Goal: Information Seeking & Learning: Learn about a topic

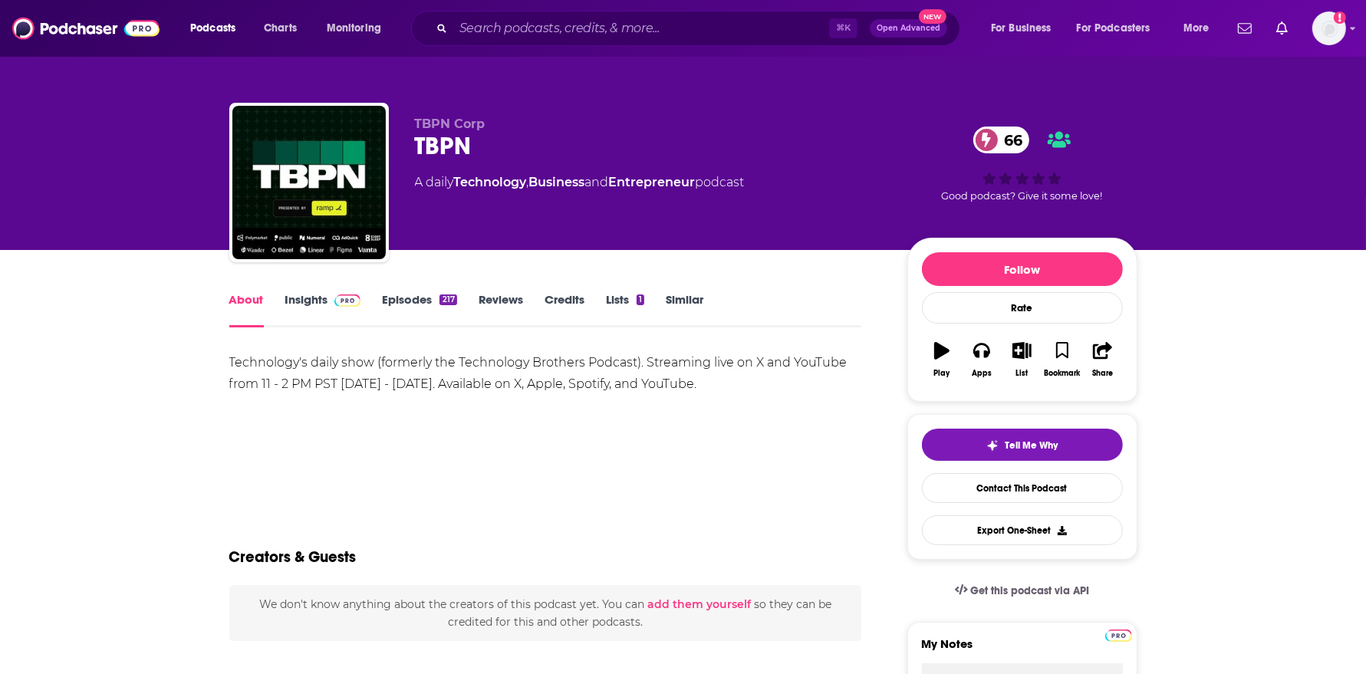
click at [294, 301] on link "Insights" at bounding box center [323, 309] width 76 height 35
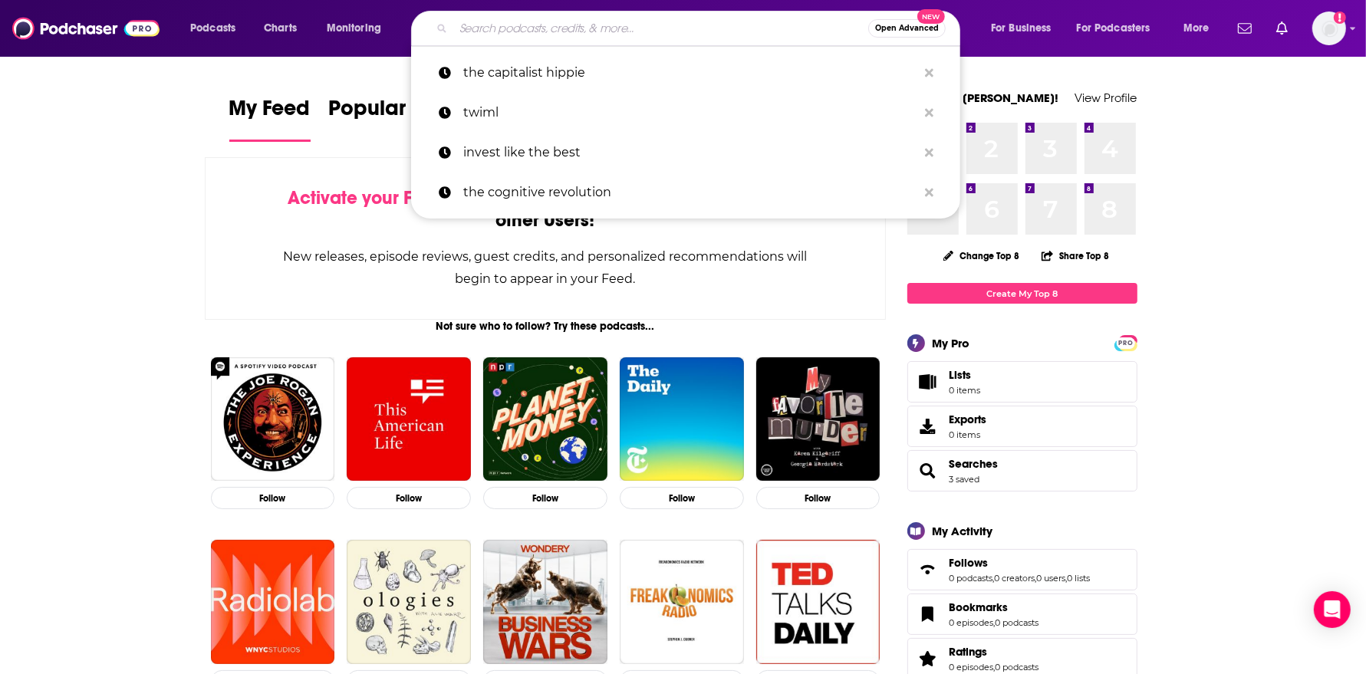
click at [609, 18] on input "Search podcasts, credits, & more..." at bounding box center [660, 28] width 415 height 25
type input "v"
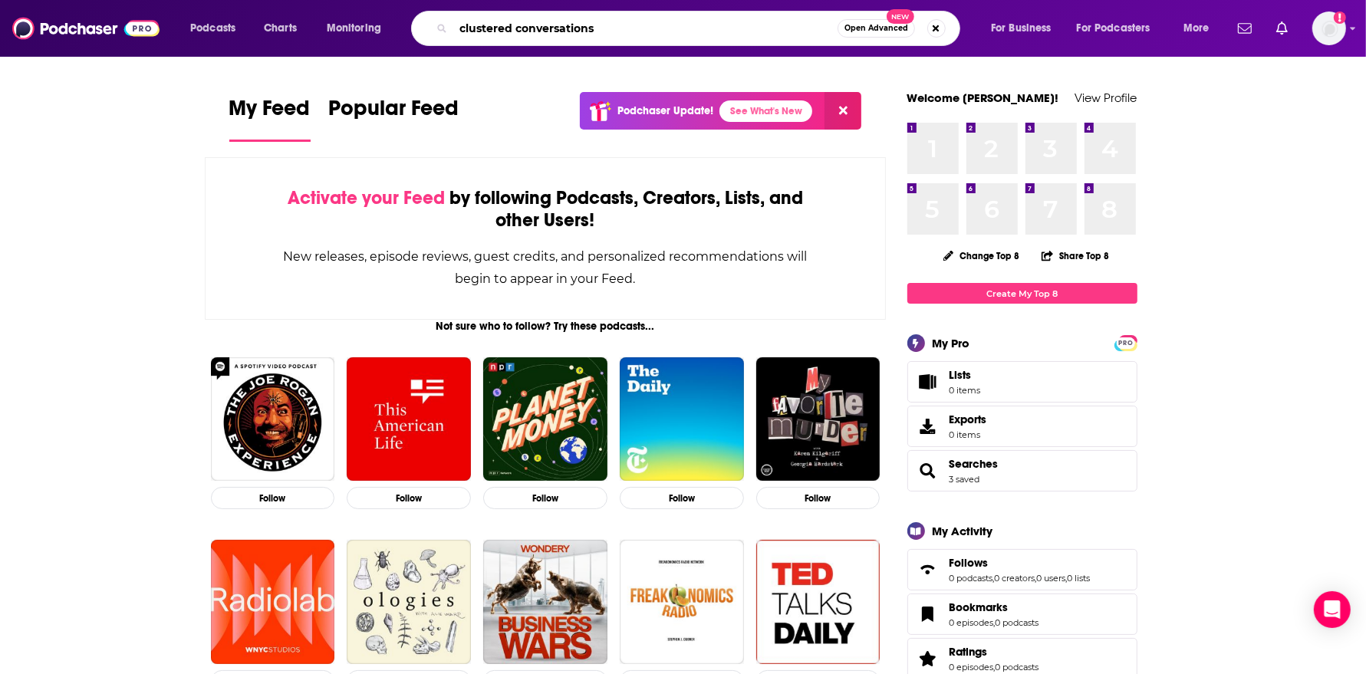
type input "clustered conversations"
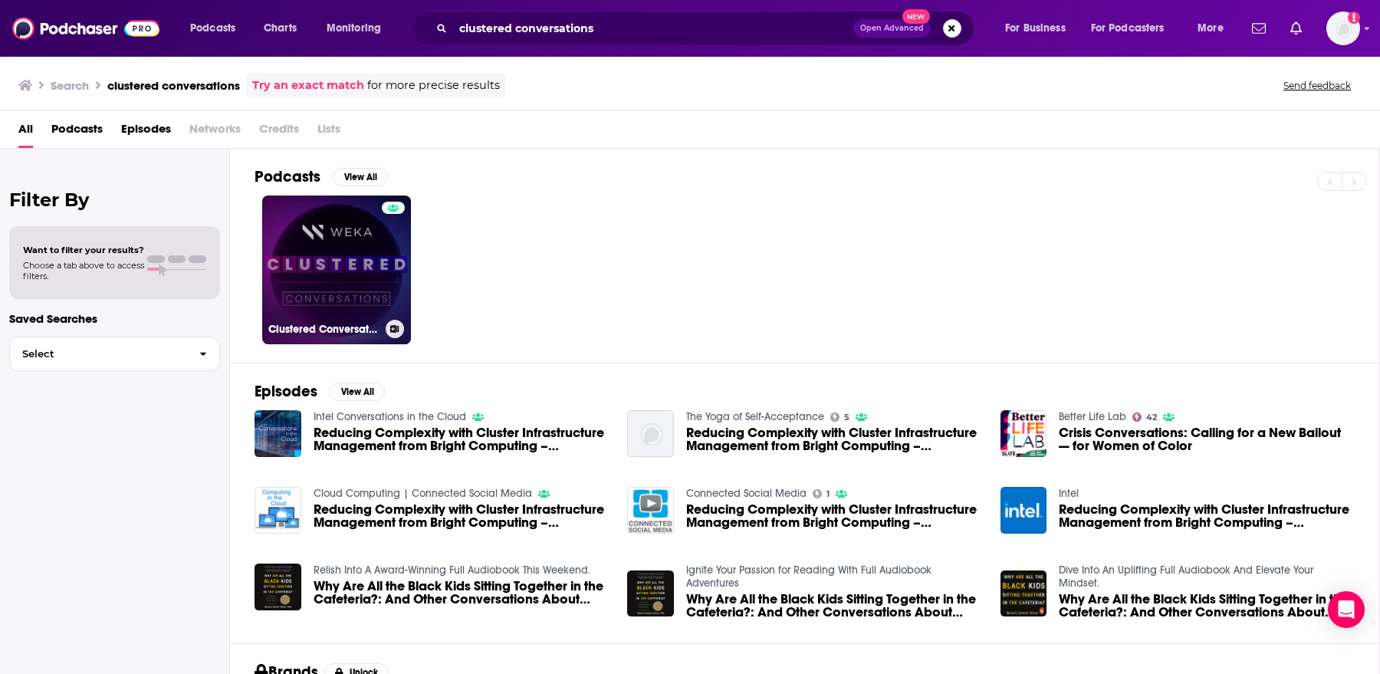
click at [369, 275] on link "Clustered Conversations by WEKA" at bounding box center [336, 270] width 149 height 149
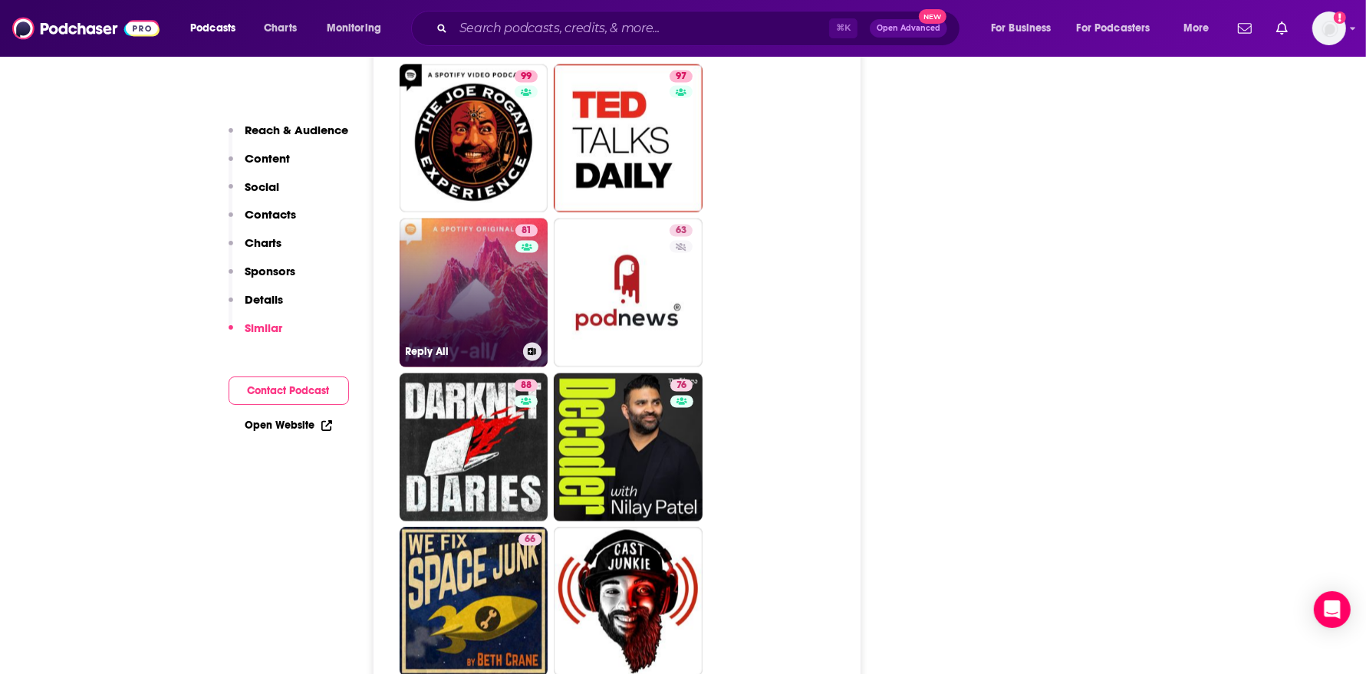
scroll to position [2258, 0]
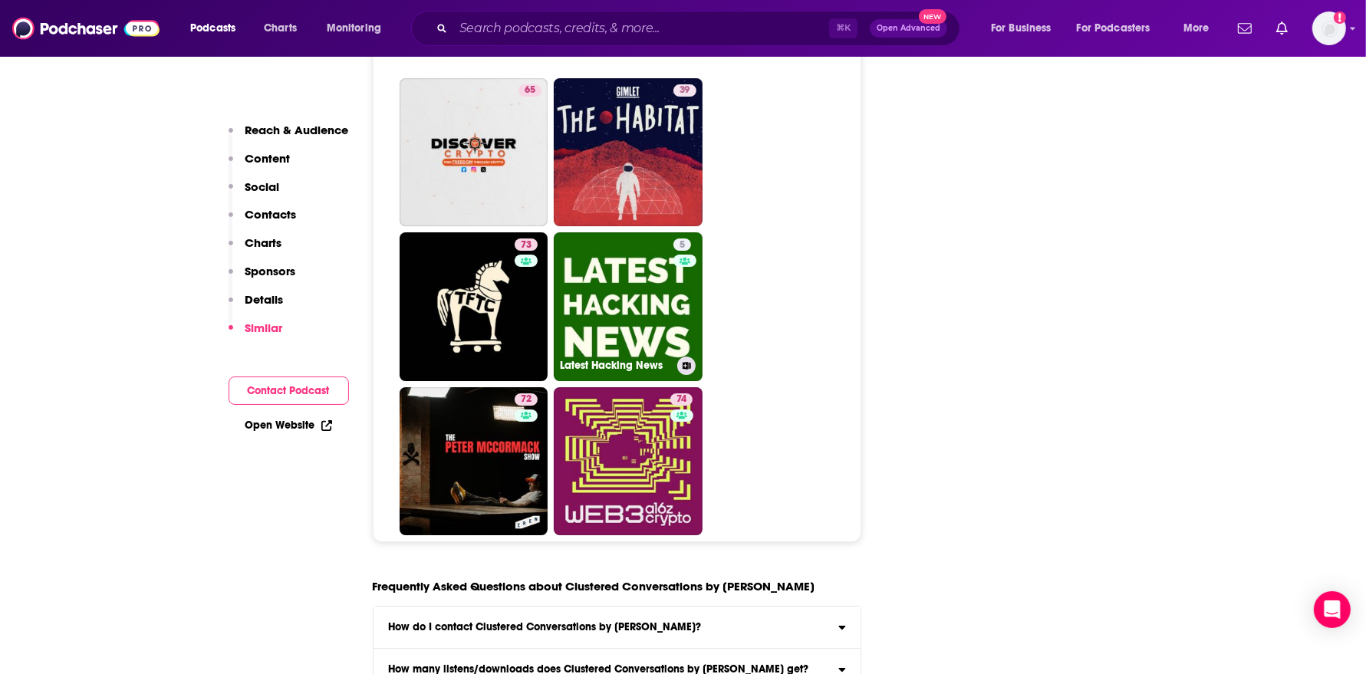
scroll to position [5080, 0]
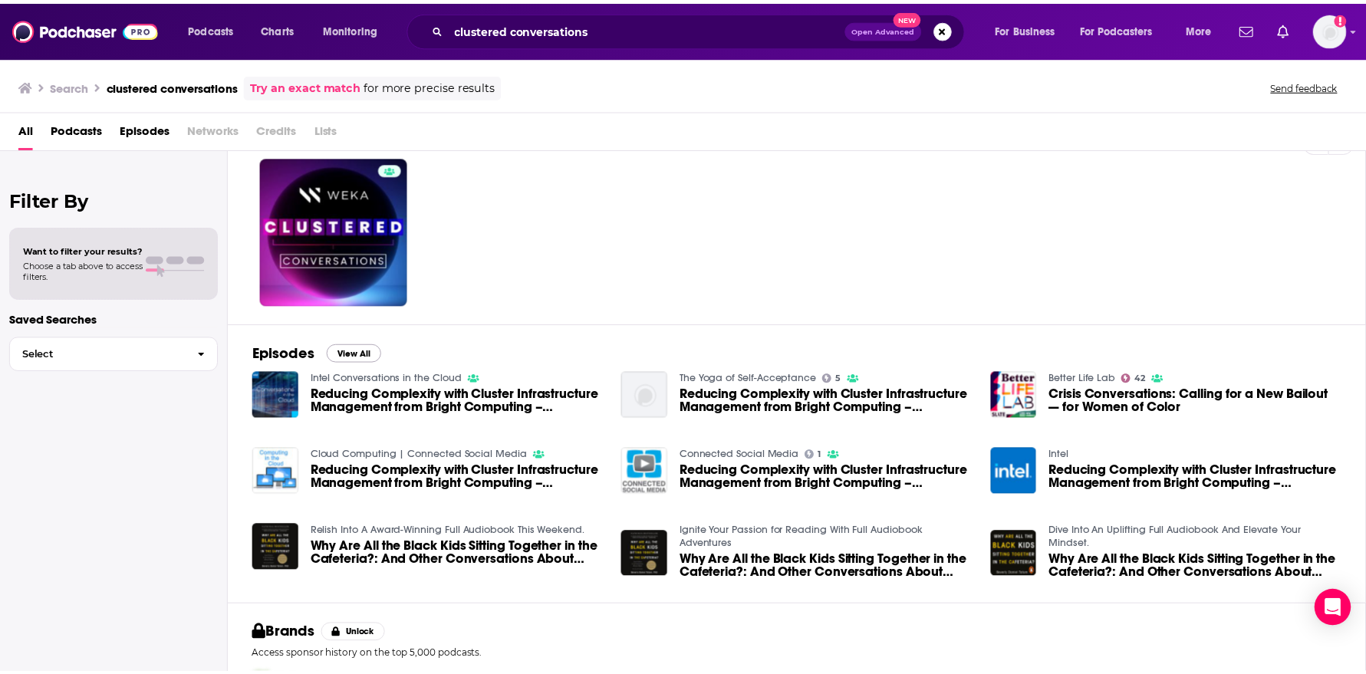
scroll to position [44, 0]
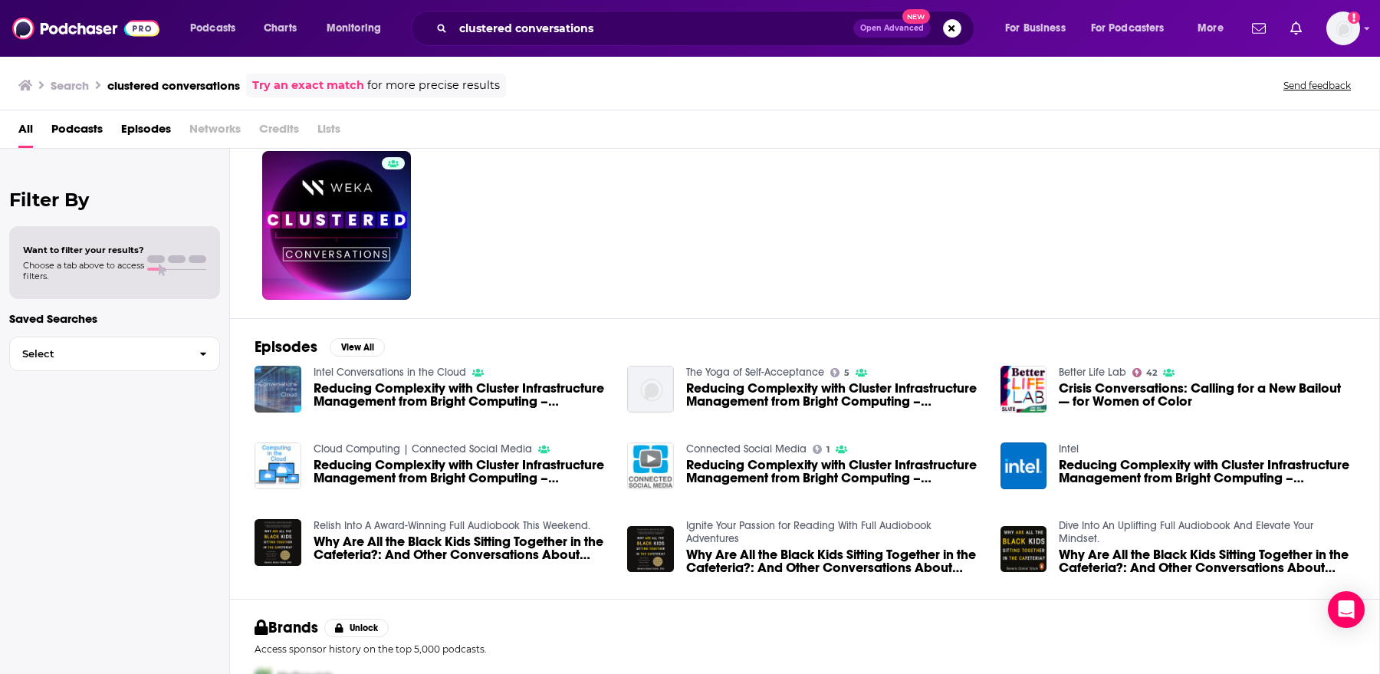
click at [291, 384] on img "Reducing Complexity with Cluster Infrastructure Management from Bright Computin…" at bounding box center [278, 389] width 47 height 47
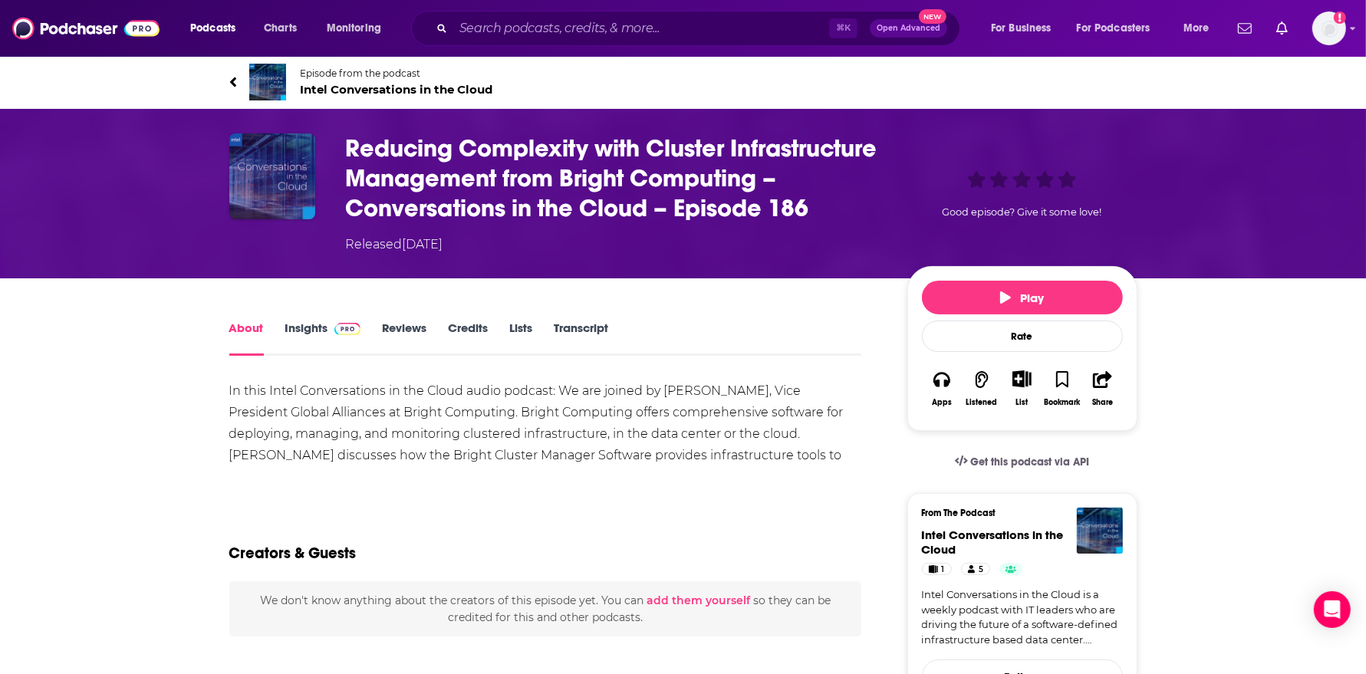
click at [245, 185] on img "Reducing Complexity with Cluster Infrastructure Management from Bright Computin…" at bounding box center [272, 176] width 86 height 86
click at [364, 90] on span "Intel Conversations in the Cloud" at bounding box center [397, 89] width 192 height 15
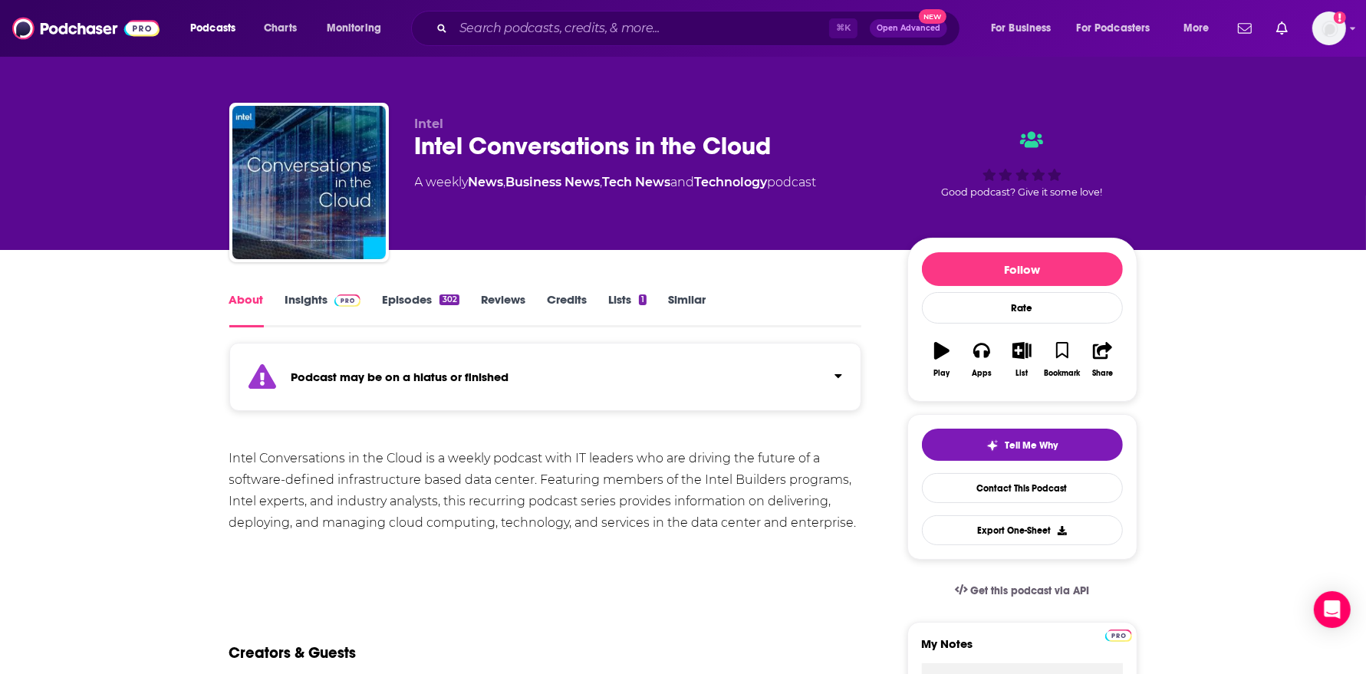
click at [413, 304] on link "Episodes 302" at bounding box center [420, 309] width 77 height 35
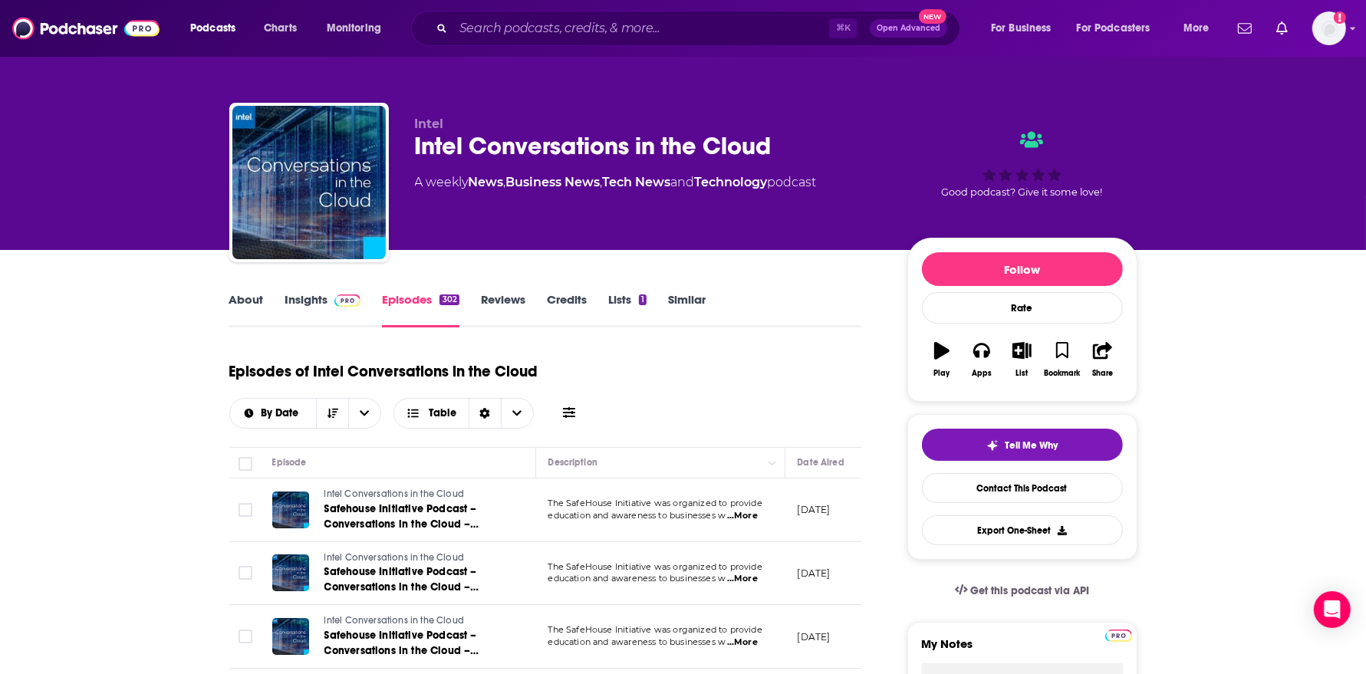
scroll to position [4, 0]
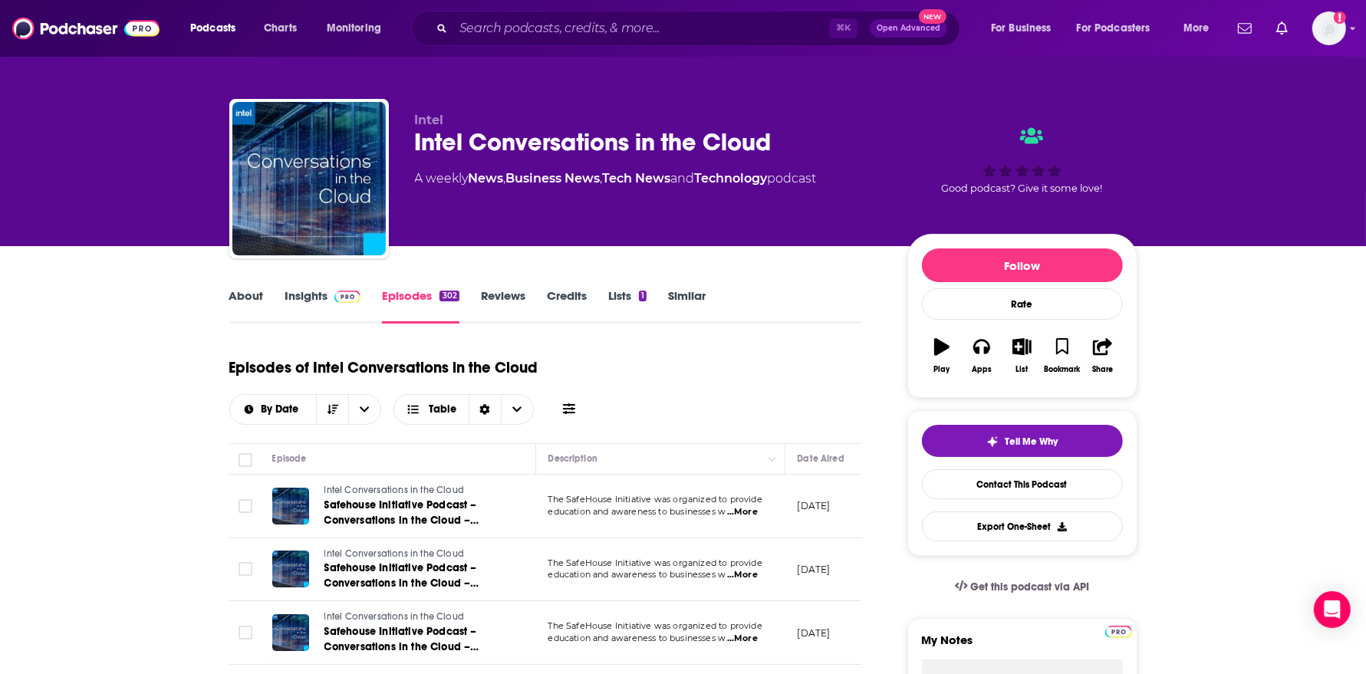
click at [233, 297] on link "About" at bounding box center [246, 305] width 35 height 35
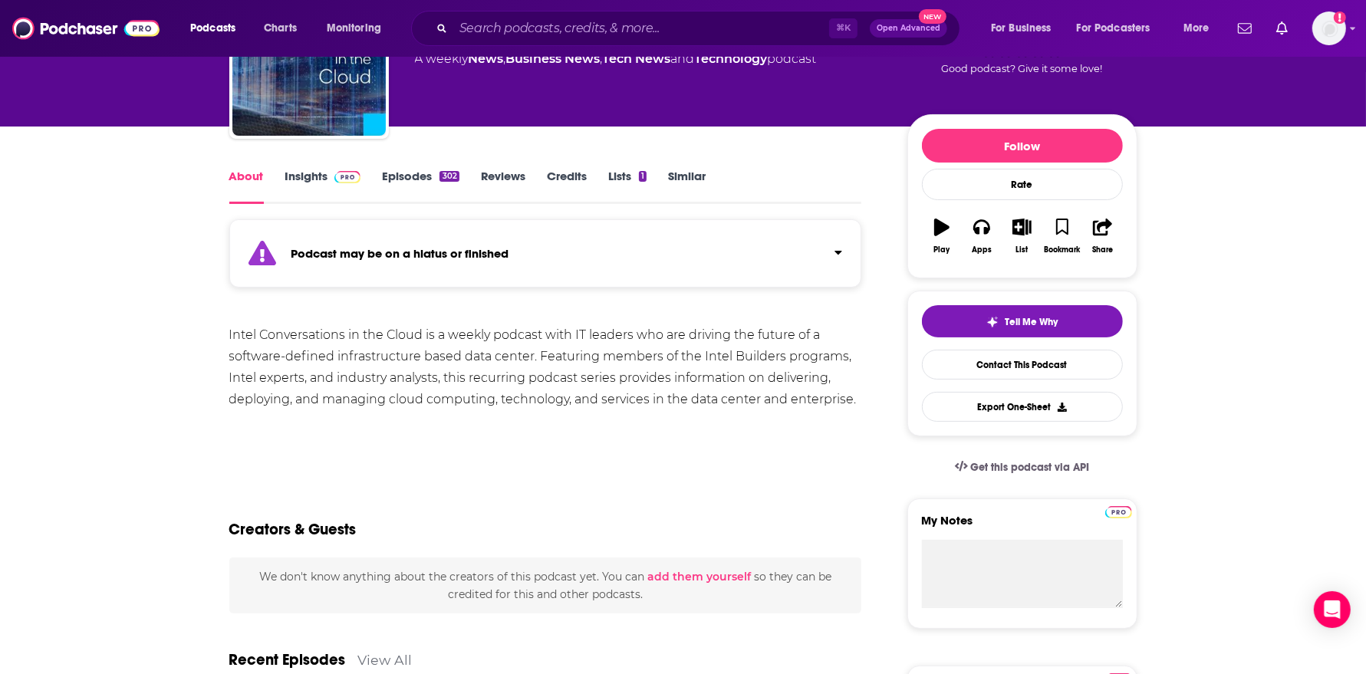
scroll to position [132, 0]
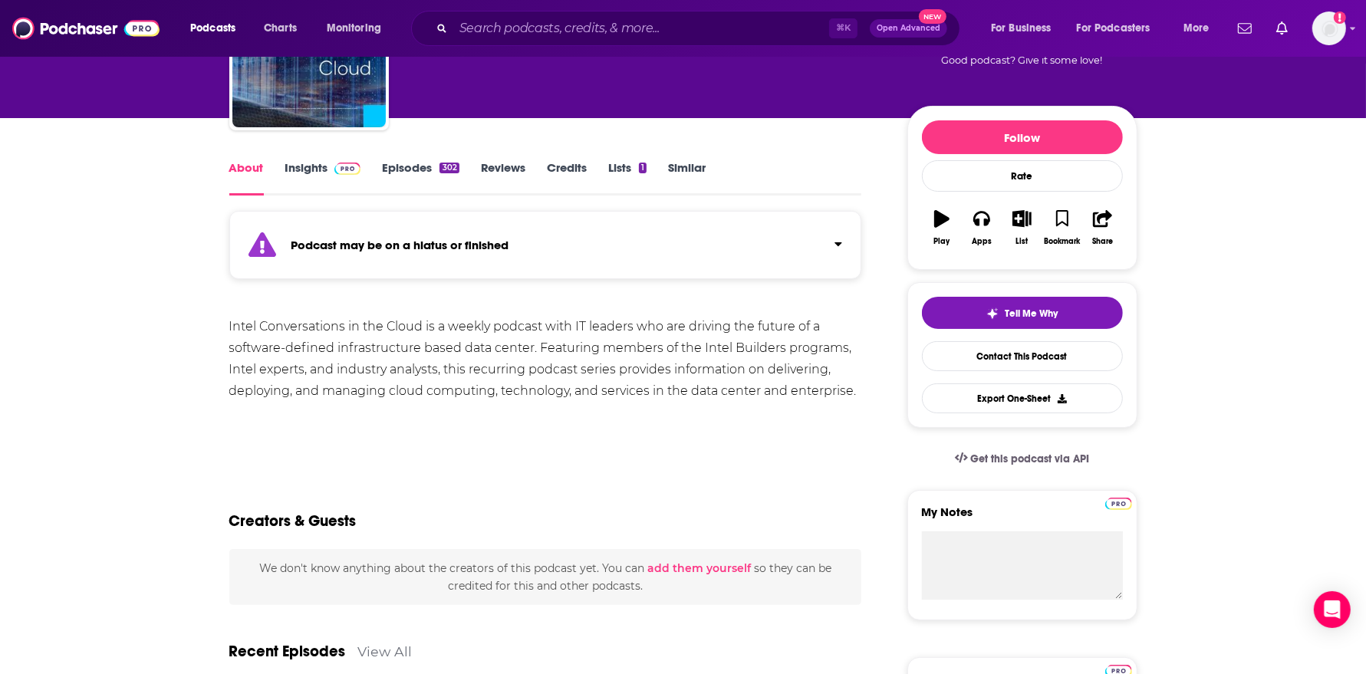
click at [314, 176] on link "Insights" at bounding box center [323, 177] width 76 height 35
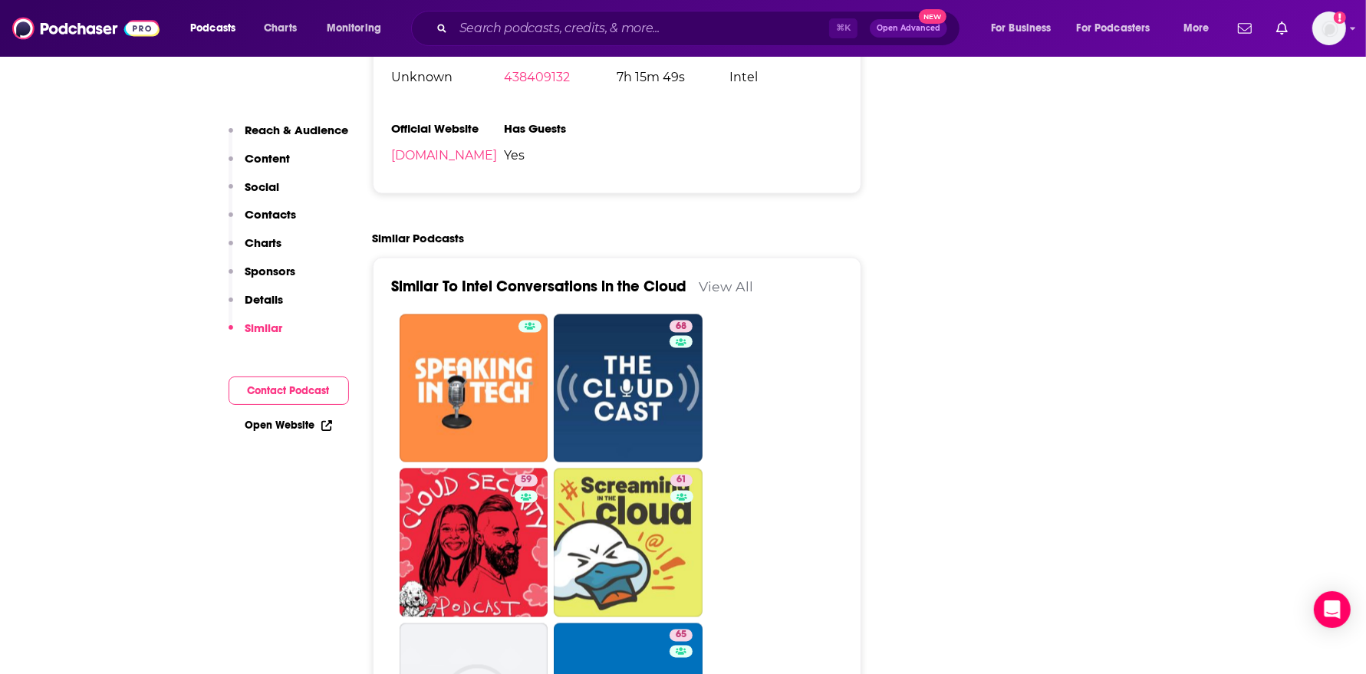
scroll to position [2351, 0]
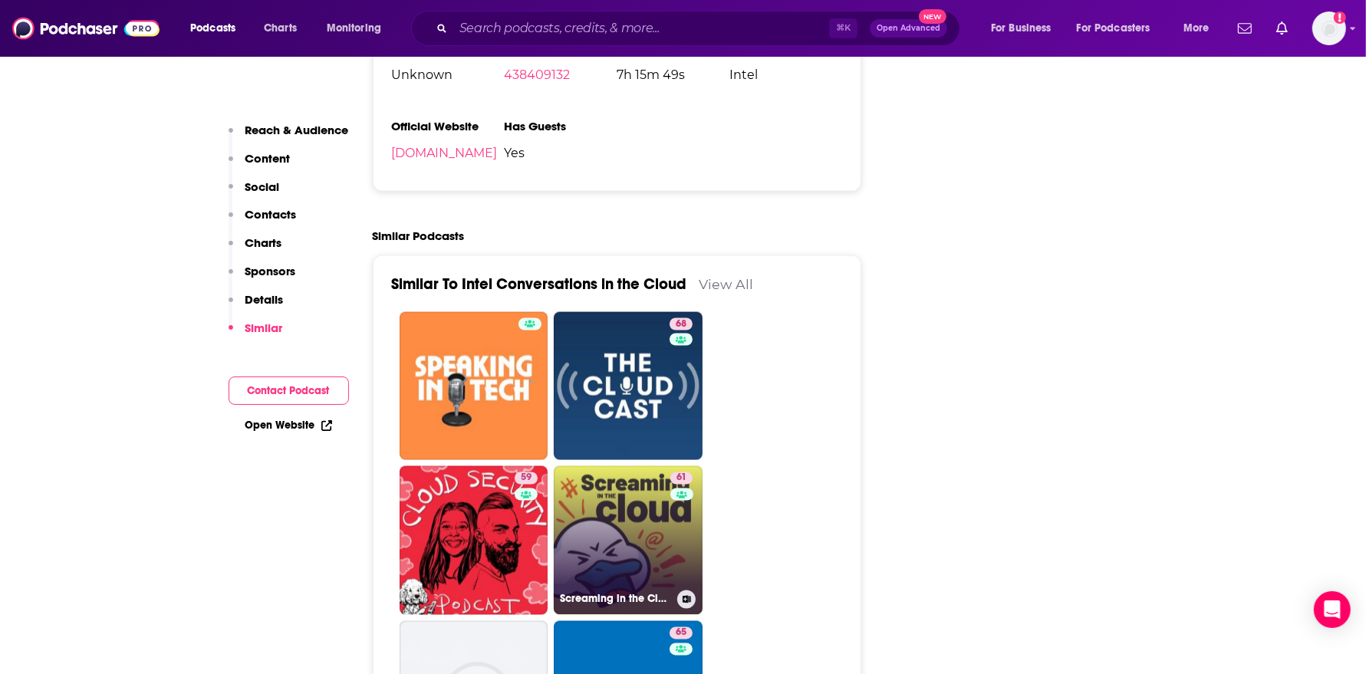
click at [657, 466] on link "61 Screaming in the Cloud" at bounding box center [628, 540] width 149 height 149
type input "https://www.podchaser.com/podcasts/screaming-in-the-cloud-642873"
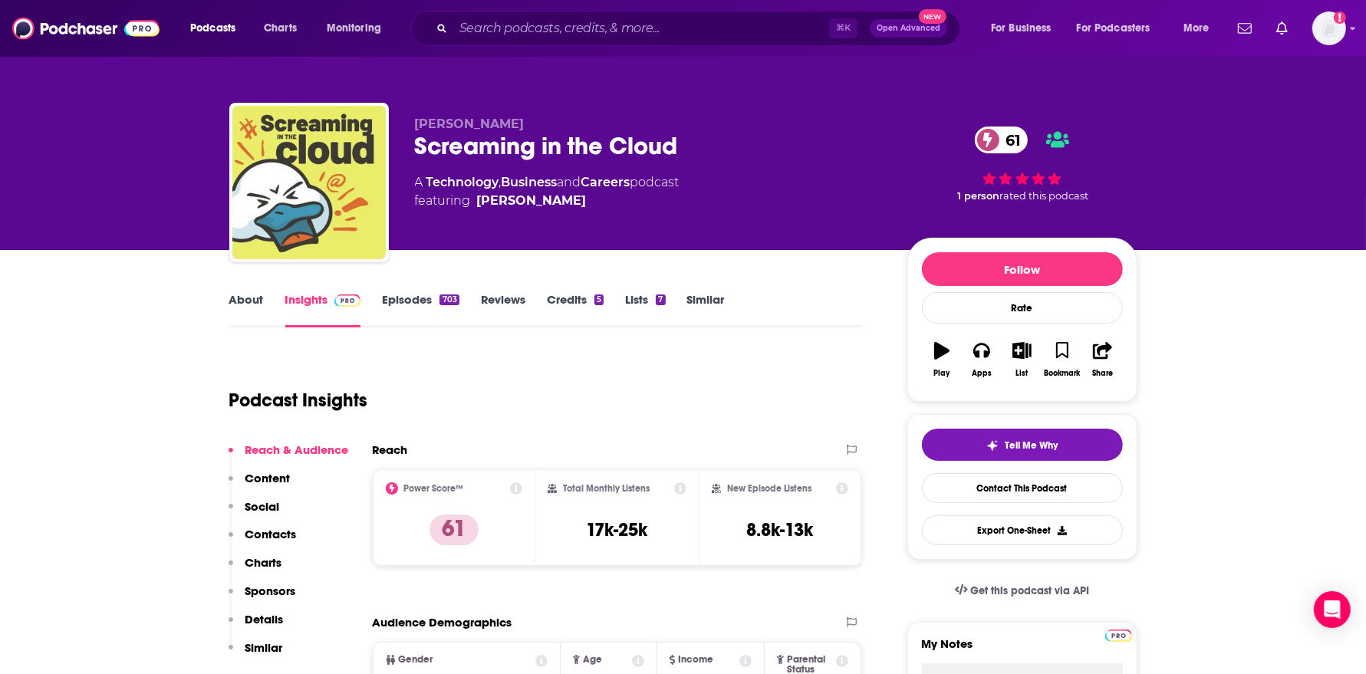
click at [416, 311] on link "Episodes 703" at bounding box center [420, 309] width 77 height 35
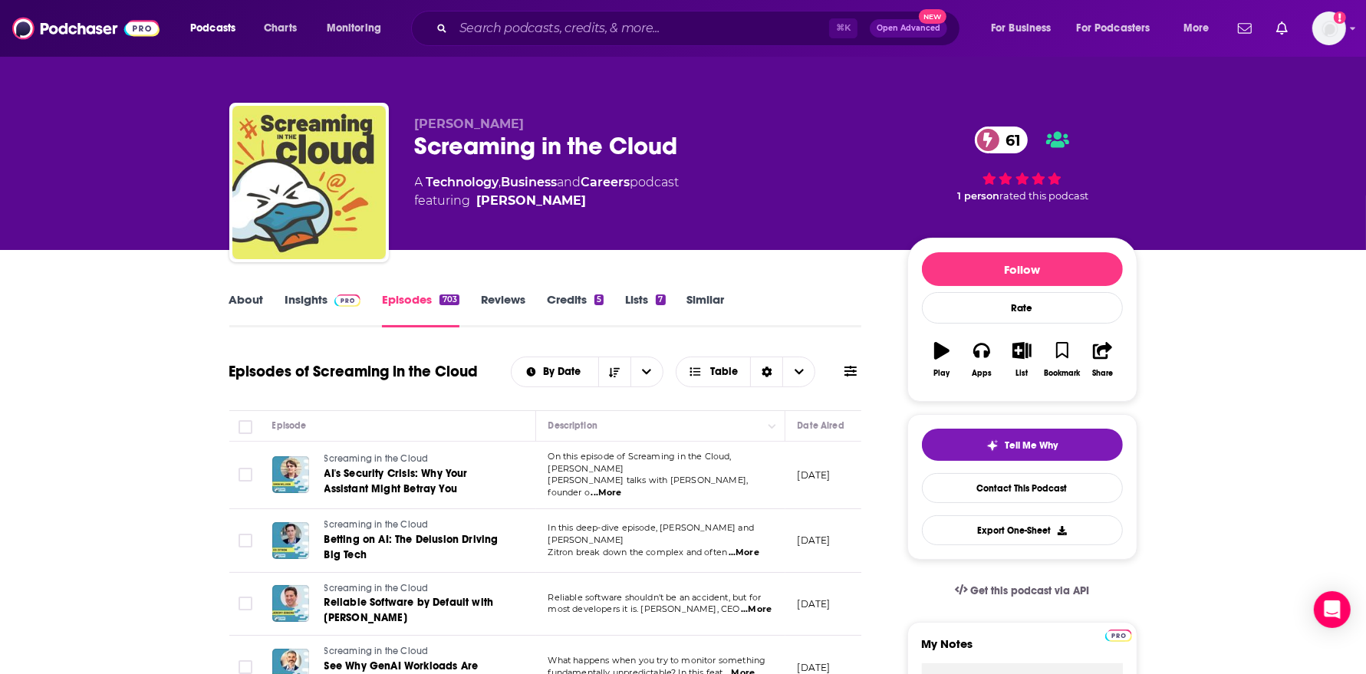
click at [622, 487] on span "...More" at bounding box center [606, 493] width 31 height 12
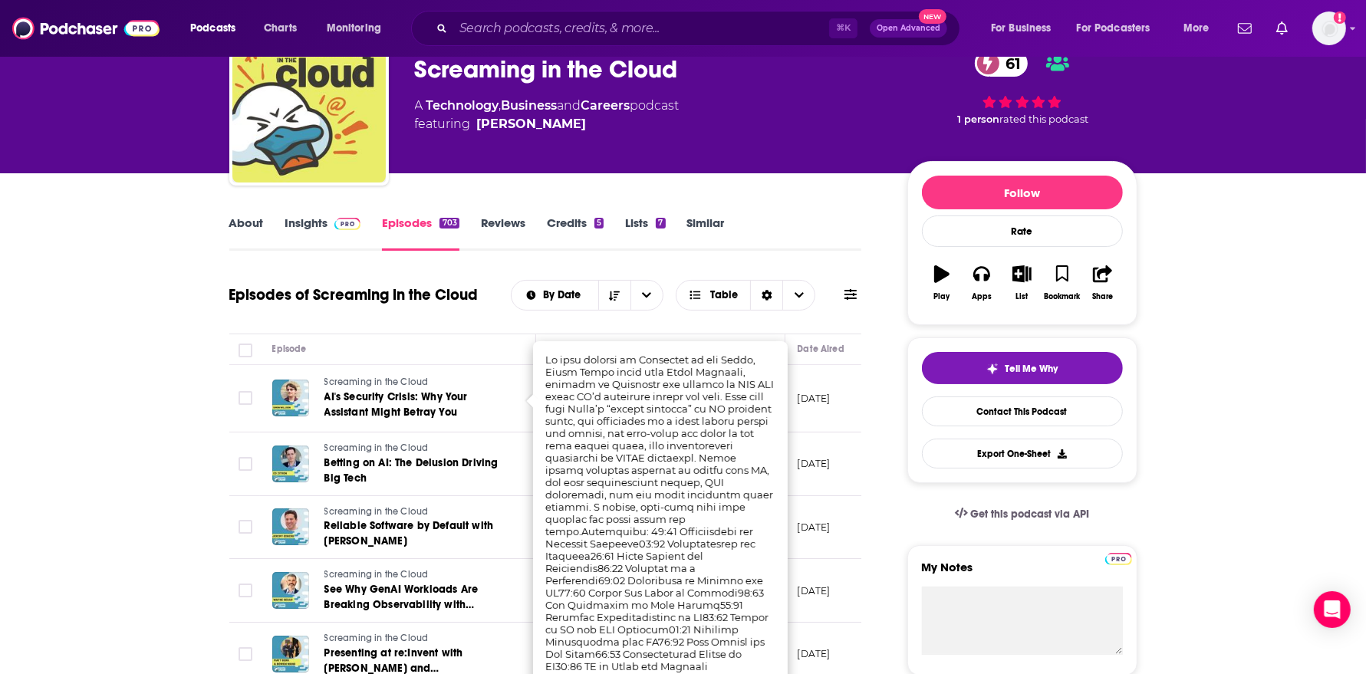
scroll to position [89, 0]
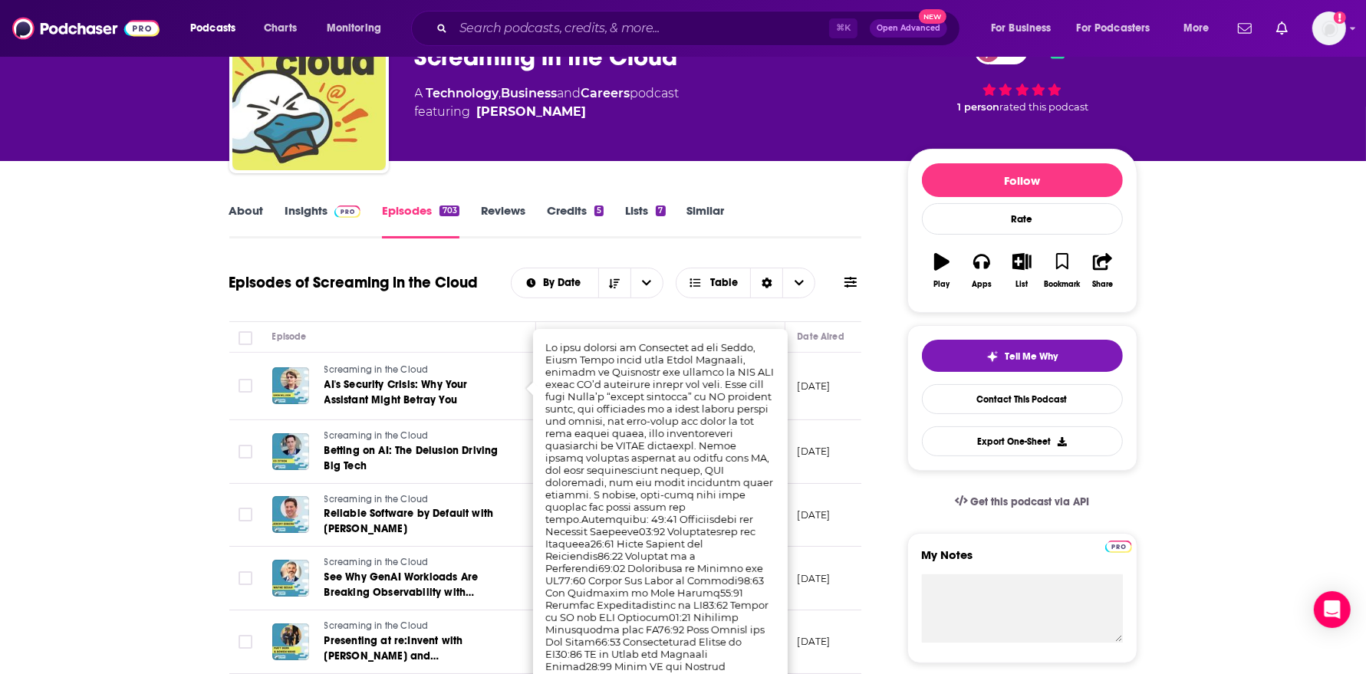
click at [487, 307] on div "Episodes of Screaming in the Cloud By Date Table" at bounding box center [545, 292] width 633 height 59
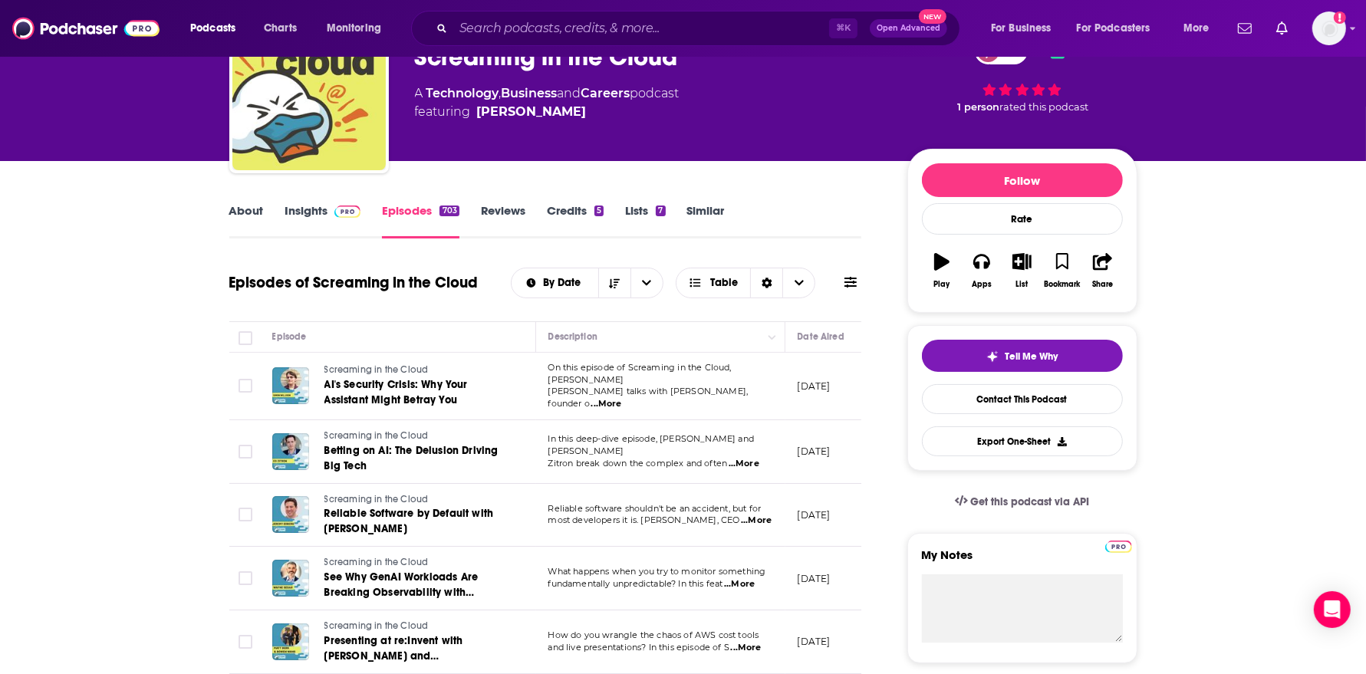
click at [742, 458] on span "...More" at bounding box center [743, 464] width 31 height 12
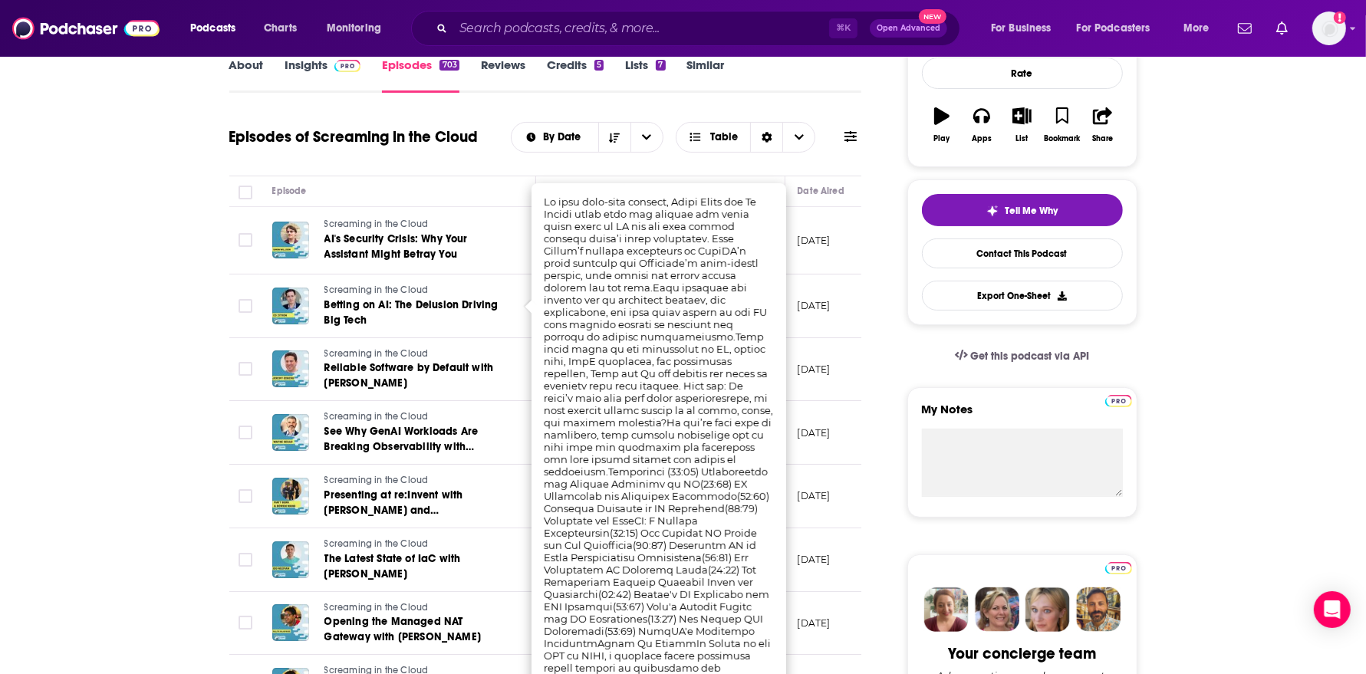
scroll to position [235, 0]
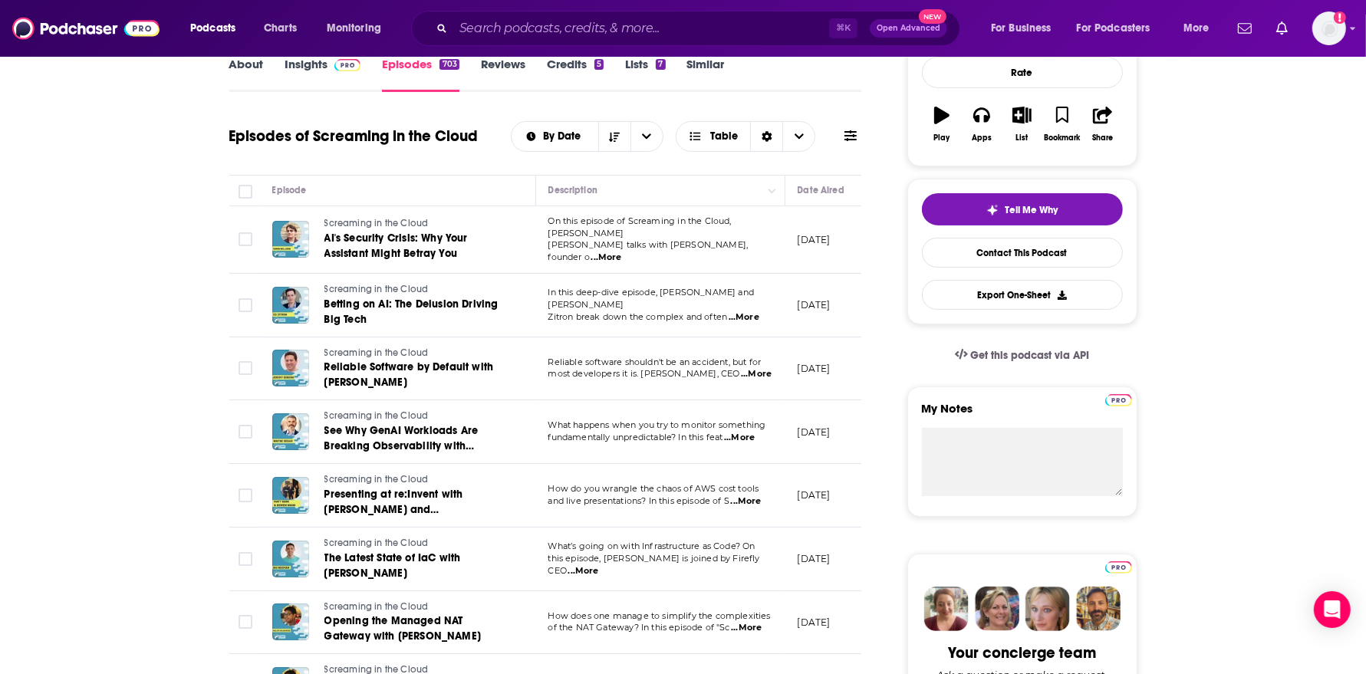
click at [746, 368] on span "...More" at bounding box center [756, 374] width 31 height 12
click at [754, 434] on span "...More" at bounding box center [739, 438] width 31 height 12
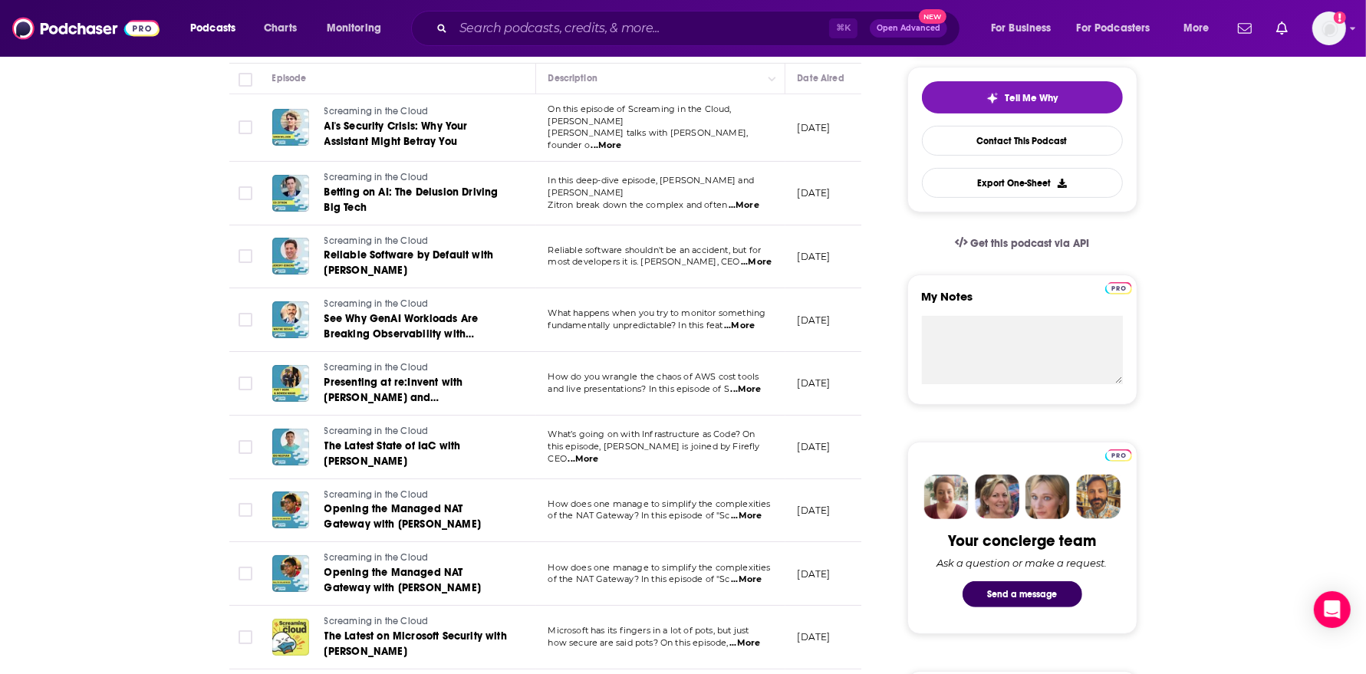
scroll to position [345, 0]
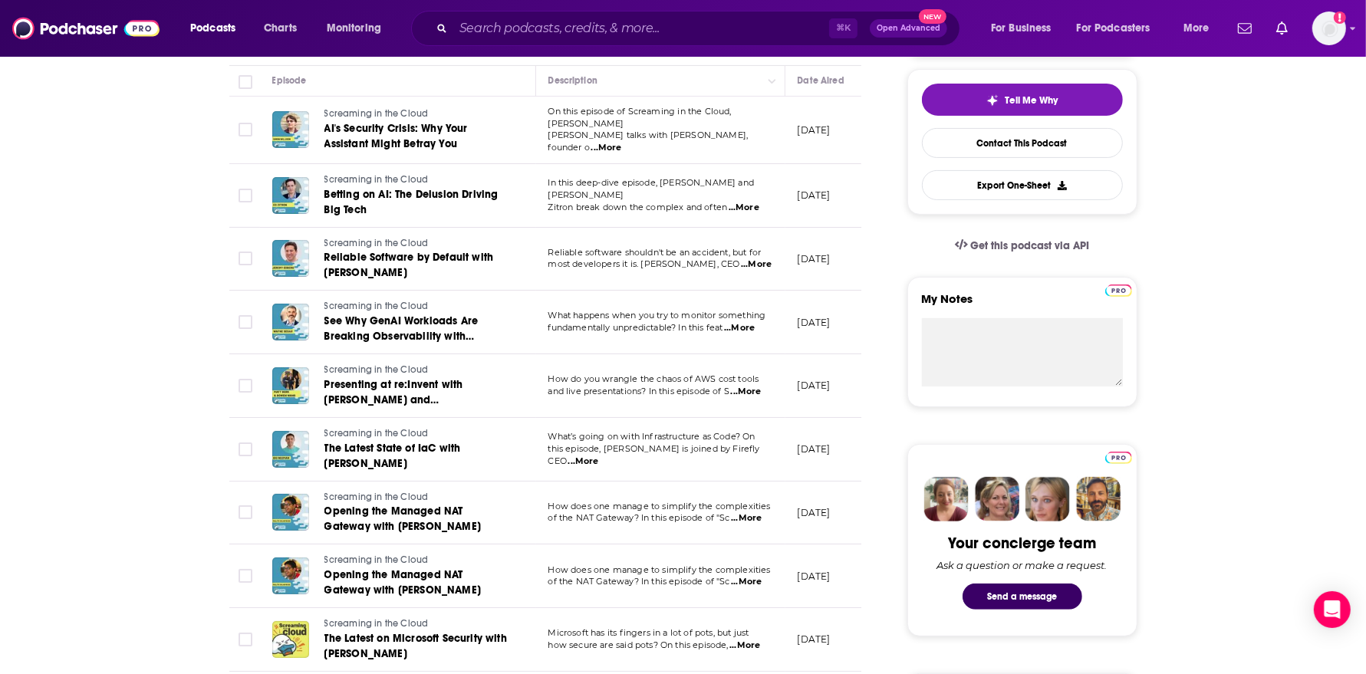
click at [745, 322] on span "...More" at bounding box center [739, 328] width 31 height 12
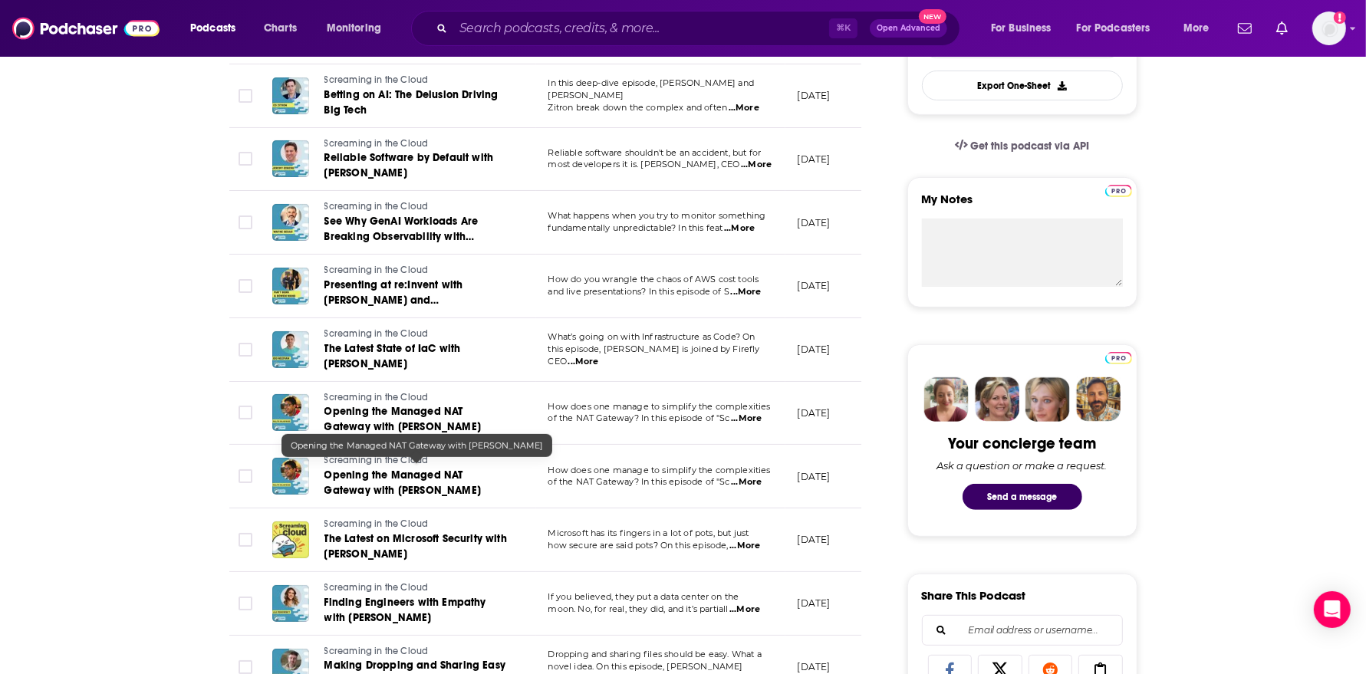
scroll to position [485, 0]
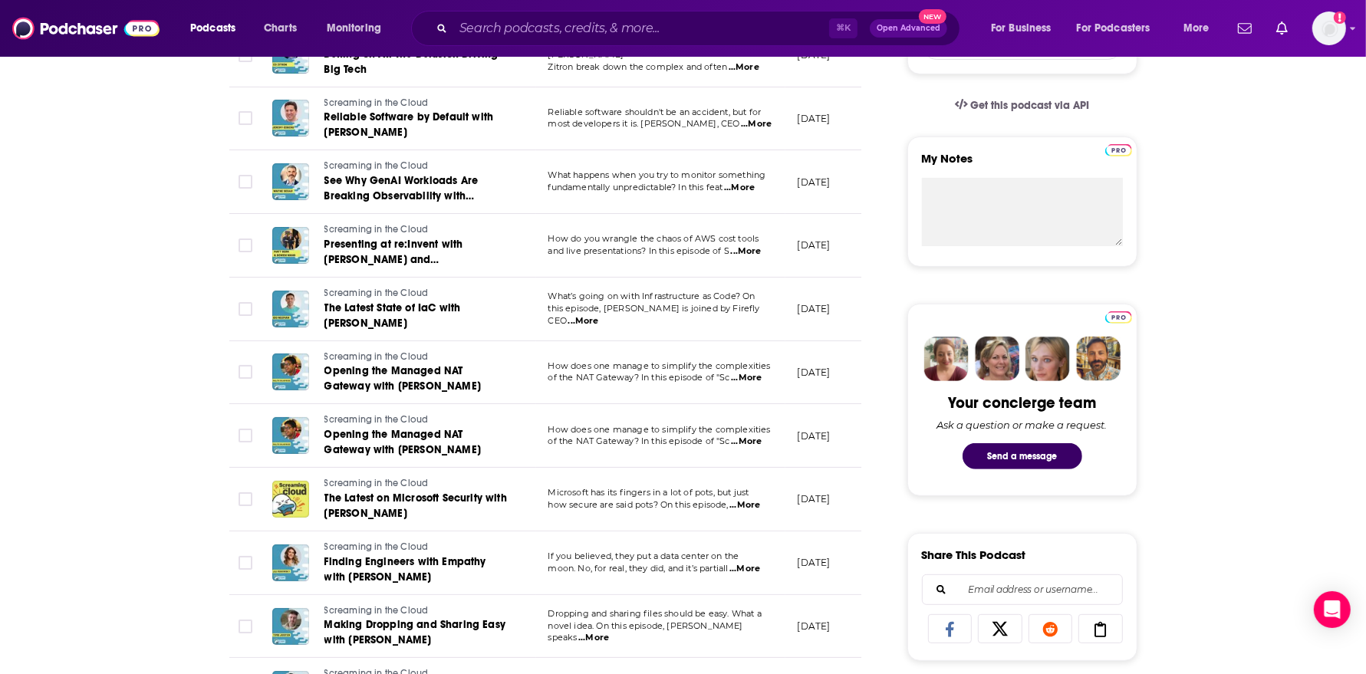
click at [743, 503] on span "...More" at bounding box center [744, 505] width 31 height 12
click at [745, 563] on span "...More" at bounding box center [744, 569] width 31 height 12
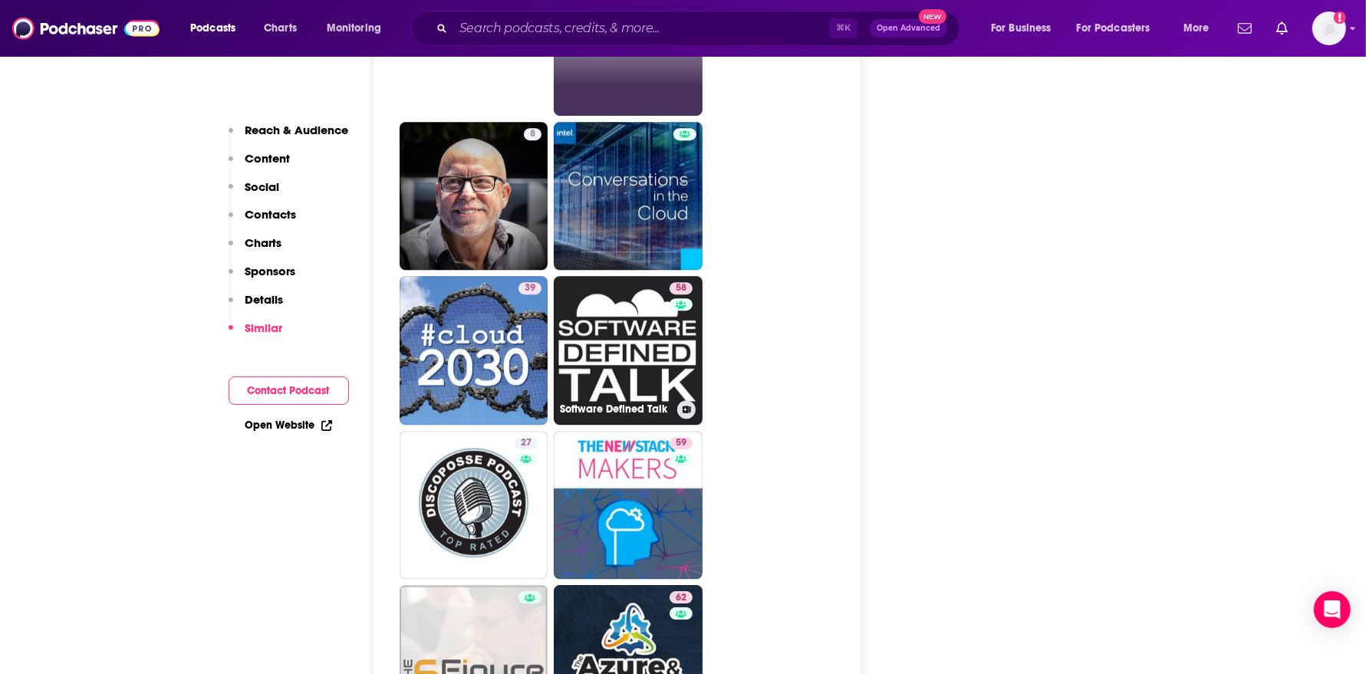
scroll to position [4236, 0]
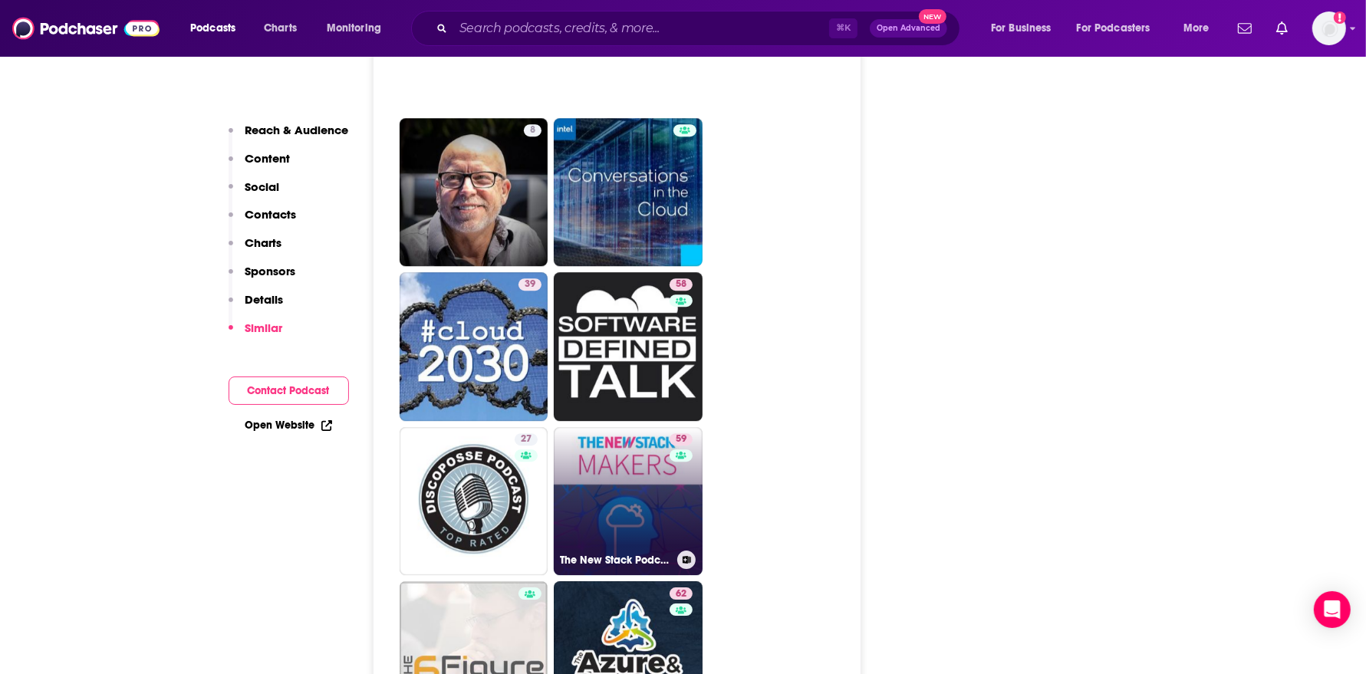
click at [657, 427] on link "59 The New Stack Podcast" at bounding box center [628, 501] width 149 height 149
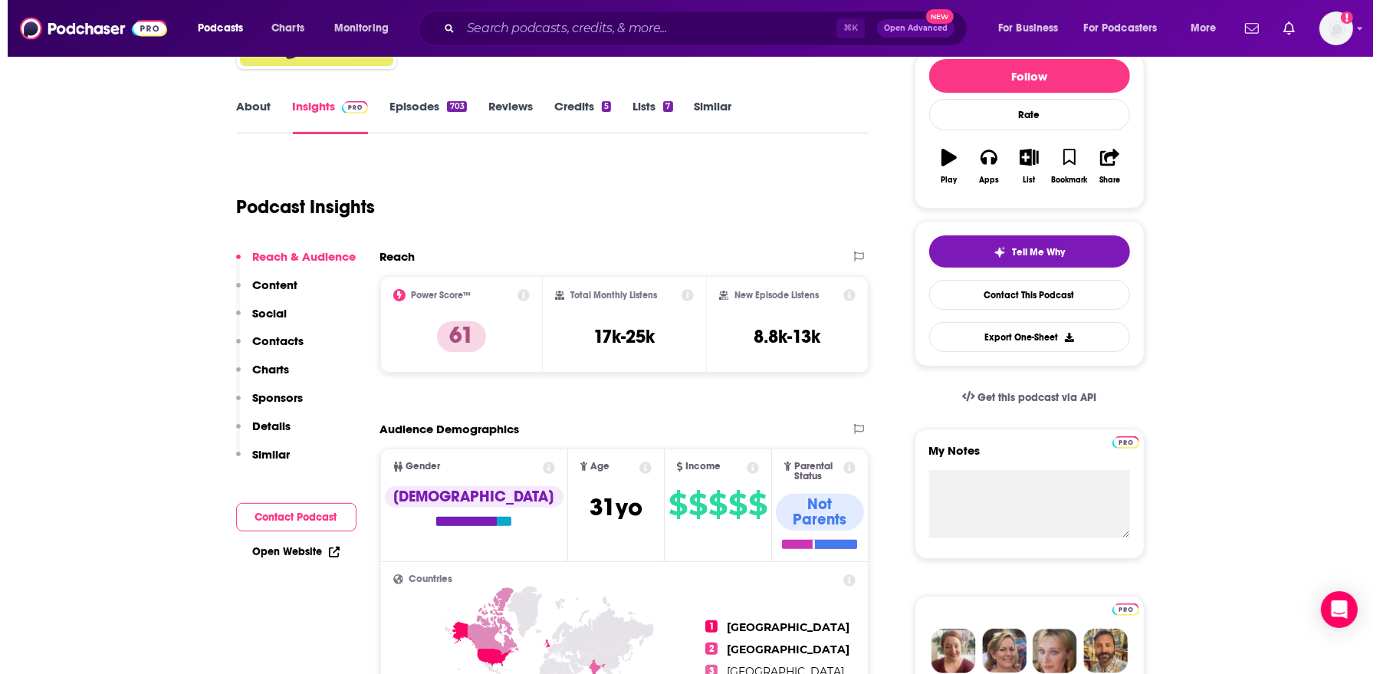
scroll to position [0, 0]
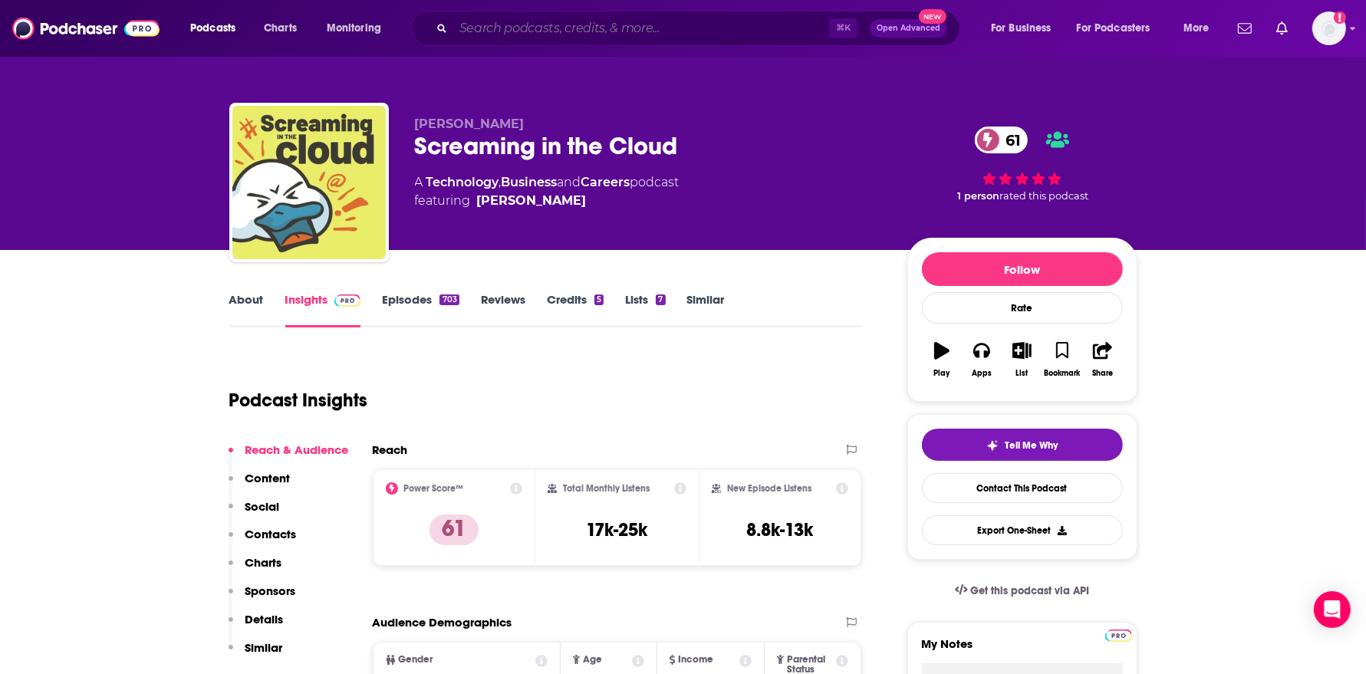
click at [516, 27] on input "Search podcasts, credits, & more..." at bounding box center [641, 28] width 376 height 25
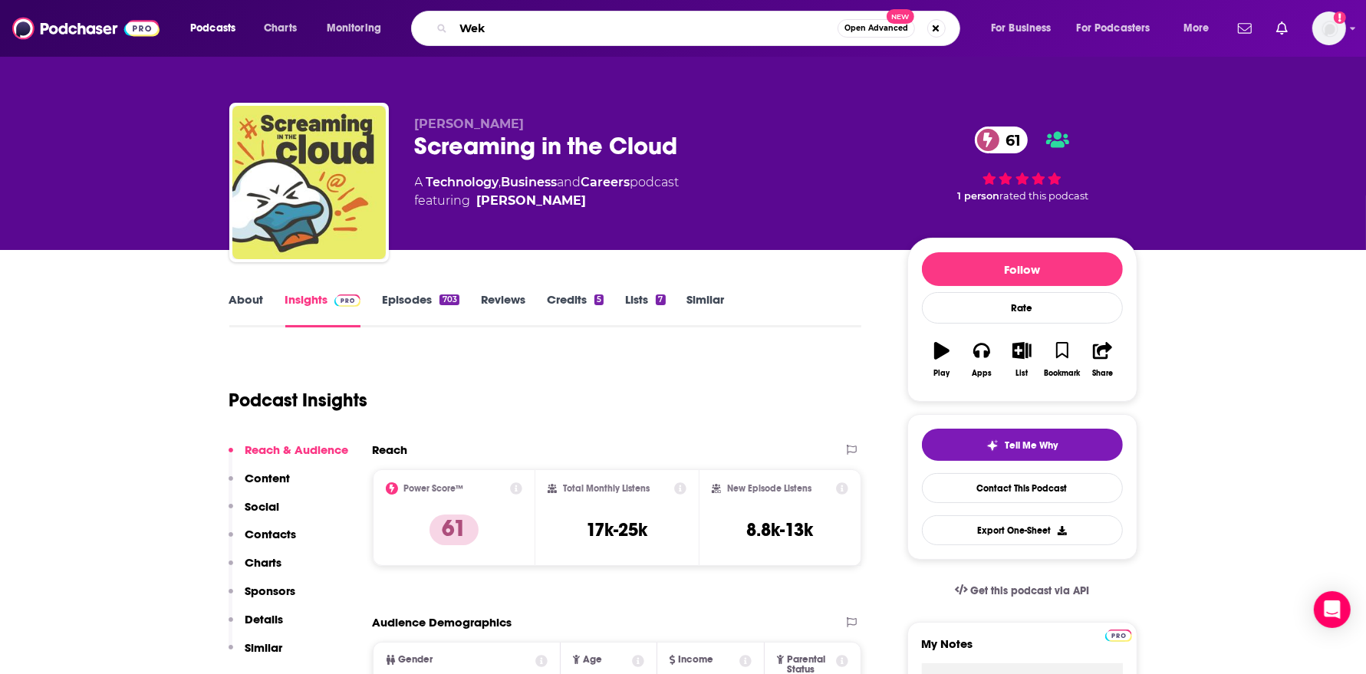
type input "Weka"
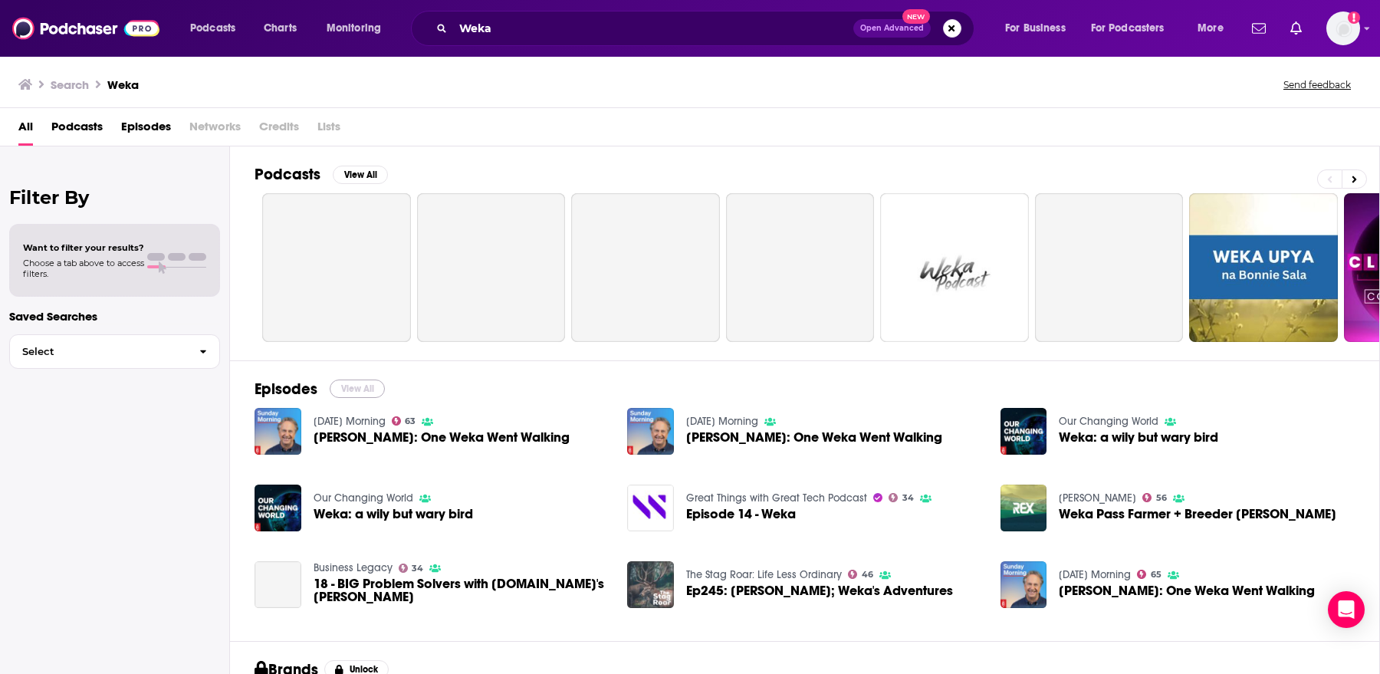
click at [362, 393] on button "View All" at bounding box center [357, 389] width 55 height 18
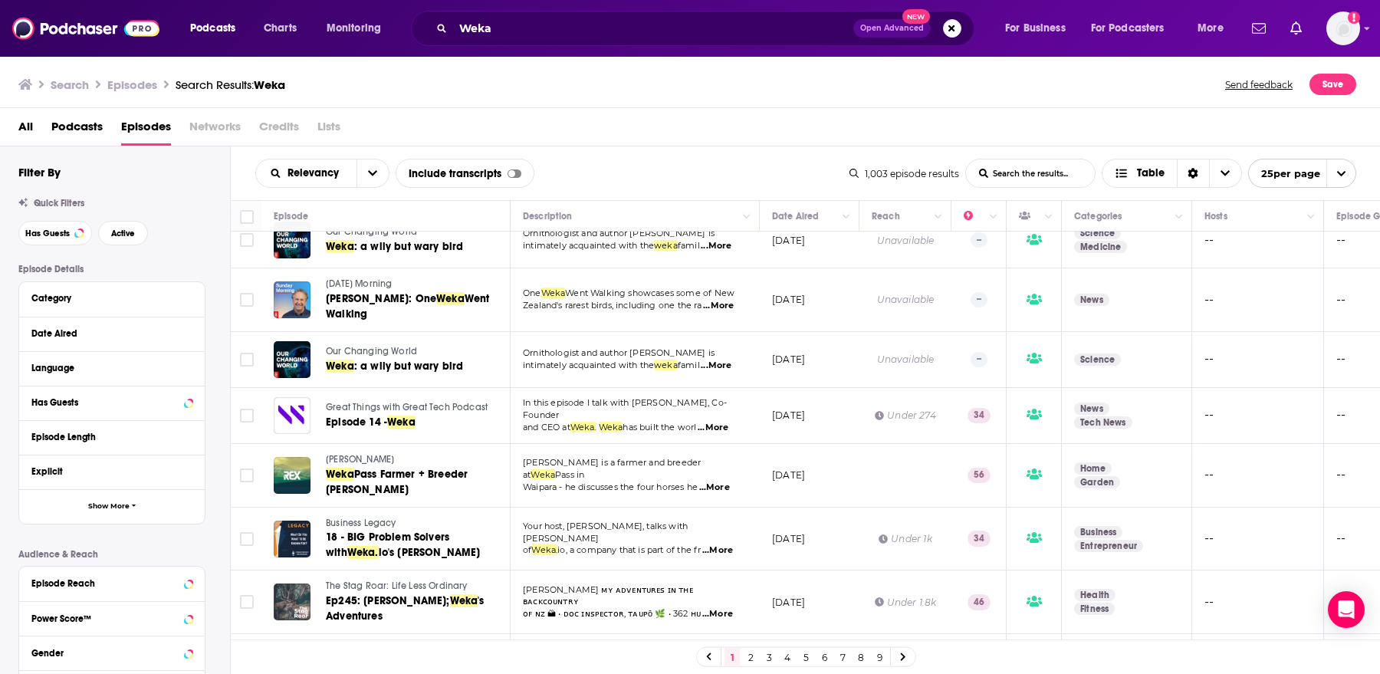
scroll to position [84, 0]
click at [285, 413] on div at bounding box center [292, 414] width 37 height 37
click at [368, 173] on icon "open menu" at bounding box center [372, 173] width 9 height 11
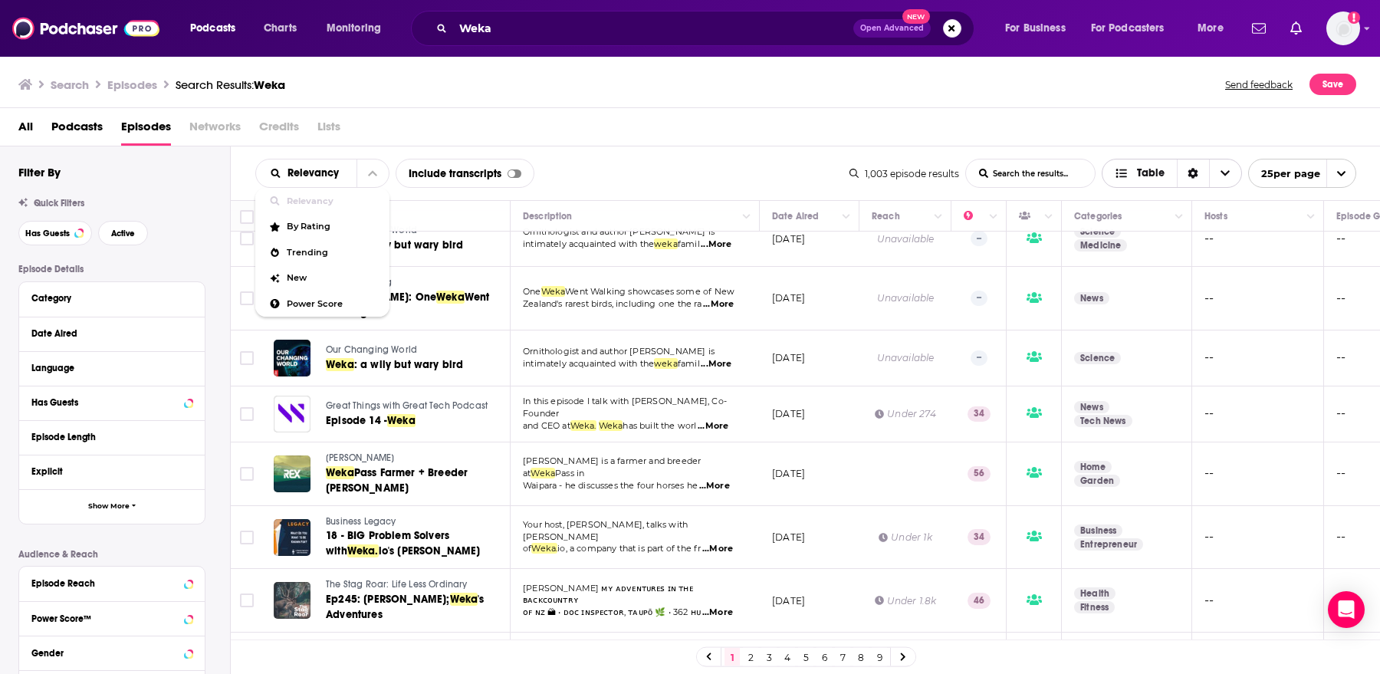
click at [1198, 175] on div "Sort Direction" at bounding box center [1193, 173] width 32 height 28
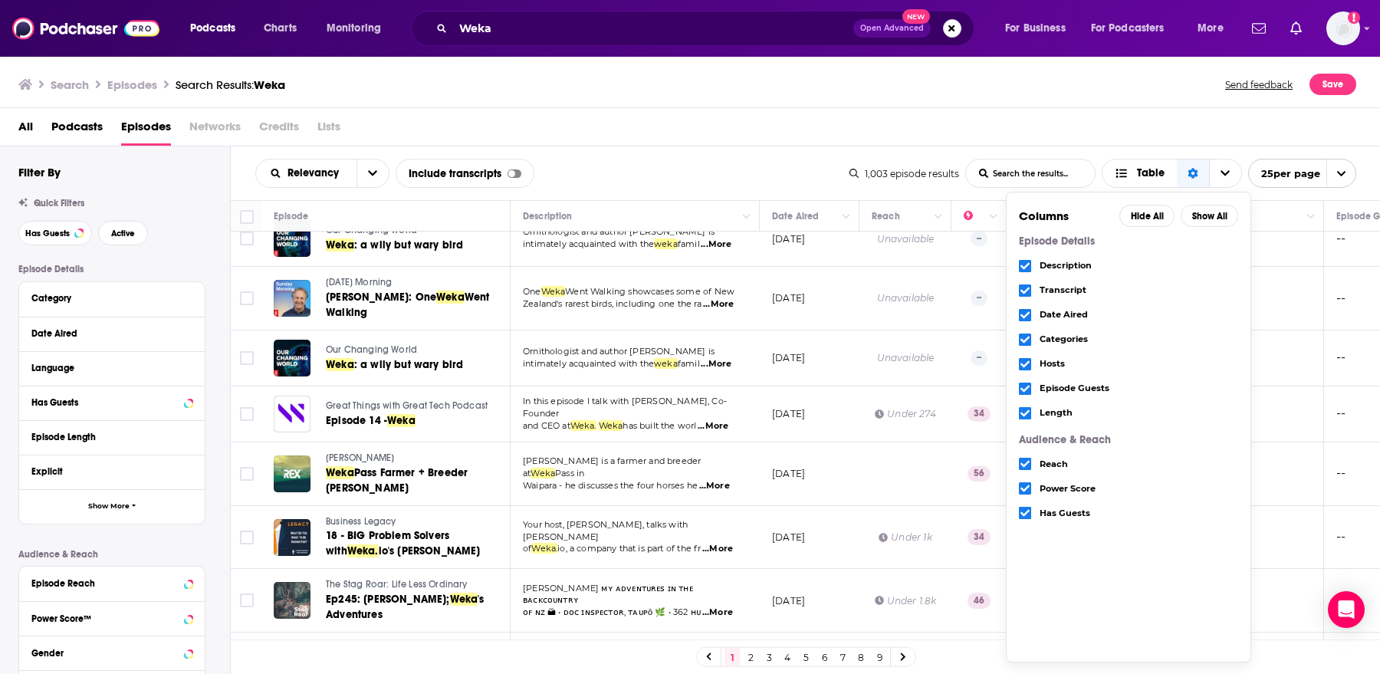
click at [1083, 130] on div "All Podcasts Episodes Networks Credits Lists" at bounding box center [693, 129] width 1350 height 31
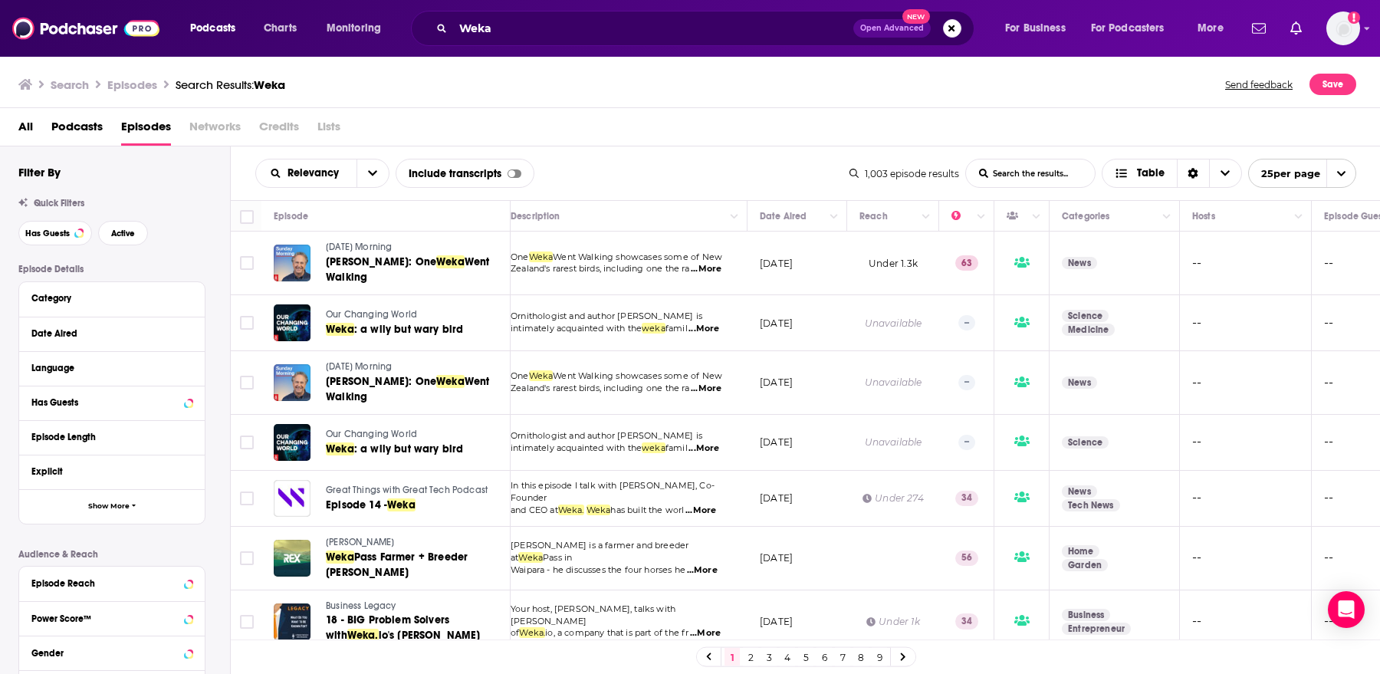
scroll to position [0, 21]
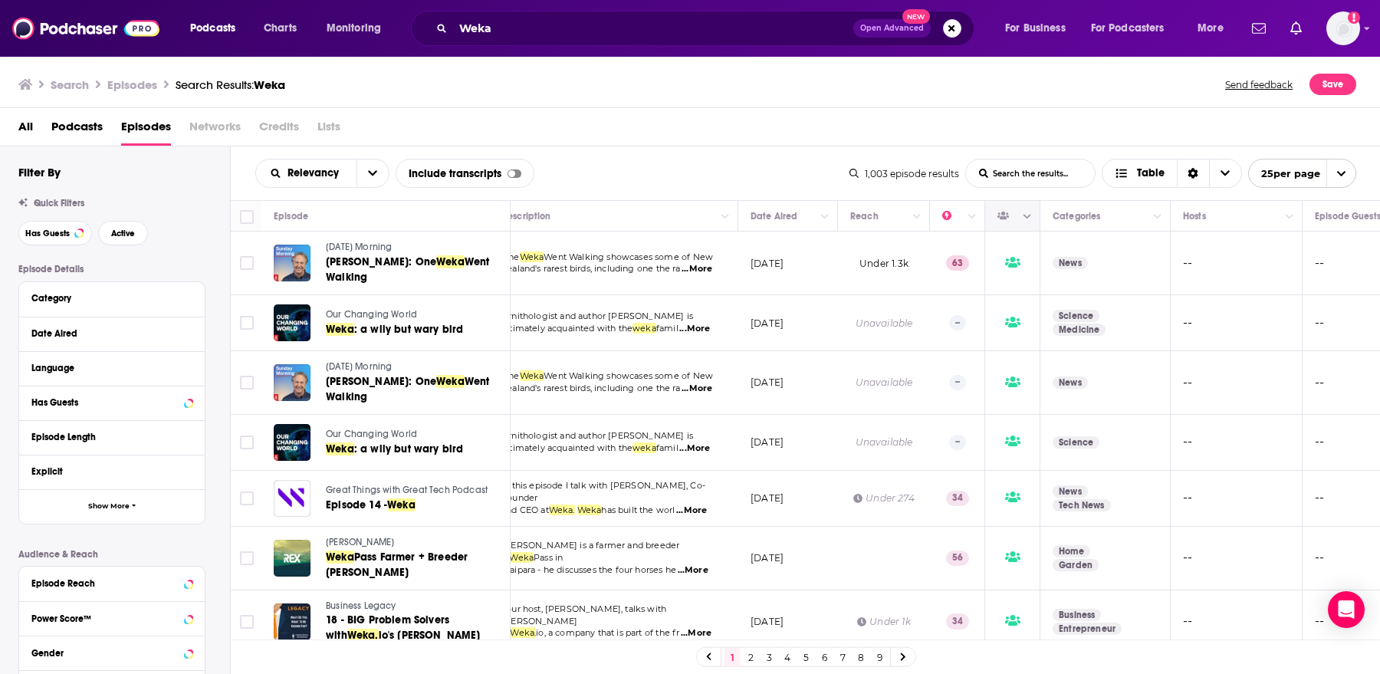
click at [1028, 219] on icon "Column Actions" at bounding box center [1028, 216] width 8 height 9
click at [784, 146] on div at bounding box center [690, 337] width 1380 height 674
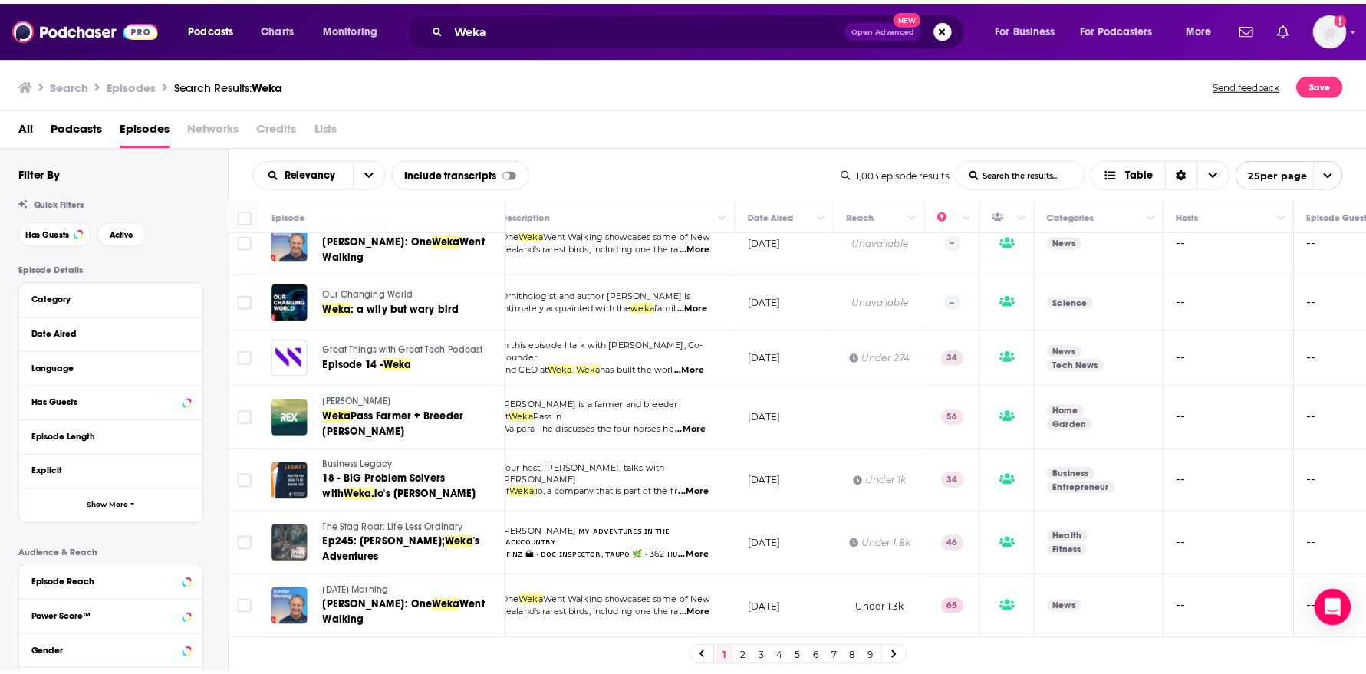
scroll to position [140, 15]
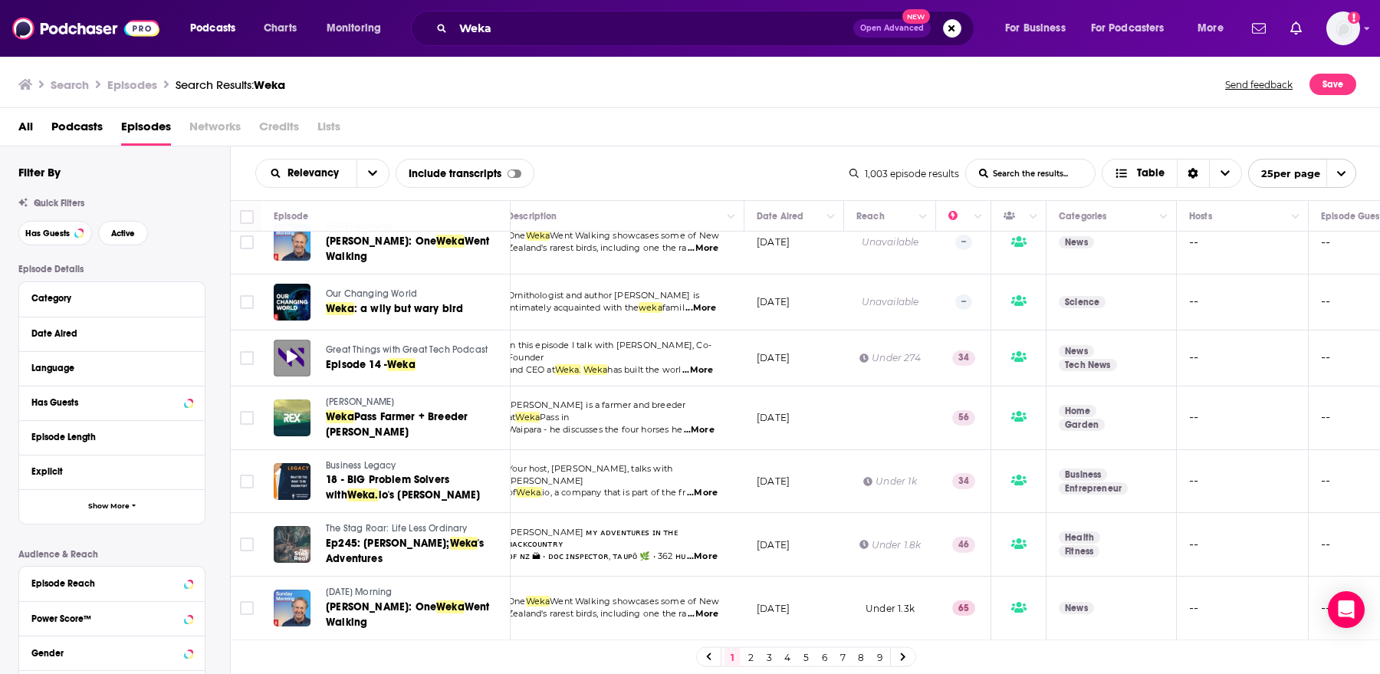
click at [306, 358] on div at bounding box center [292, 358] width 37 height 37
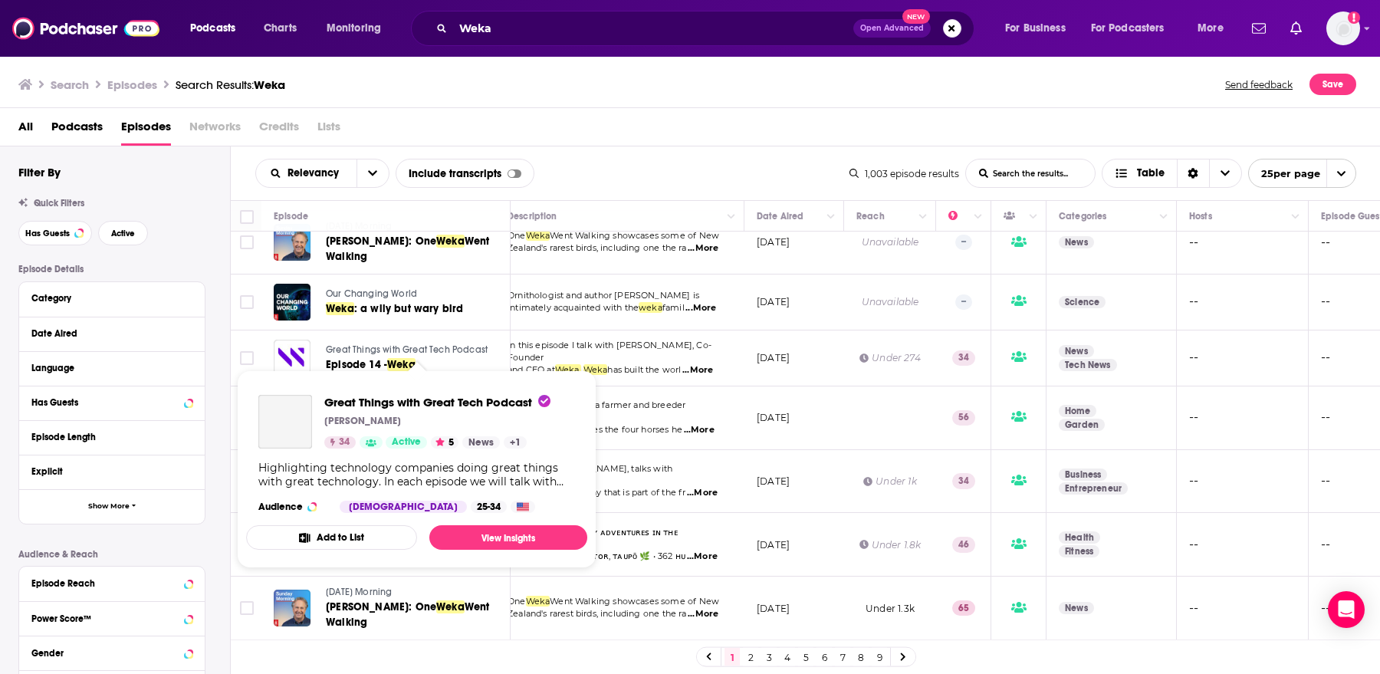
click at [375, 344] on span "Great Things with Great Tech Podcast" at bounding box center [407, 349] width 162 height 11
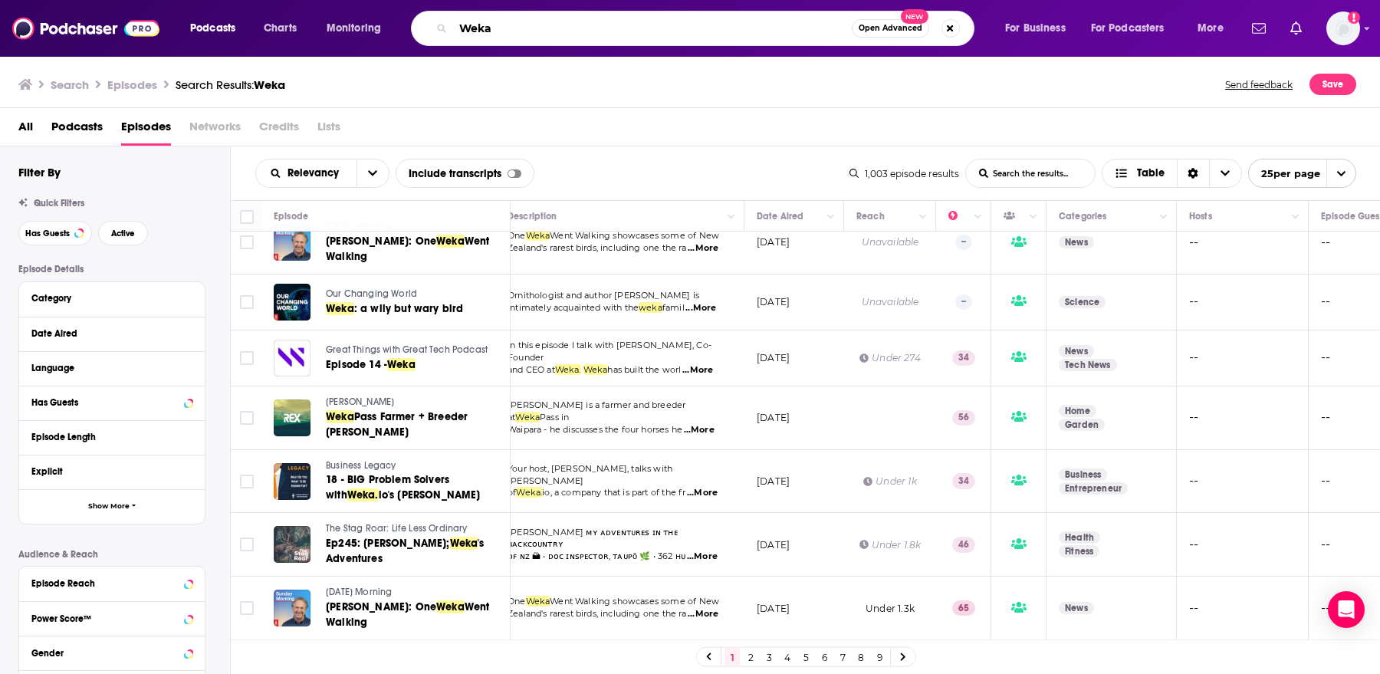
drag, startPoint x: 508, startPoint y: 33, endPoint x: 402, endPoint y: 33, distance: 106.6
click at [402, 33] on div "Podcasts Charts Monitoring Weka Open Advanced New For Business For Podcasters M…" at bounding box center [708, 28] width 1059 height 35
type input "data radicals"
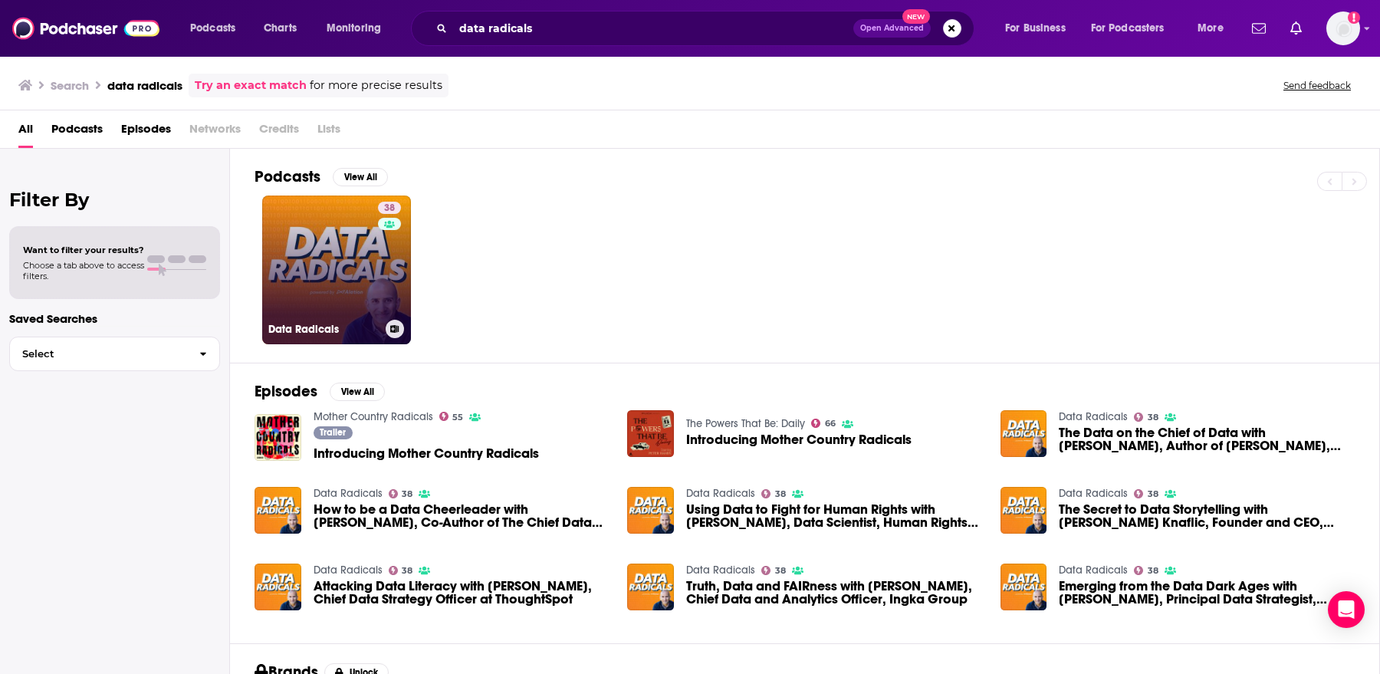
click at [332, 267] on link "38 Data Radicals" at bounding box center [336, 270] width 149 height 149
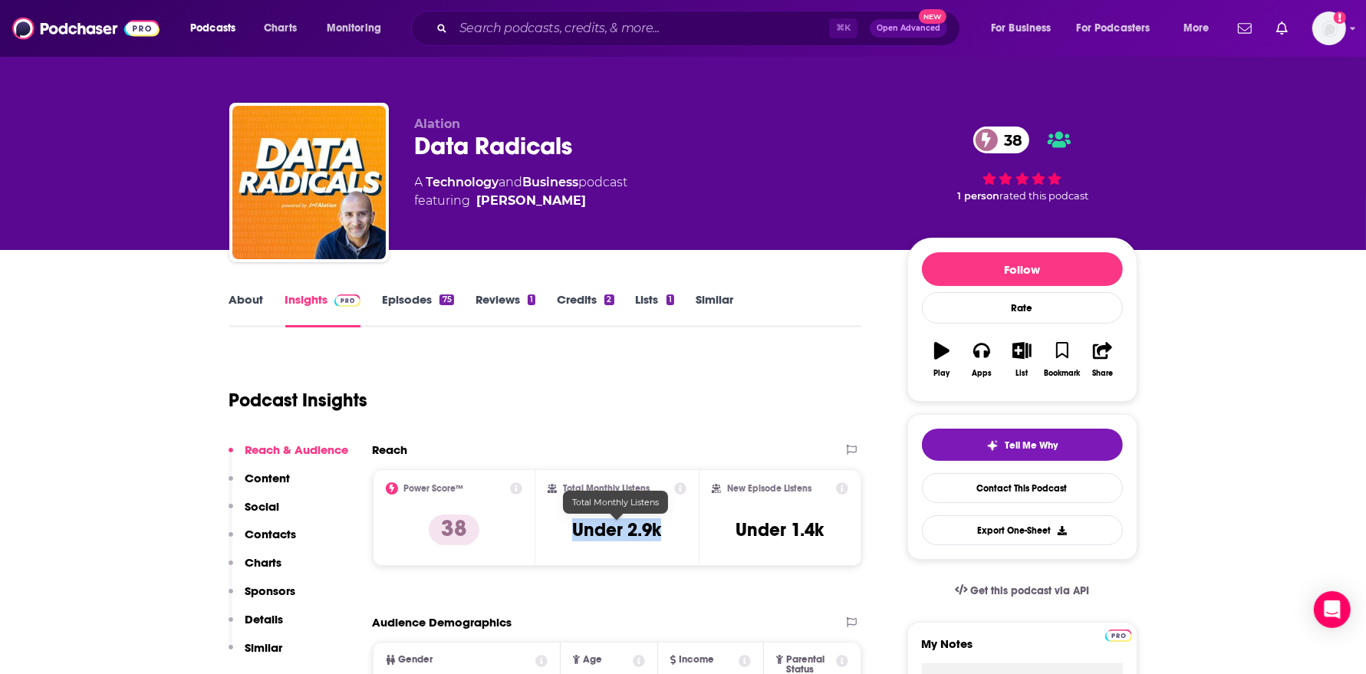
drag, startPoint x: 672, startPoint y: 529, endPoint x: 572, endPoint y: 528, distance: 100.5
click at [572, 528] on div "Total Monthly Listens Under 2.9k" at bounding box center [616, 517] width 139 height 71
copy h3 "Under 2.9k"
click at [232, 305] on link "About" at bounding box center [246, 309] width 35 height 35
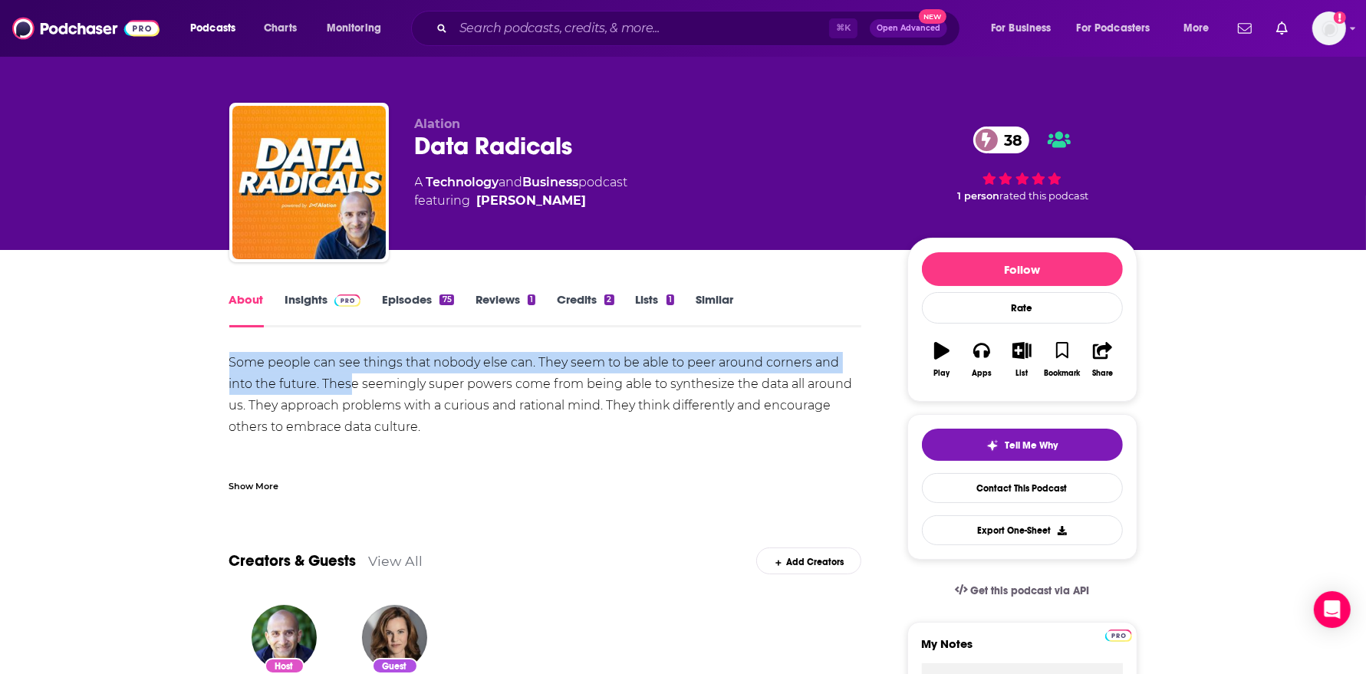
drag, startPoint x: 225, startPoint y: 353, endPoint x: 323, endPoint y: 383, distance: 101.9
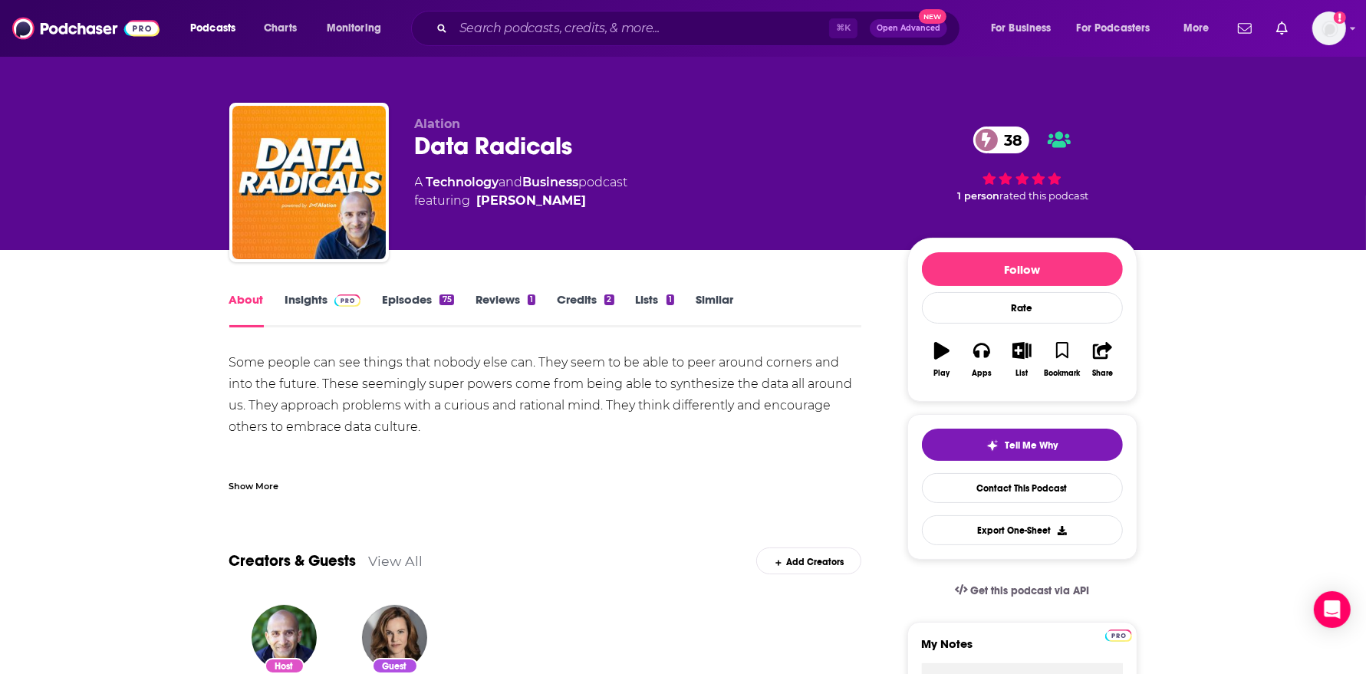
click at [376, 382] on div "Some people can see things that nobody else can. They seem to be able to peer a…" at bounding box center [545, 448] width 633 height 193
click at [267, 488] on div "Show More" at bounding box center [254, 485] width 50 height 15
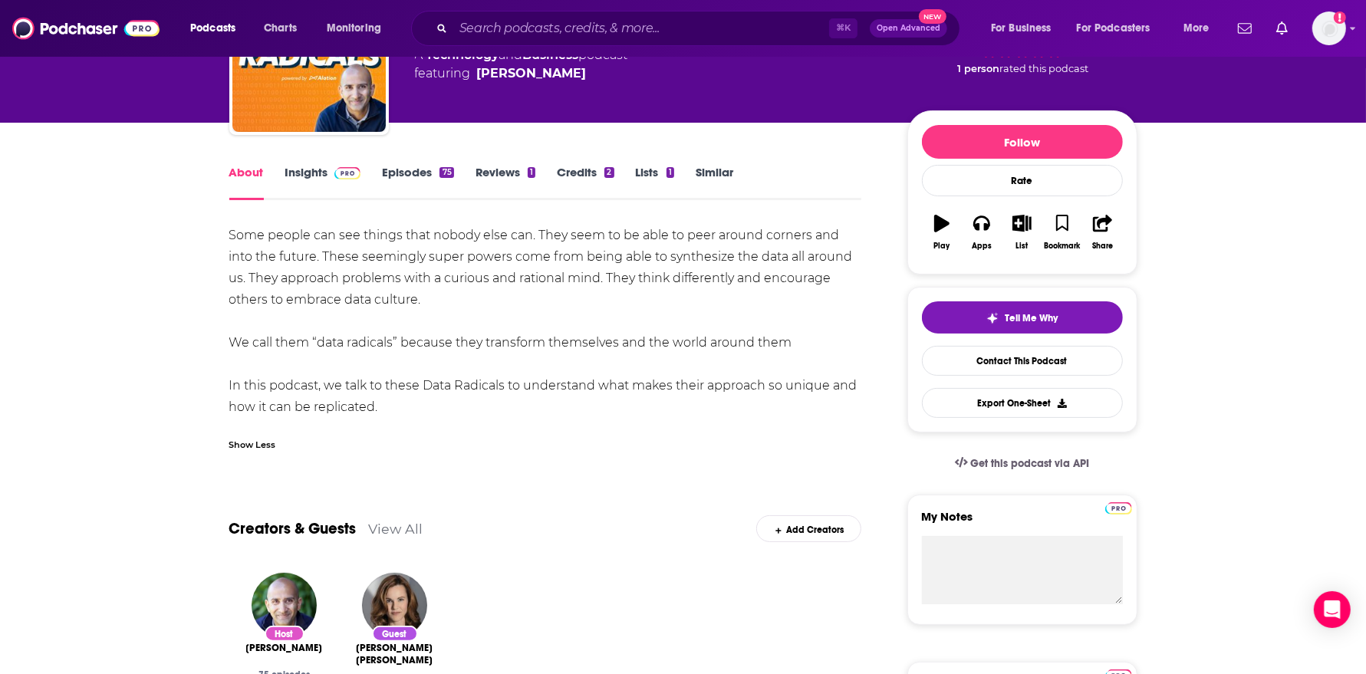
scroll to position [131, 0]
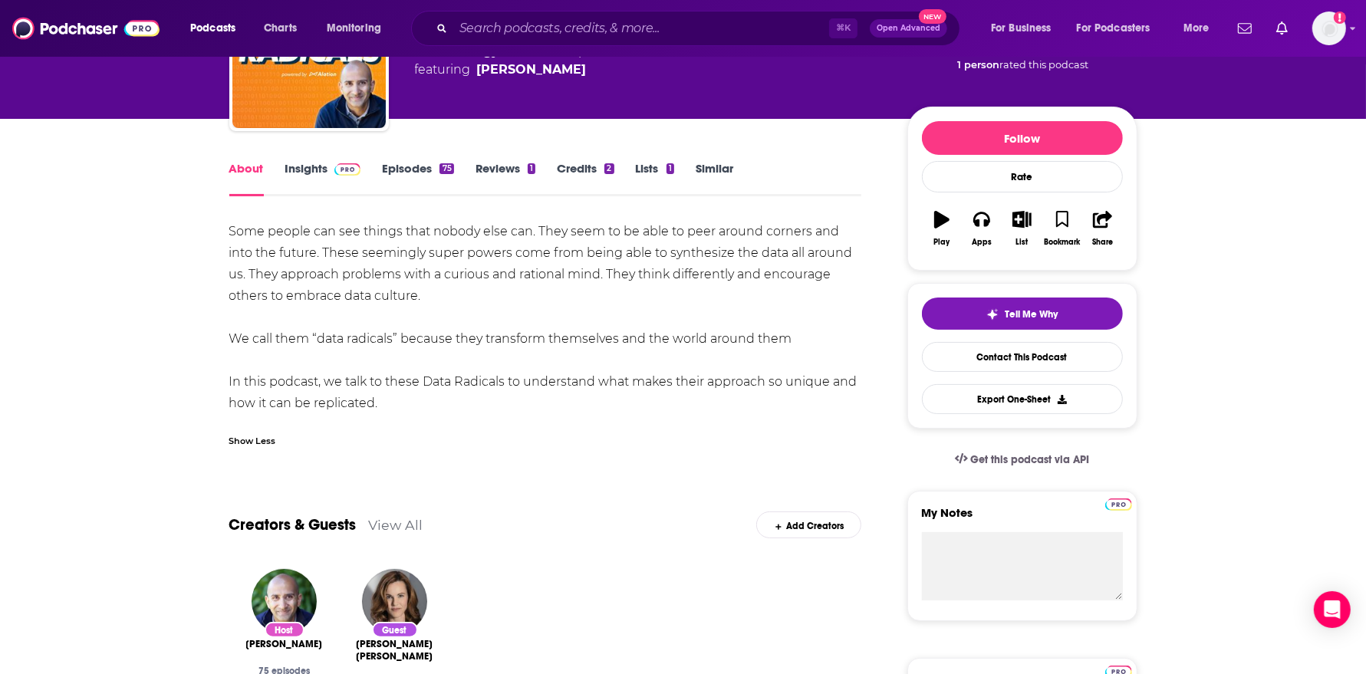
drag, startPoint x: 386, startPoint y: 406, endPoint x: 223, endPoint y: 326, distance: 181.7
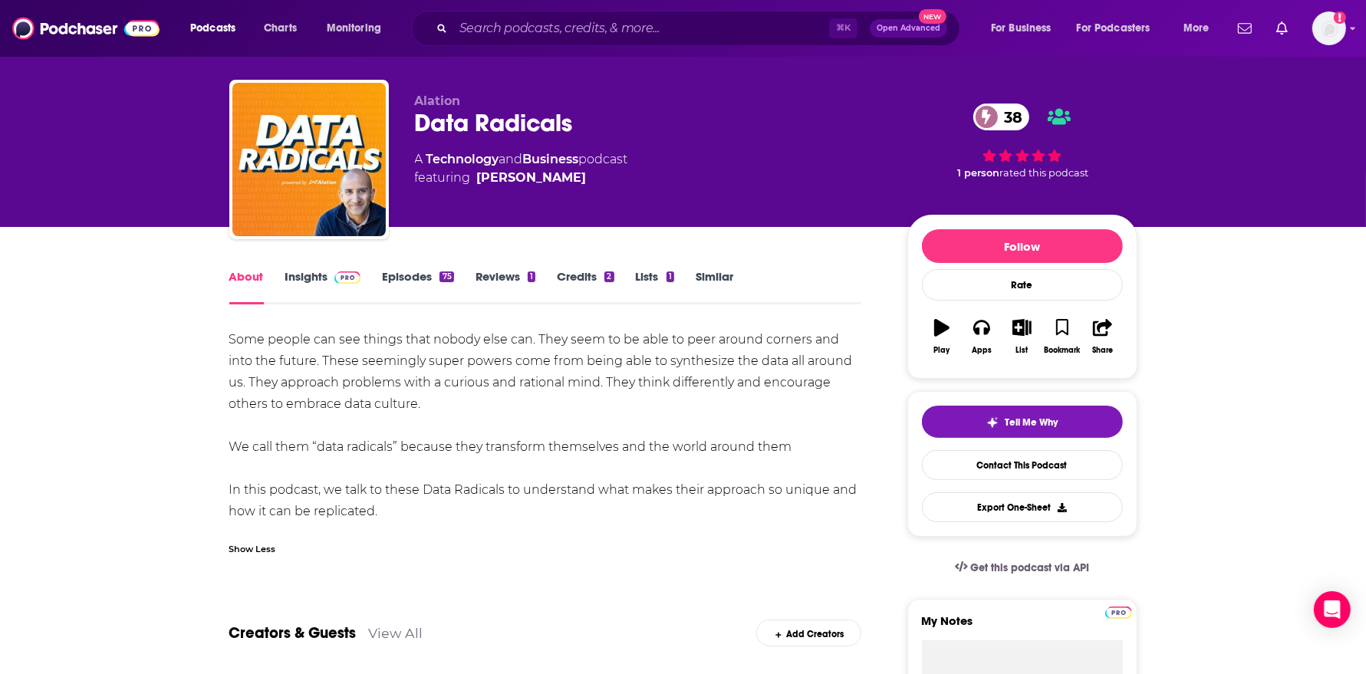
scroll to position [0, 0]
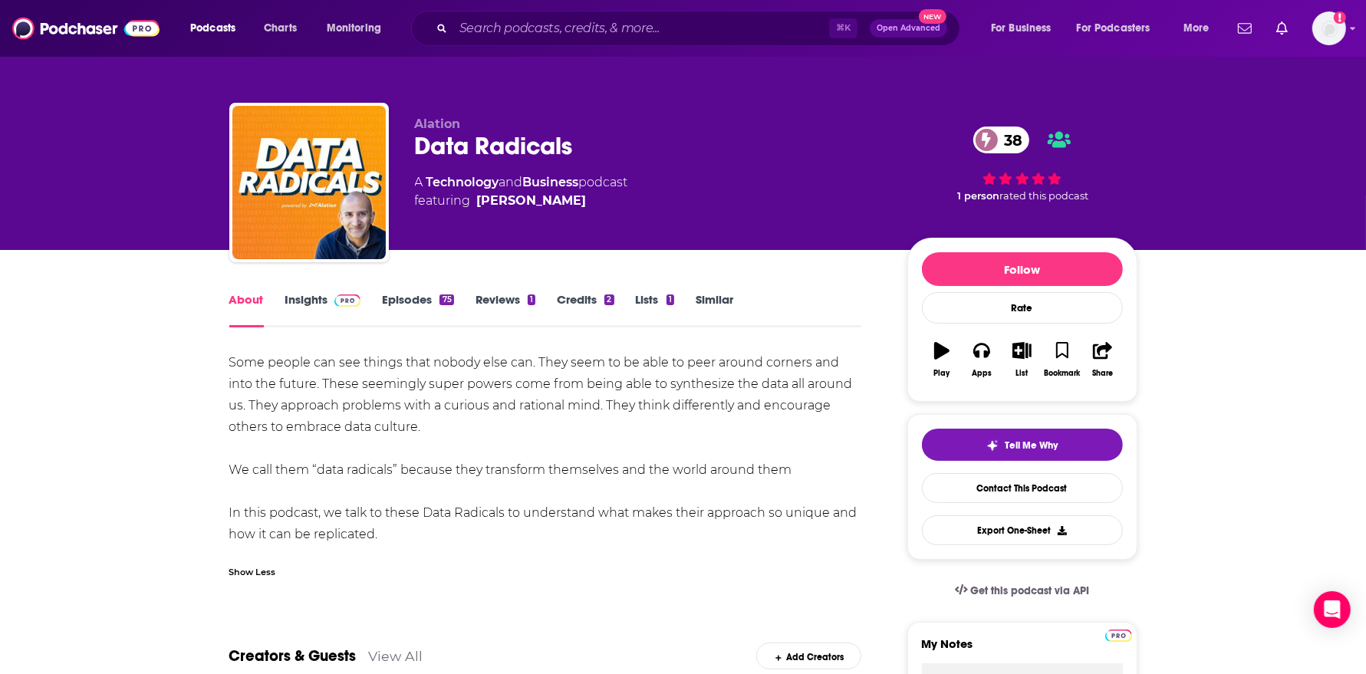
click at [424, 298] on link "Episodes 75" at bounding box center [417, 309] width 71 height 35
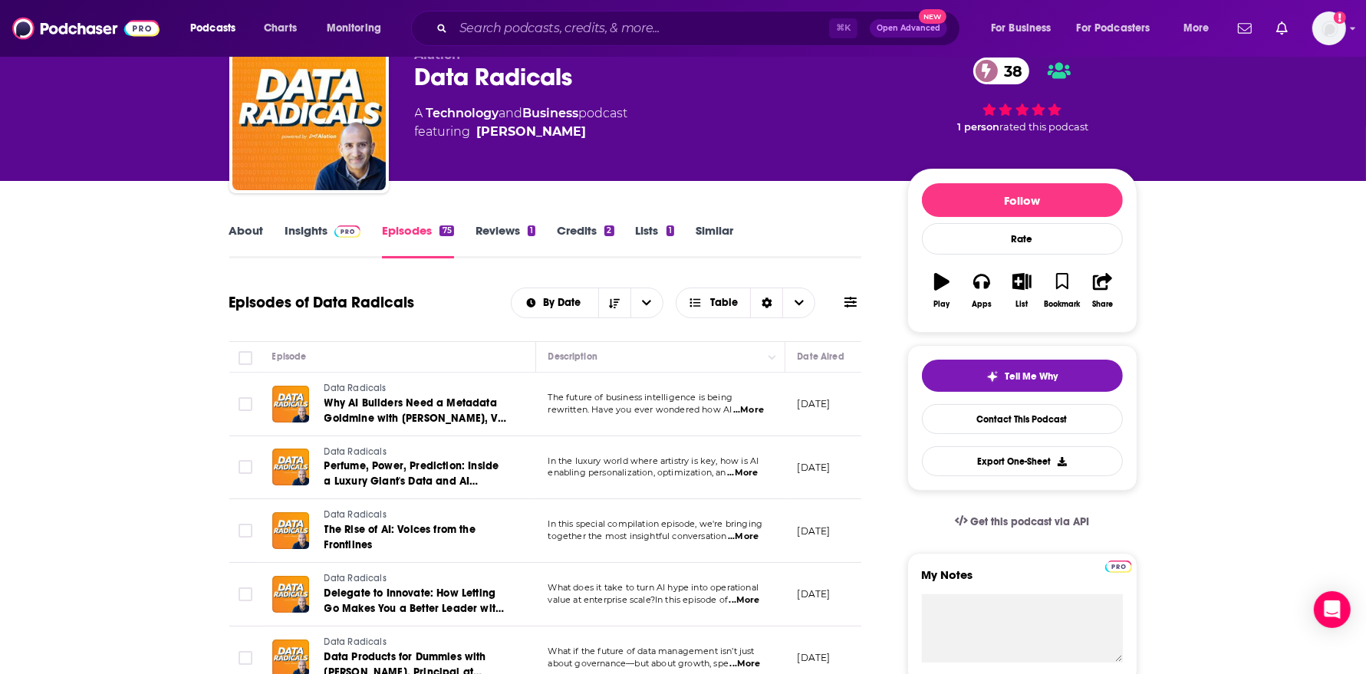
scroll to position [71, 0]
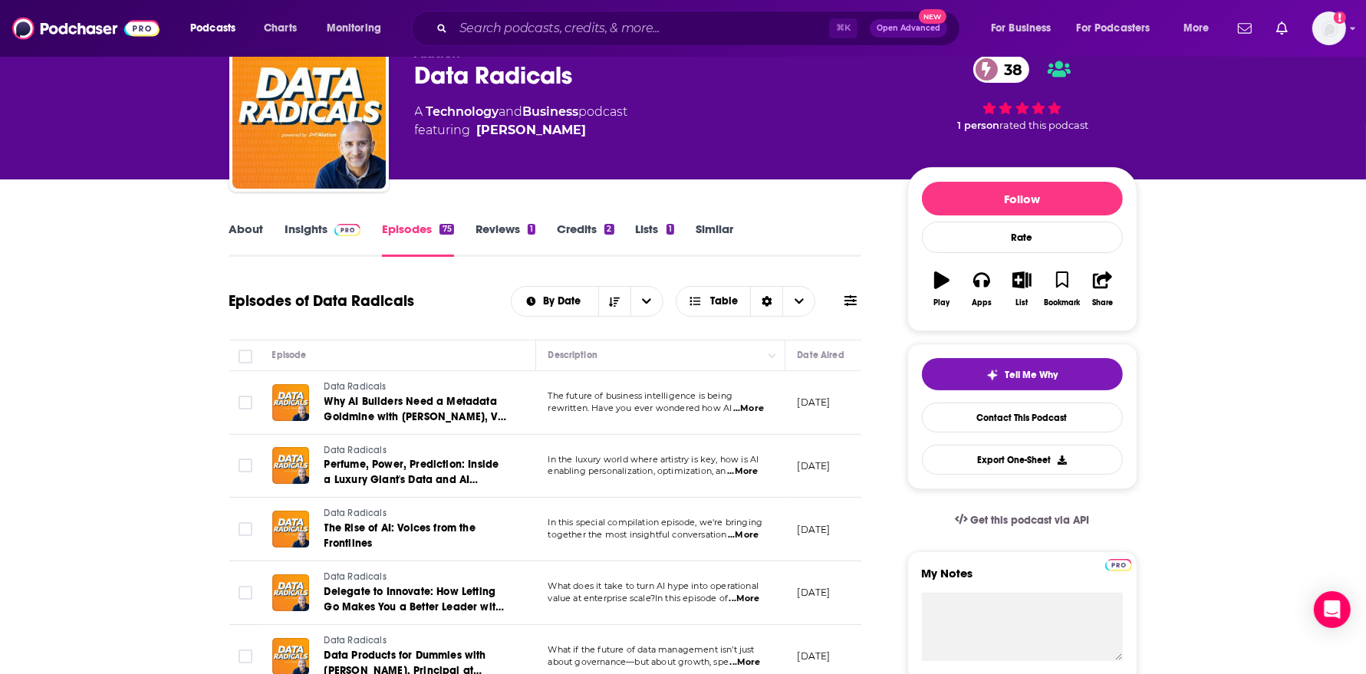
click at [753, 407] on span "...More" at bounding box center [748, 409] width 31 height 12
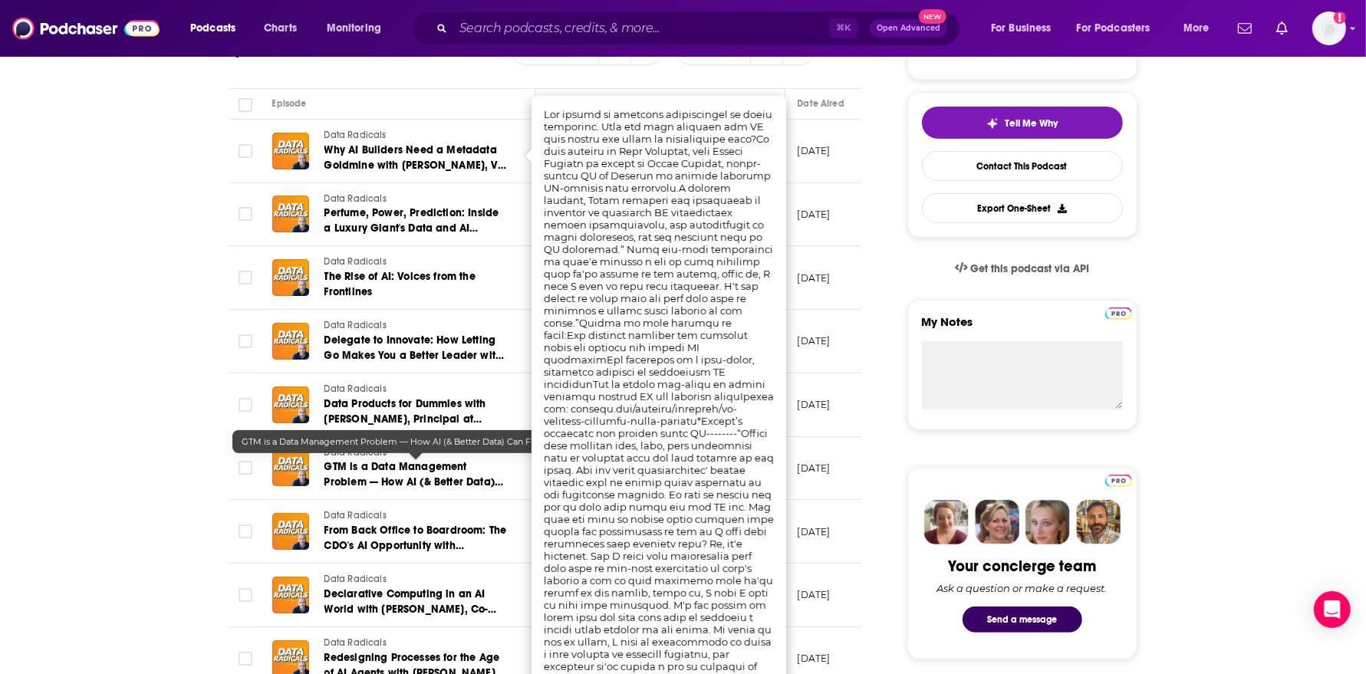
scroll to position [328, 0]
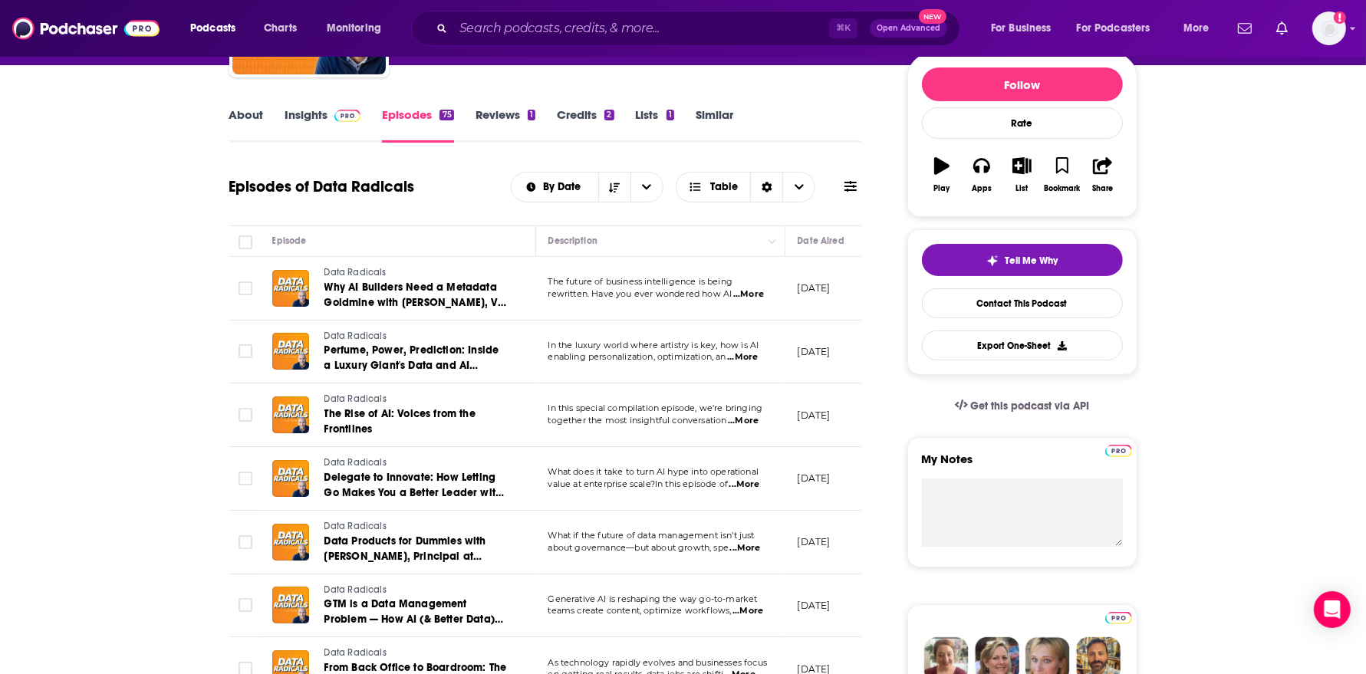
scroll to position [0, 0]
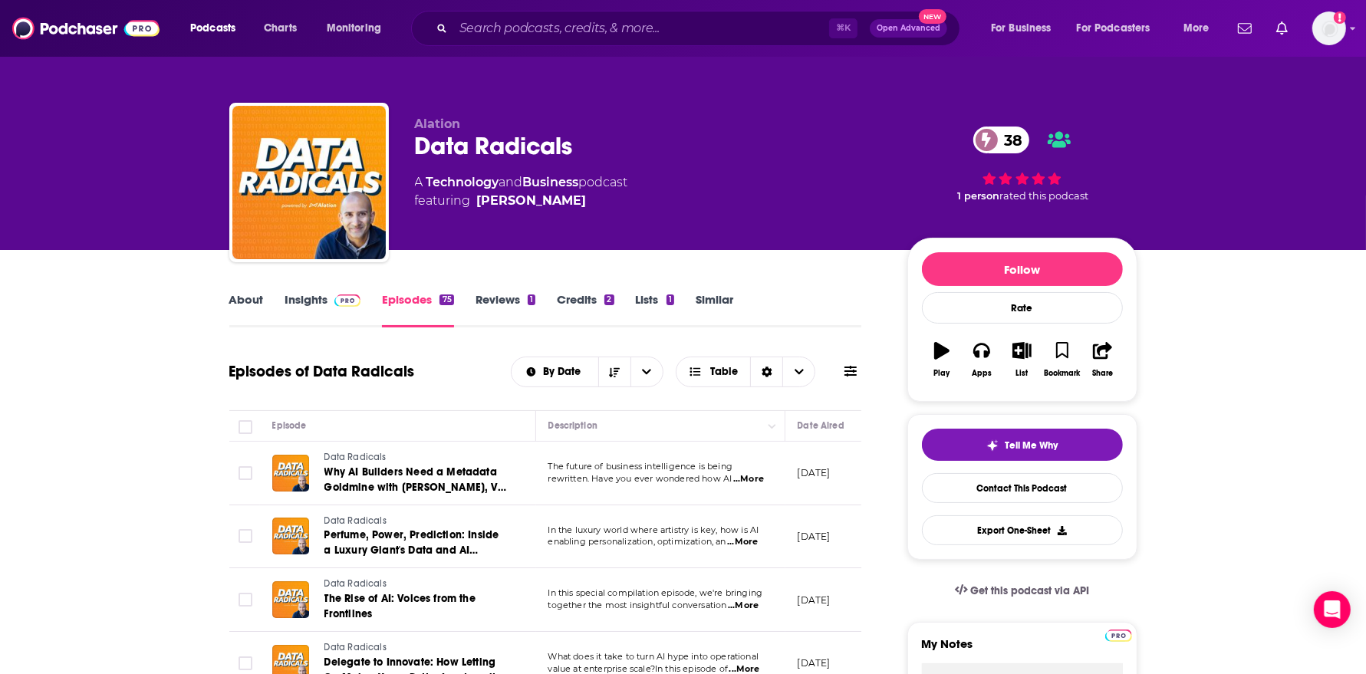
click at [327, 309] on link "Insights" at bounding box center [323, 309] width 76 height 35
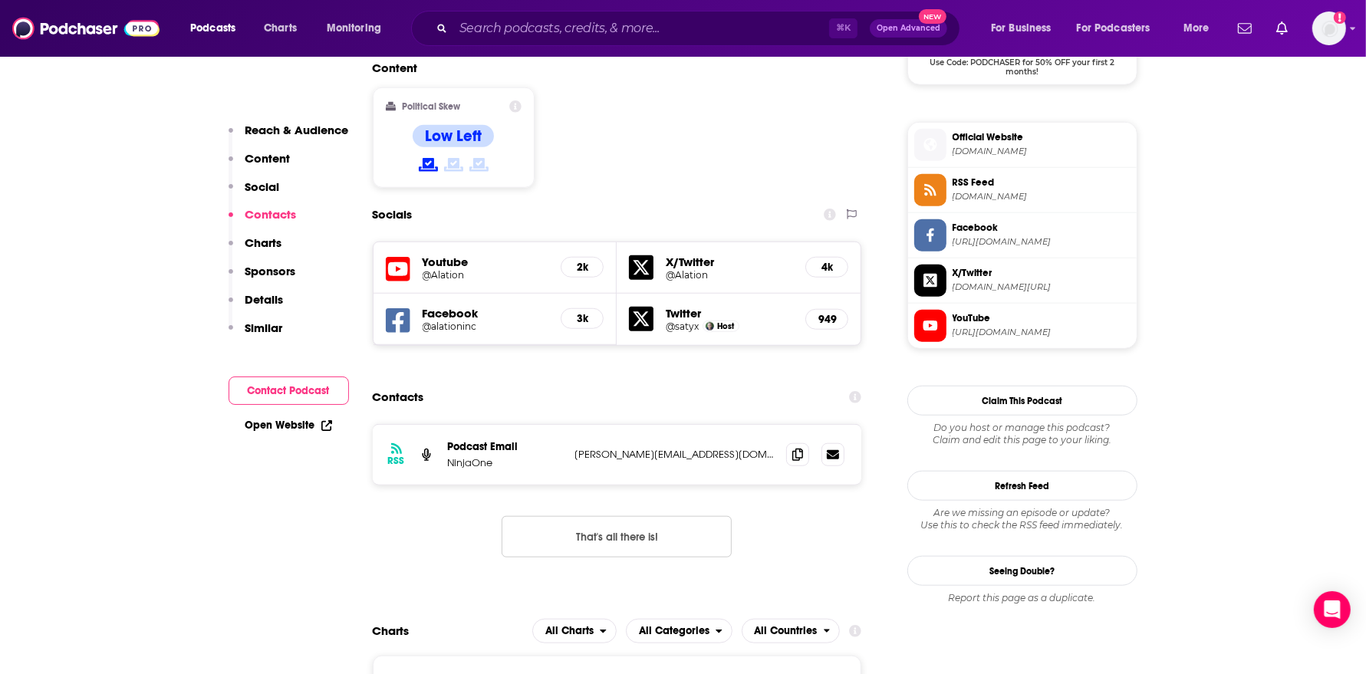
scroll to position [1238, 0]
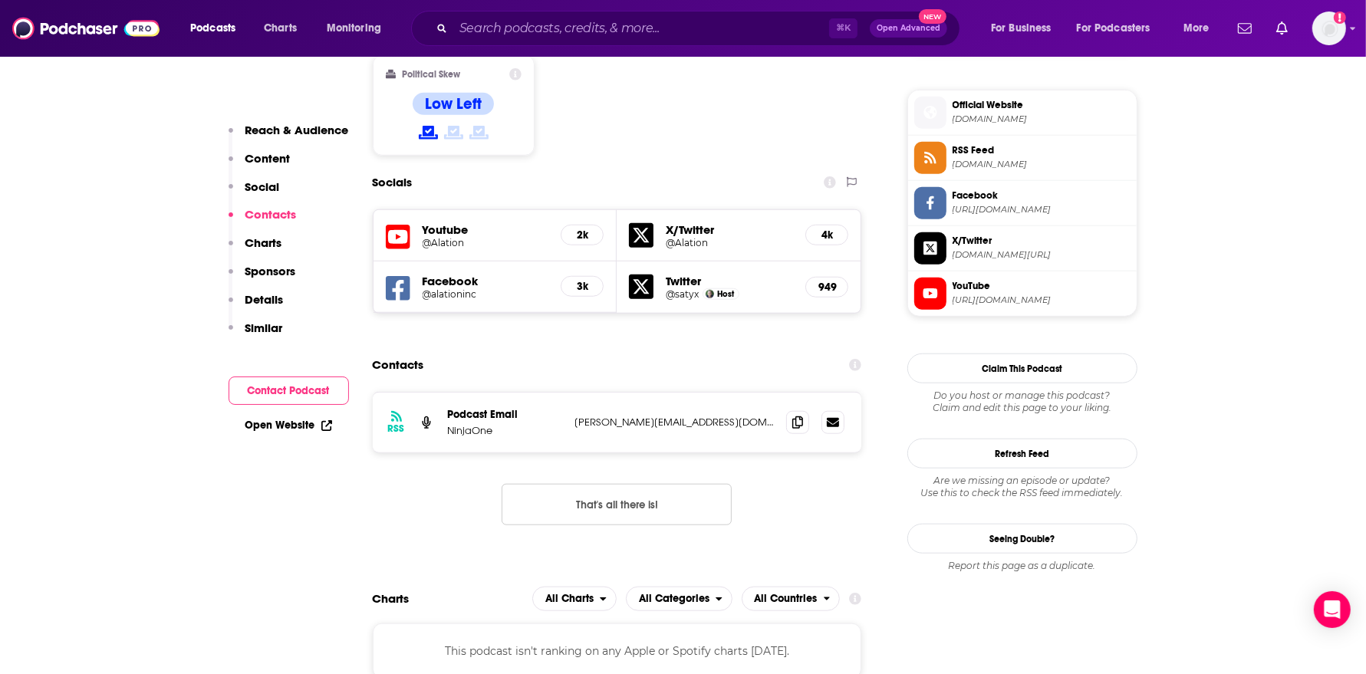
click at [685, 416] on p "jon@caspianstudios.com" at bounding box center [674, 422] width 199 height 13
click at [800, 410] on span at bounding box center [797, 421] width 23 height 23
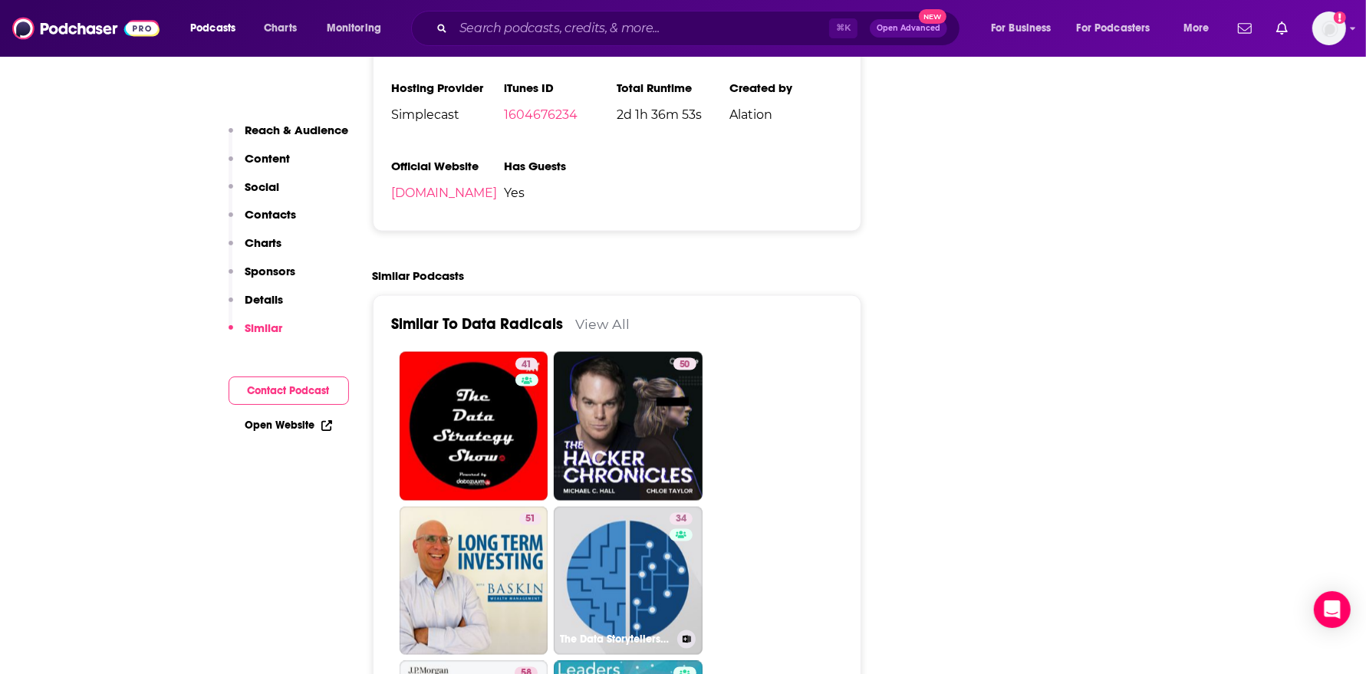
scroll to position [2203, 0]
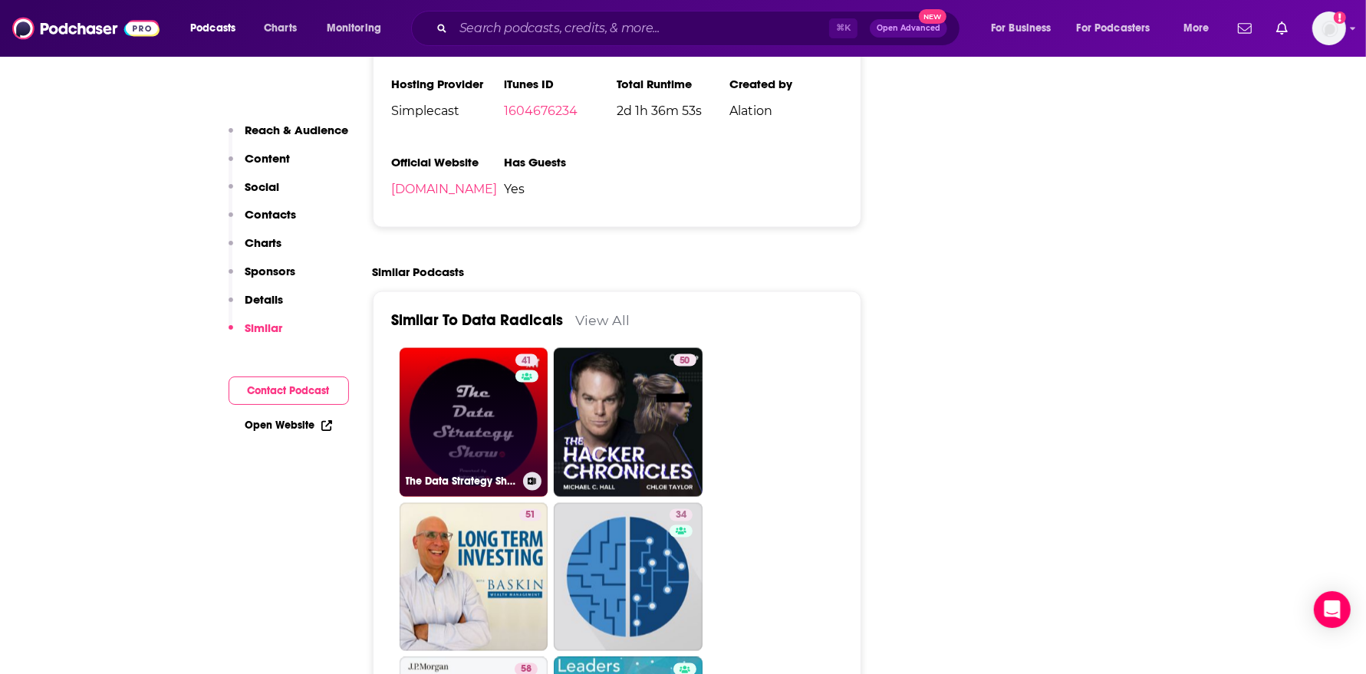
click at [505, 348] on link "41 The Data Strategy Show" at bounding box center [473, 422] width 149 height 149
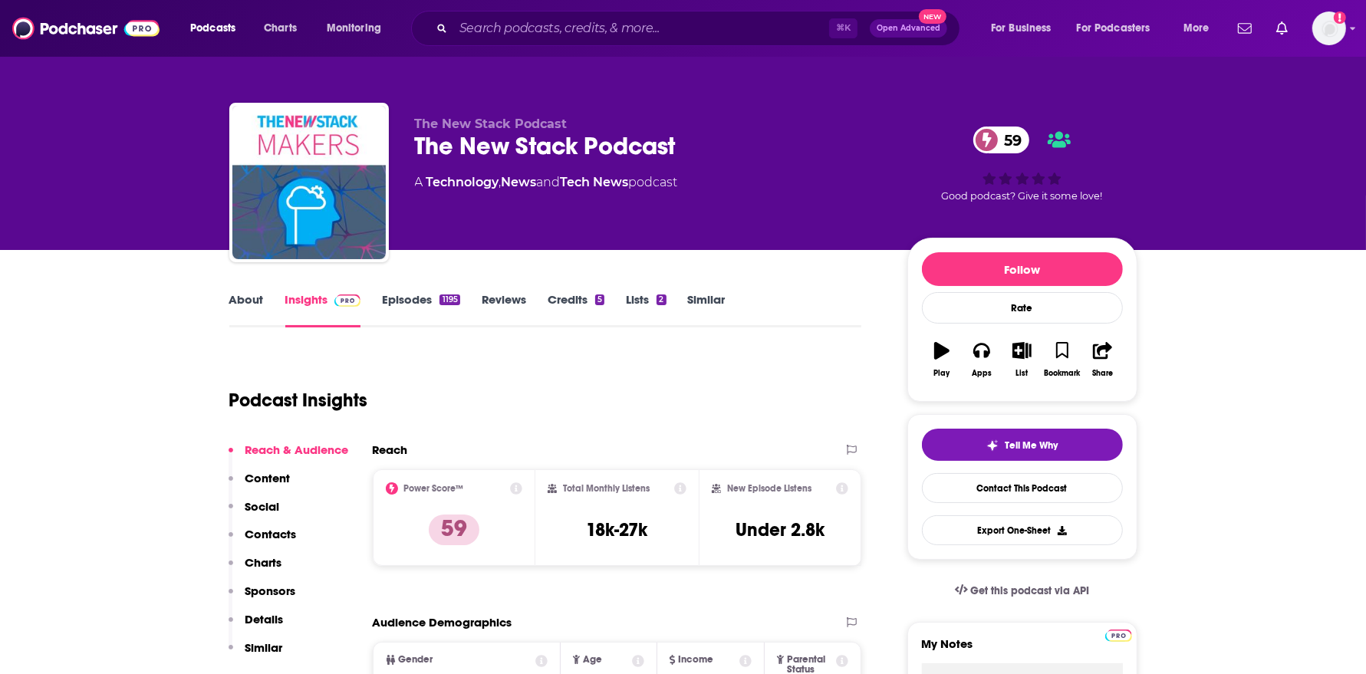
click at [436, 298] on link "Episodes 1195" at bounding box center [420, 309] width 77 height 35
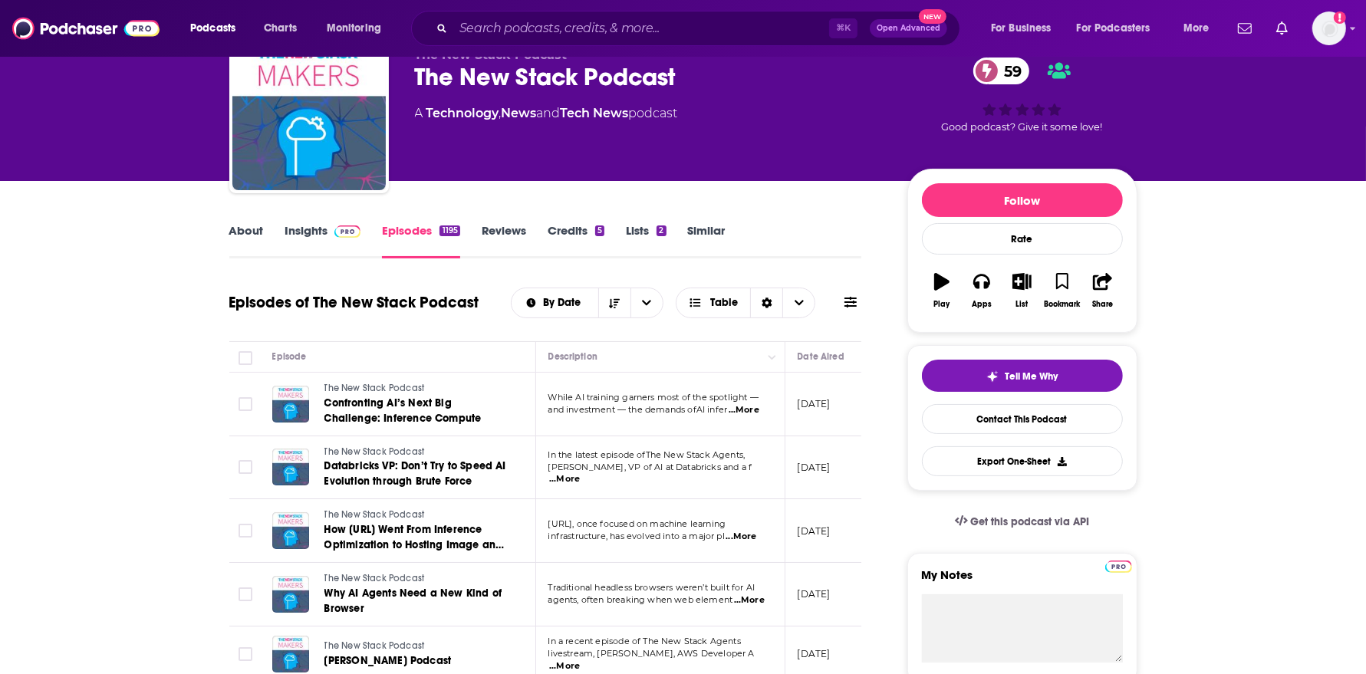
scroll to position [78, 0]
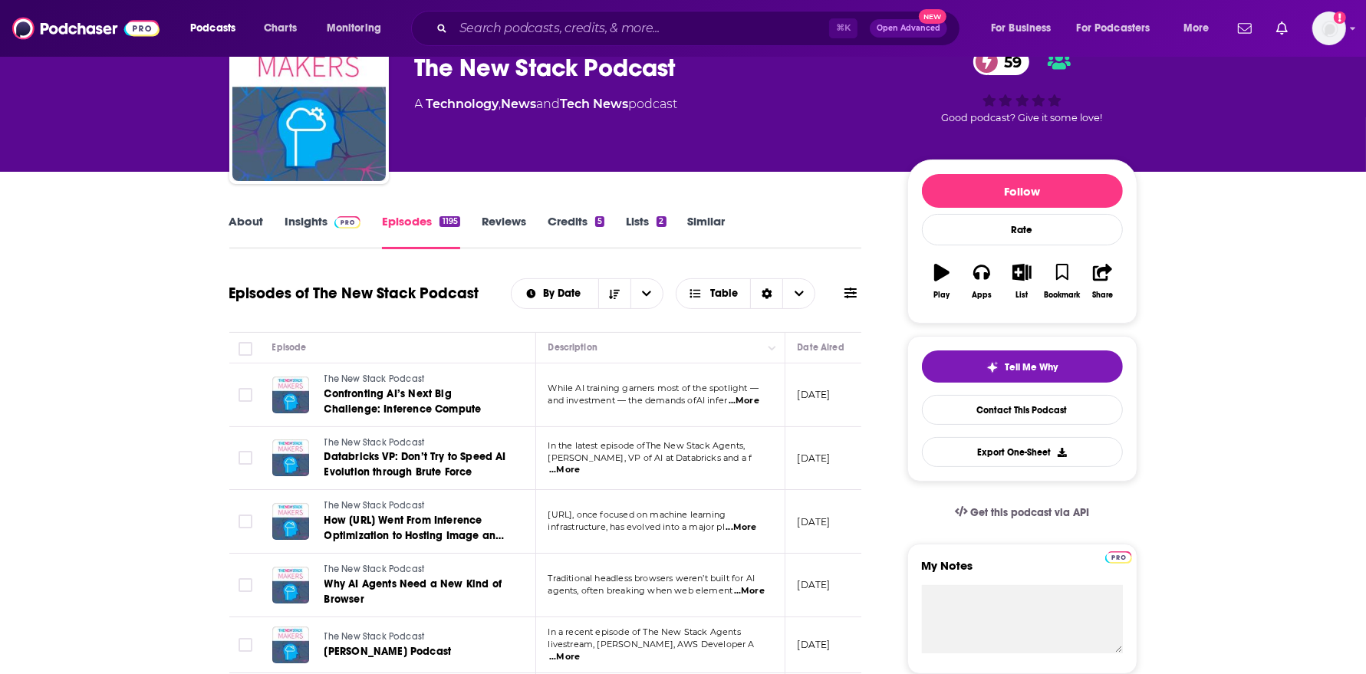
click at [755, 397] on span "...More" at bounding box center [743, 401] width 31 height 12
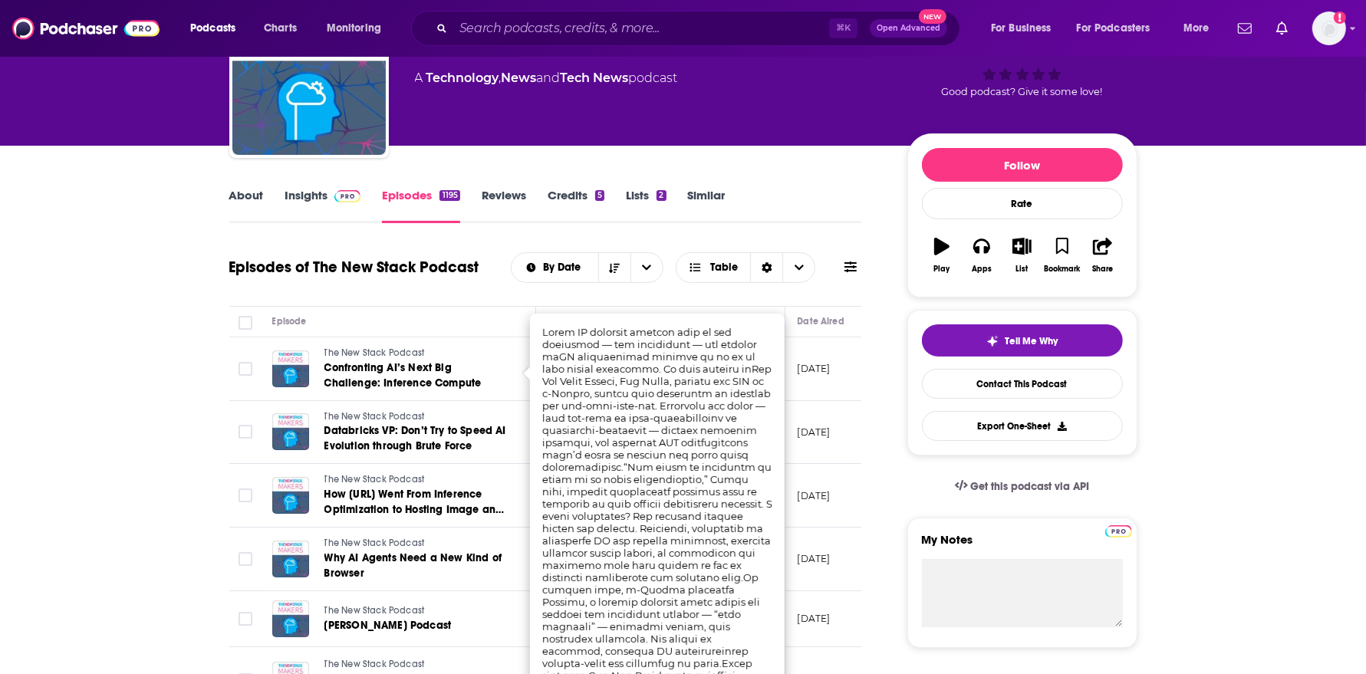
scroll to position [108, 0]
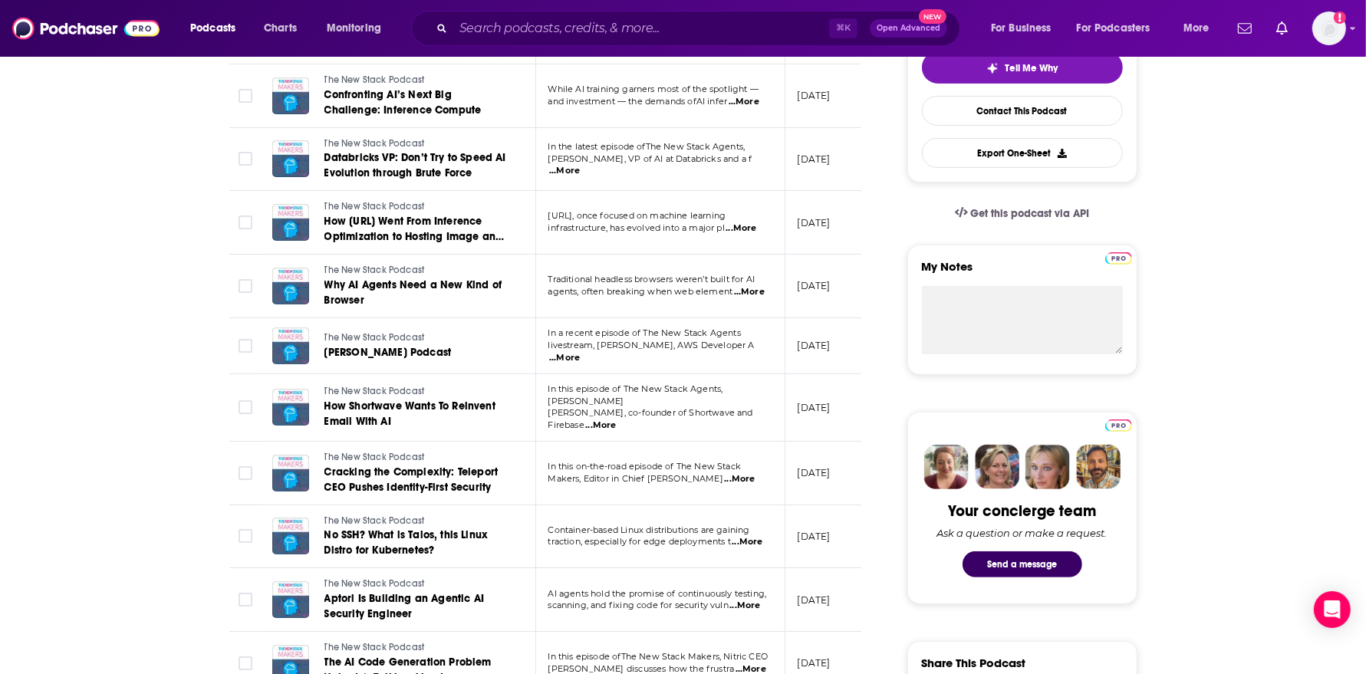
scroll to position [386, 0]
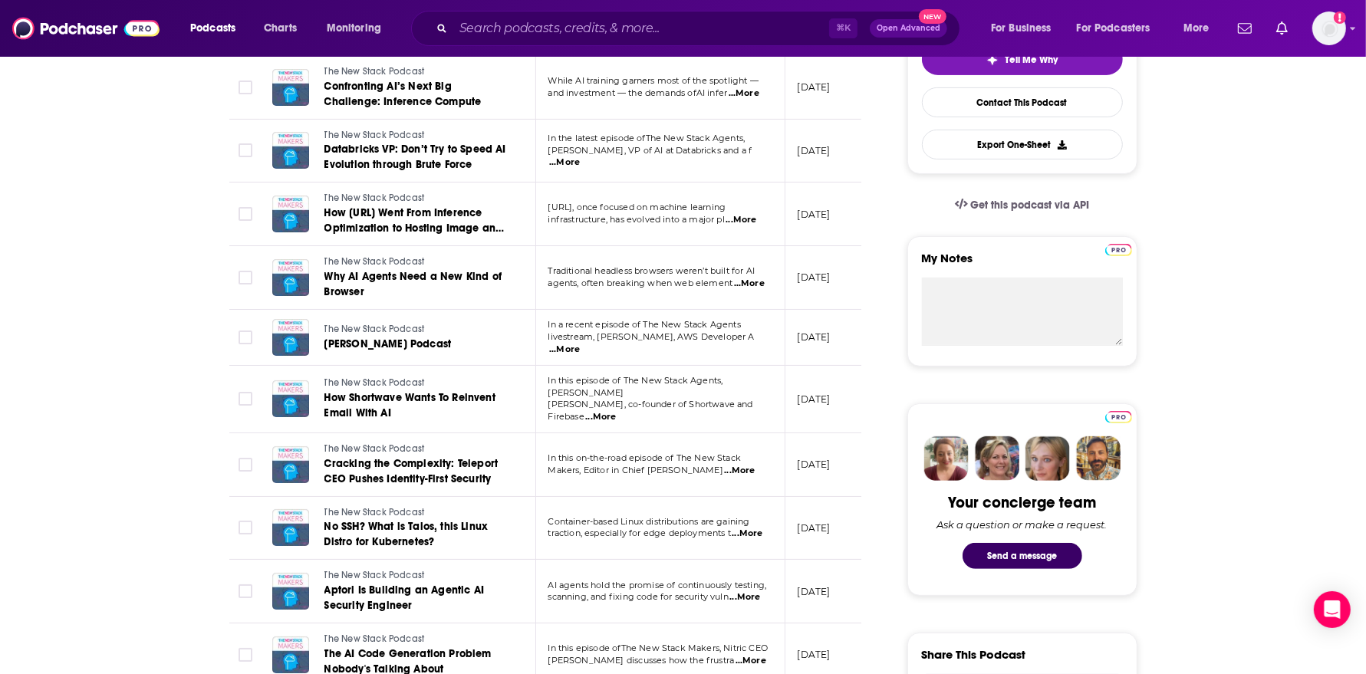
click at [616, 411] on span "...More" at bounding box center [600, 417] width 31 height 12
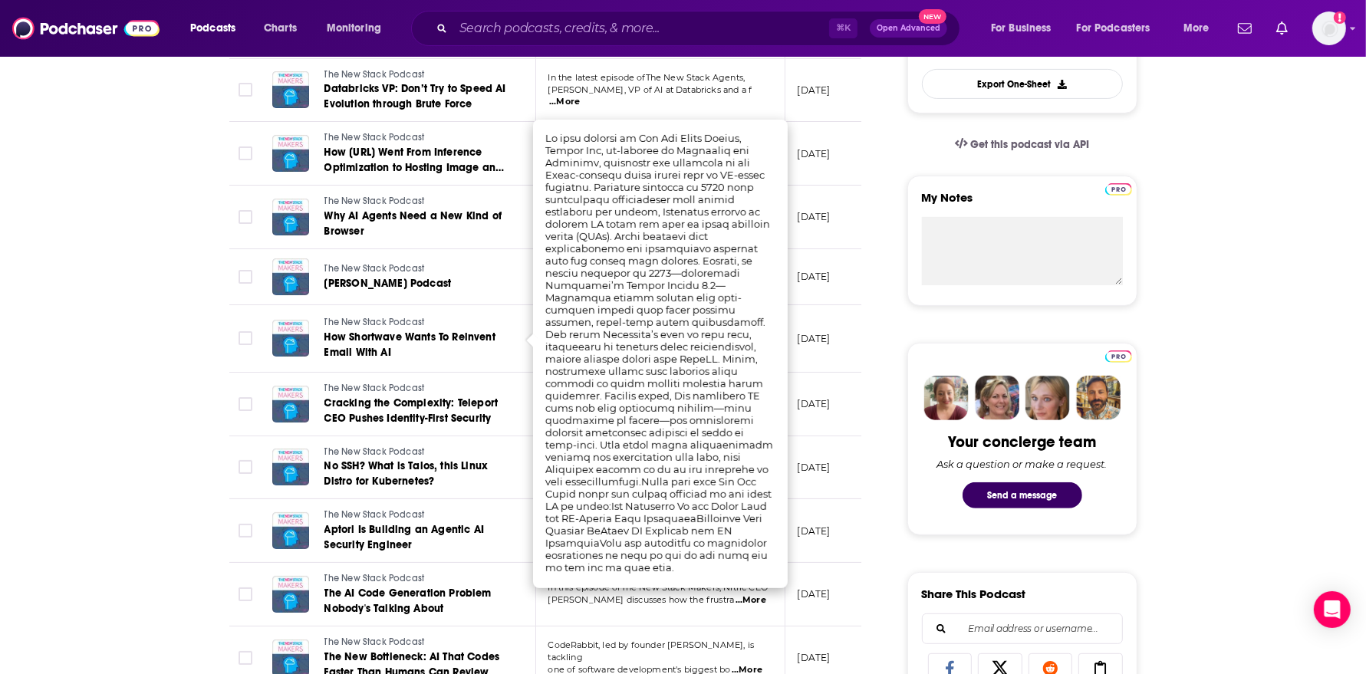
scroll to position [447, 0]
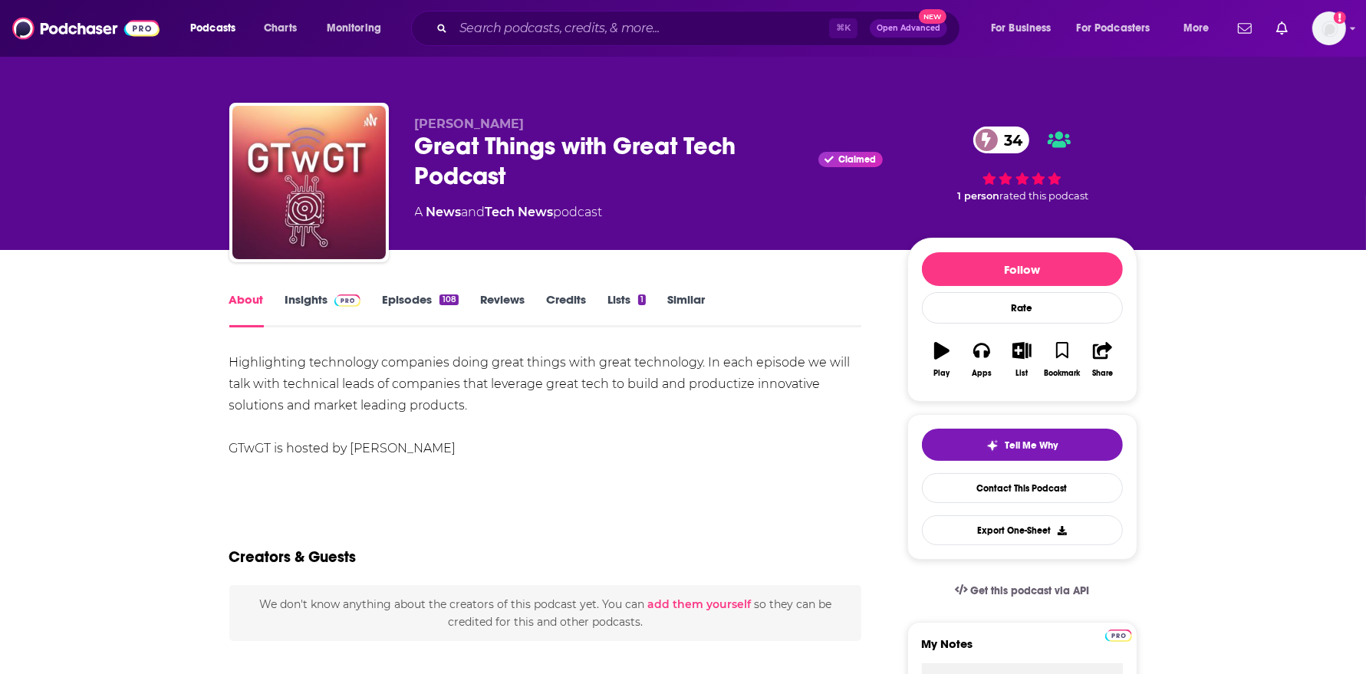
click at [316, 295] on link "Insights" at bounding box center [323, 309] width 76 height 35
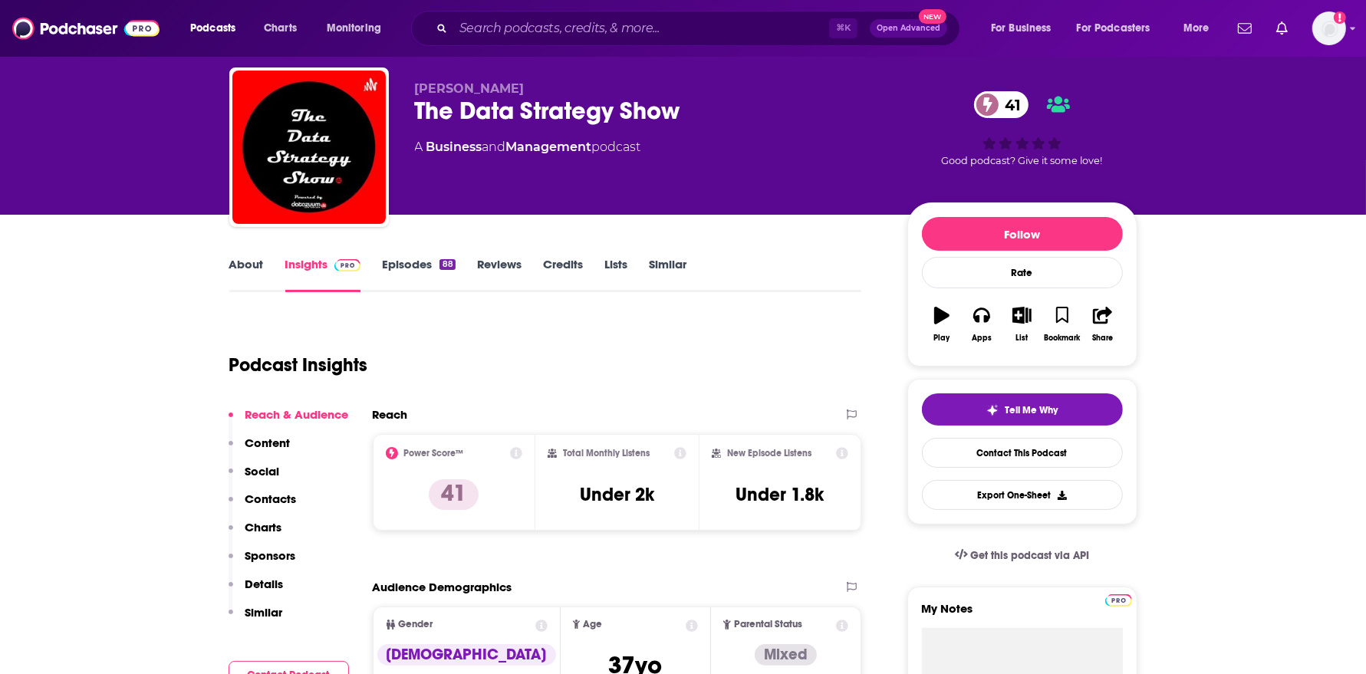
scroll to position [40, 0]
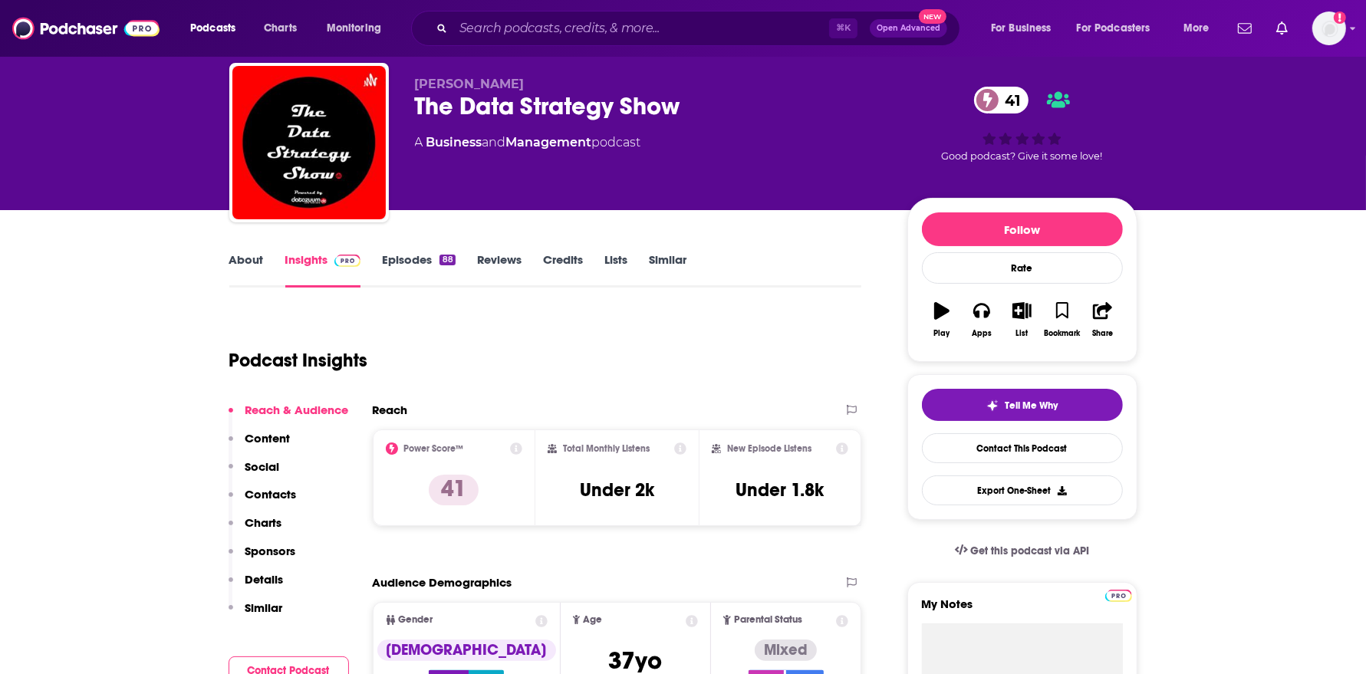
click at [402, 255] on link "Episodes 88" at bounding box center [418, 269] width 73 height 35
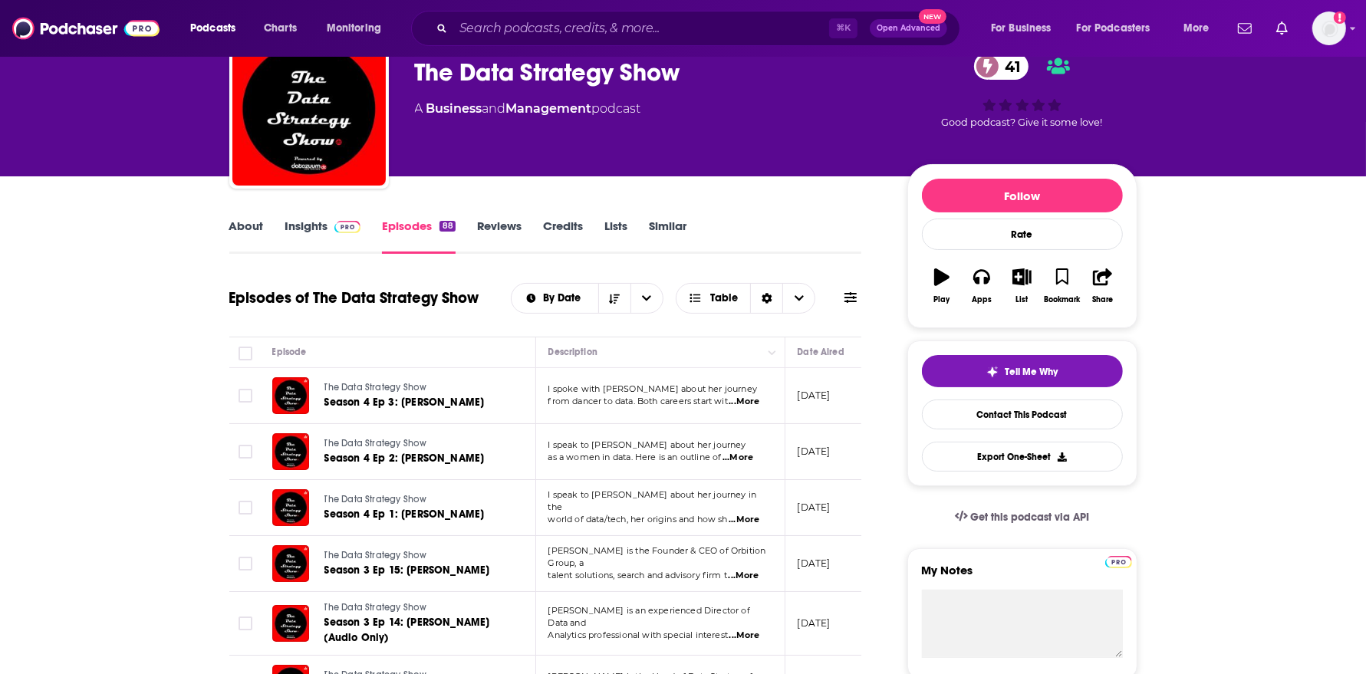
scroll to position [86, 0]
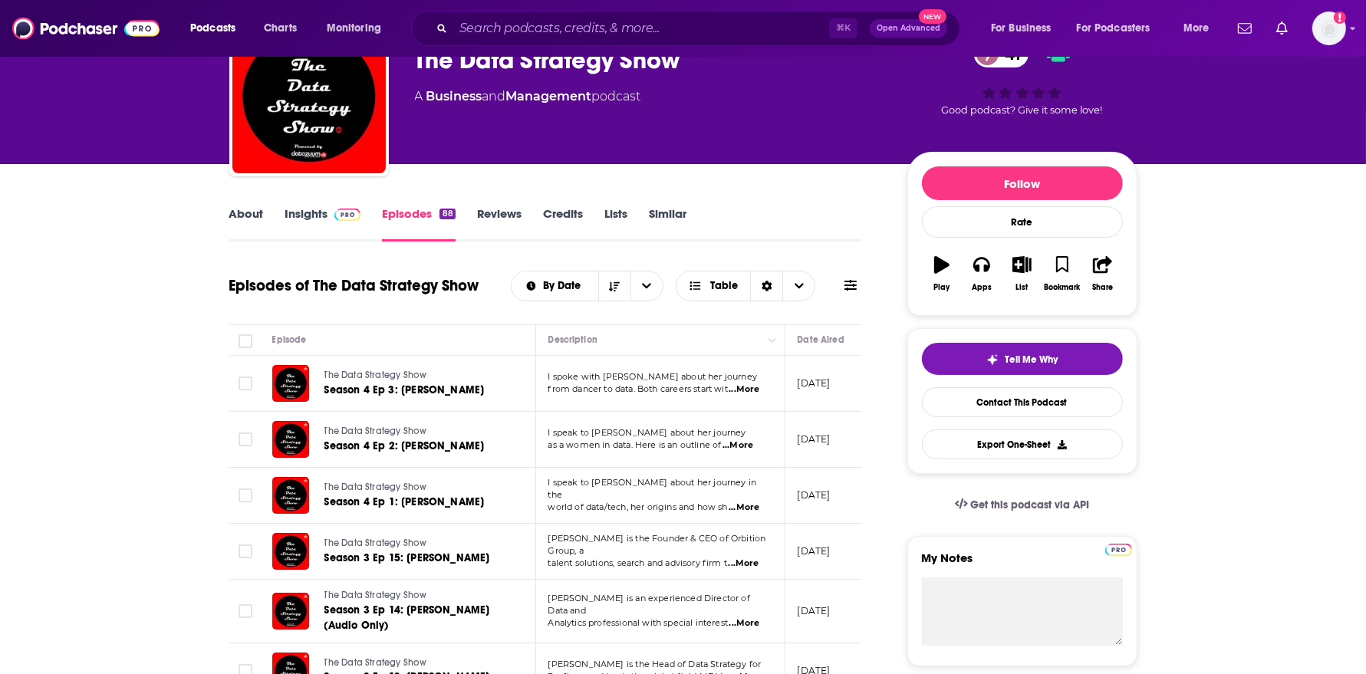
click at [751, 439] on span "...More" at bounding box center [737, 445] width 31 height 12
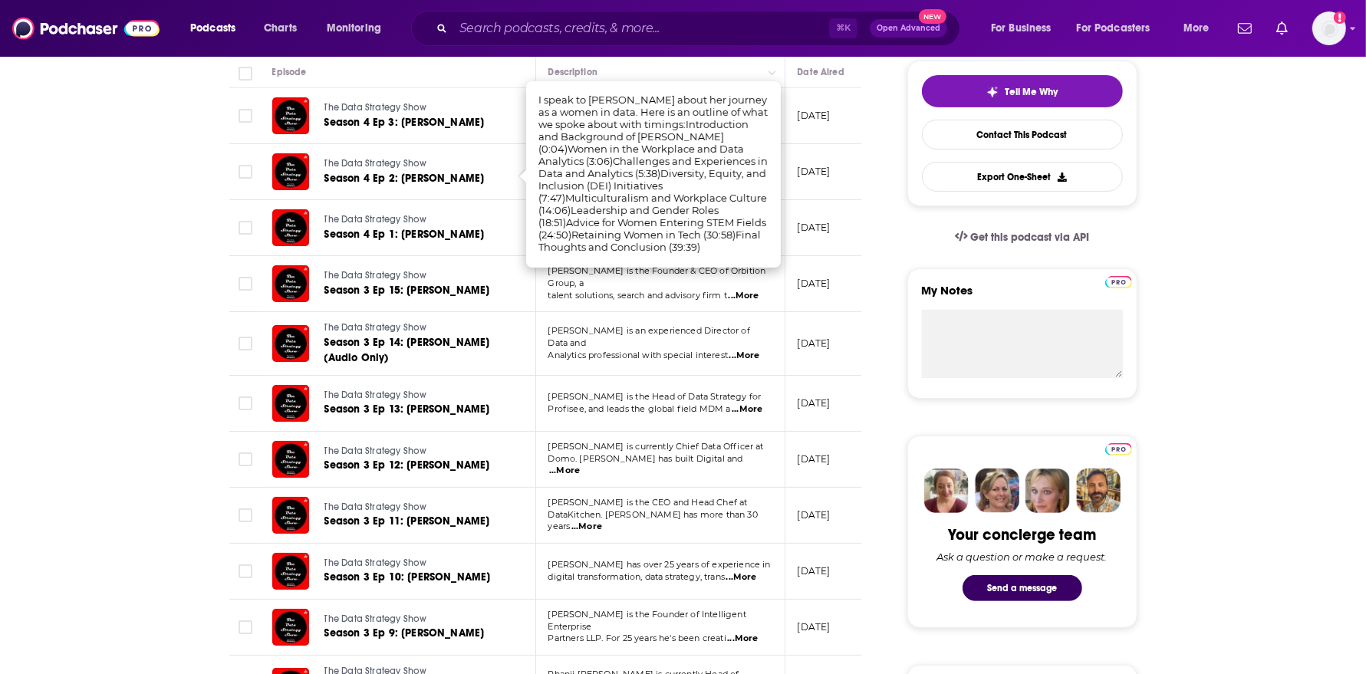
scroll to position [355, 0]
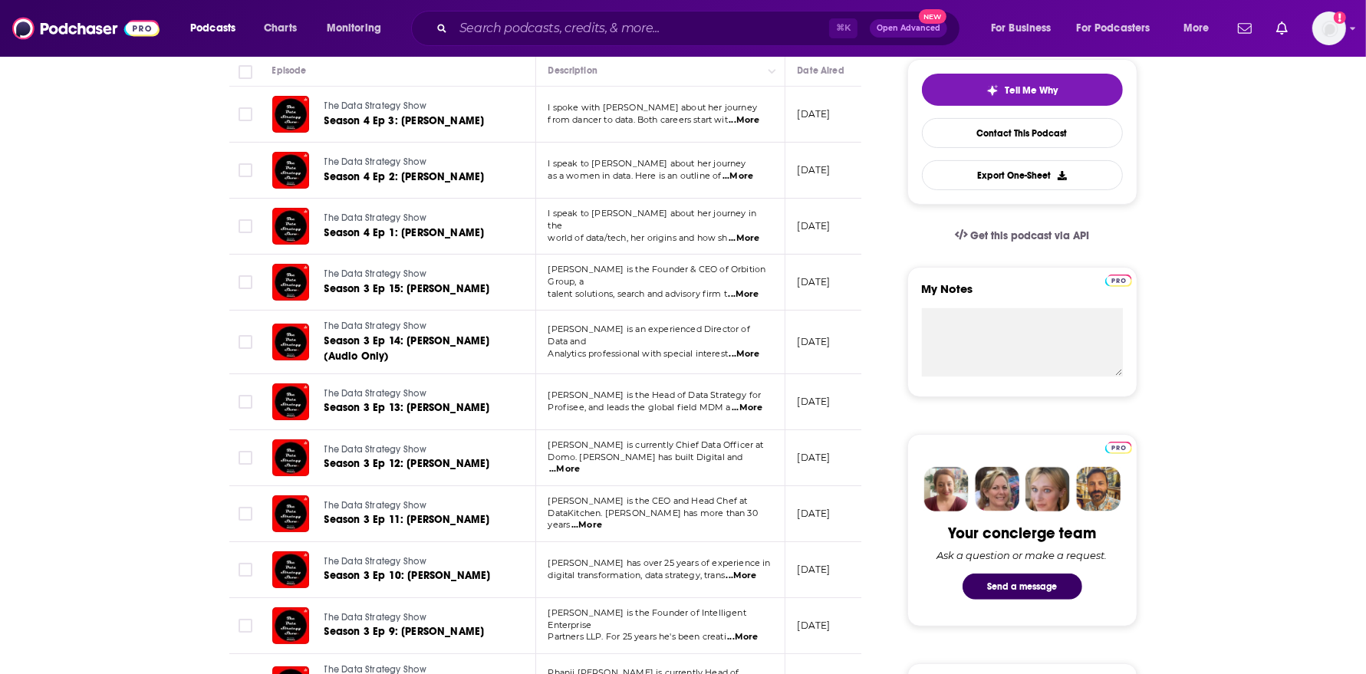
click at [745, 348] on span "...More" at bounding box center [744, 354] width 31 height 12
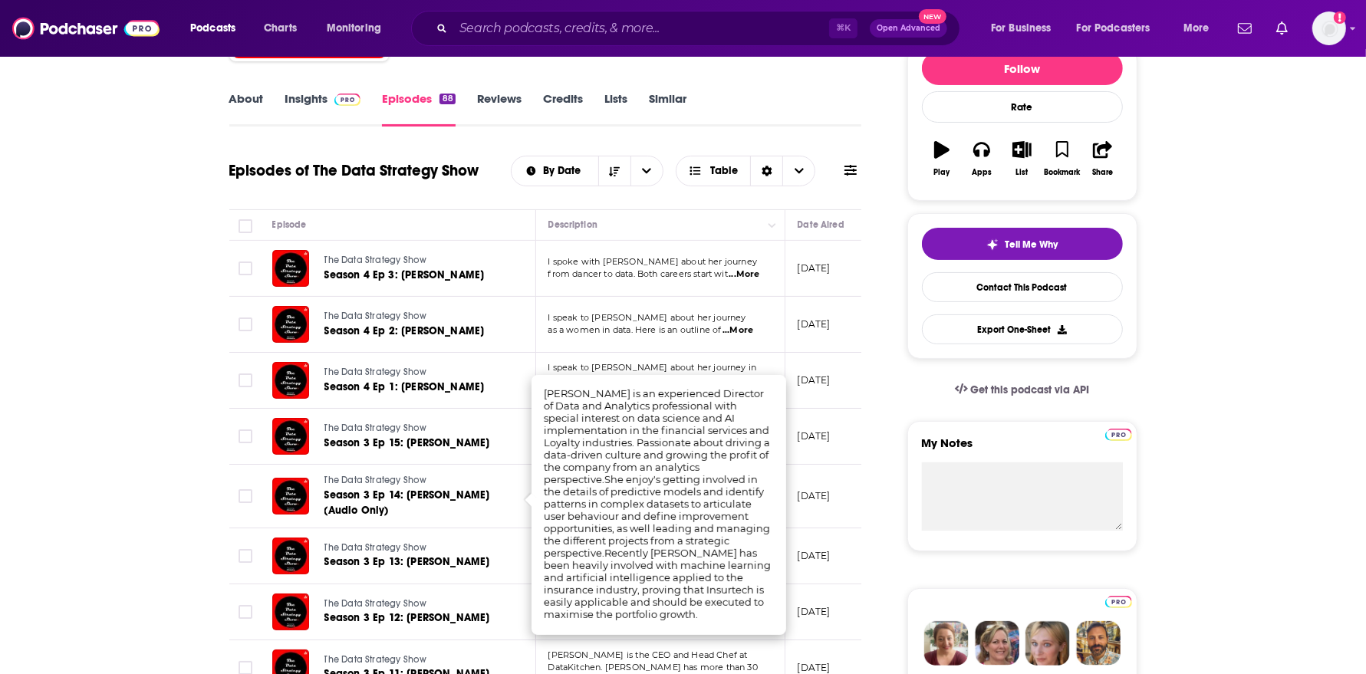
scroll to position [0, 0]
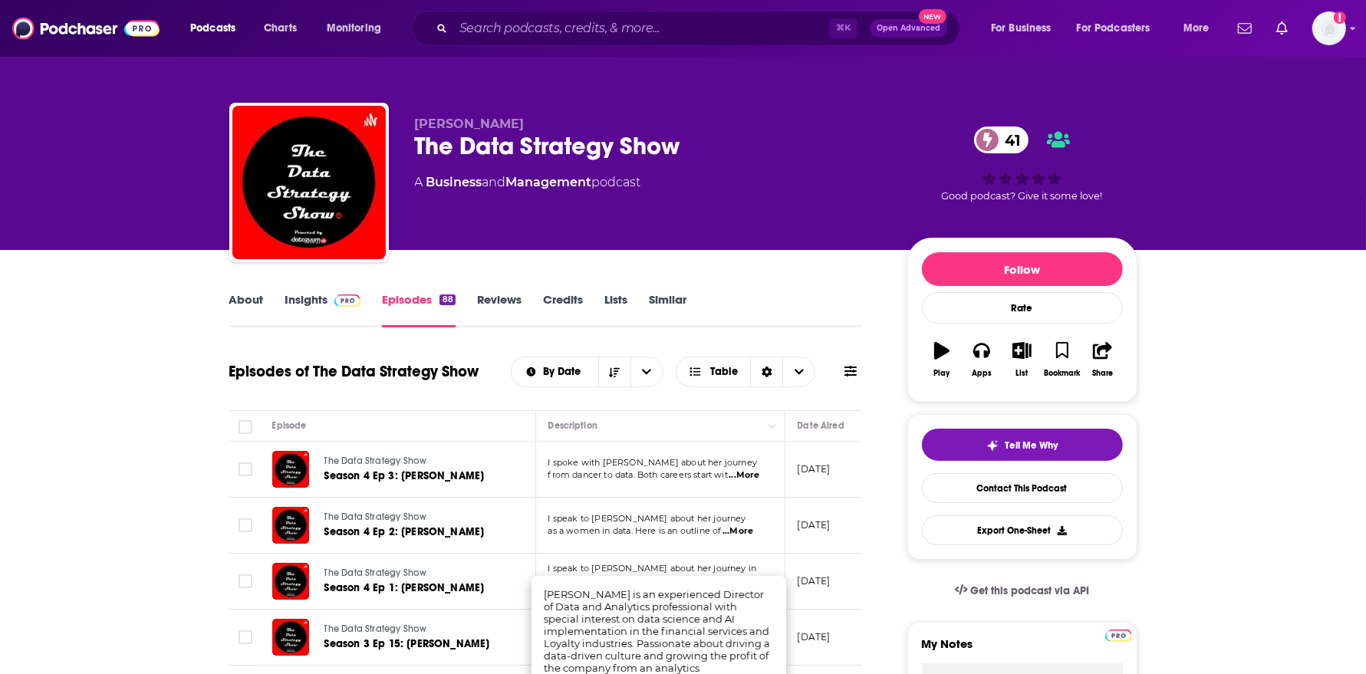
click at [249, 310] on link "About" at bounding box center [246, 309] width 35 height 35
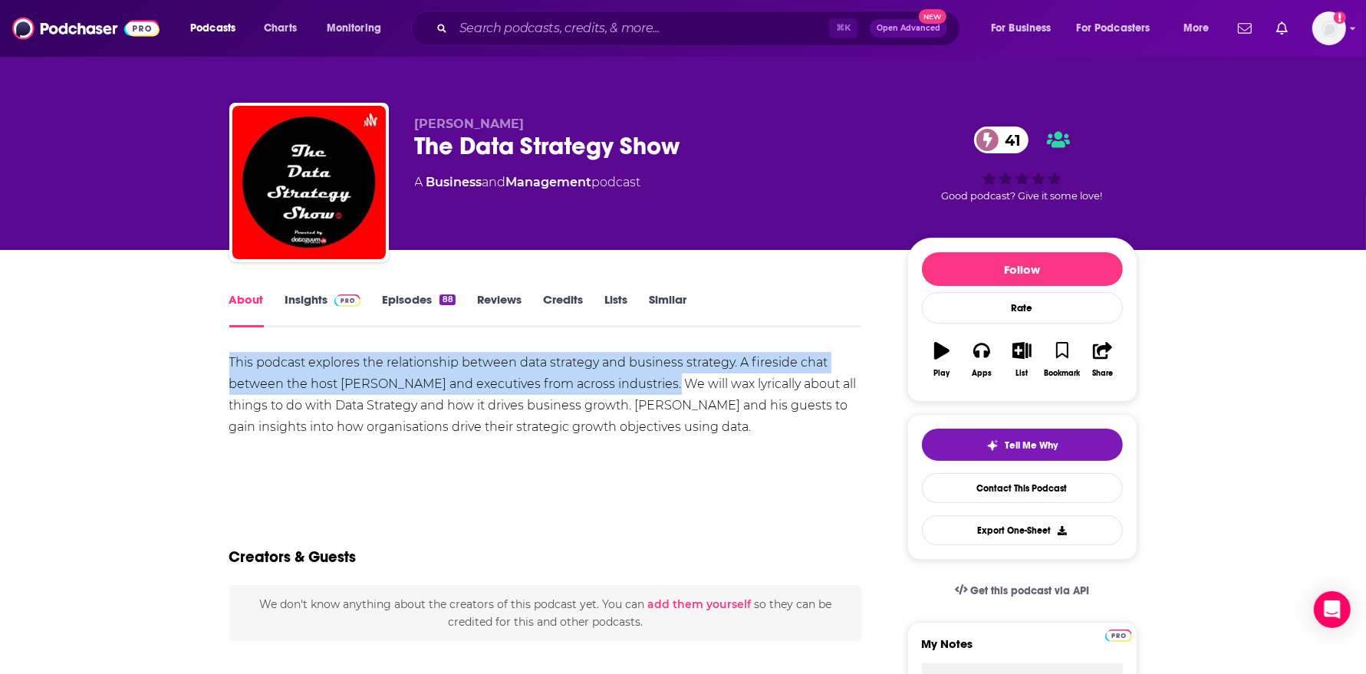
drag, startPoint x: 228, startPoint y: 357, endPoint x: 662, endPoint y: 390, distance: 435.2
copy div "This podcast explores the relationship between data strategy and business strat…"
click at [329, 296] on span at bounding box center [344, 299] width 33 height 15
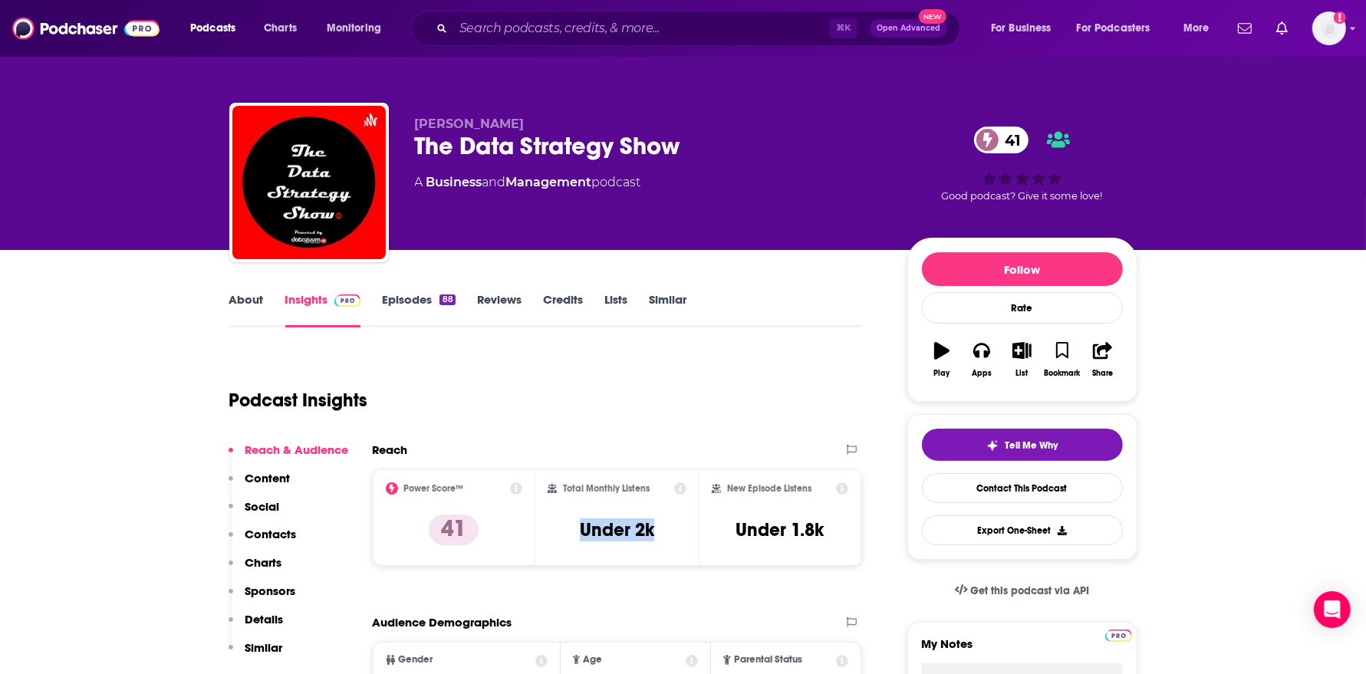
drag, startPoint x: 669, startPoint y: 522, endPoint x: 564, endPoint y: 522, distance: 104.3
click at [564, 522] on div "Total Monthly Listens Under 2k" at bounding box center [616, 517] width 139 height 71
copy h3 "Under 2k"
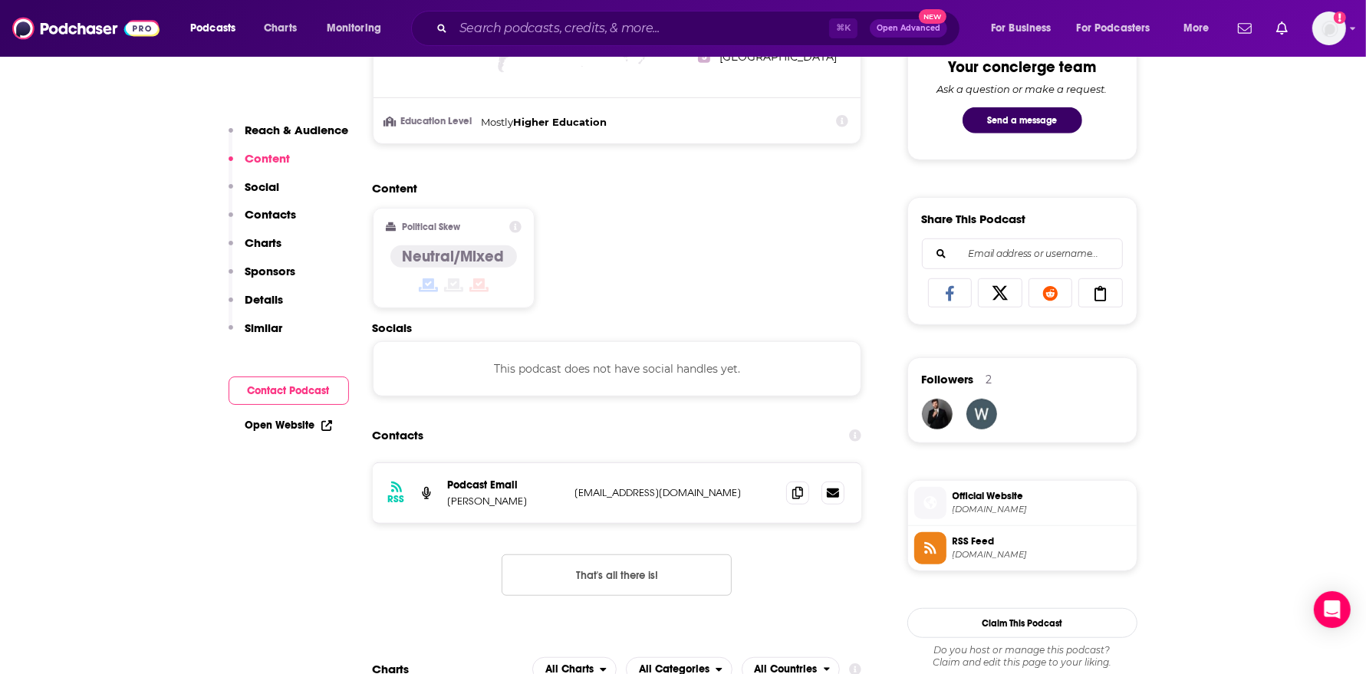
scroll to position [824, 0]
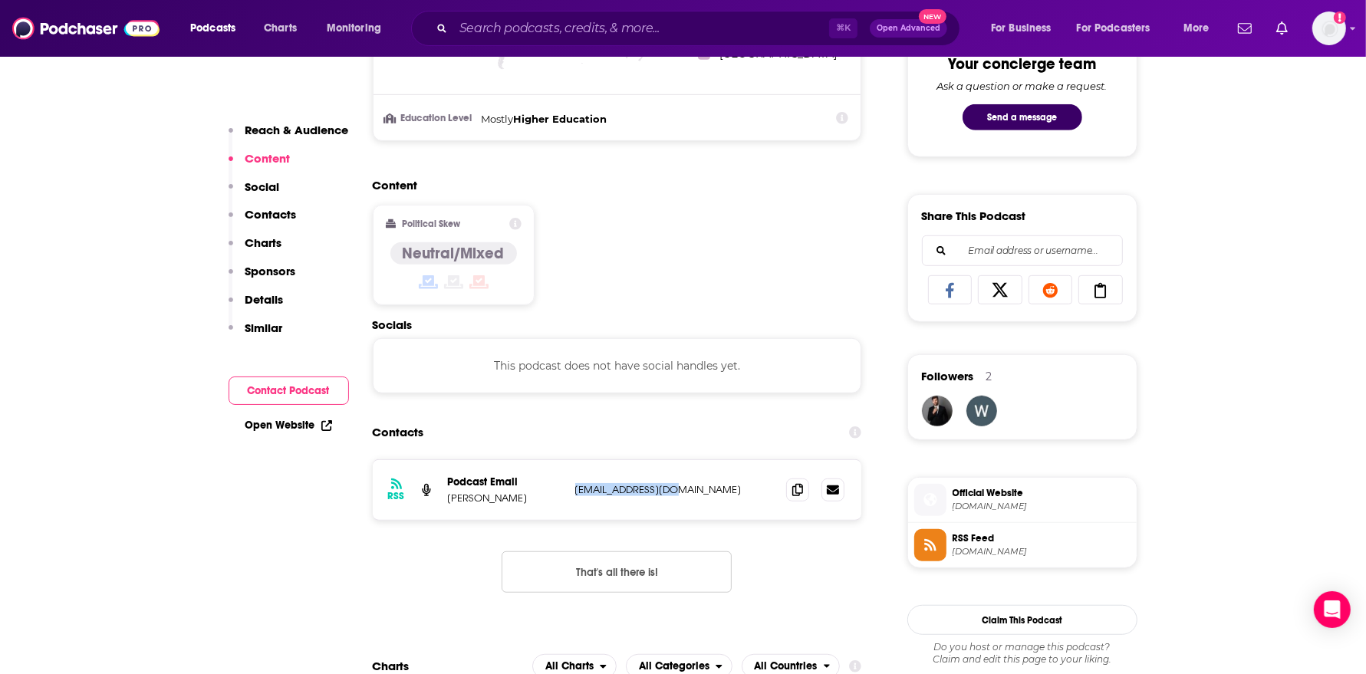
drag, startPoint x: 682, startPoint y: 486, endPoint x: 570, endPoint y: 487, distance: 112.7
click at [570, 487] on div "RSS Podcast Email Samir Sharma samir@datazuum.com samir@datazuum.com" at bounding box center [617, 490] width 489 height 60
copy p "samir@datazuum.com"
click at [508, 494] on p "Samir Sharma" at bounding box center [505, 497] width 115 height 13
drag, startPoint x: 514, startPoint y: 493, endPoint x: 441, endPoint y: 493, distance: 72.8
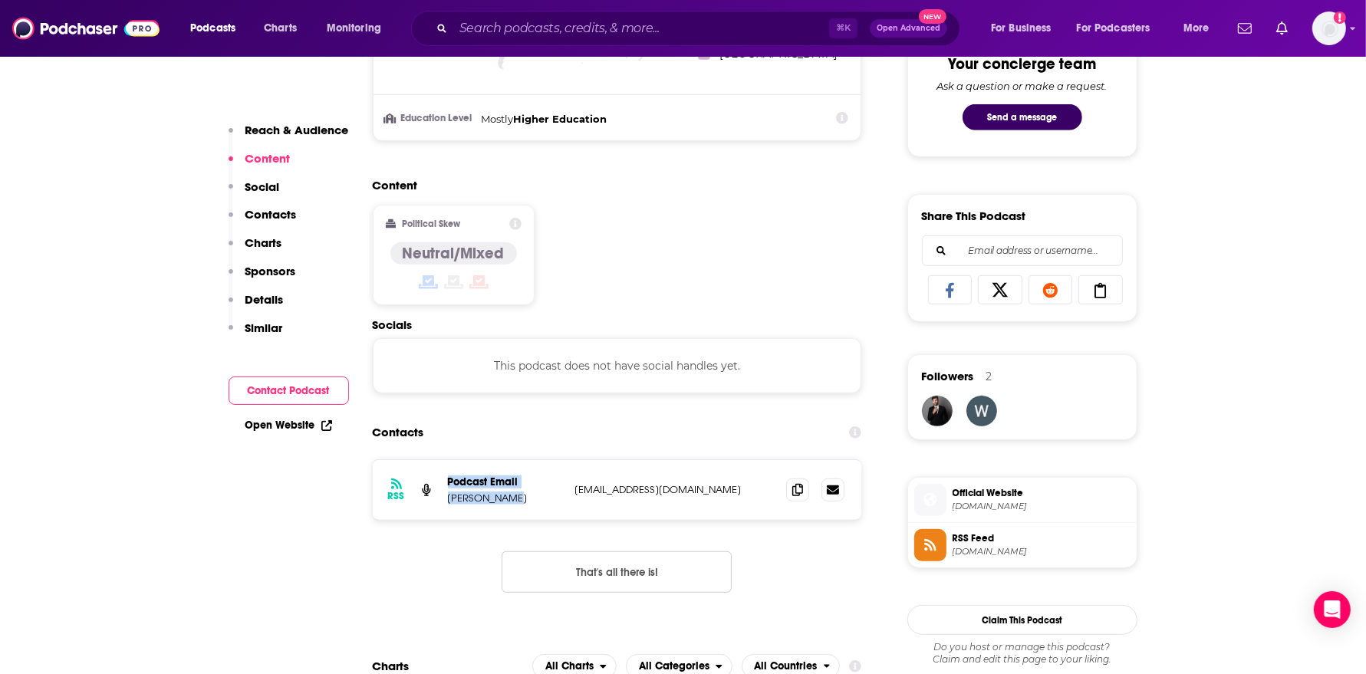
click at [441, 493] on div "RSS Podcast Email Samir Sharma samir@datazuum.com samir@datazuum.com" at bounding box center [617, 490] width 489 height 60
click at [508, 503] on div "RSS Podcast Email Samir Sharma samir@datazuum.com samir@datazuum.com" at bounding box center [617, 490] width 489 height 60
drag, startPoint x: 518, startPoint y: 493, endPoint x: 447, endPoint y: 497, distance: 71.4
click at [448, 497] on p "Samir Sharma" at bounding box center [505, 497] width 115 height 13
copy p "Samir Sharma"
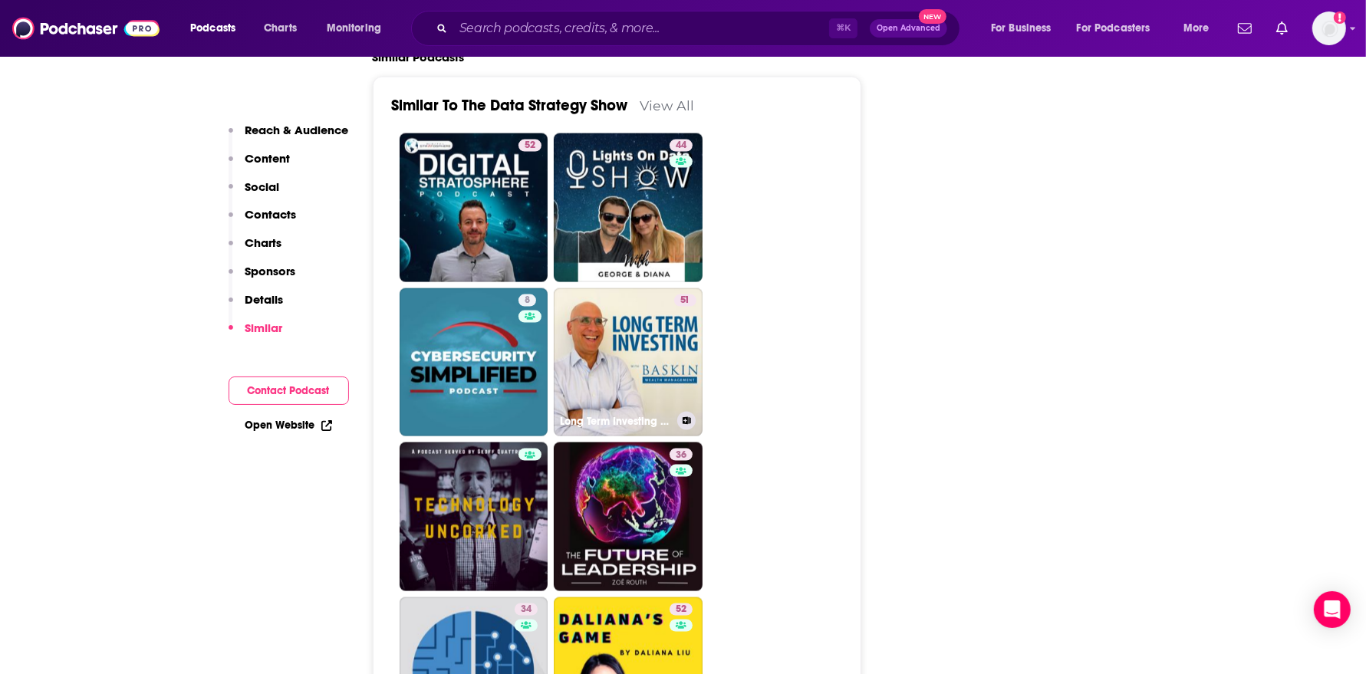
scroll to position [2075, 0]
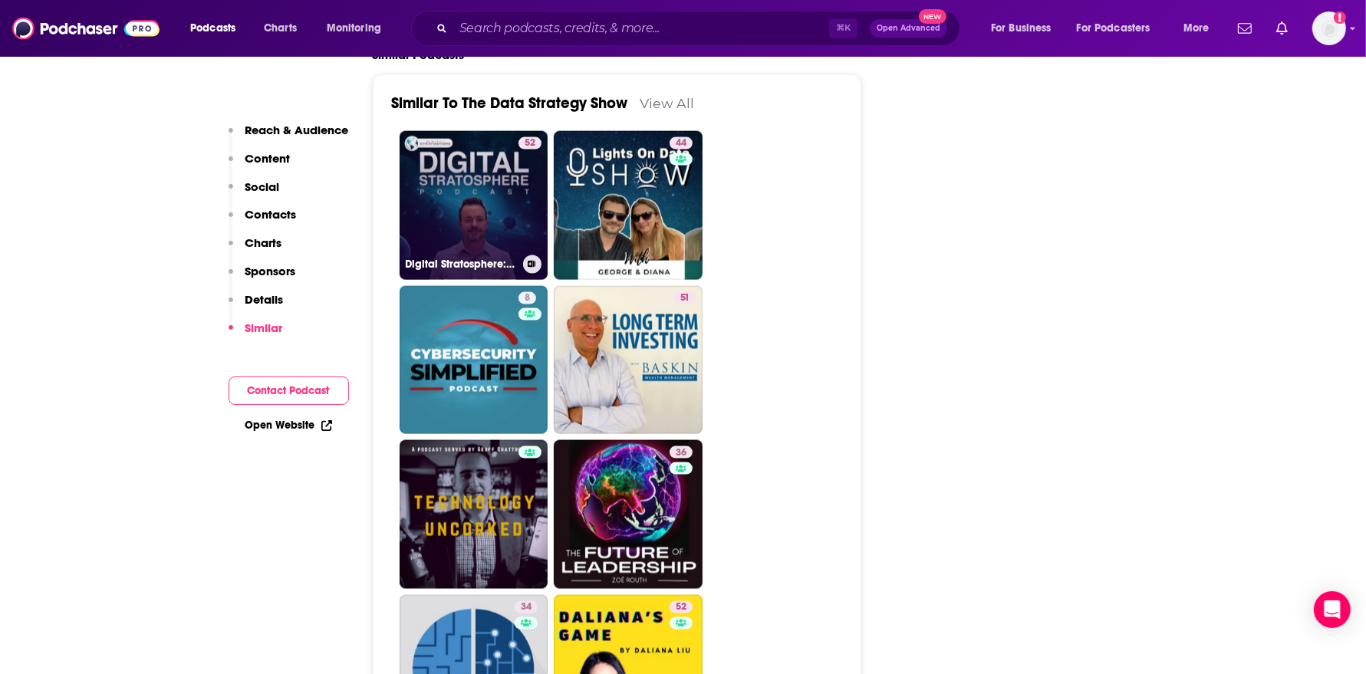
click at [501, 225] on link "52 Digital Stratosphere: Digital Transformation, ERP, HCM, and CRM Implementati…" at bounding box center [473, 205] width 149 height 149
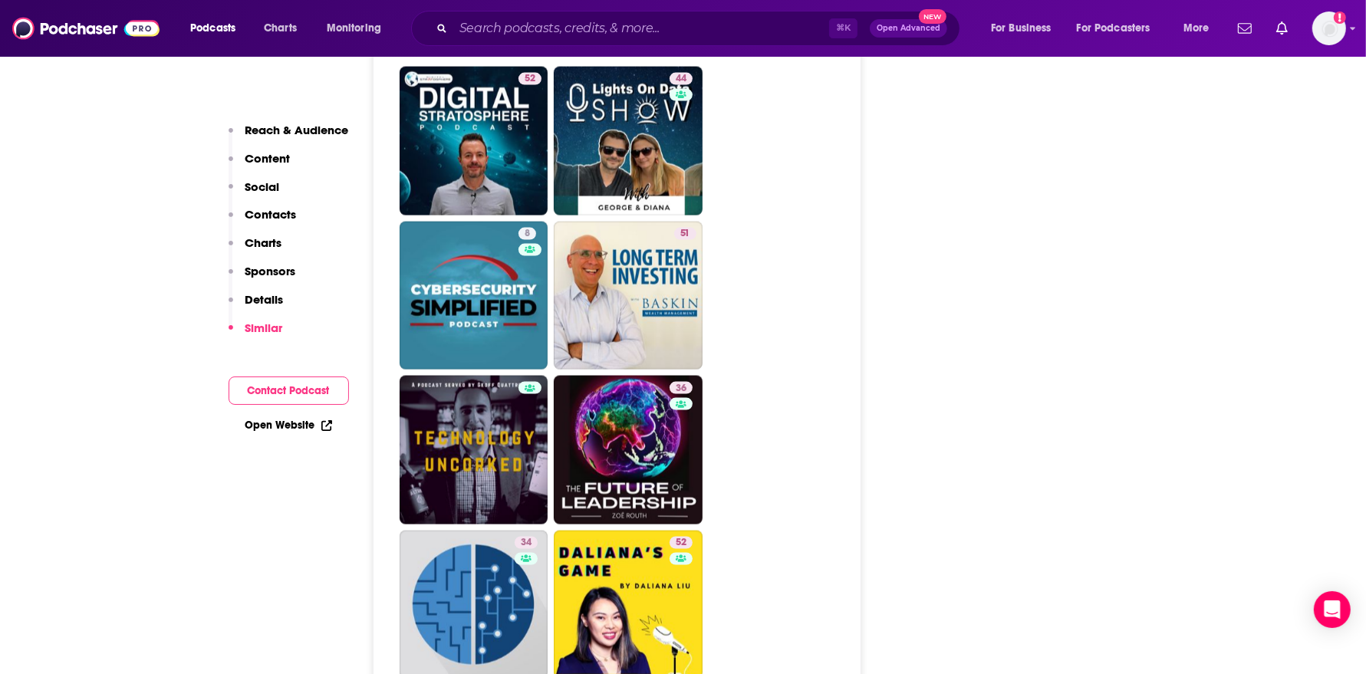
scroll to position [2144, 0]
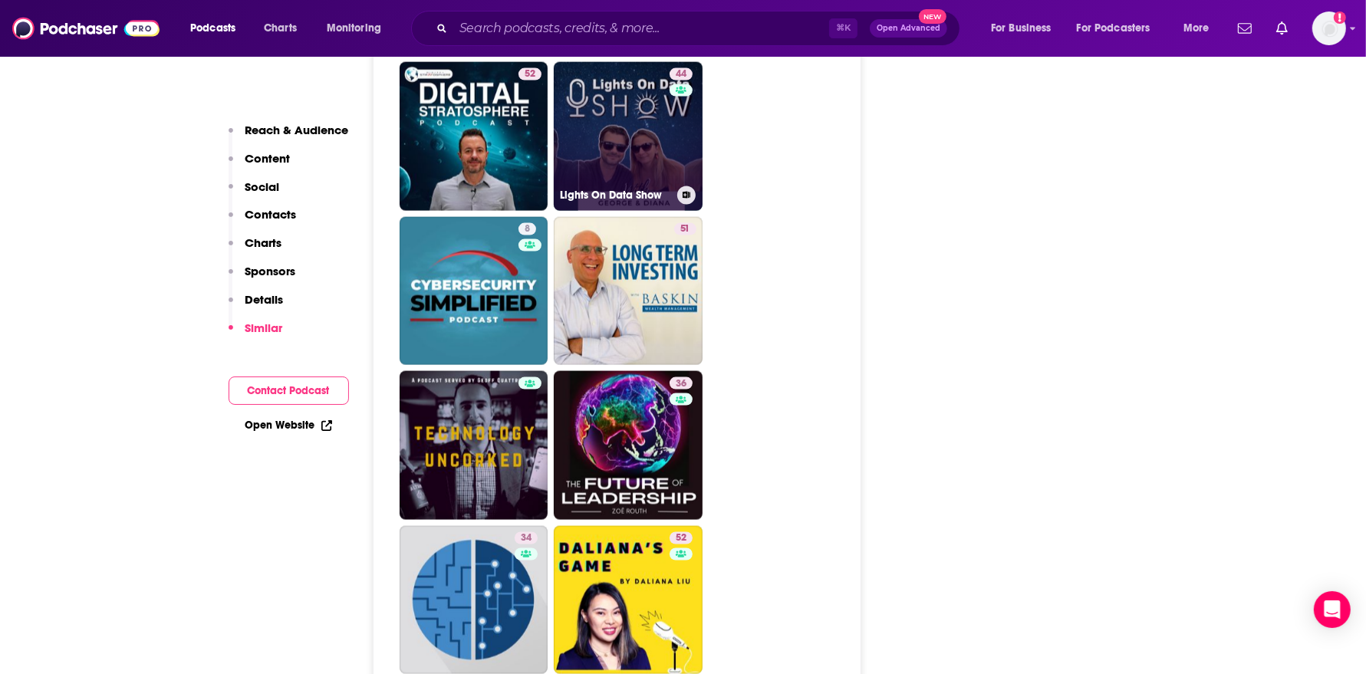
click at [660, 162] on link "44 Lights On Data Show" at bounding box center [628, 136] width 149 height 149
type input "https://www.podchaser.com/podcasts/lights-on-data-show-3865515"
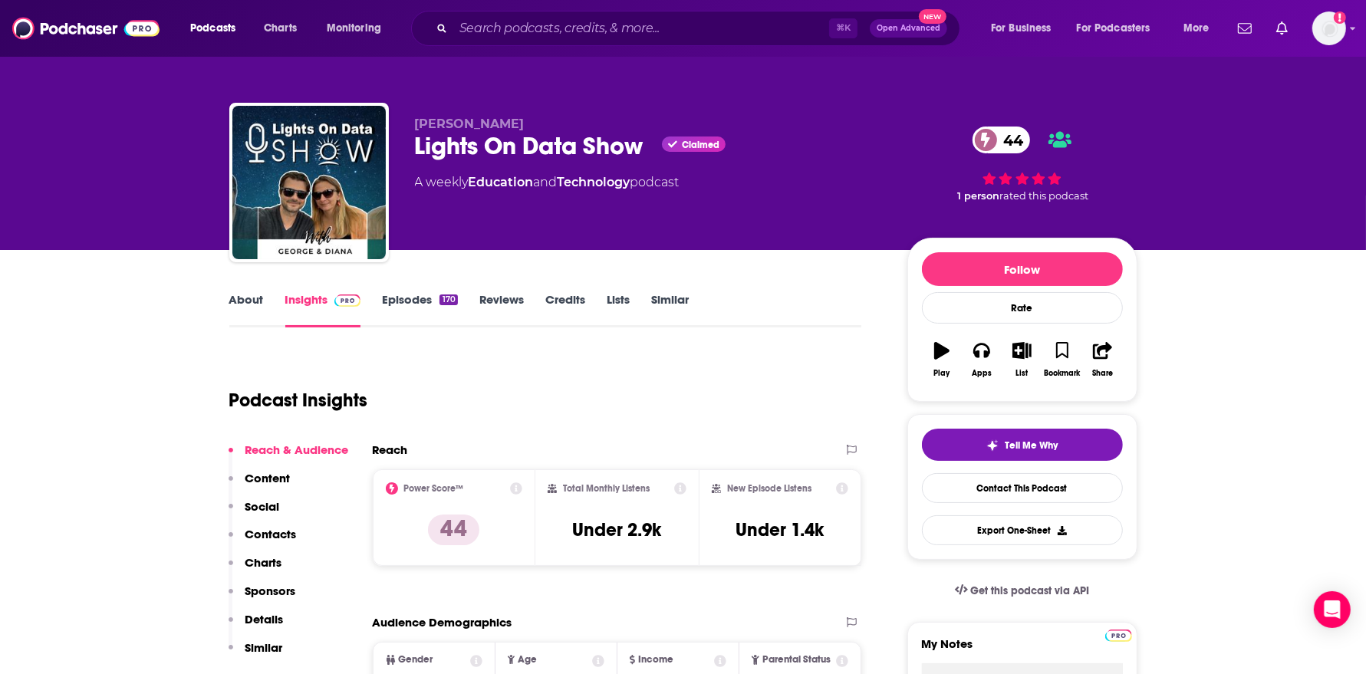
click at [248, 307] on link "About" at bounding box center [246, 309] width 35 height 35
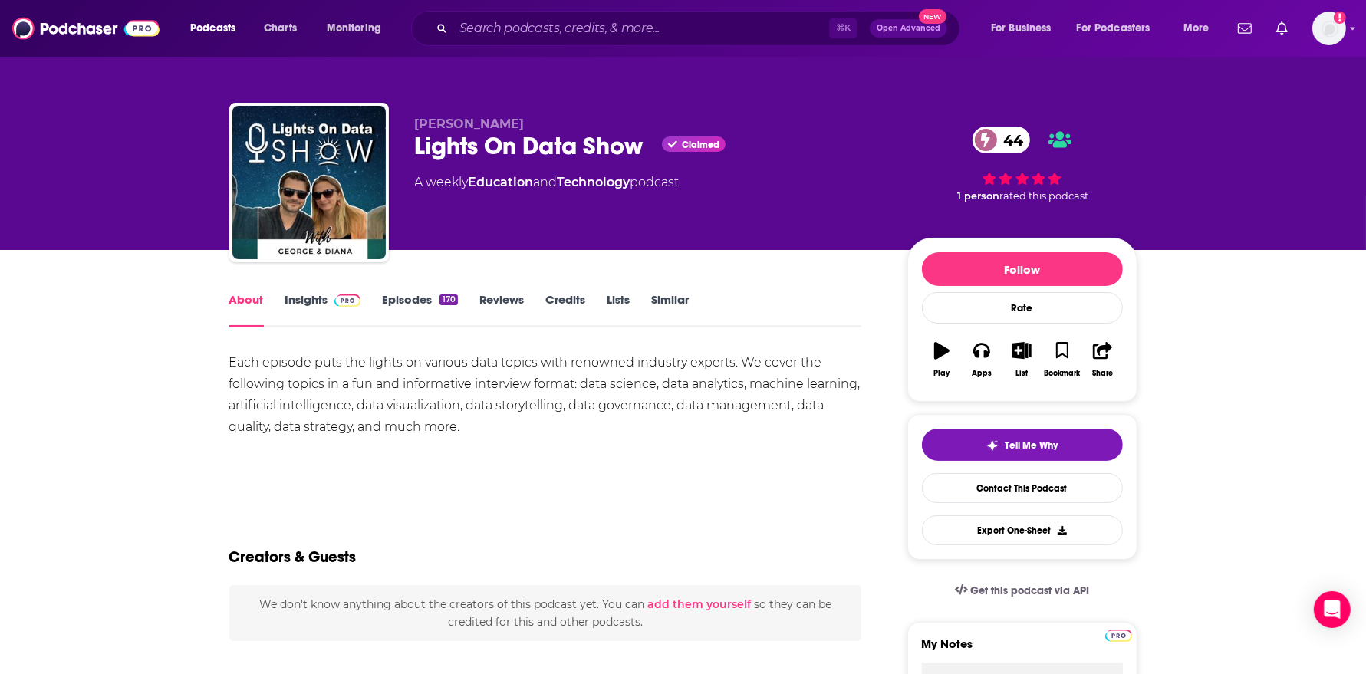
click at [423, 295] on link "Episodes 170" at bounding box center [419, 309] width 75 height 35
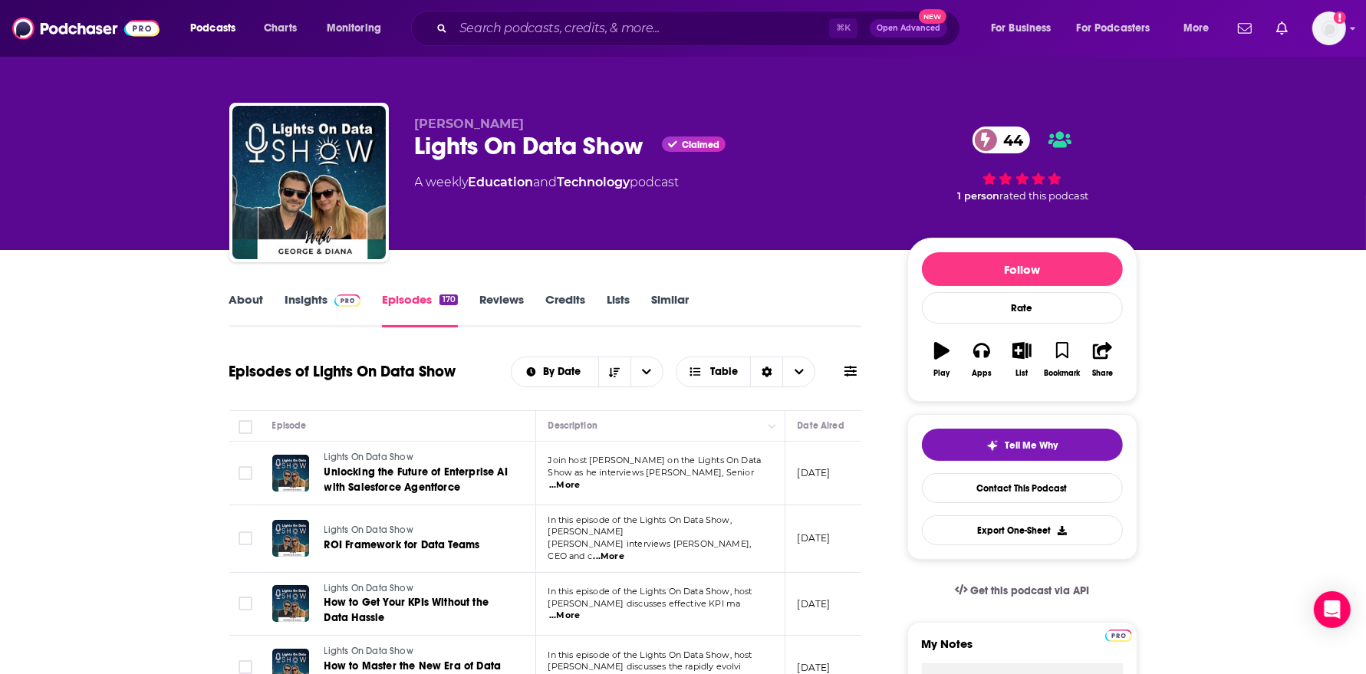
click at [580, 479] on span "...More" at bounding box center [564, 485] width 31 height 12
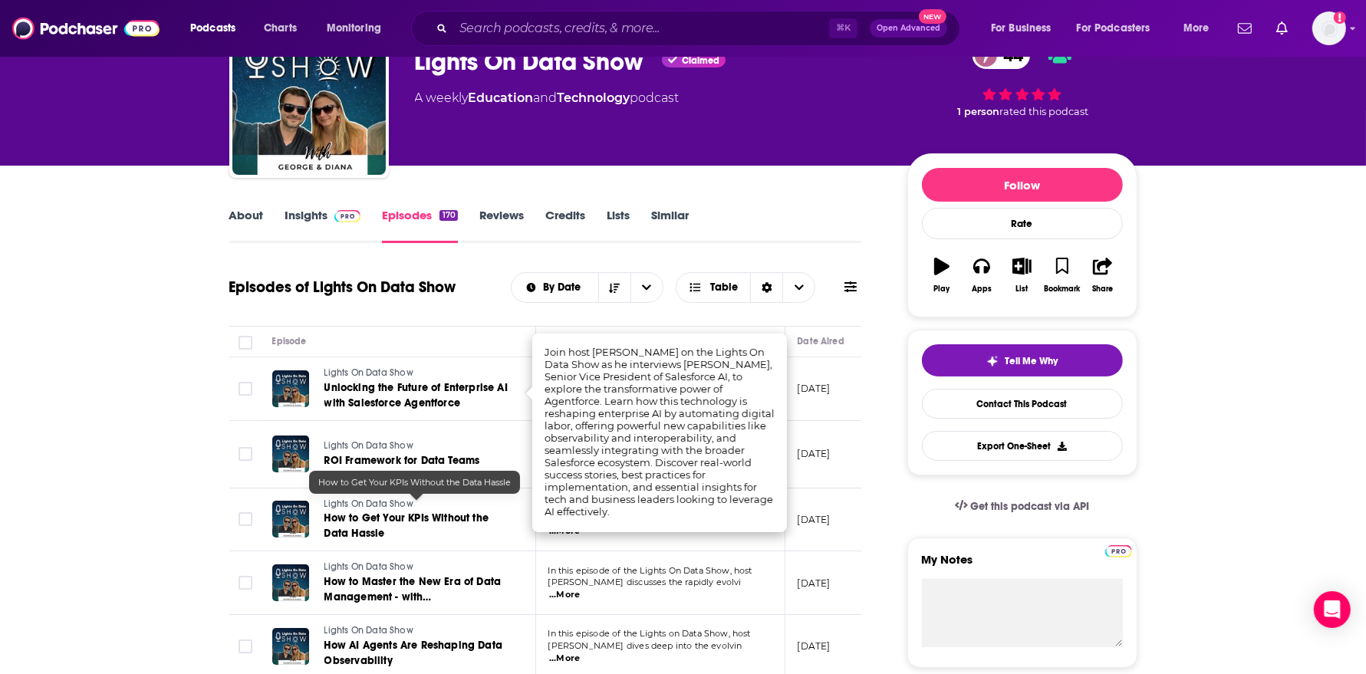
scroll to position [86, 0]
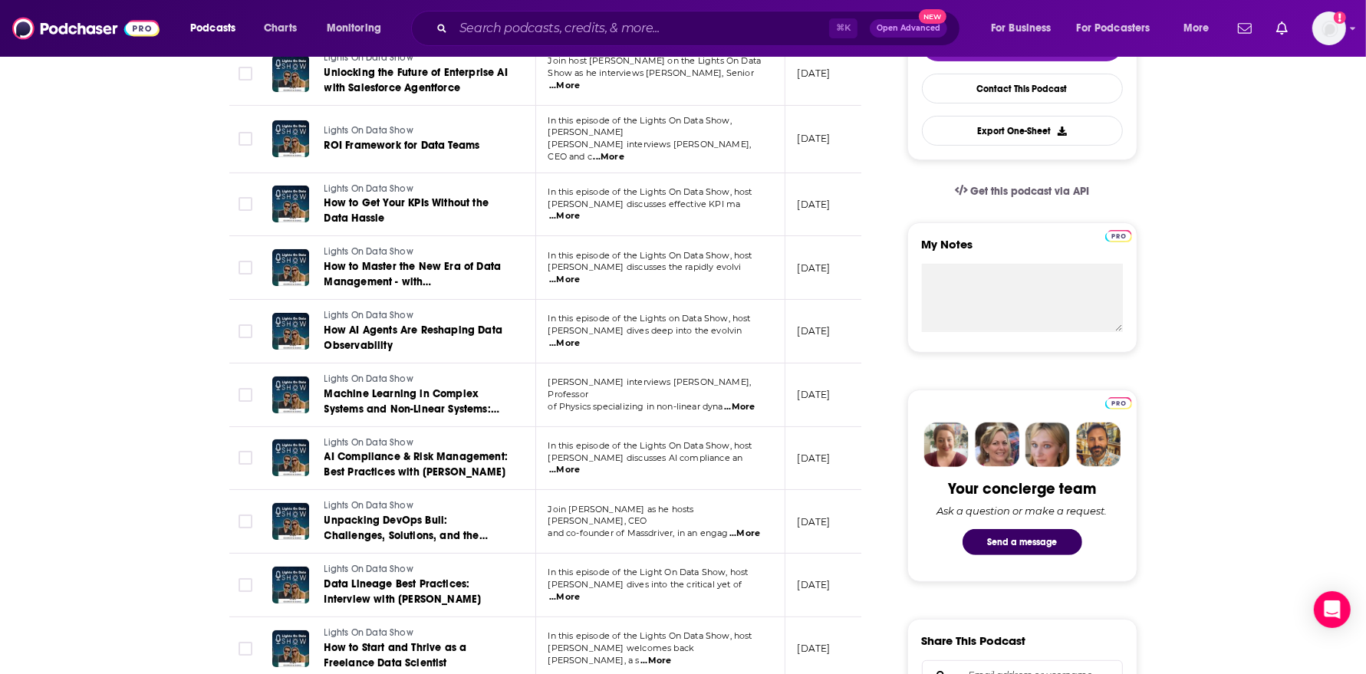
scroll to position [403, 0]
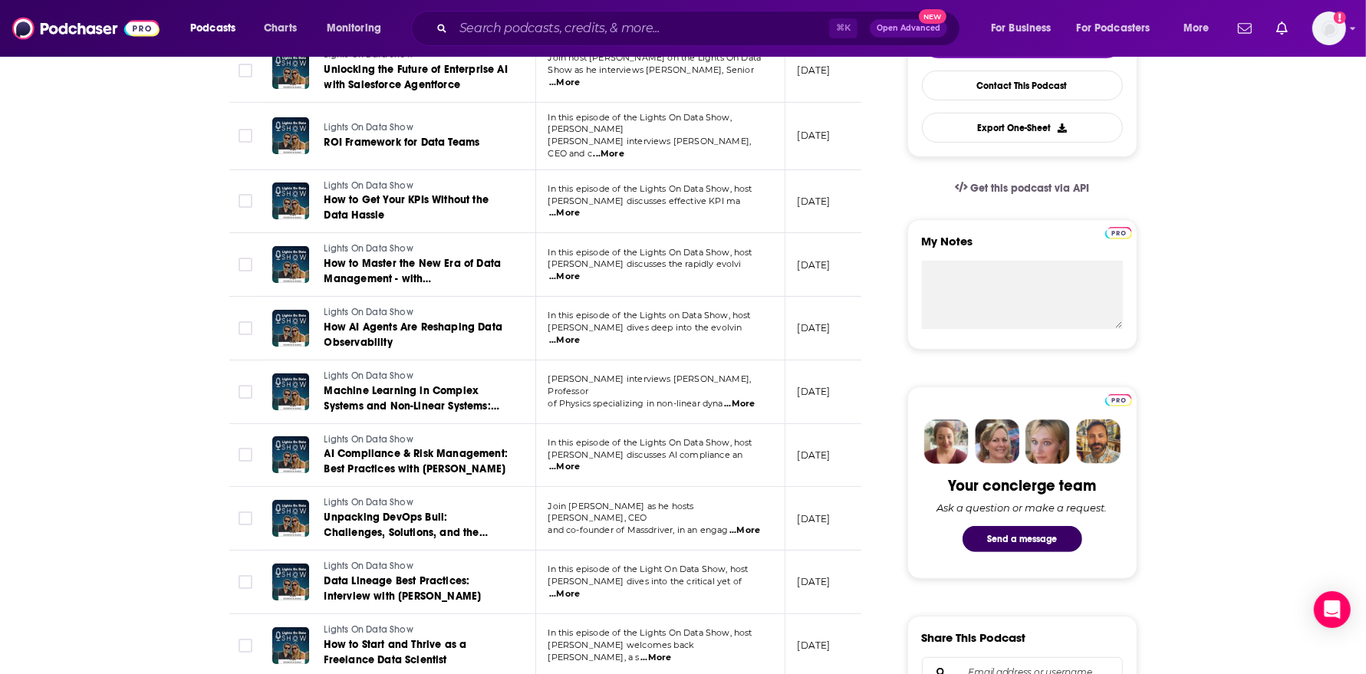
click at [745, 524] on span "...More" at bounding box center [744, 530] width 31 height 12
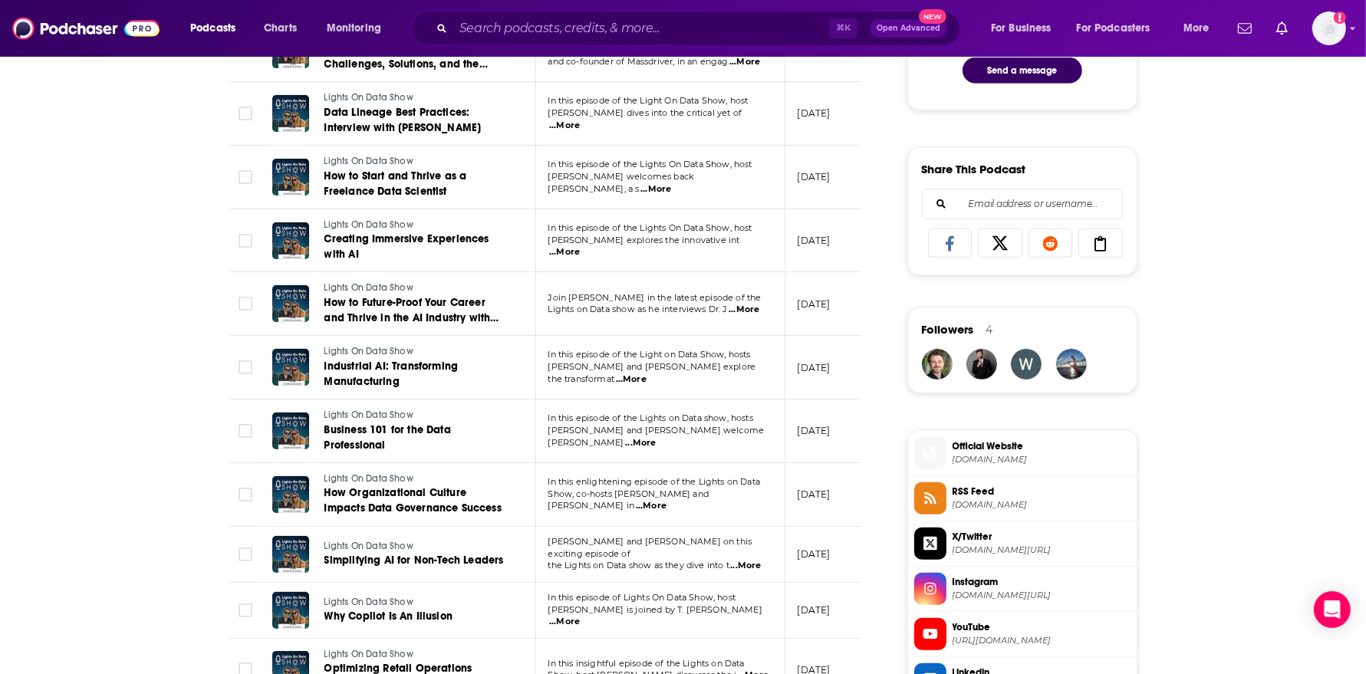
scroll to position [872, 0]
click at [646, 373] on span "...More" at bounding box center [631, 379] width 31 height 12
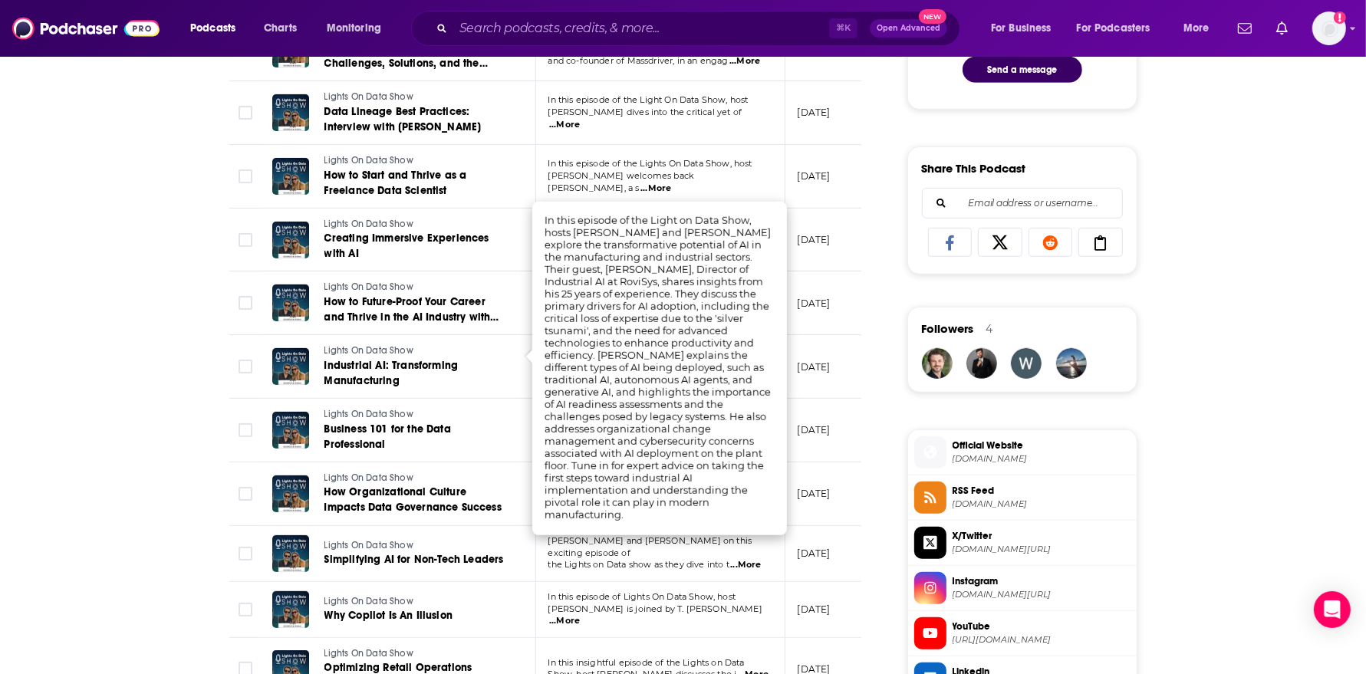
click at [162, 454] on div "About Insights Episodes 170 Reviews Credits Lists Similar Episodes of Lights On…" at bounding box center [683, 404] width 1366 height 2053
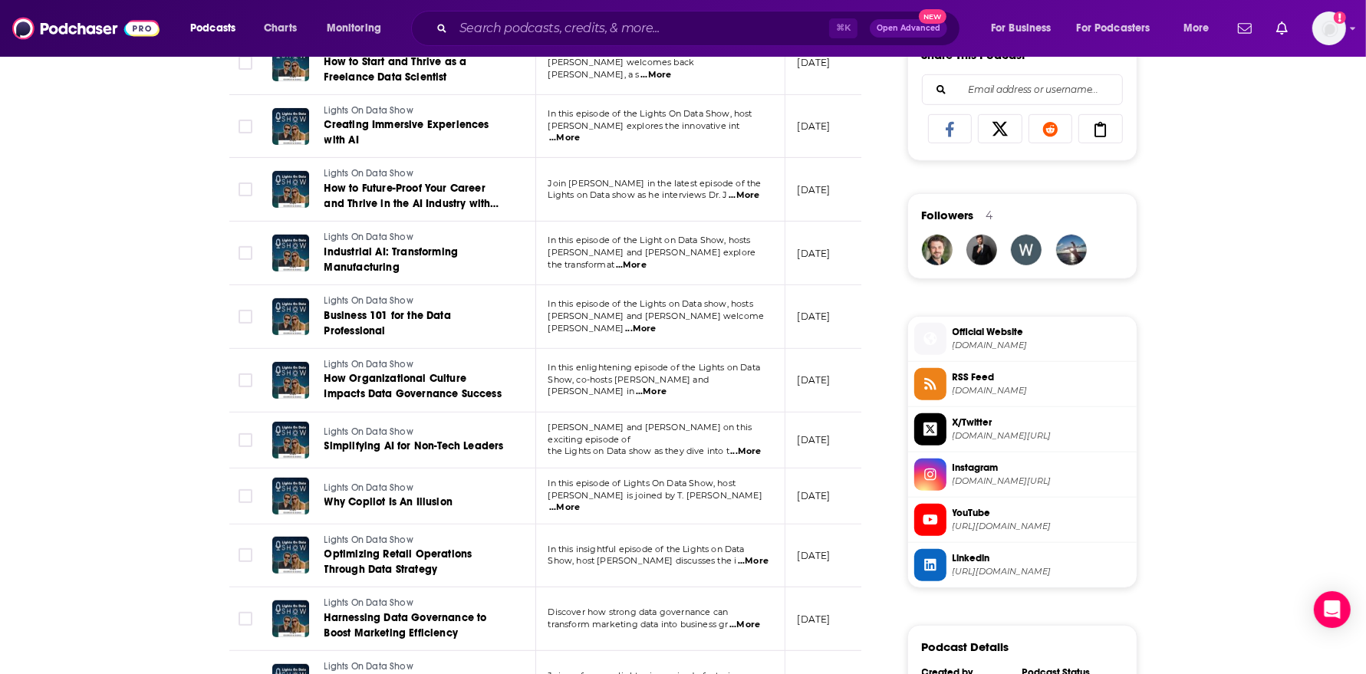
scroll to position [991, 0]
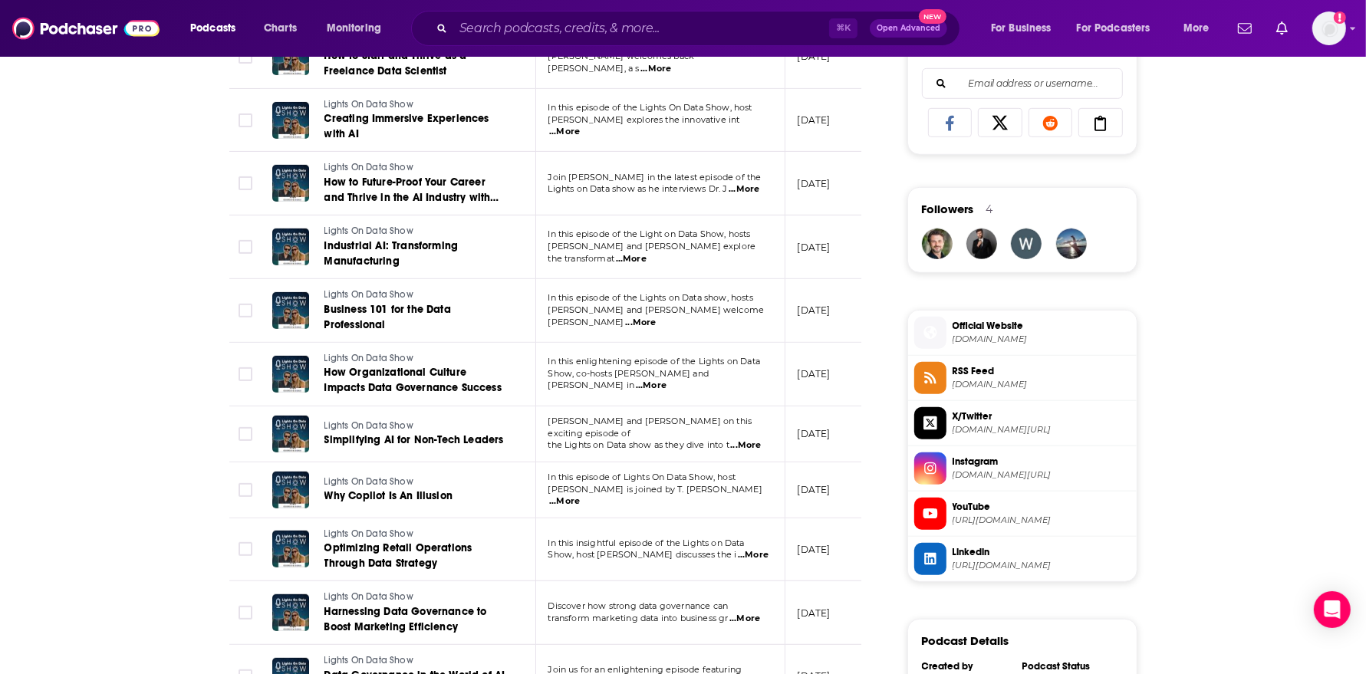
click at [754, 439] on span "...More" at bounding box center [745, 445] width 31 height 12
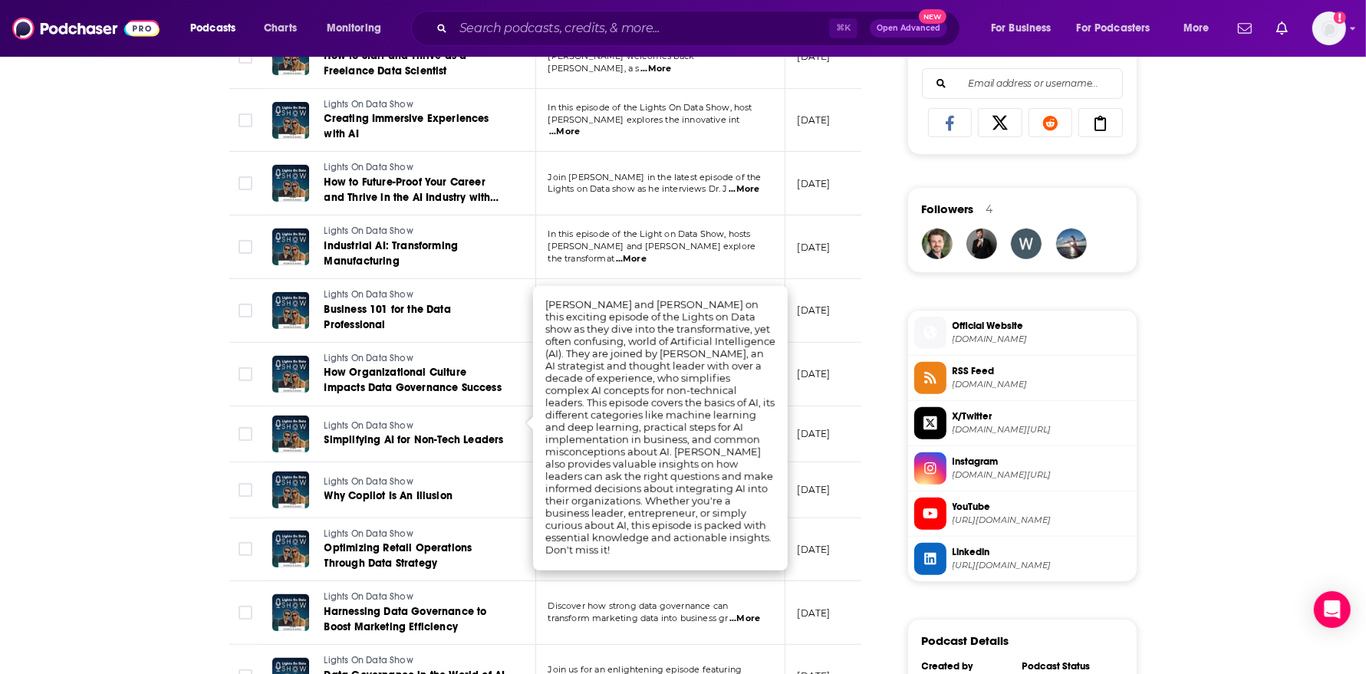
click at [199, 557] on div "About Insights Episodes 170 Reviews Credits Lists Similar Episodes of Lights On…" at bounding box center [682, 285] width 981 height 2053
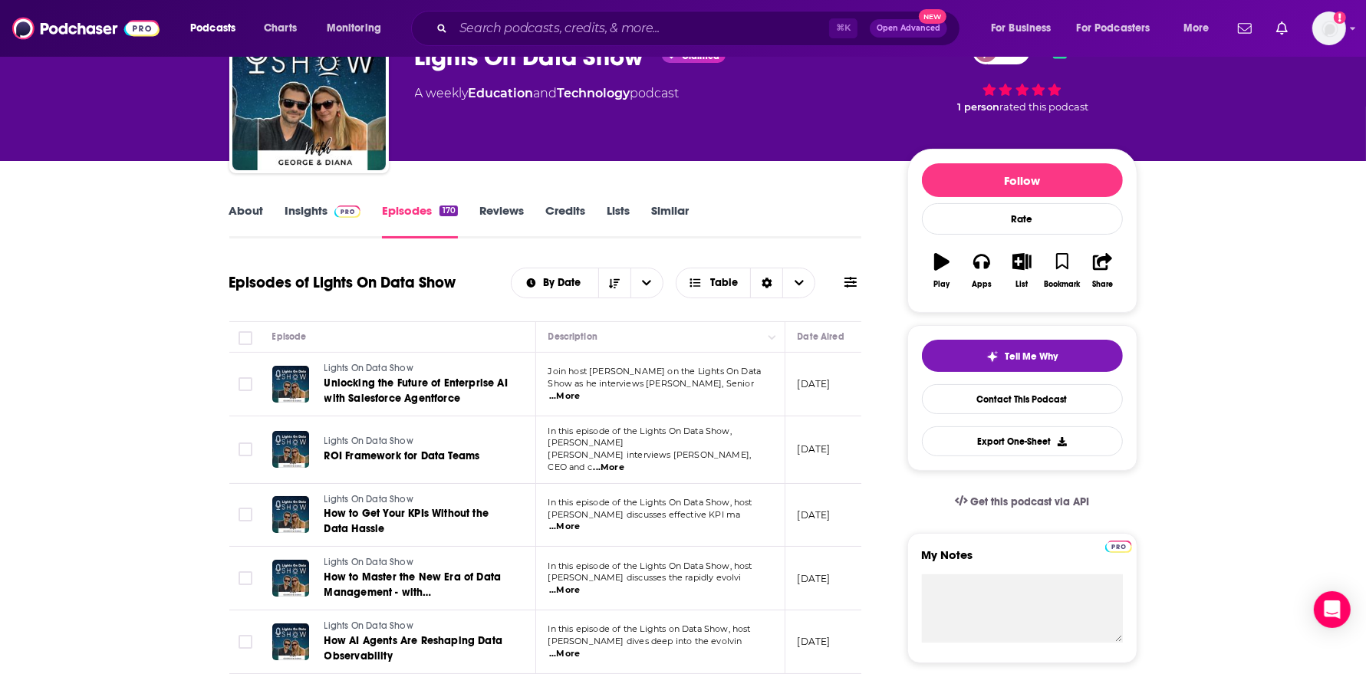
scroll to position [0, 0]
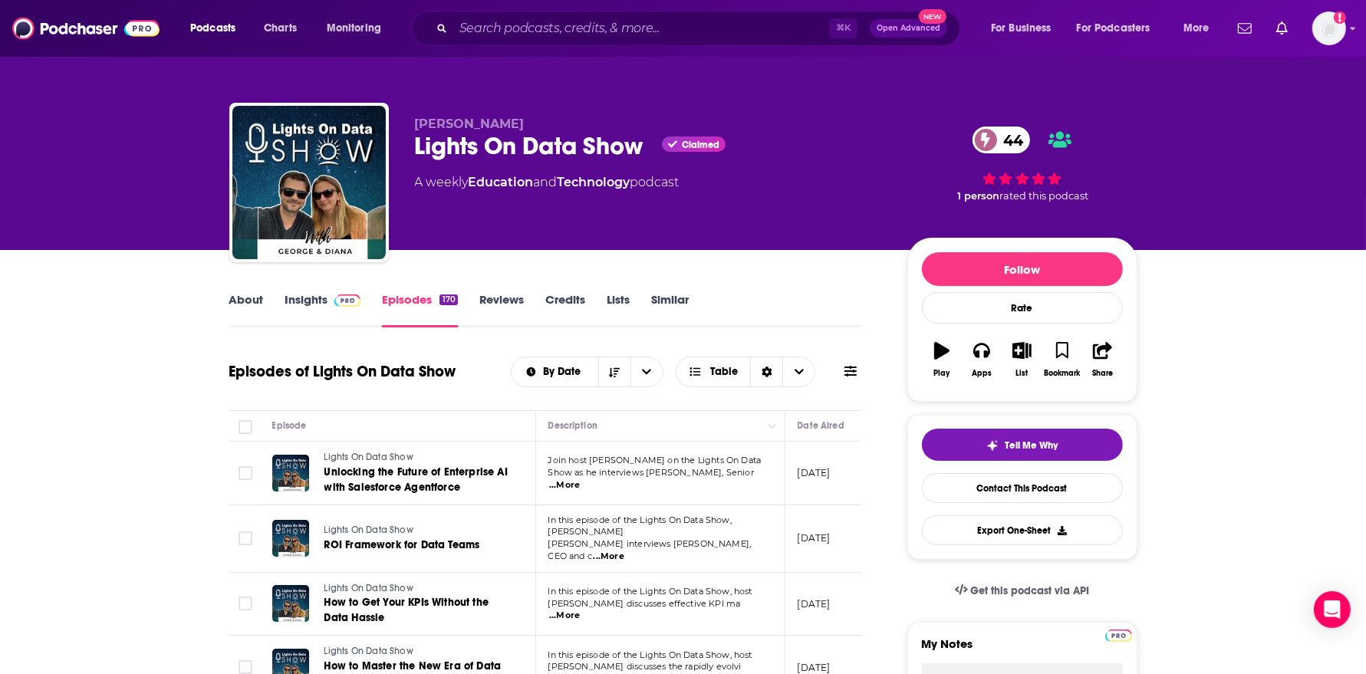
click at [306, 306] on link "Insights" at bounding box center [323, 309] width 76 height 35
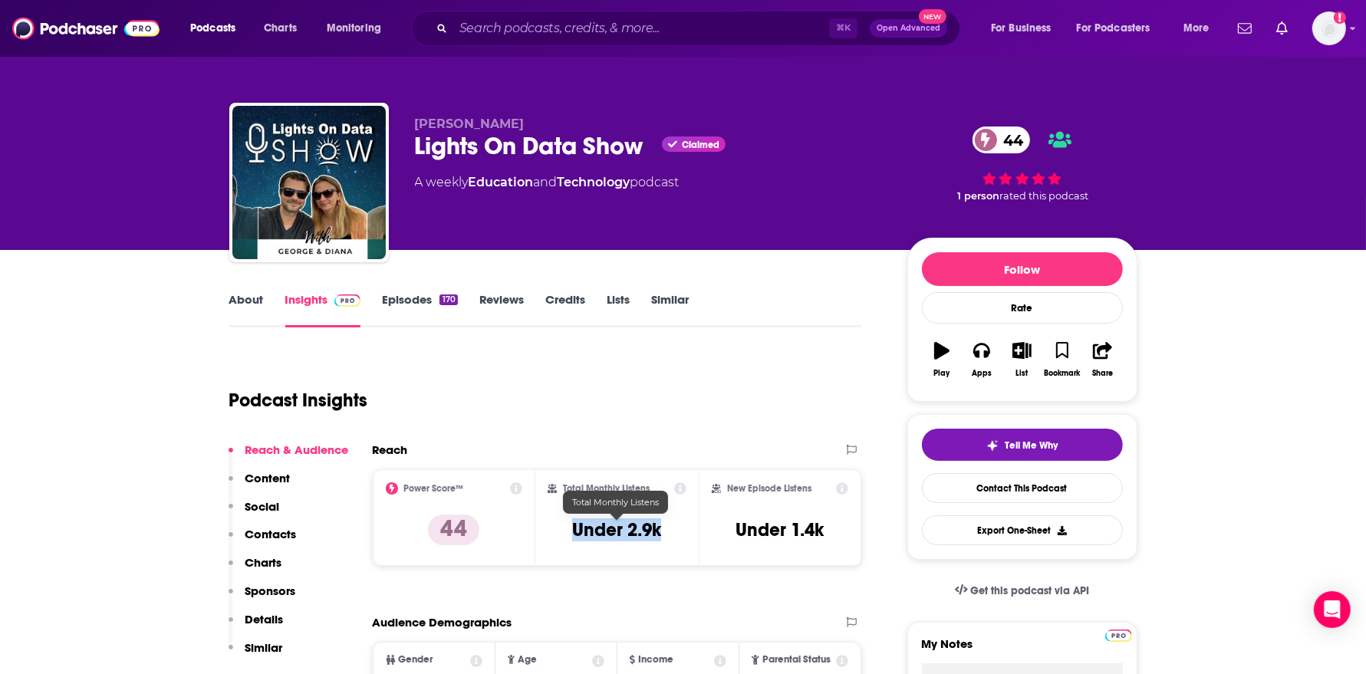
drag, startPoint x: 668, startPoint y: 524, endPoint x: 572, endPoint y: 521, distance: 95.9
click at [572, 521] on div "Total Monthly Listens Under 2.9k" at bounding box center [616, 517] width 139 height 71
copy h3 "Under 2.9k"
click at [245, 306] on link "About" at bounding box center [246, 309] width 35 height 35
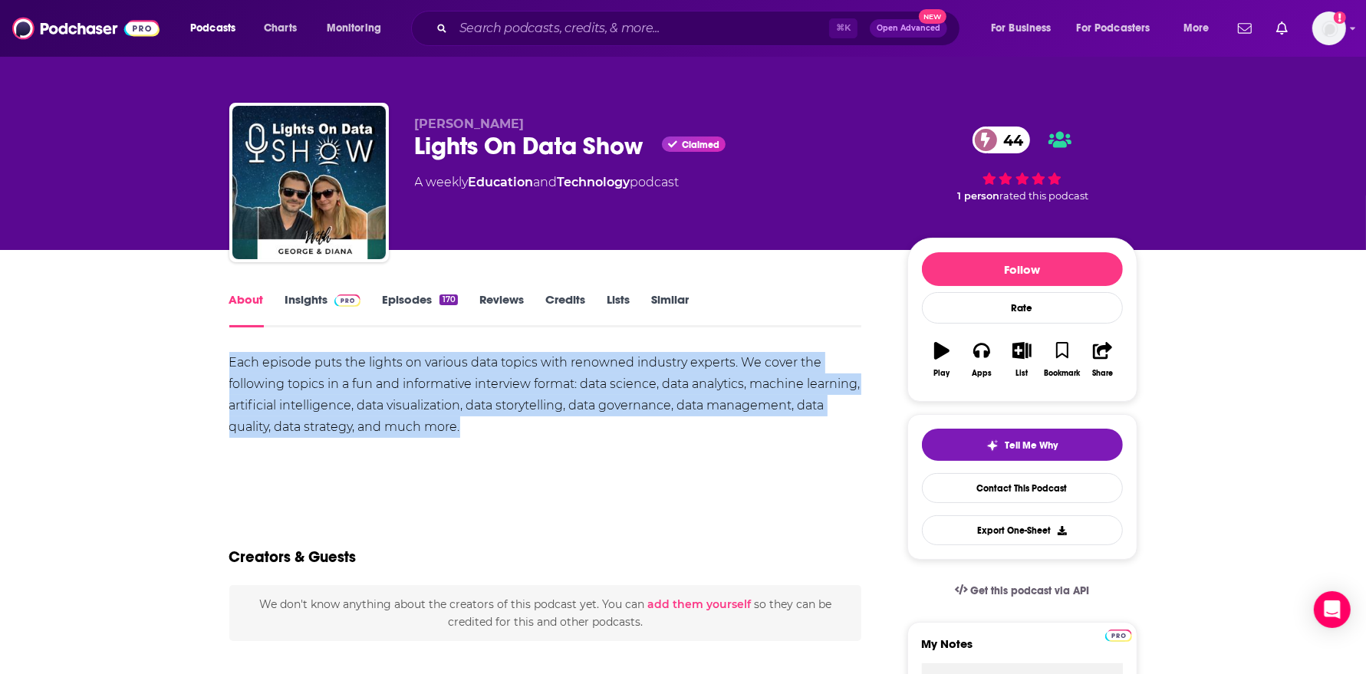
drag, startPoint x: 524, startPoint y: 423, endPoint x: 203, endPoint y: 365, distance: 326.5
copy div "Each episode puts the lights on various data topics with renowned industry expe…"
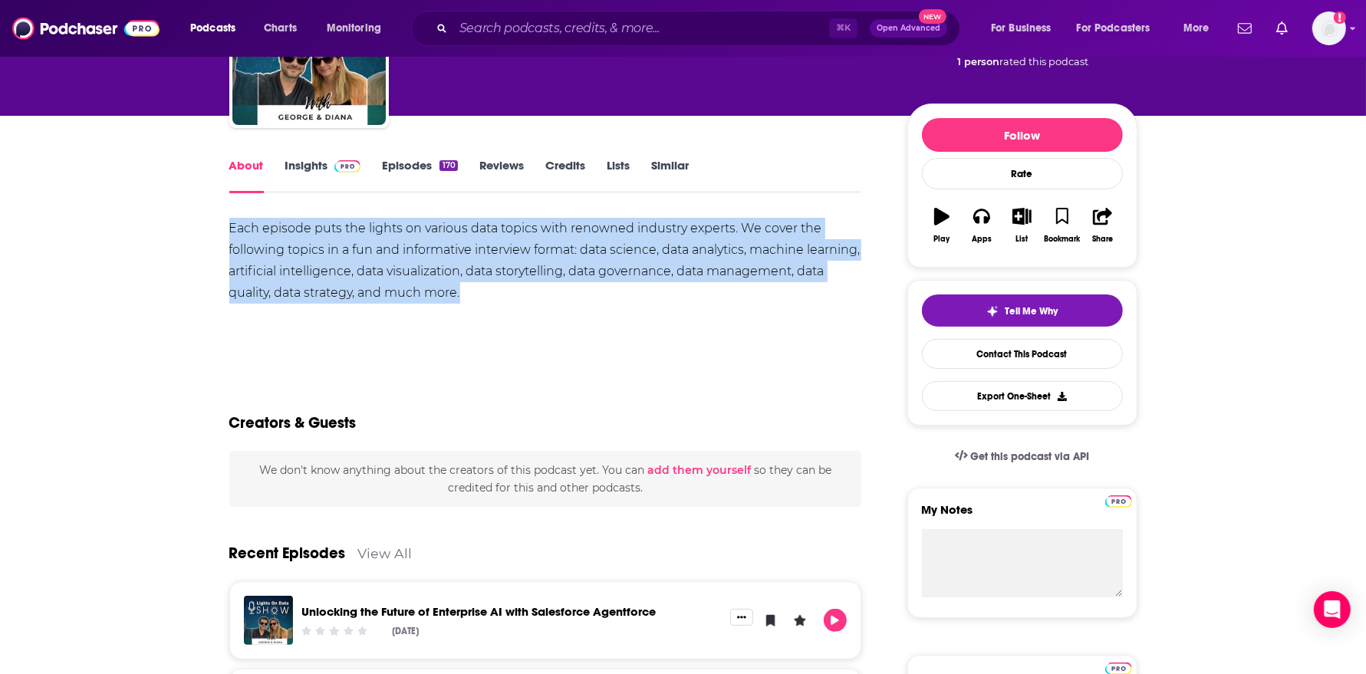
scroll to position [127, 0]
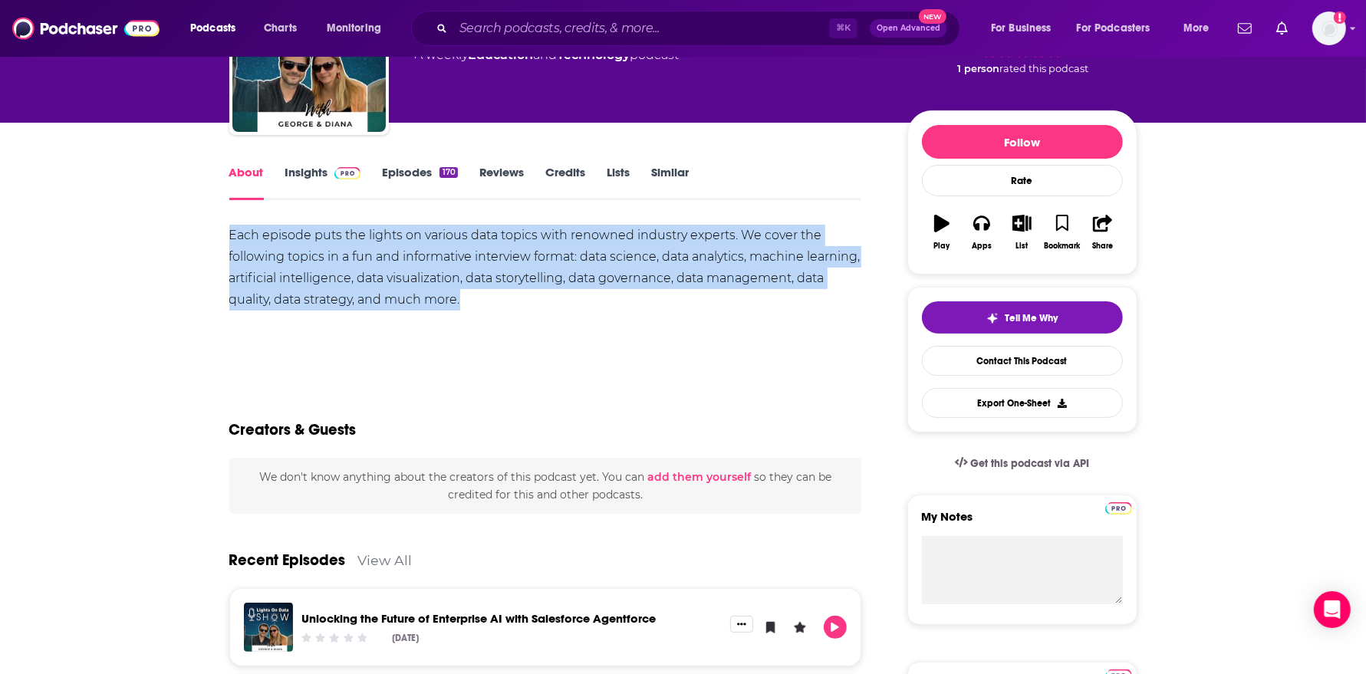
click at [334, 174] on img at bounding box center [347, 173] width 27 height 12
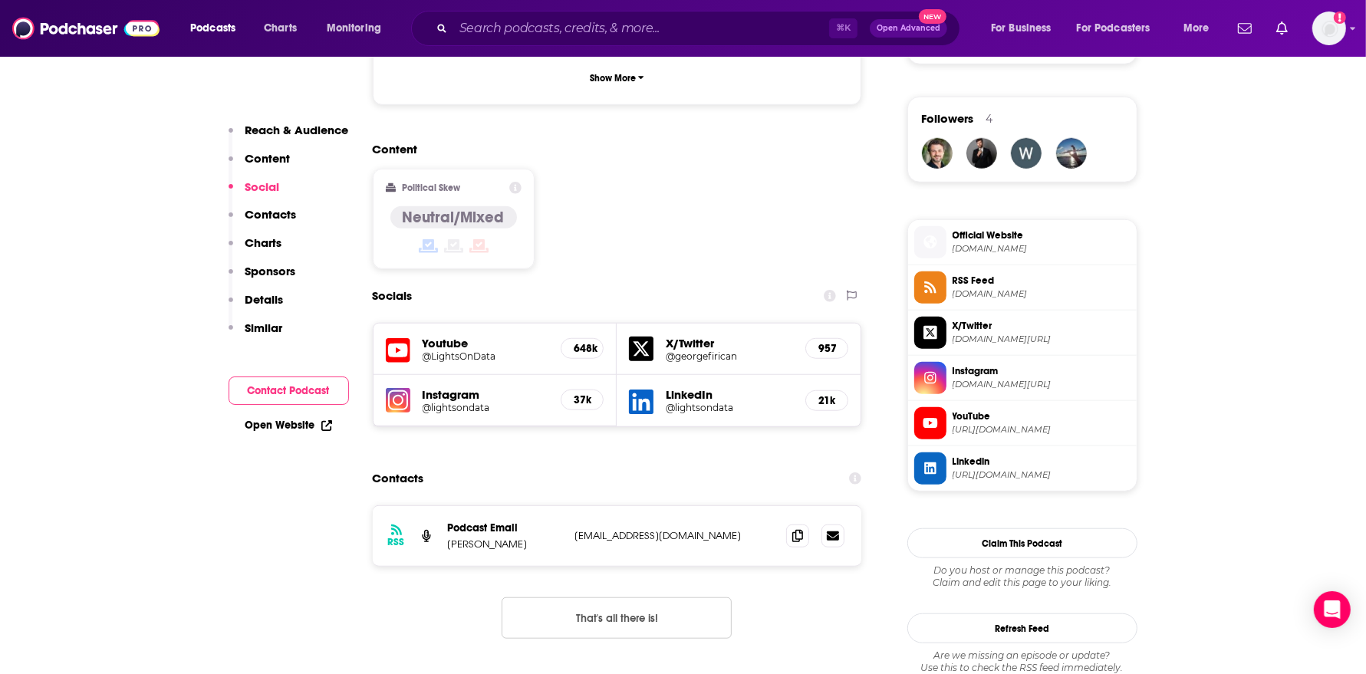
scroll to position [1137, 0]
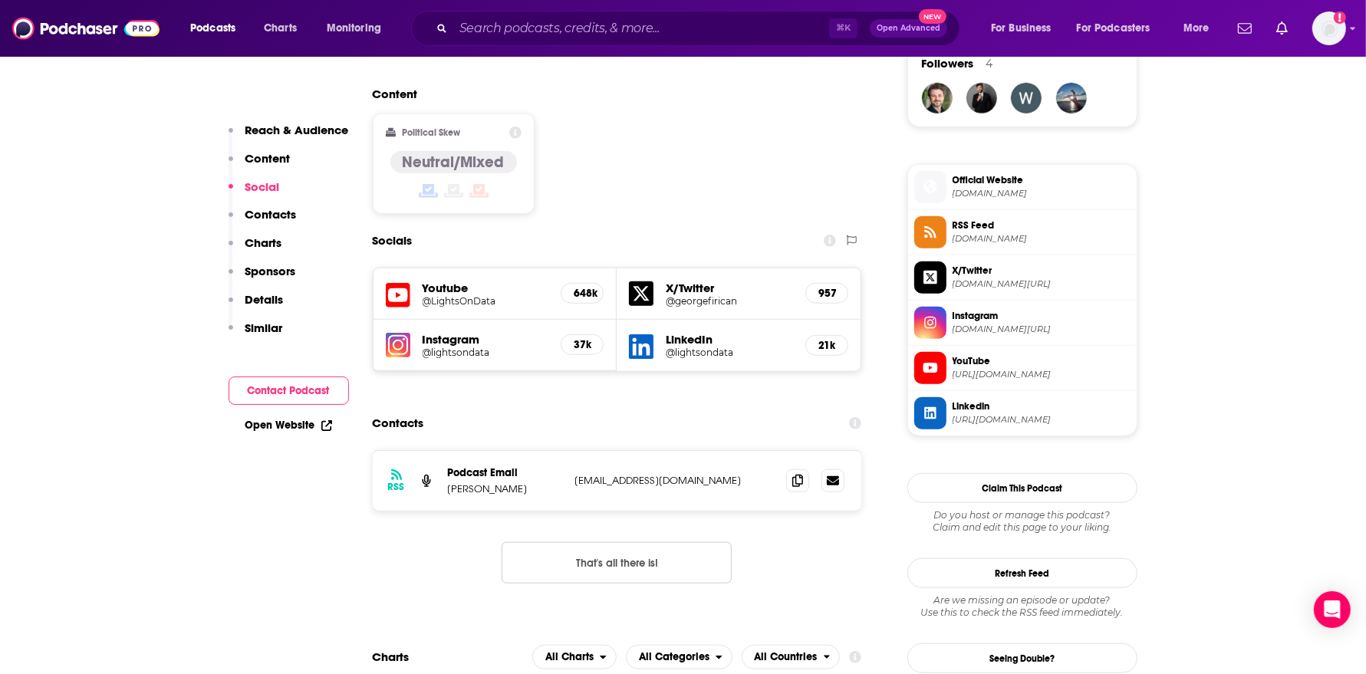
drag, startPoint x: 524, startPoint y: 432, endPoint x: 442, endPoint y: 431, distance: 82.1
click at [442, 451] on div "RSS Podcast Email George Firican juni_83@yahoo.com juni_83@yahoo.com" at bounding box center [617, 481] width 489 height 60
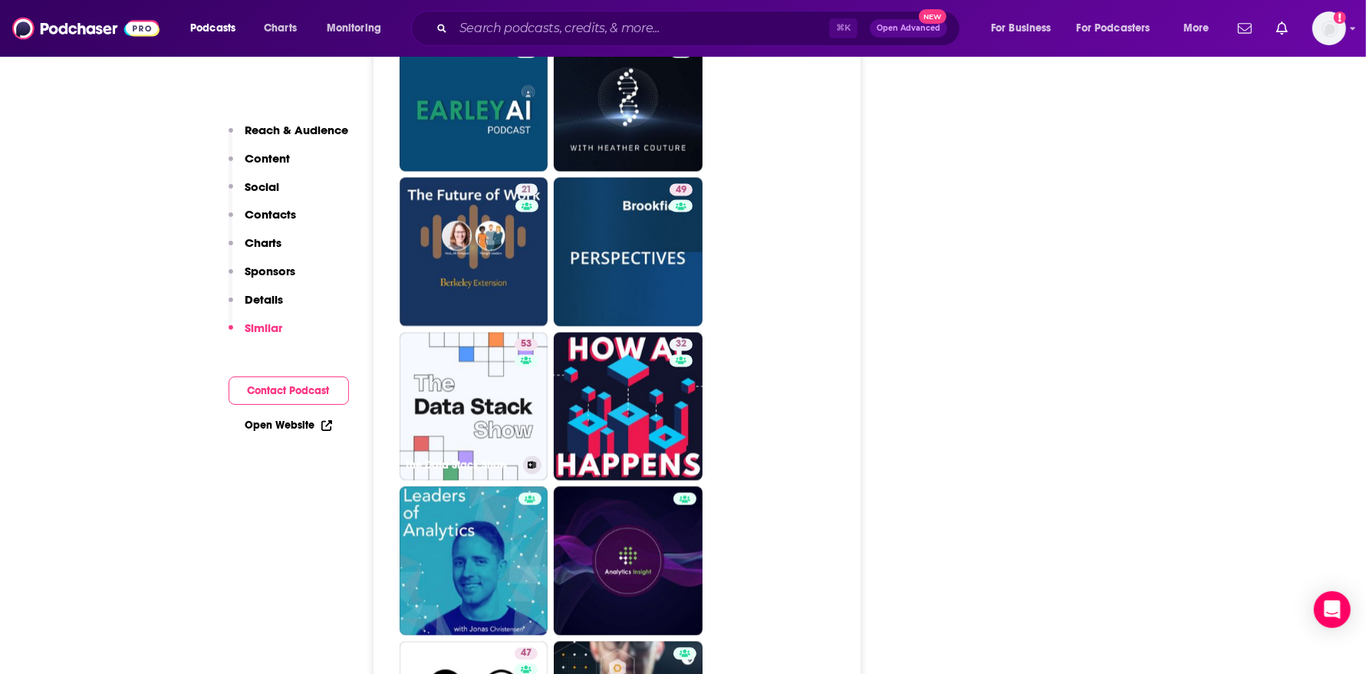
scroll to position [2898, 0]
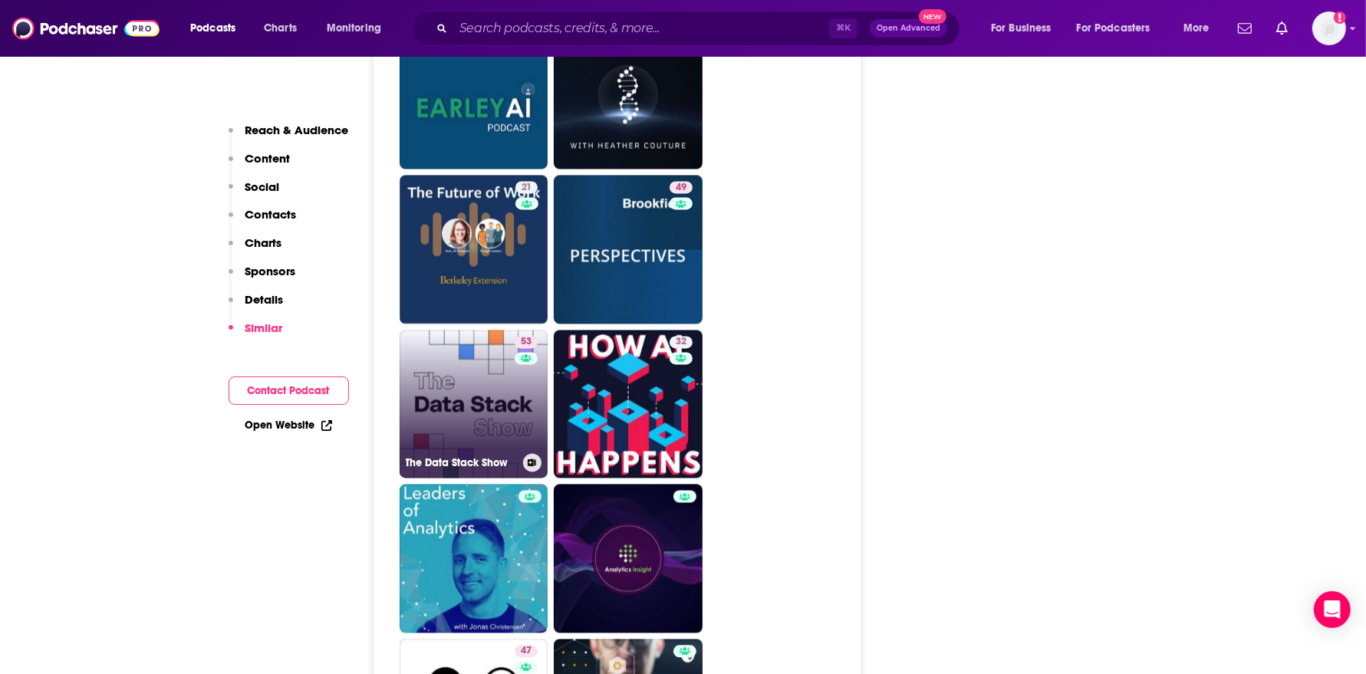
click at [481, 337] on link "53 The Data Stack Show" at bounding box center [473, 404] width 149 height 149
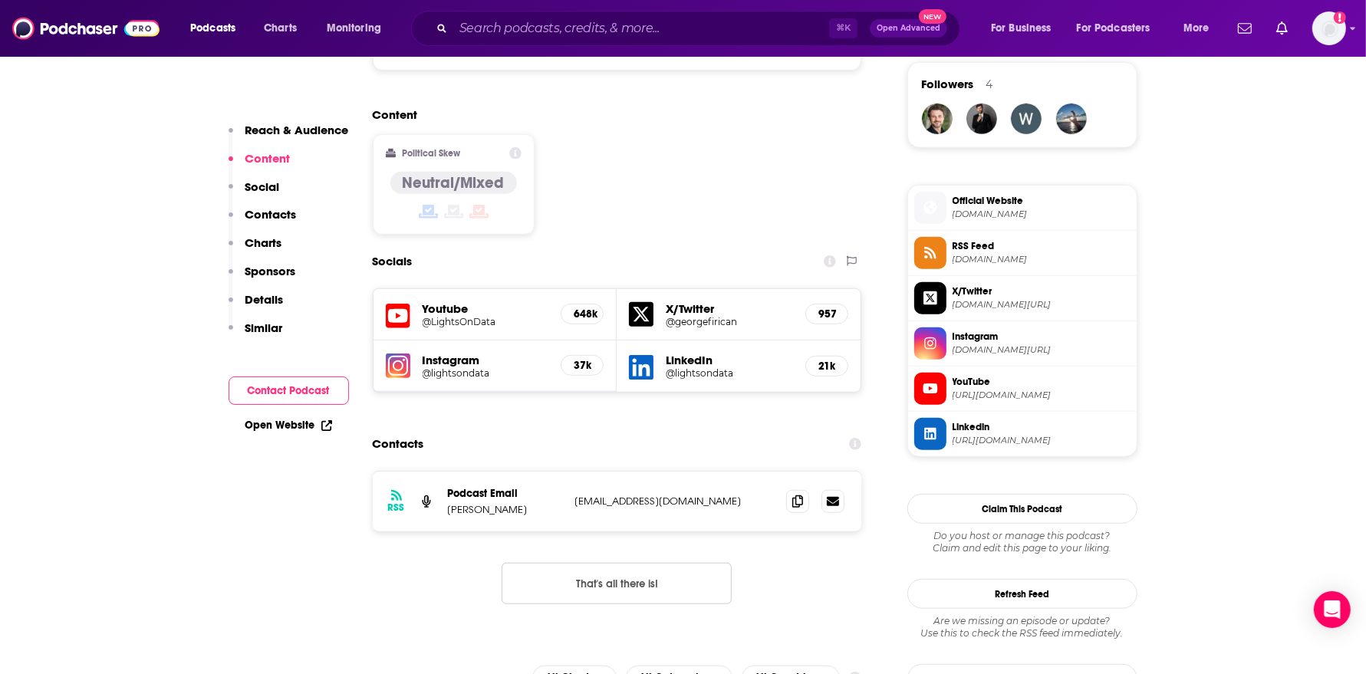
scroll to position [0, 0]
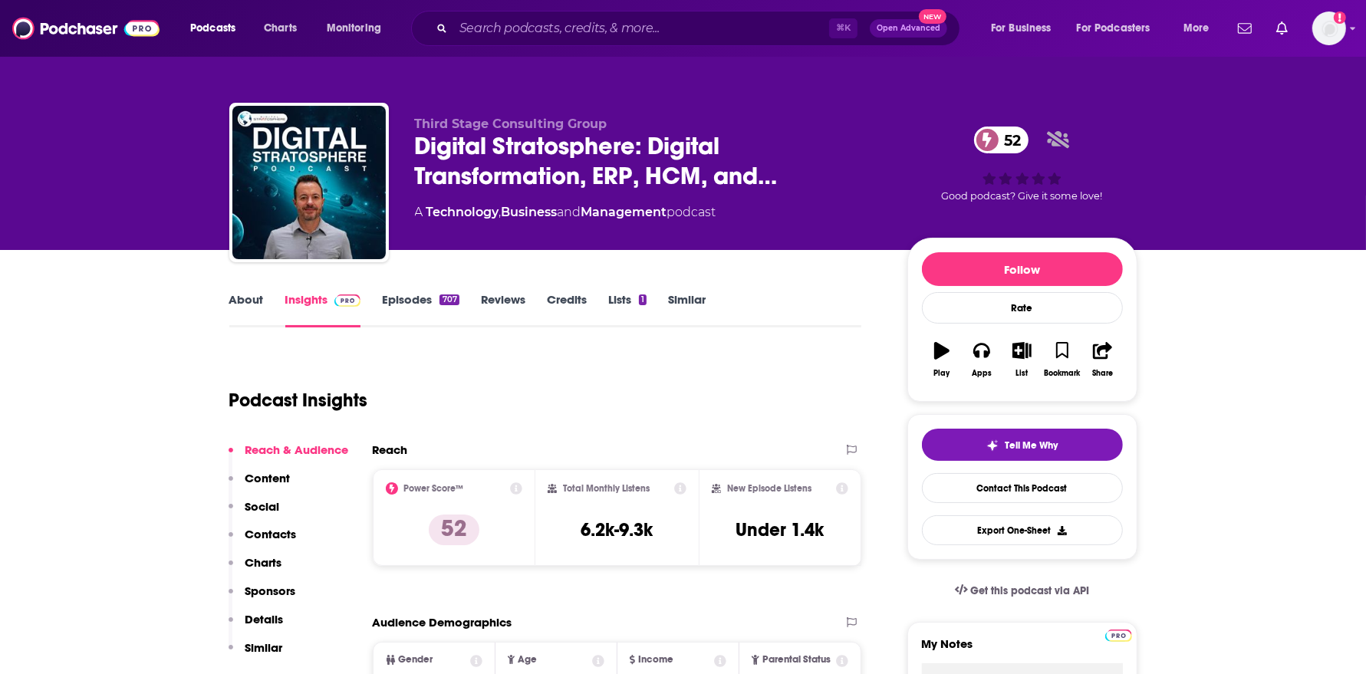
click at [251, 294] on link "About" at bounding box center [246, 309] width 35 height 35
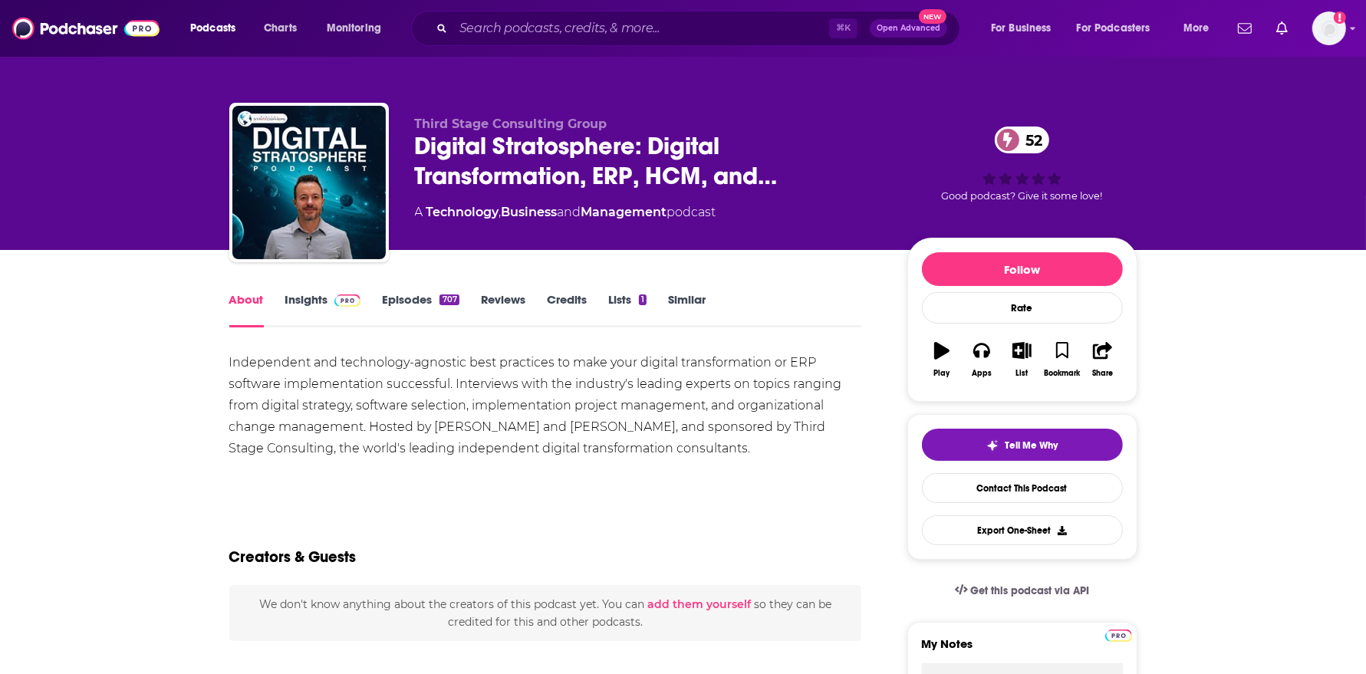
click at [423, 298] on link "Episodes 707" at bounding box center [420, 309] width 77 height 35
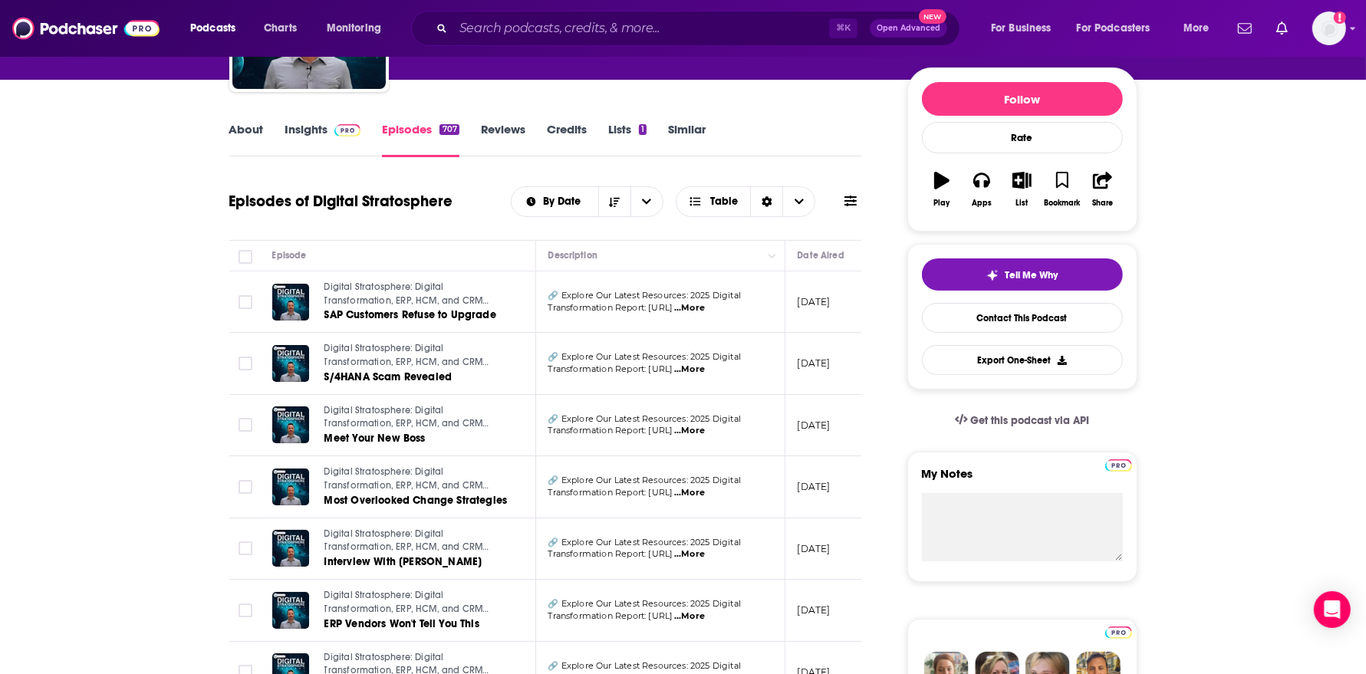
scroll to position [161, 0]
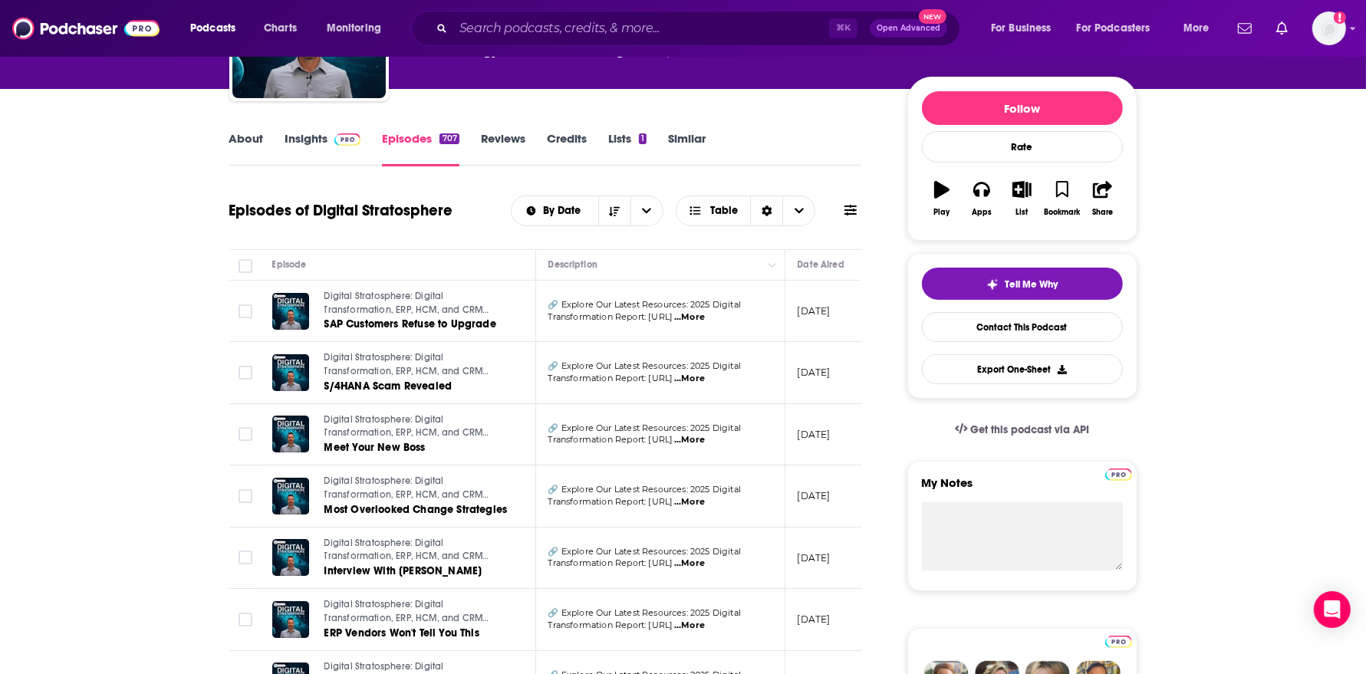
click at [318, 132] on link "Insights" at bounding box center [323, 148] width 76 height 35
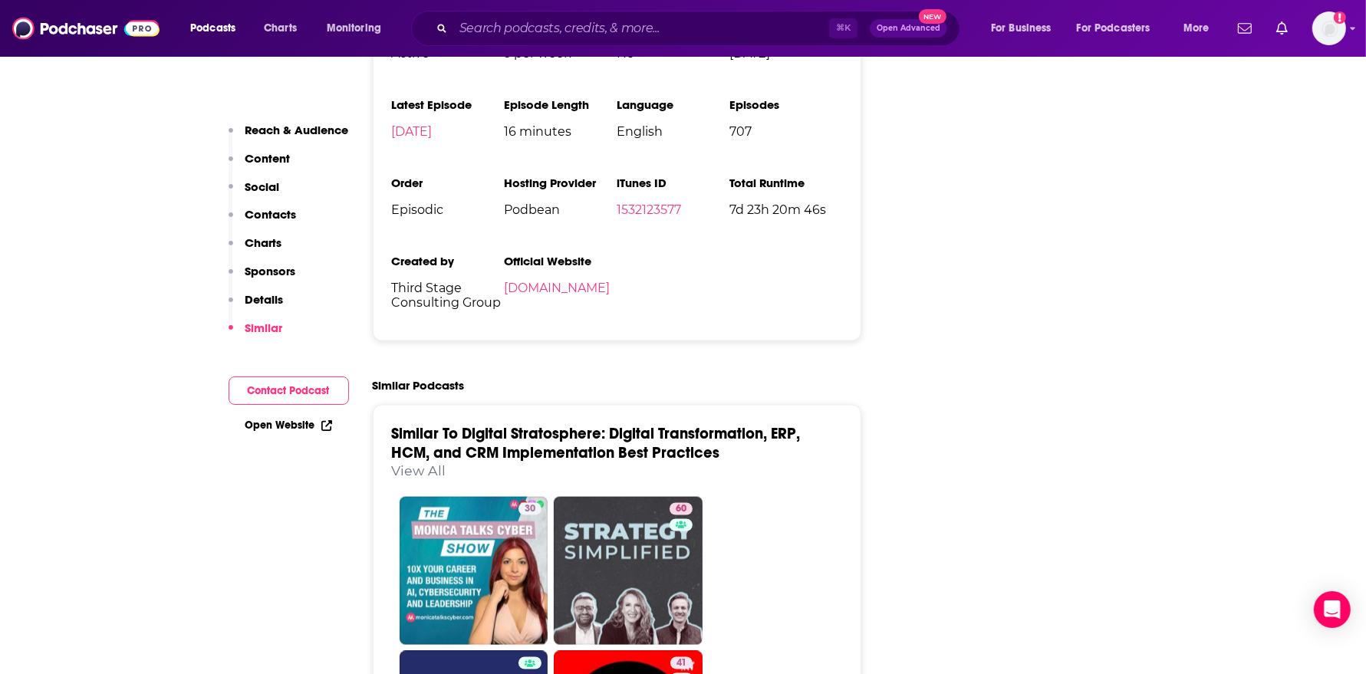
scroll to position [1867, 0]
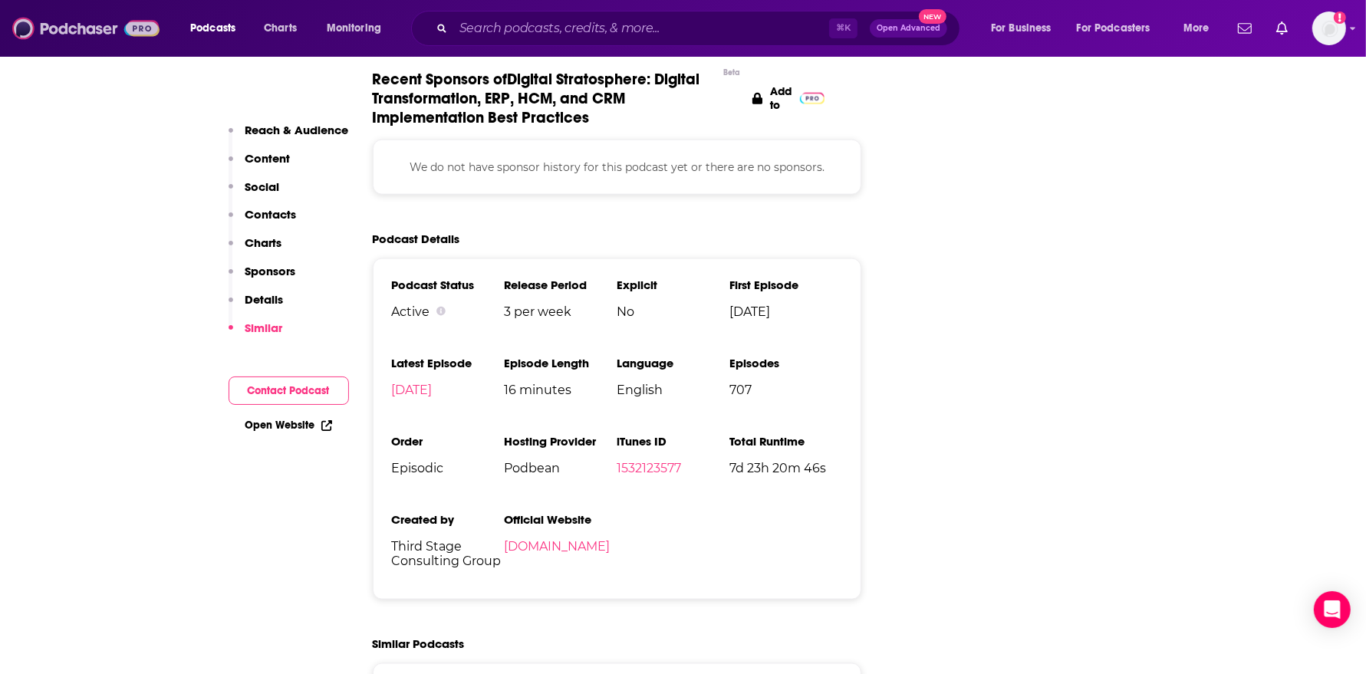
click at [77, 31] on img at bounding box center [85, 28] width 147 height 29
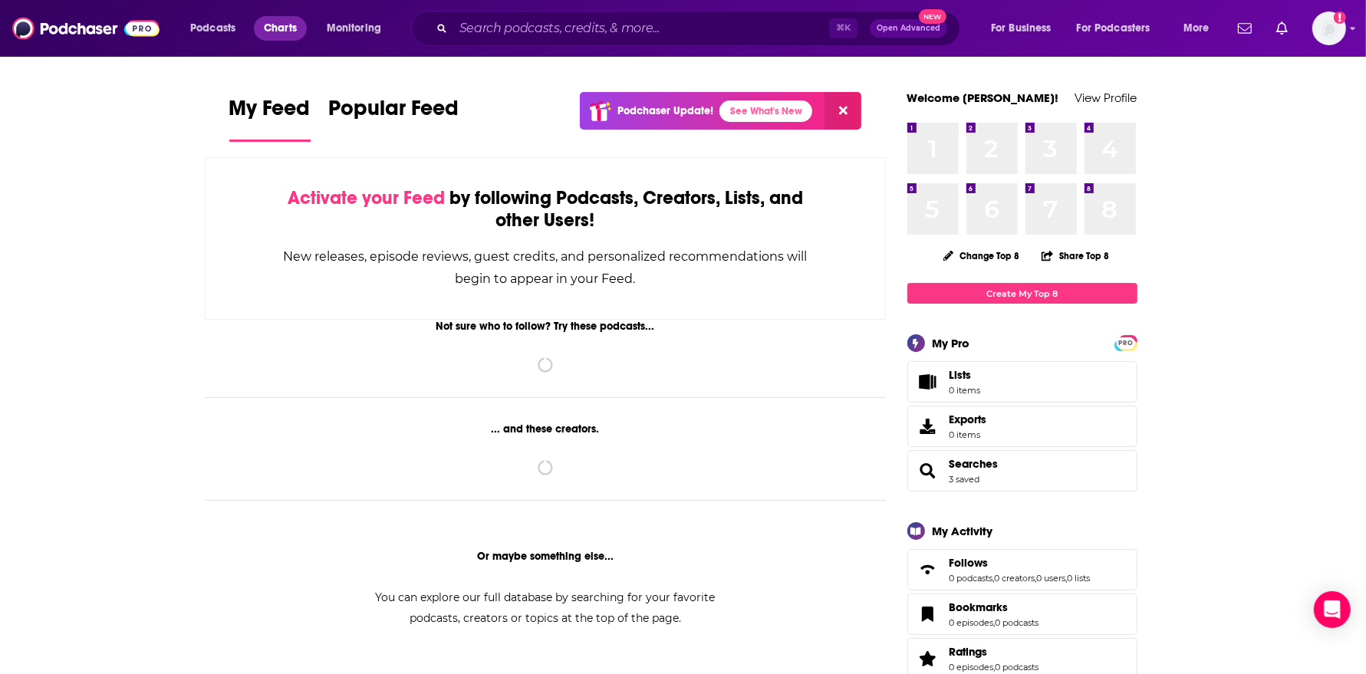
click at [294, 28] on span "Charts" at bounding box center [280, 28] width 33 height 21
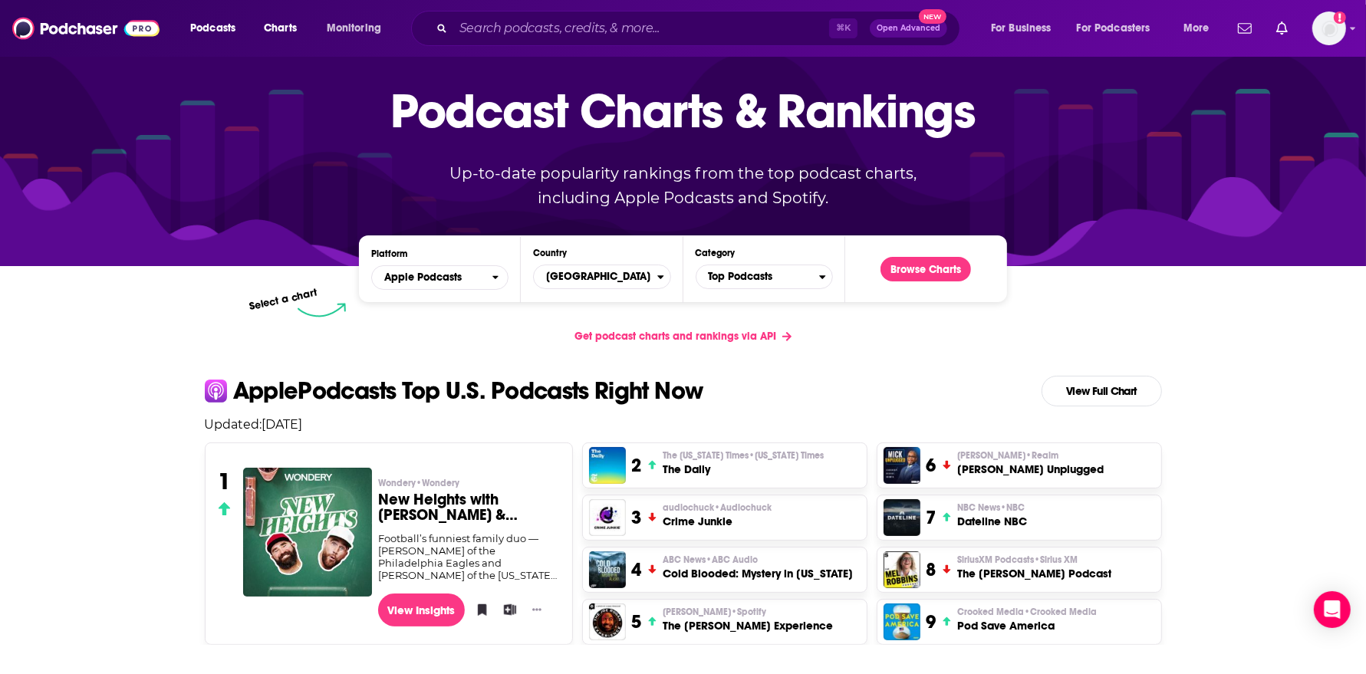
scroll to position [54, 0]
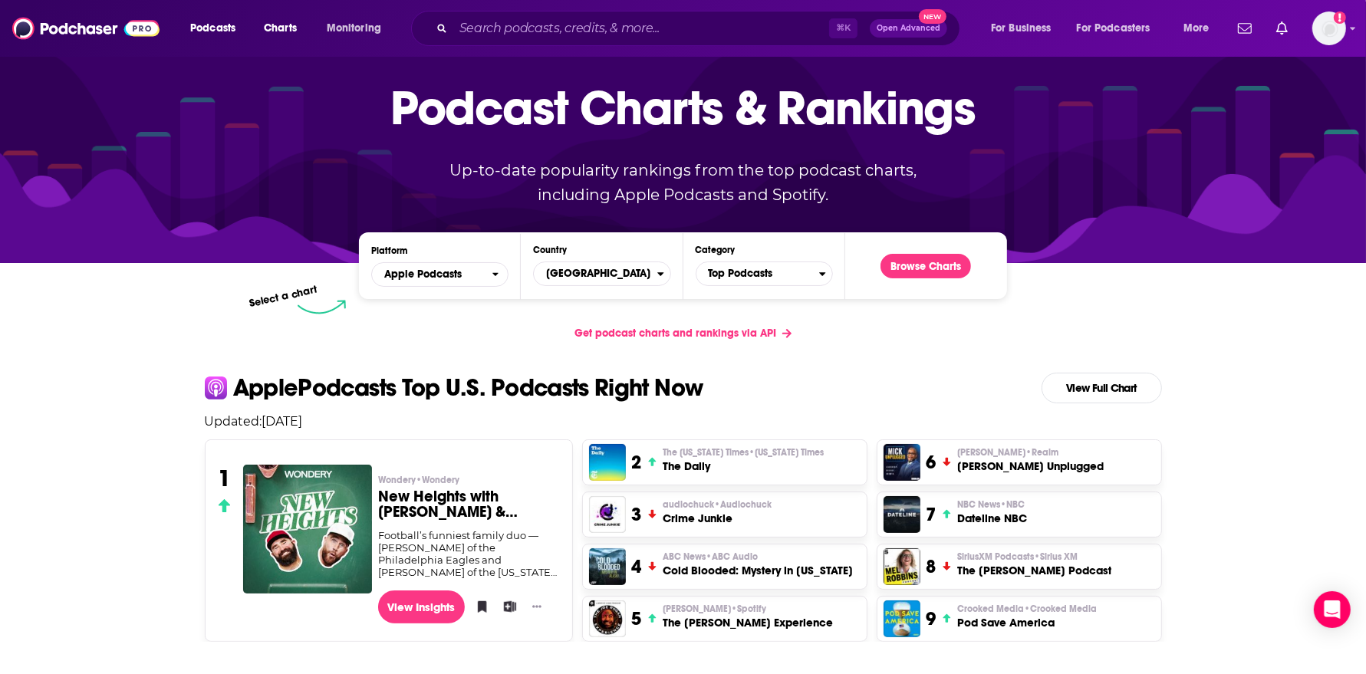
click at [399, 500] on h3 "New Heights with Jason & Travis Kelce" at bounding box center [469, 504] width 182 height 31
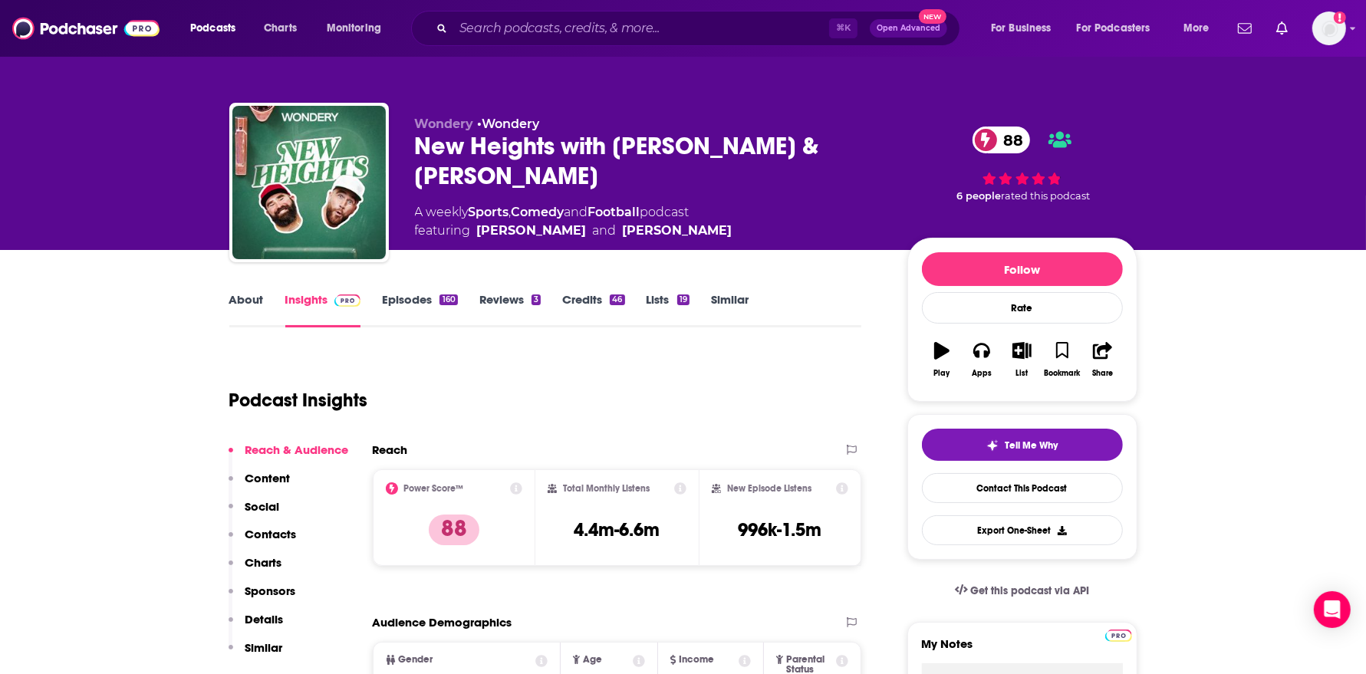
click at [432, 301] on link "Episodes 160" at bounding box center [419, 309] width 75 height 35
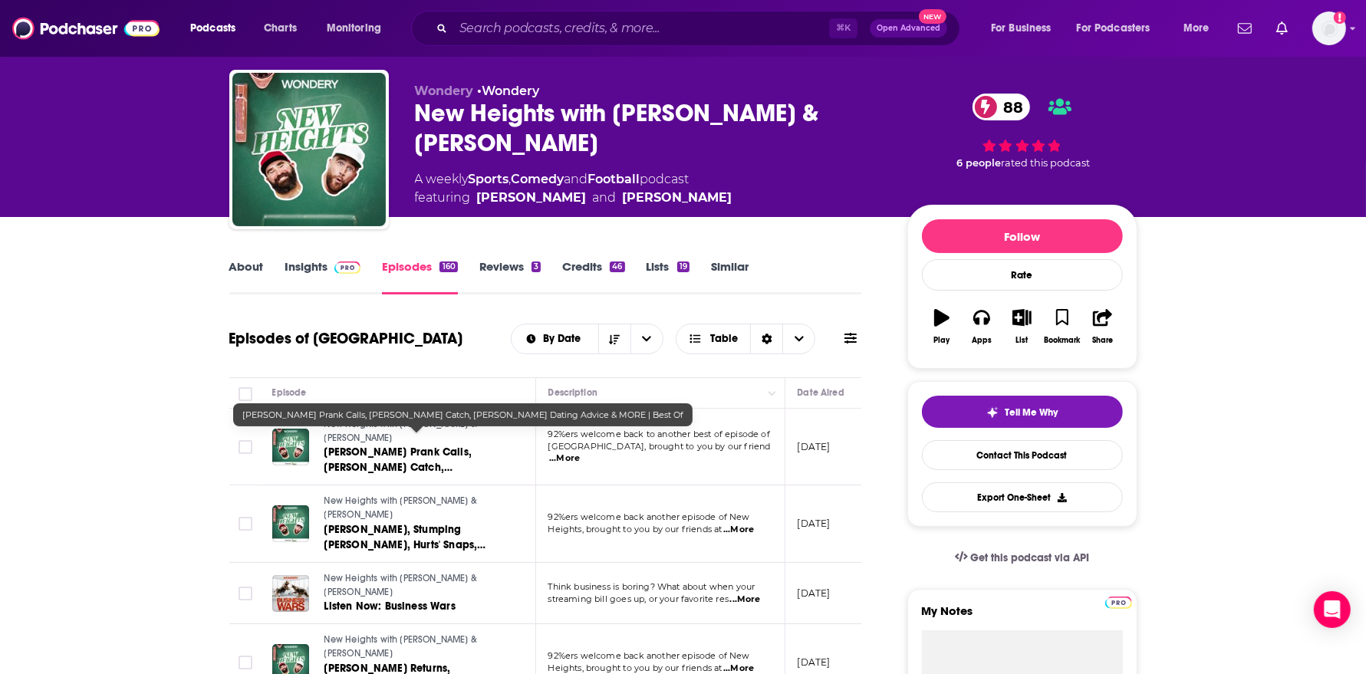
scroll to position [36, 0]
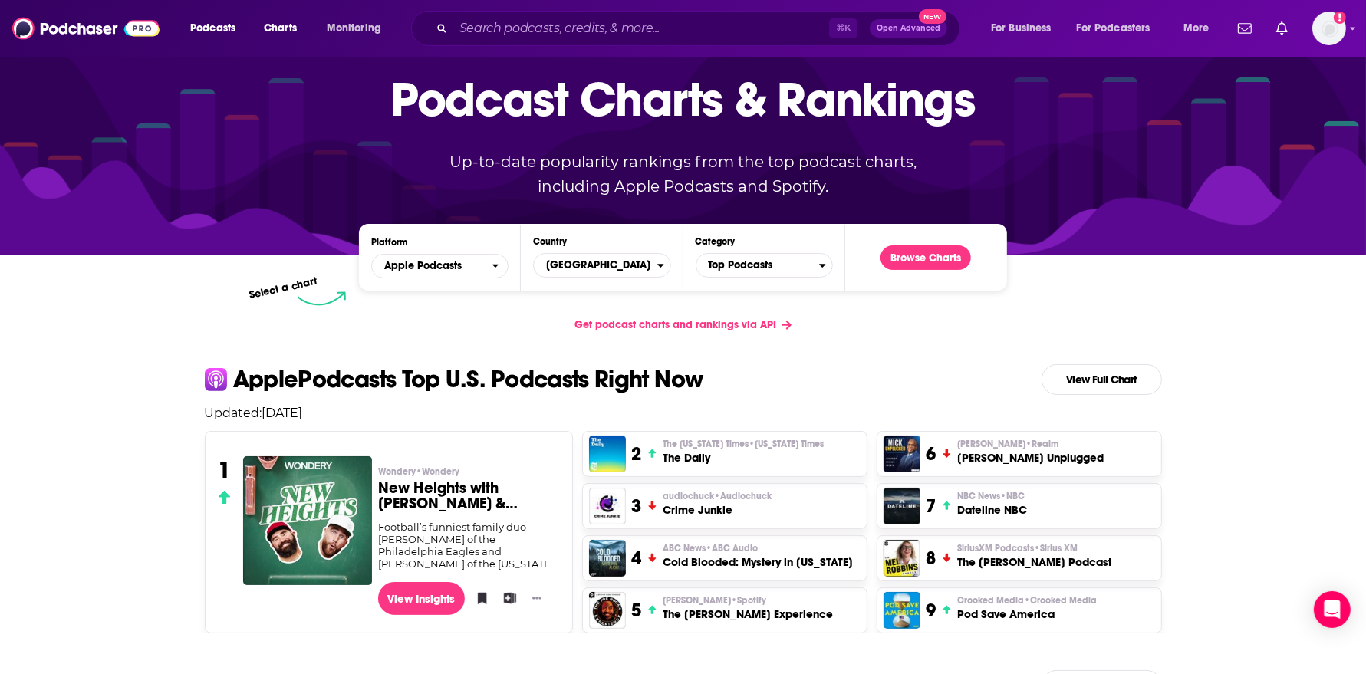
scroll to position [21, 0]
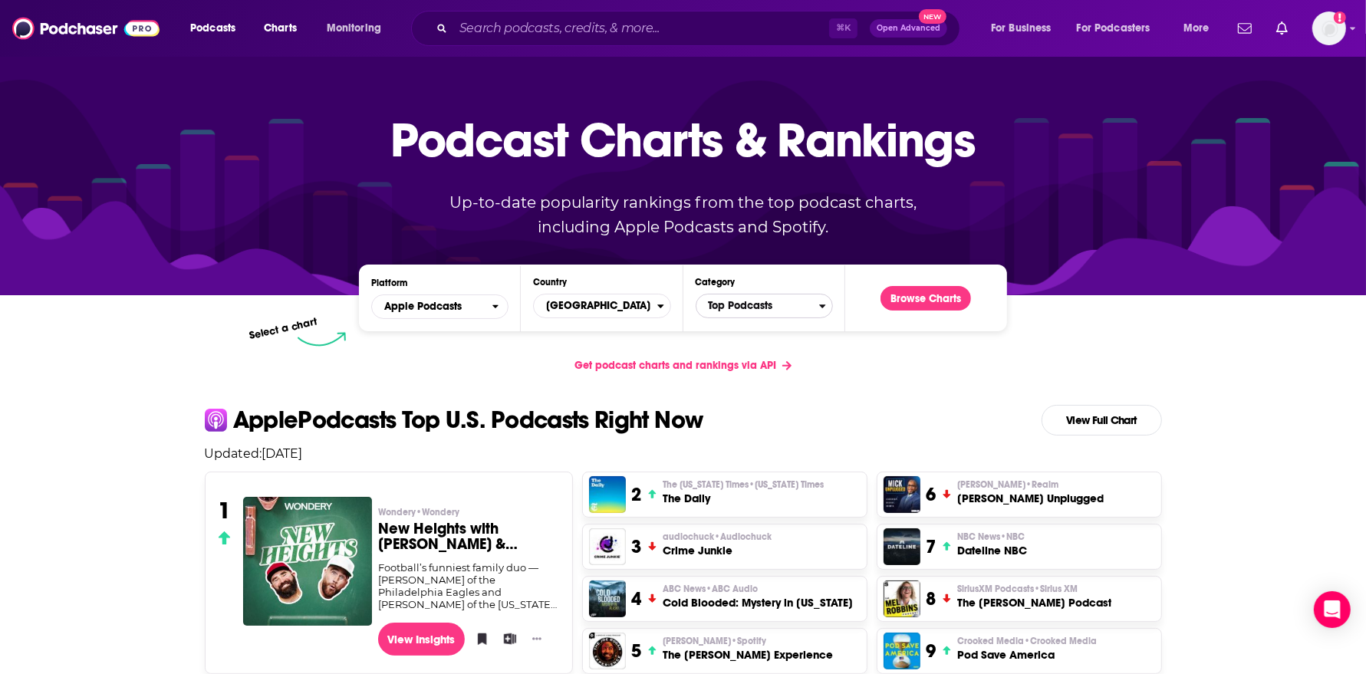
click at [781, 315] on span "Top Podcasts" at bounding box center [757, 306] width 123 height 26
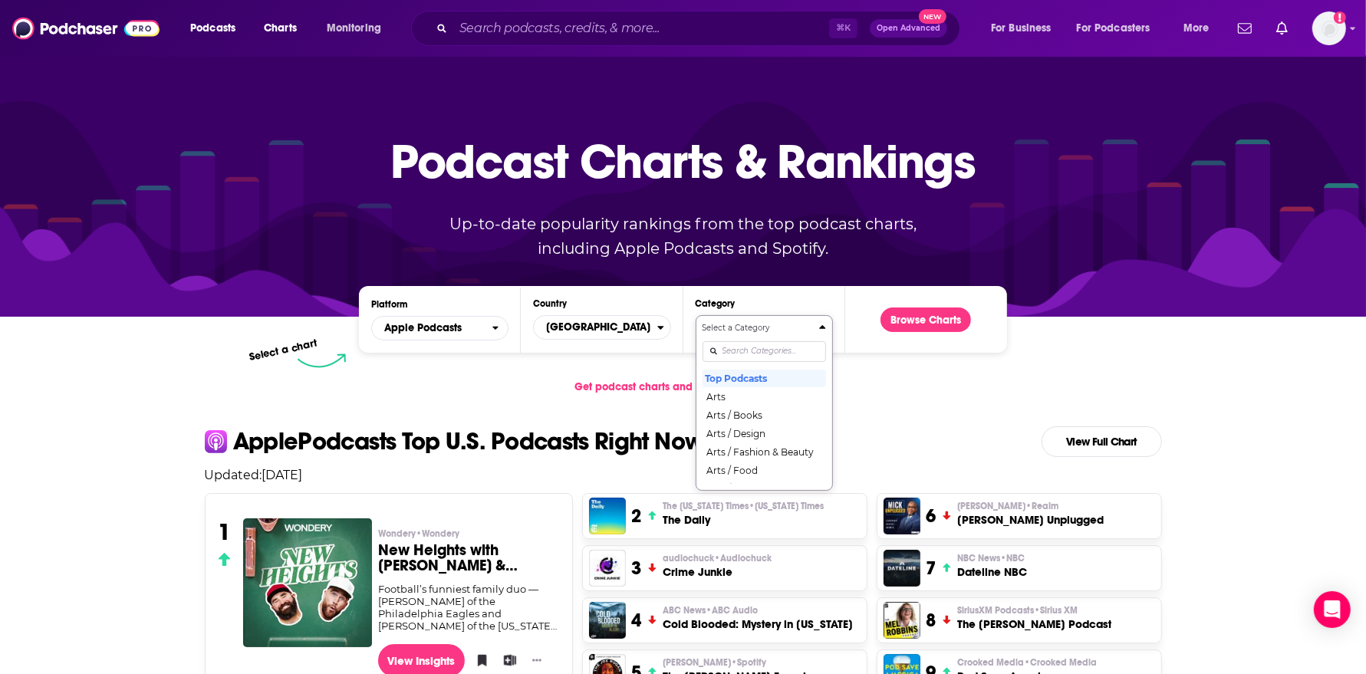
click at [758, 354] on div "Categories" at bounding box center [763, 351] width 123 height 35
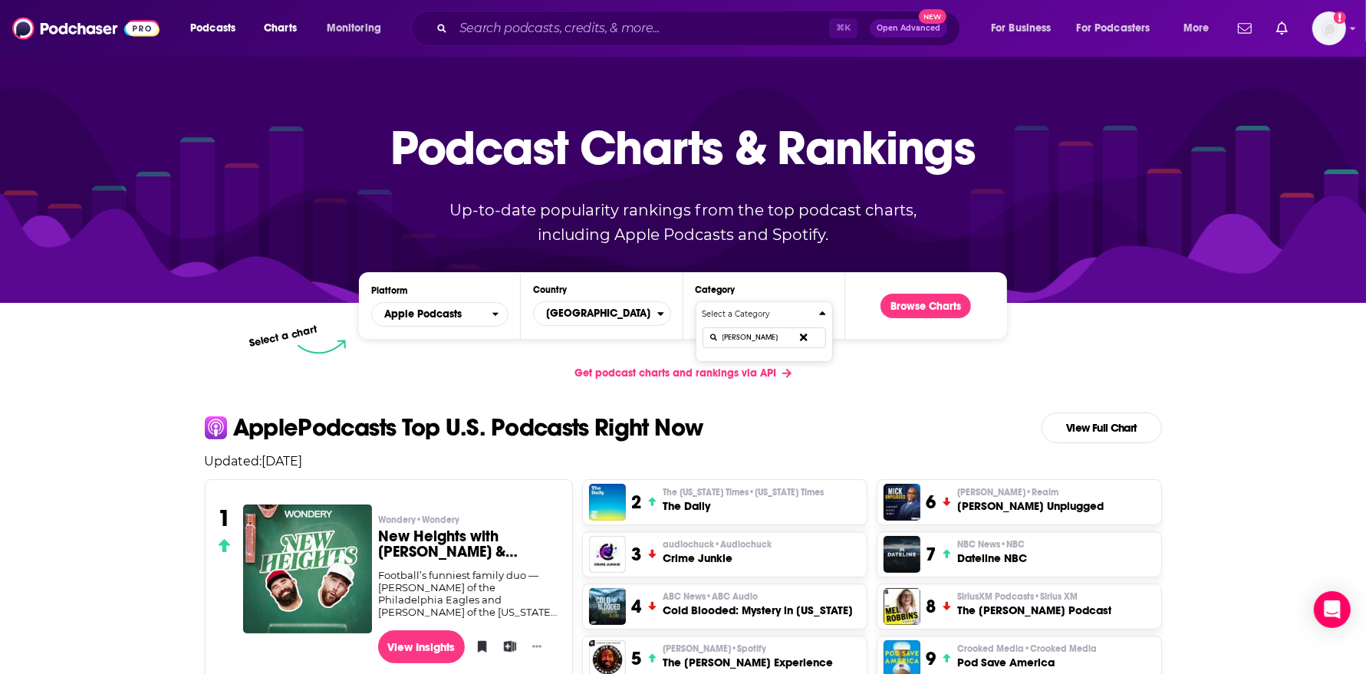
type input "finan"
click at [632, 27] on input "Search podcasts, credits, & more..." at bounding box center [641, 28] width 376 height 25
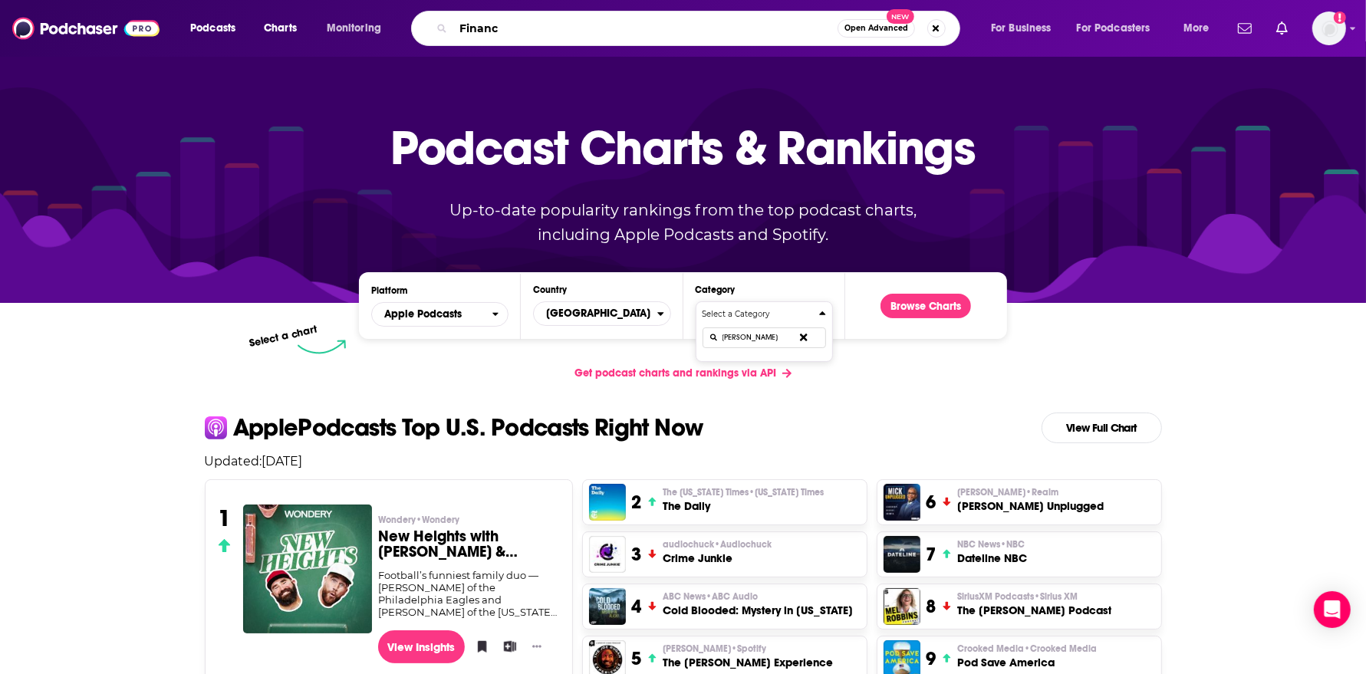
type input "Finance"
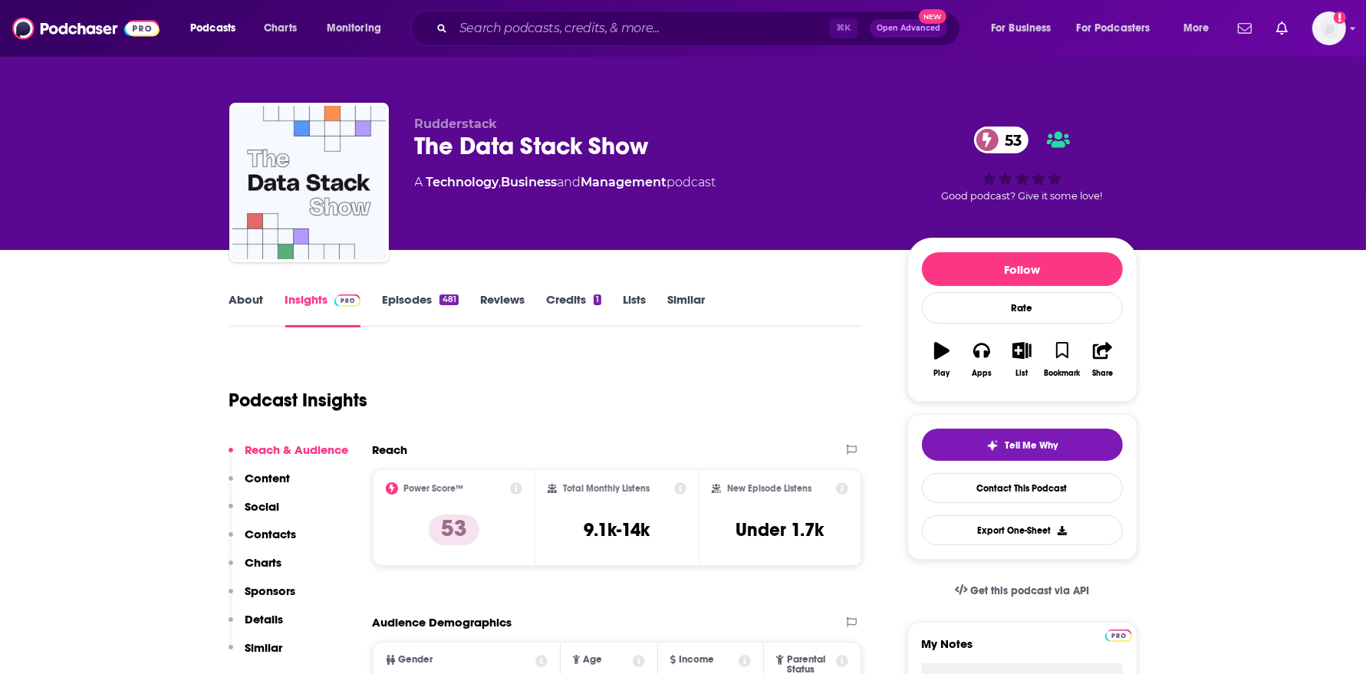
click at [238, 303] on link "About" at bounding box center [246, 309] width 35 height 35
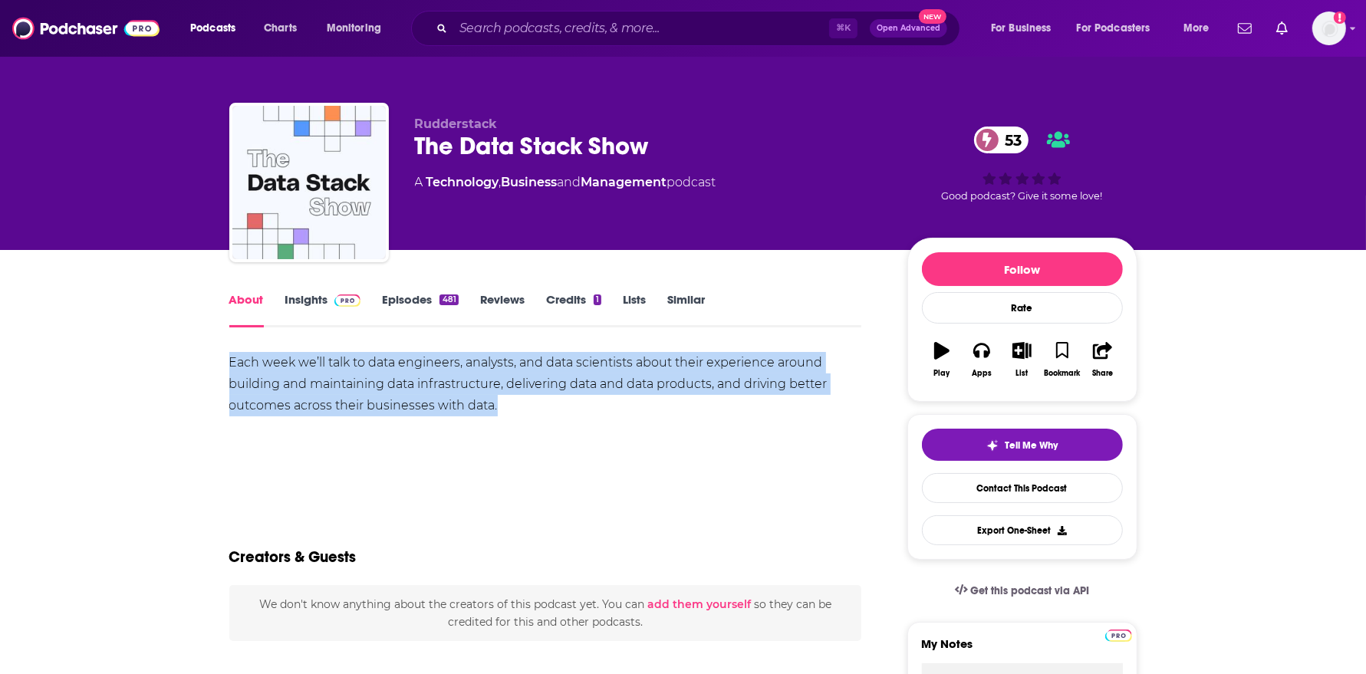
drag, startPoint x: 509, startPoint y: 409, endPoint x: 186, endPoint y: 359, distance: 326.7
copy div "Each week we’ll talk to data engineers, analysts, and data scientists about the…"
click at [388, 305] on link "Episodes 481" at bounding box center [420, 309] width 76 height 35
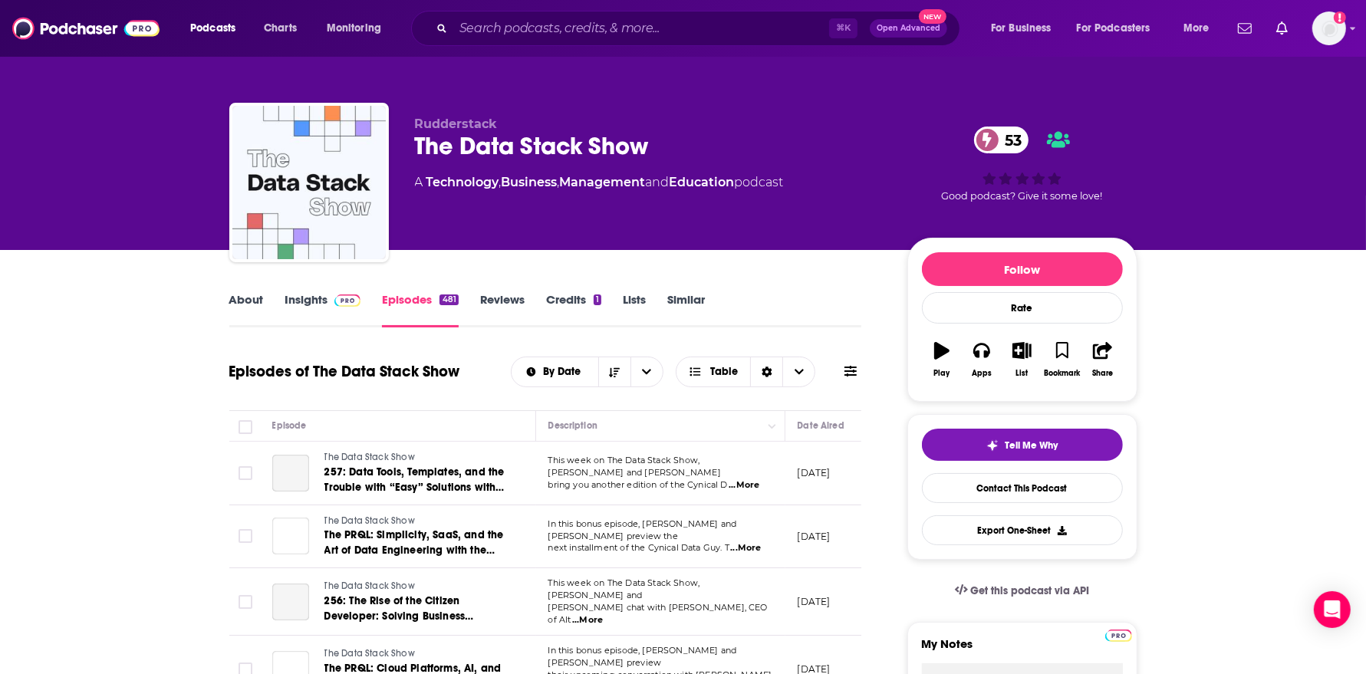
click at [322, 299] on link "Insights" at bounding box center [323, 309] width 76 height 35
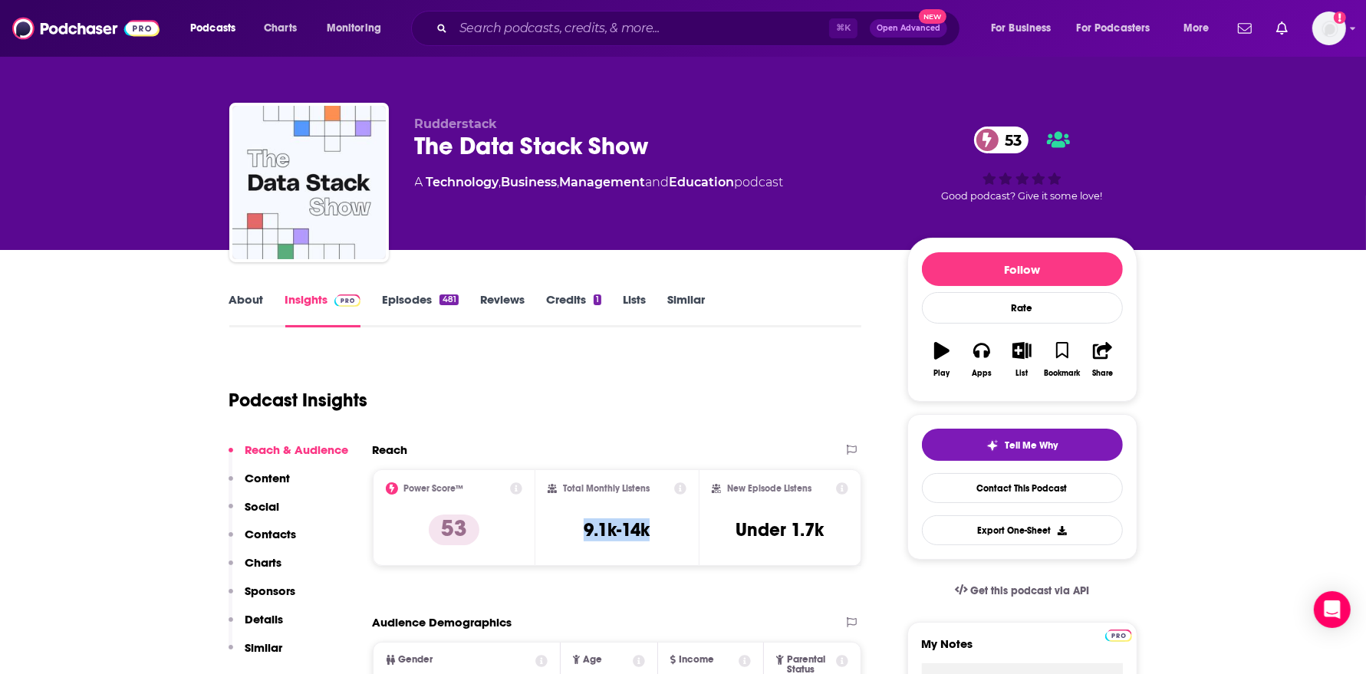
drag, startPoint x: 672, startPoint y: 534, endPoint x: 570, endPoint y: 534, distance: 102.0
click at [570, 534] on div "Total Monthly Listens 9.1k-14k" at bounding box center [616, 517] width 139 height 71
copy h3 "9.1k-14k"
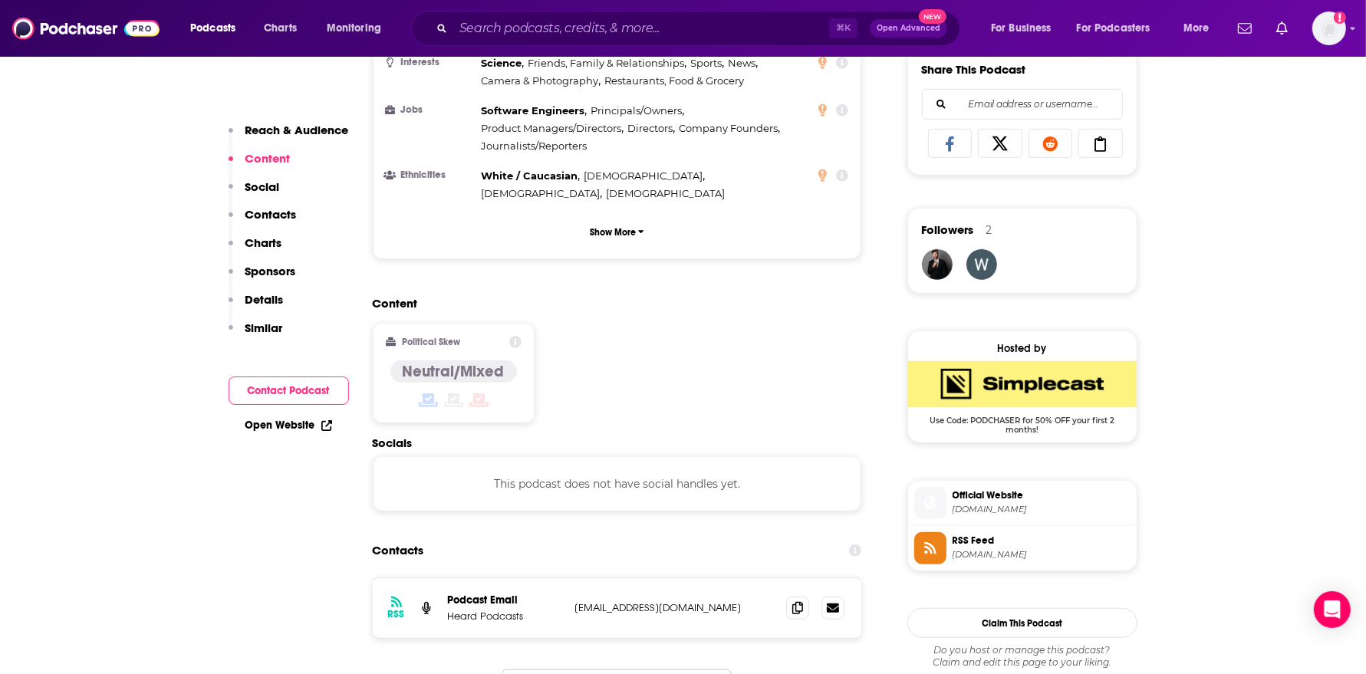
scroll to position [974, 0]
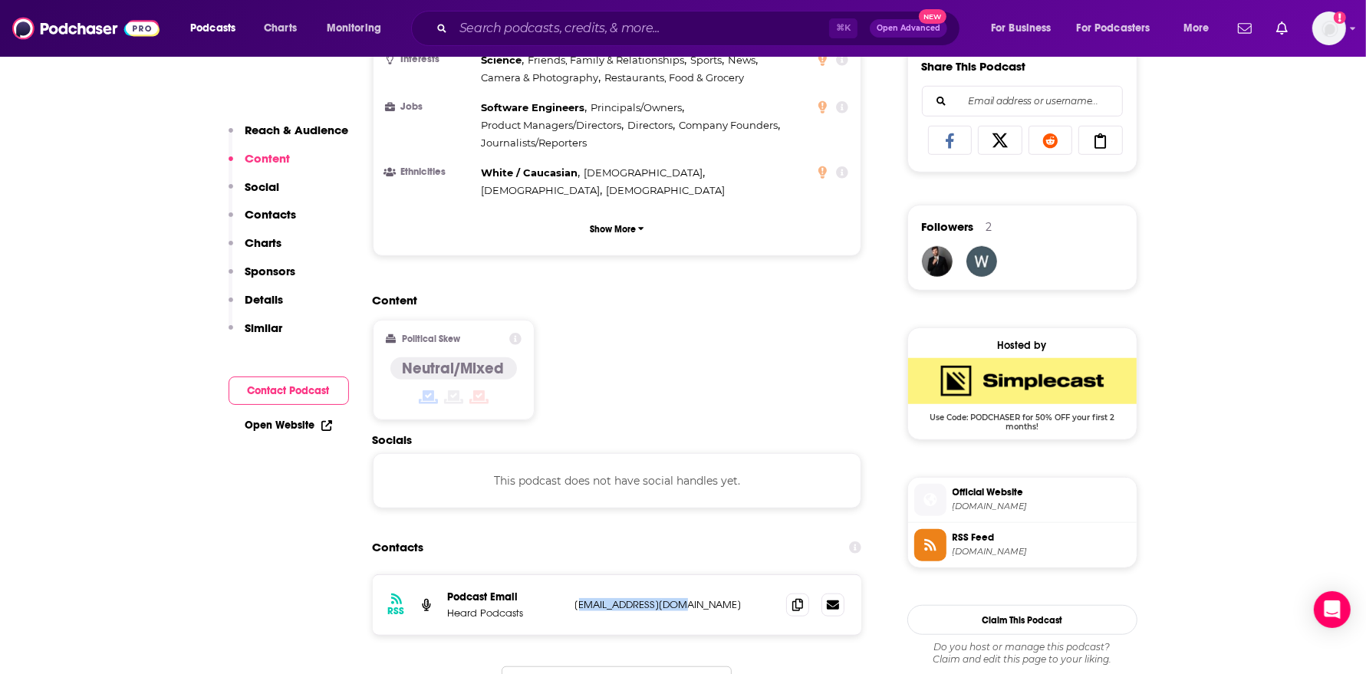
drag, startPoint x: 708, startPoint y: 539, endPoint x: 579, endPoint y: 539, distance: 129.6
click at [579, 598] on p "[EMAIL_ADDRESS][DOMAIN_NAME]" at bounding box center [674, 604] width 199 height 13
click at [705, 598] on p "[EMAIL_ADDRESS][DOMAIN_NAME]" at bounding box center [674, 604] width 199 height 13
drag, startPoint x: 698, startPoint y: 539, endPoint x: 557, endPoint y: 542, distance: 140.3
click at [0, 0] on div "Podcast Email Heard Podcasts [EMAIL_ADDRESS][DOMAIN_NAME] [EMAIL_ADDRESS][DOMAI…" at bounding box center [0, 0] width 0 height 0
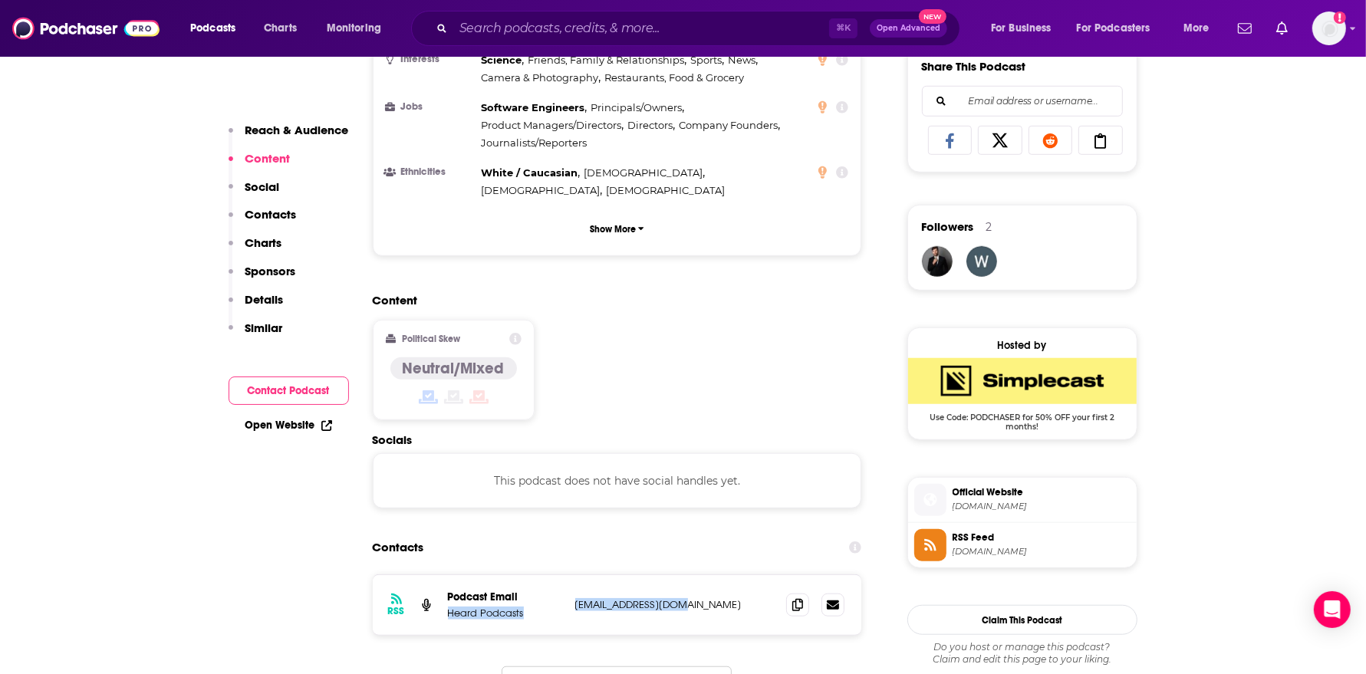
click at [727, 598] on p "[EMAIL_ADDRESS][DOMAIN_NAME]" at bounding box center [674, 604] width 199 height 13
drag, startPoint x: 709, startPoint y: 544, endPoint x: 576, endPoint y: 544, distance: 133.4
click at [576, 598] on p "[EMAIL_ADDRESS][DOMAIN_NAME]" at bounding box center [674, 604] width 199 height 13
copy p "[EMAIL_ADDRESS][DOMAIN_NAME]"
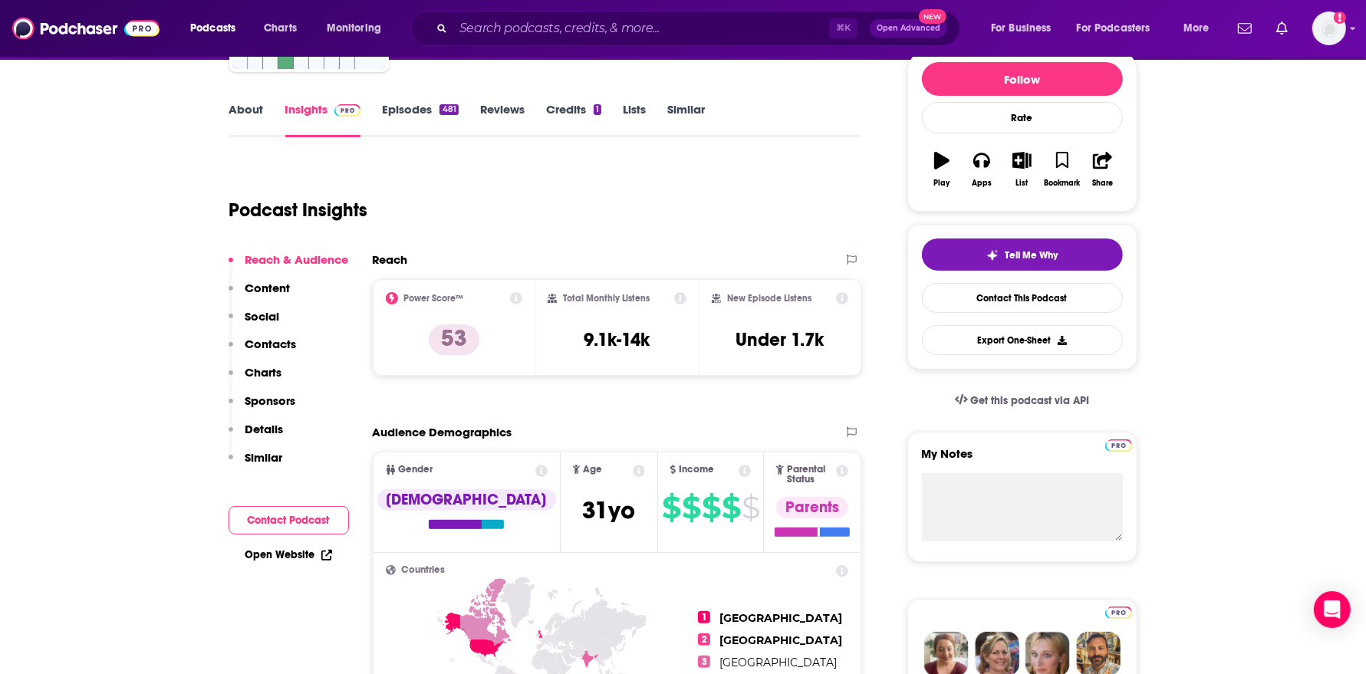
scroll to position [0, 0]
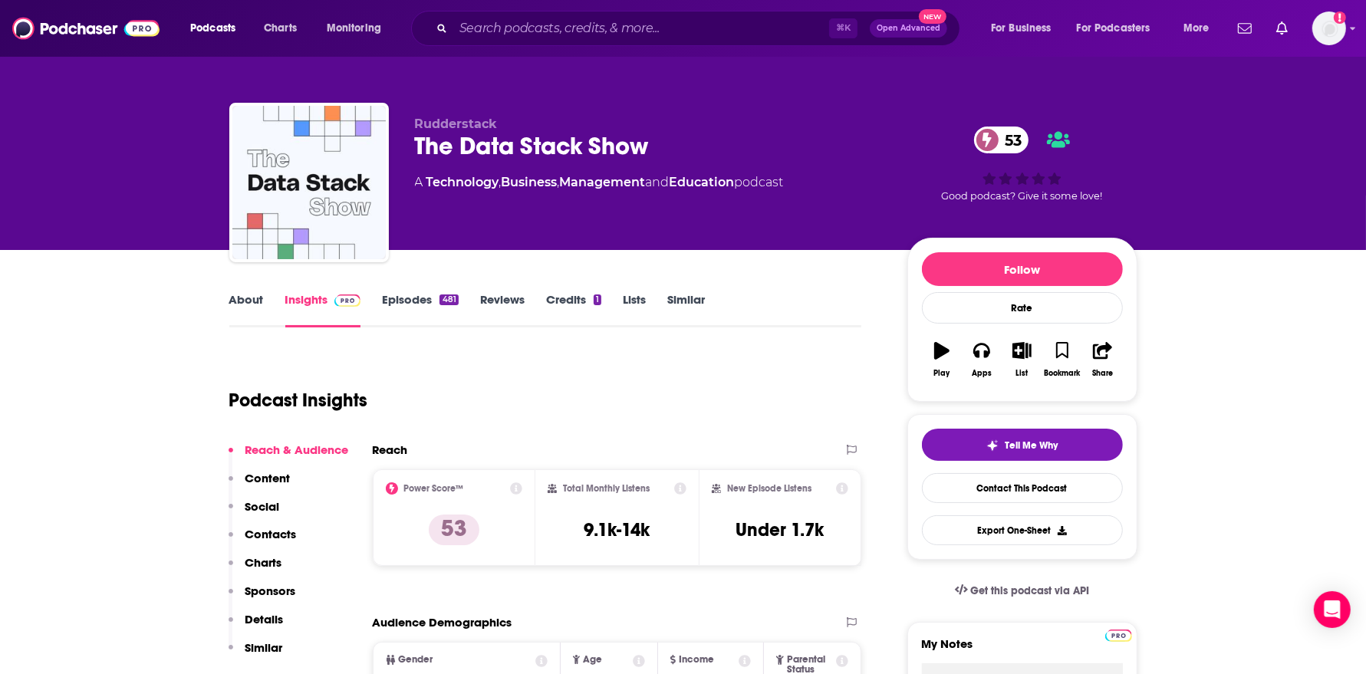
click at [426, 314] on link "Episodes 481" at bounding box center [420, 309] width 76 height 35
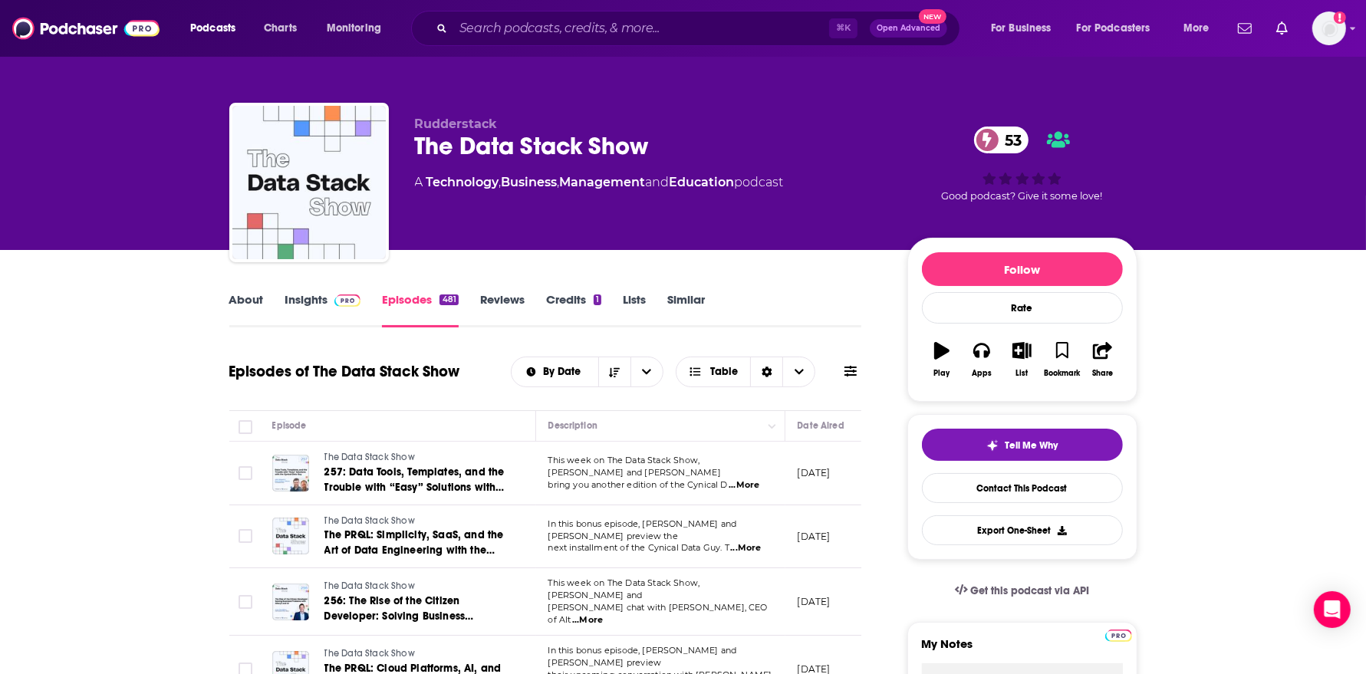
click at [743, 479] on span "...More" at bounding box center [743, 485] width 31 height 12
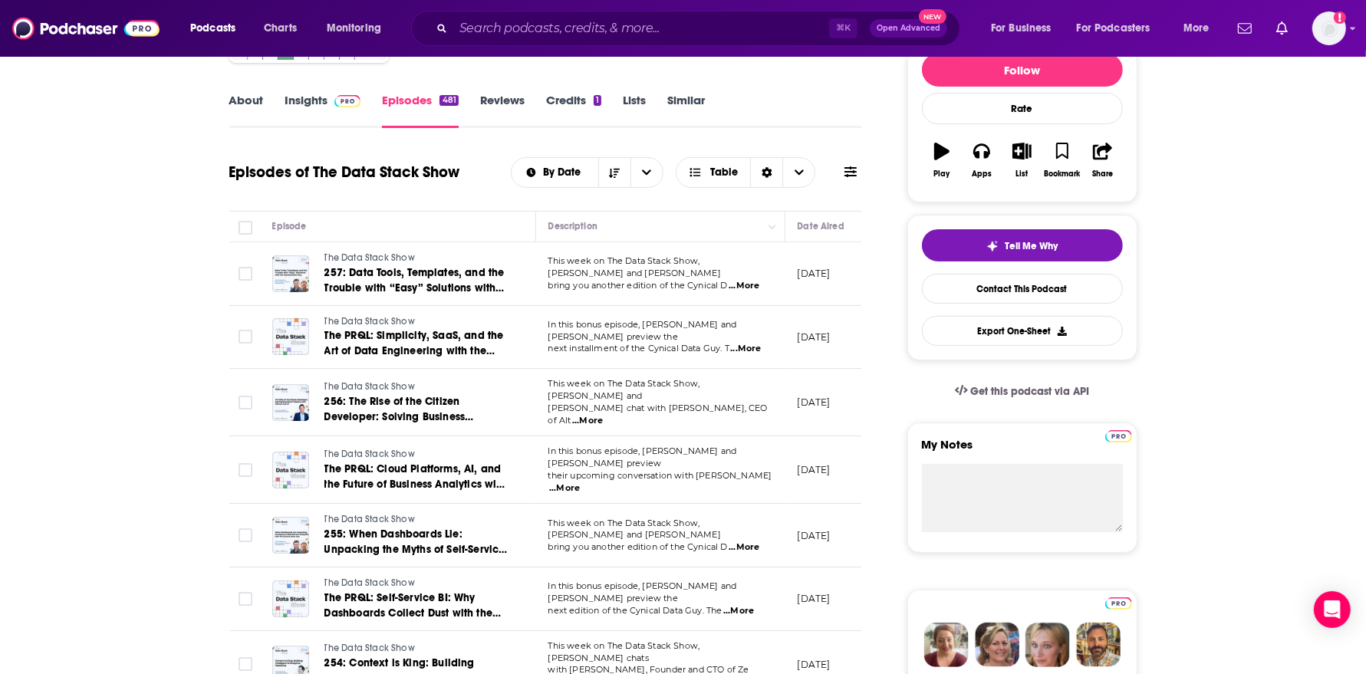
scroll to position [238, 0]
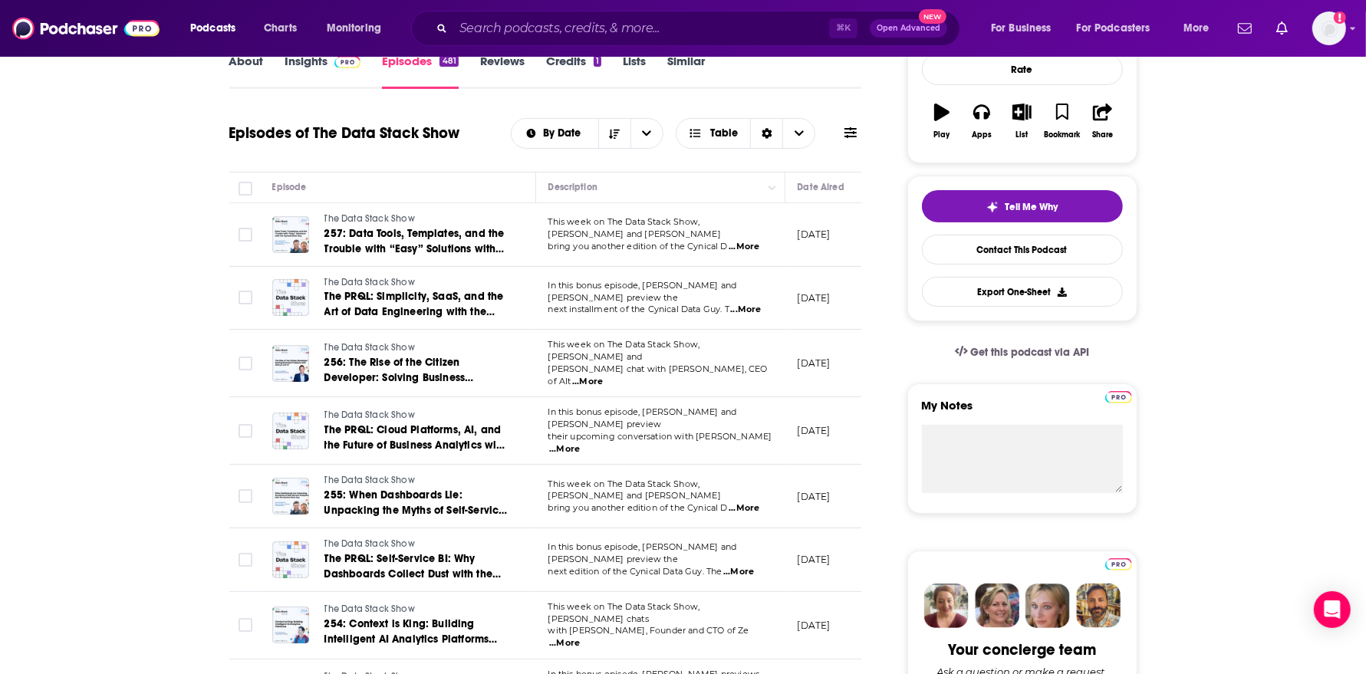
click at [741, 502] on span "...More" at bounding box center [743, 508] width 31 height 12
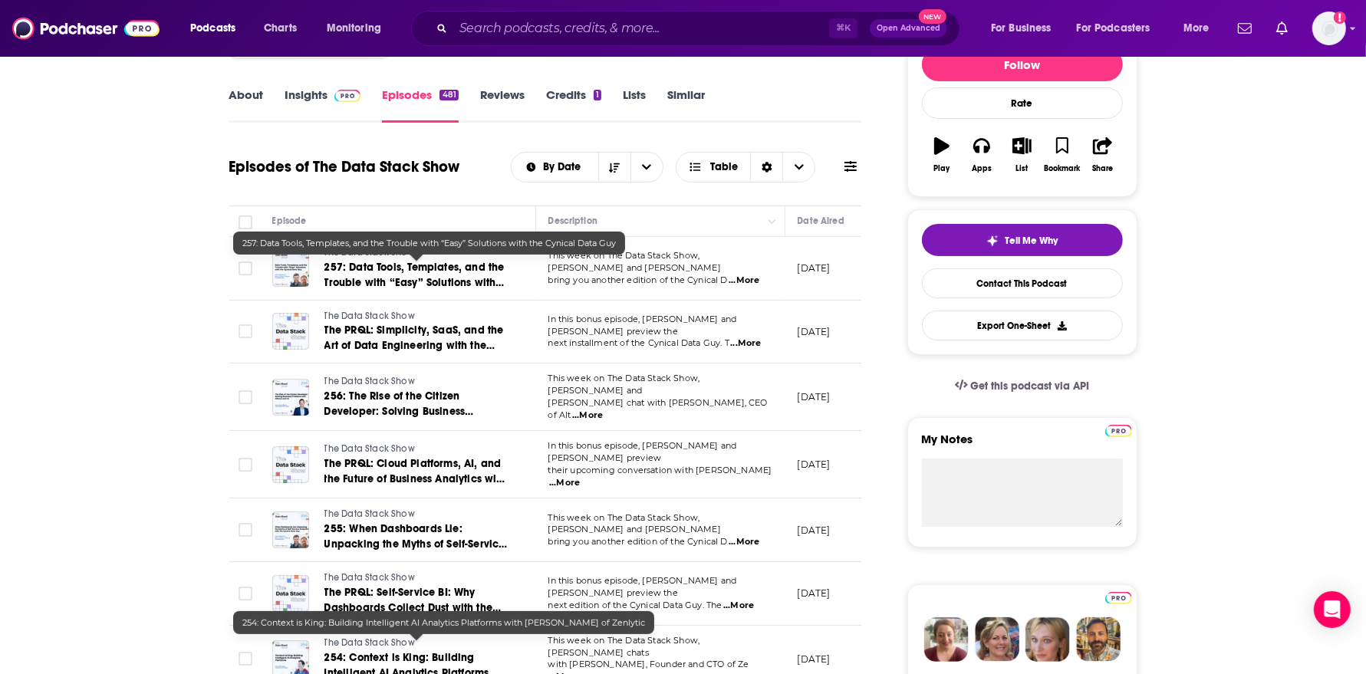
scroll to position [0, 0]
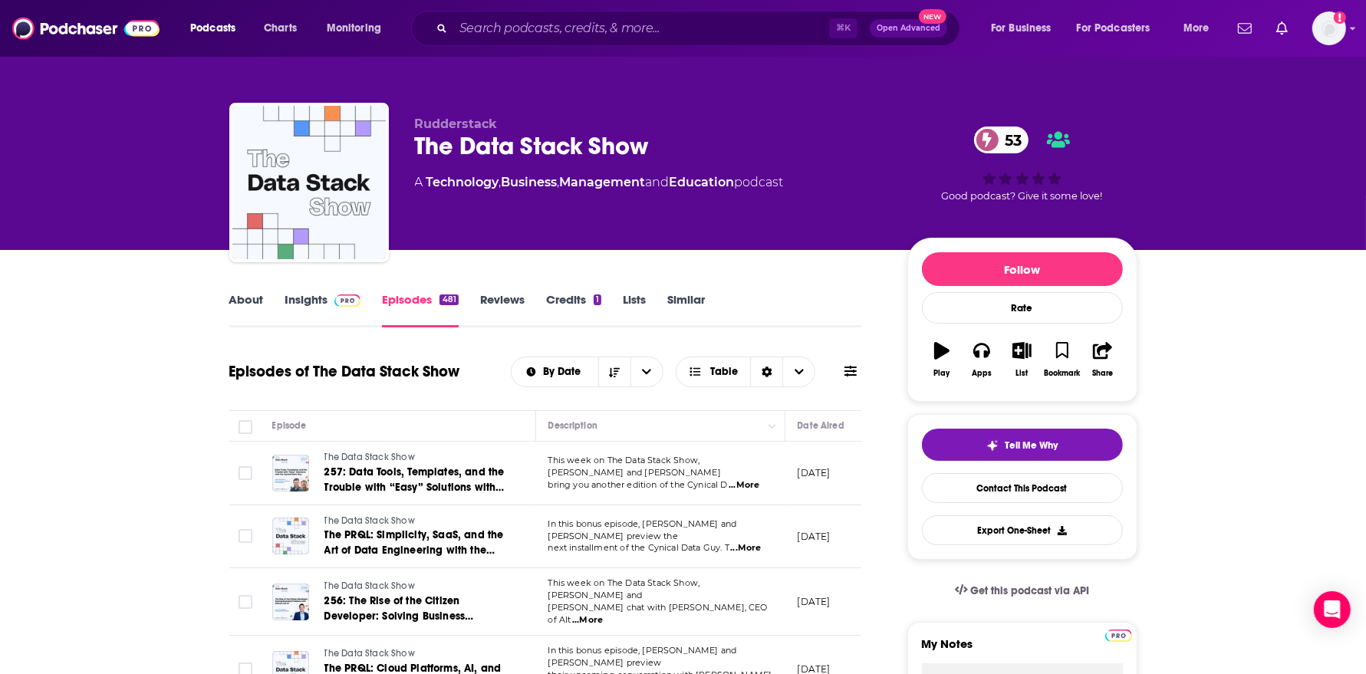
click at [304, 307] on link "Insights" at bounding box center [323, 309] width 76 height 35
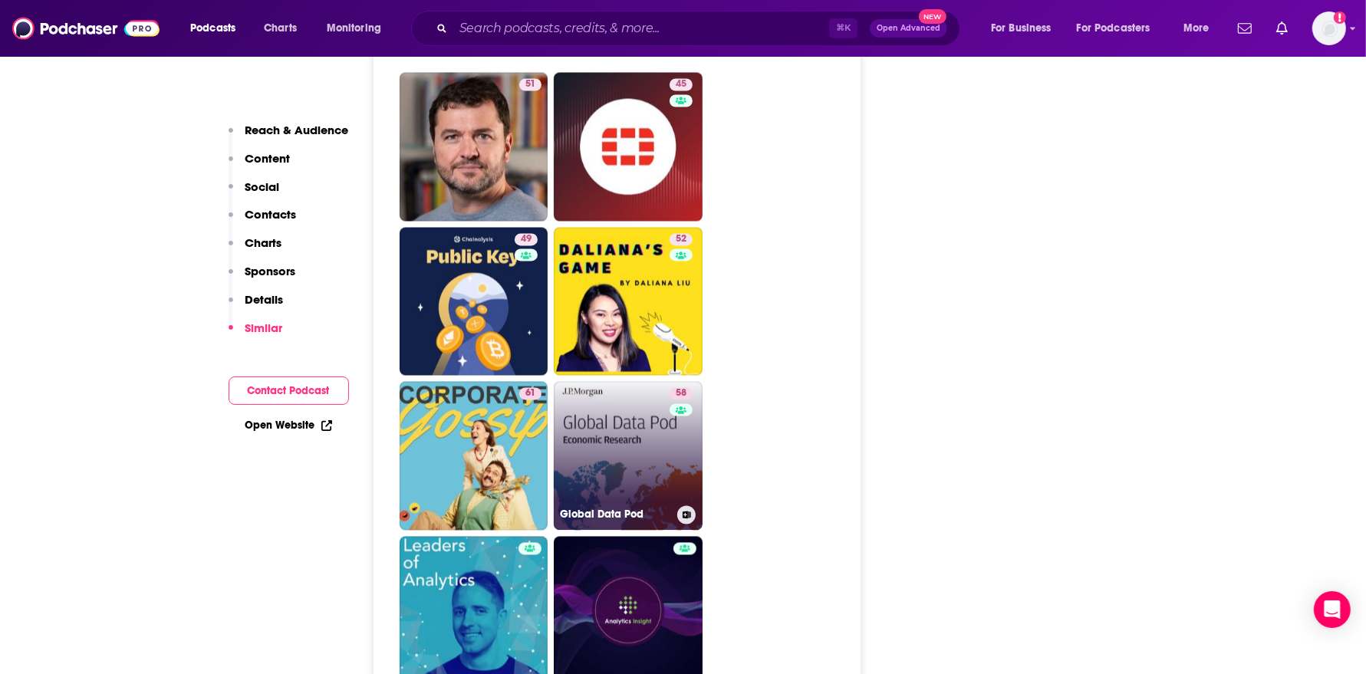
scroll to position [2753, 0]
click at [590, 407] on link "58 Global Data Pod" at bounding box center [628, 454] width 149 height 149
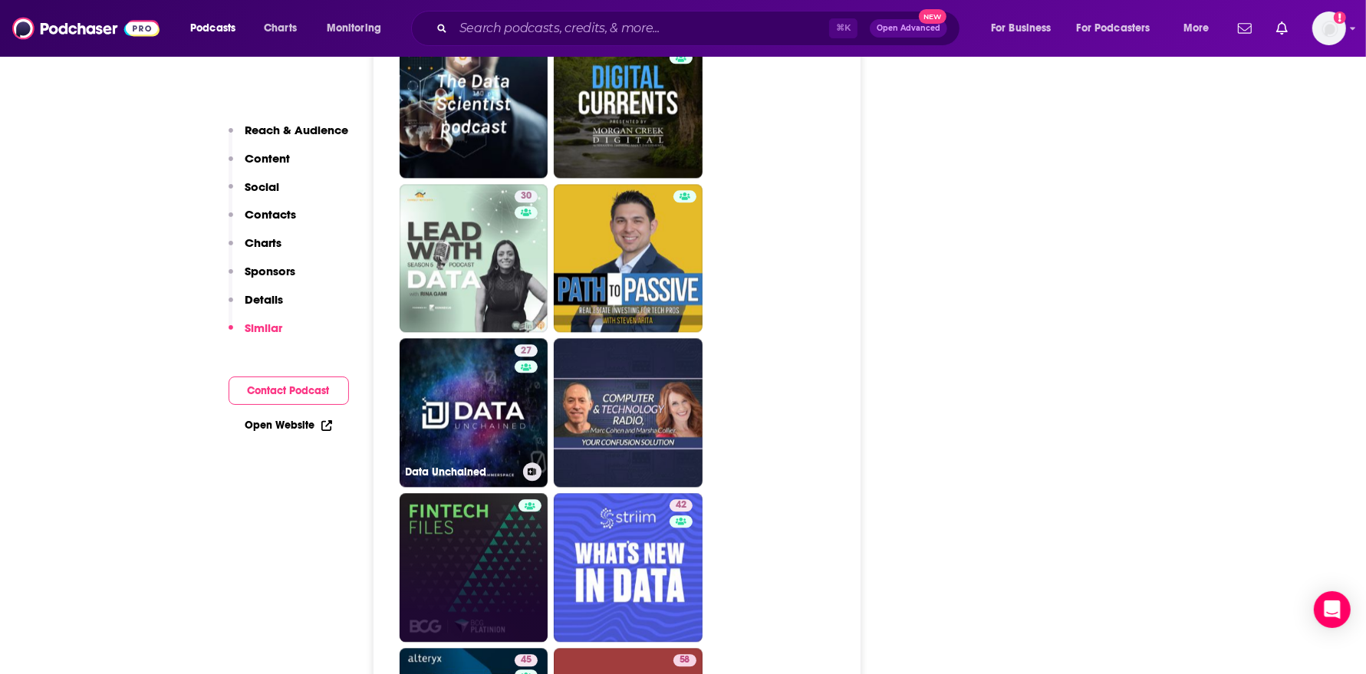
scroll to position [3414, 0]
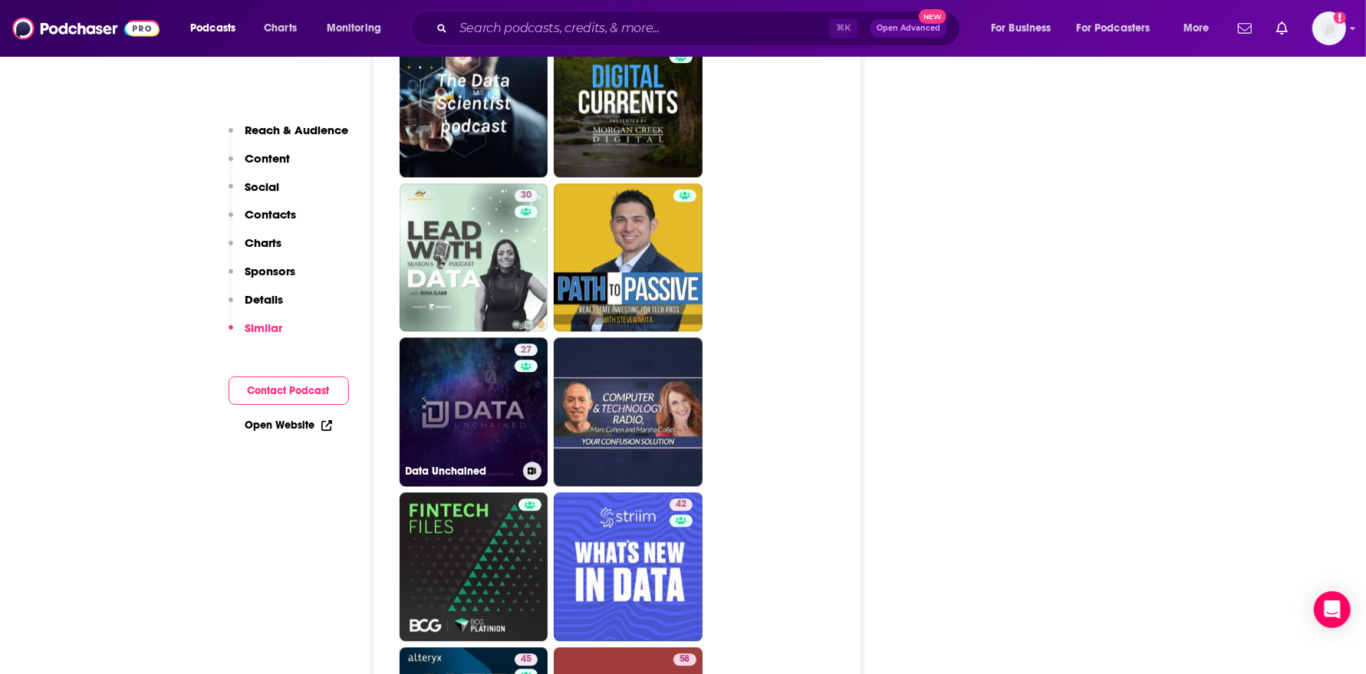
click at [467, 370] on link "27 Data Unchained" at bounding box center [473, 411] width 149 height 149
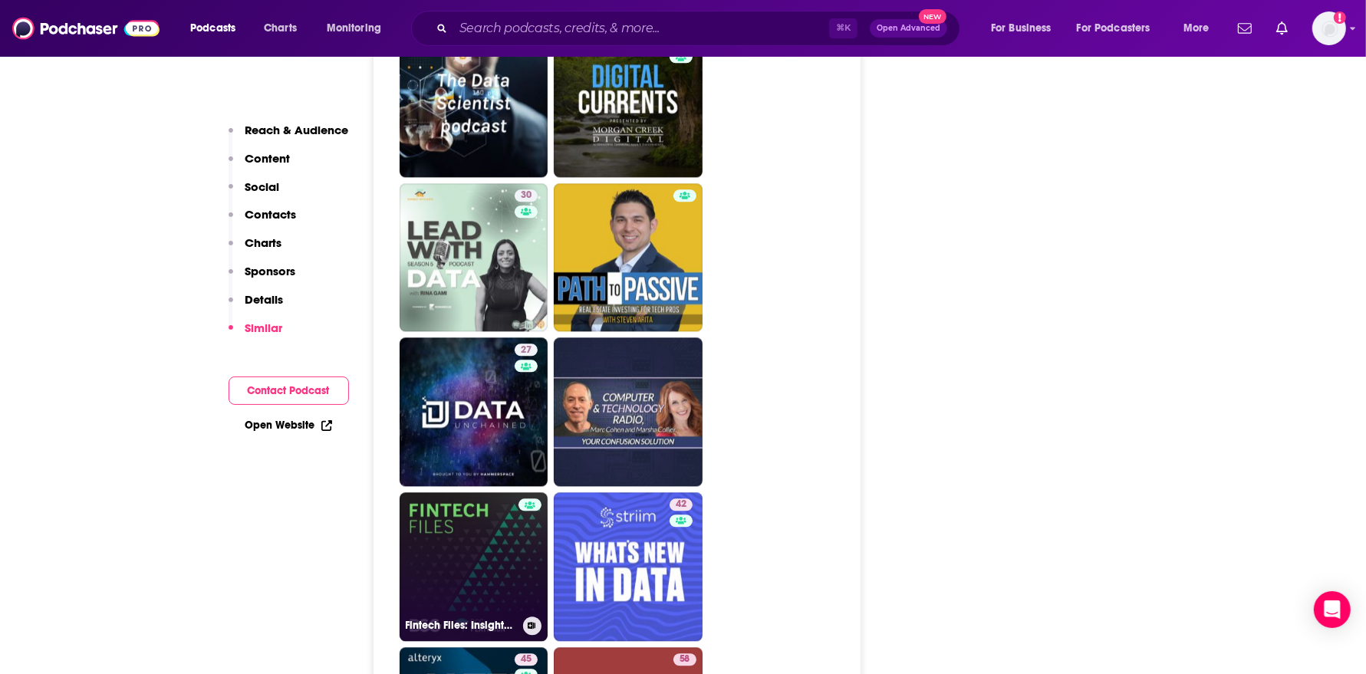
click at [480, 505] on link "Fintech Files: Insights on TECH by BCG Platinion" at bounding box center [473, 566] width 149 height 149
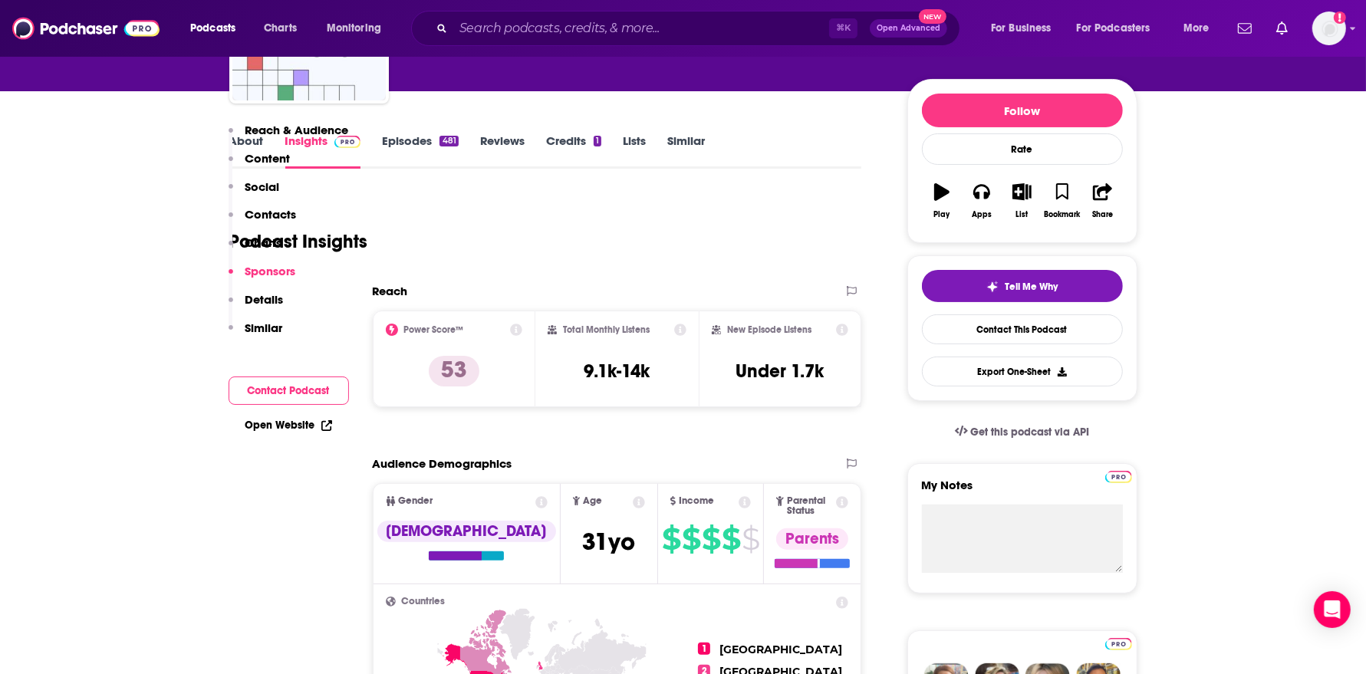
scroll to position [0, 0]
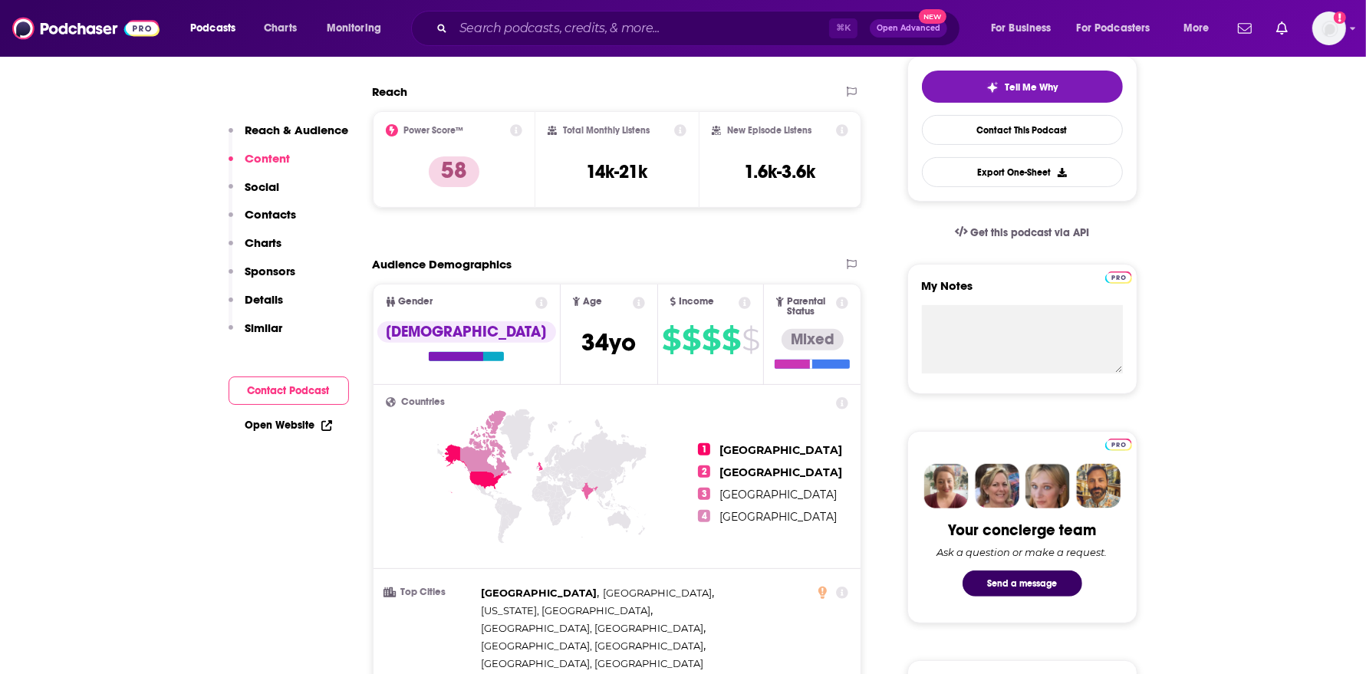
scroll to position [117, 0]
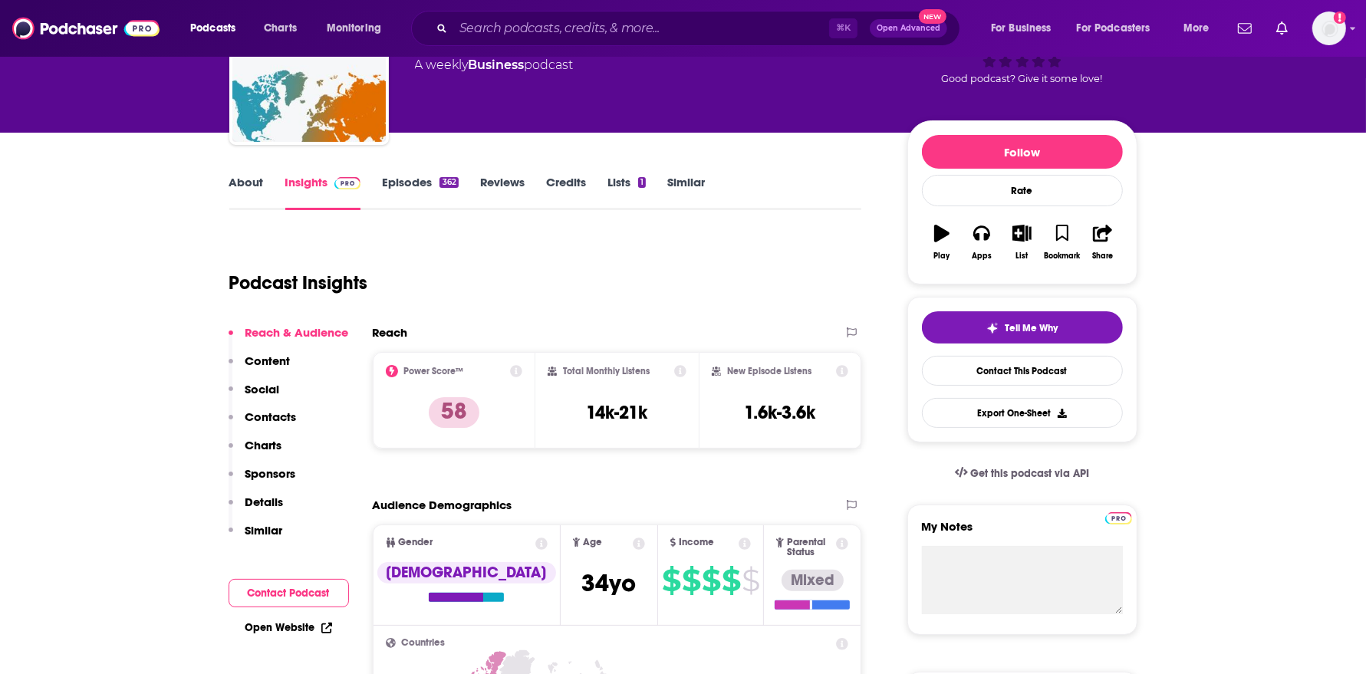
click at [419, 202] on link "Episodes 362" at bounding box center [420, 192] width 76 height 35
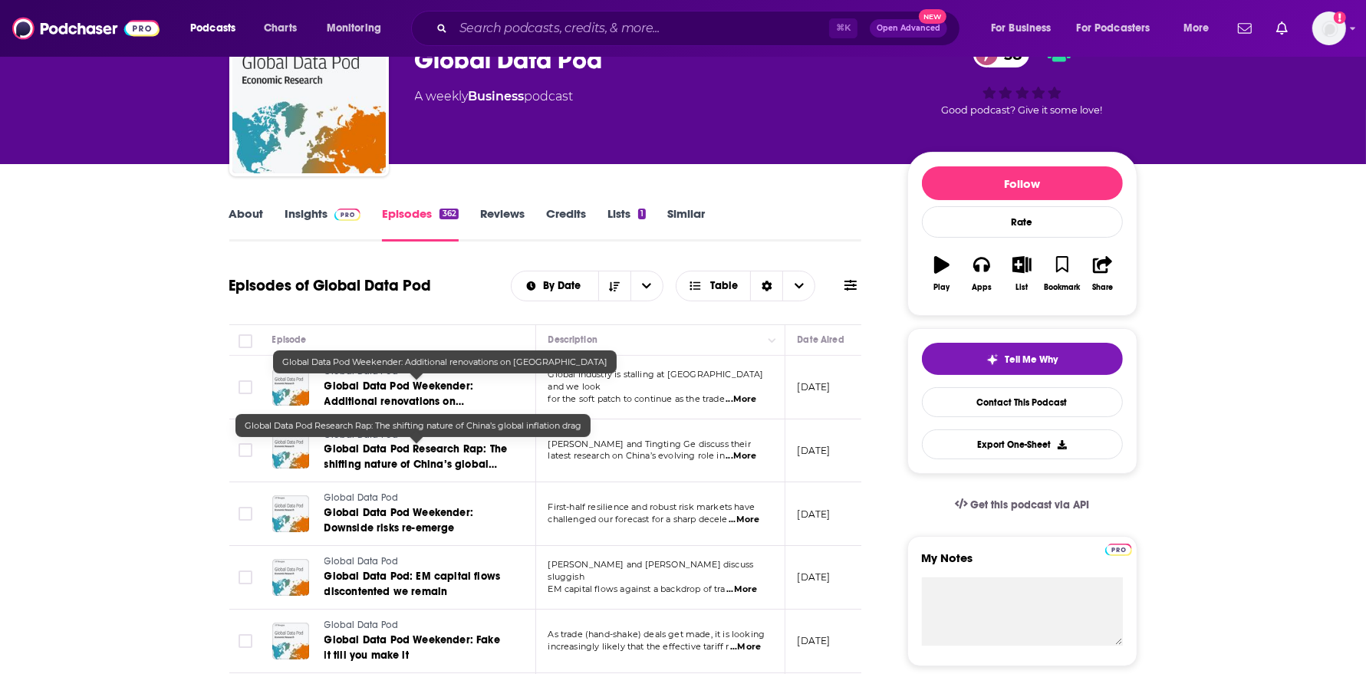
scroll to position [93, 0]
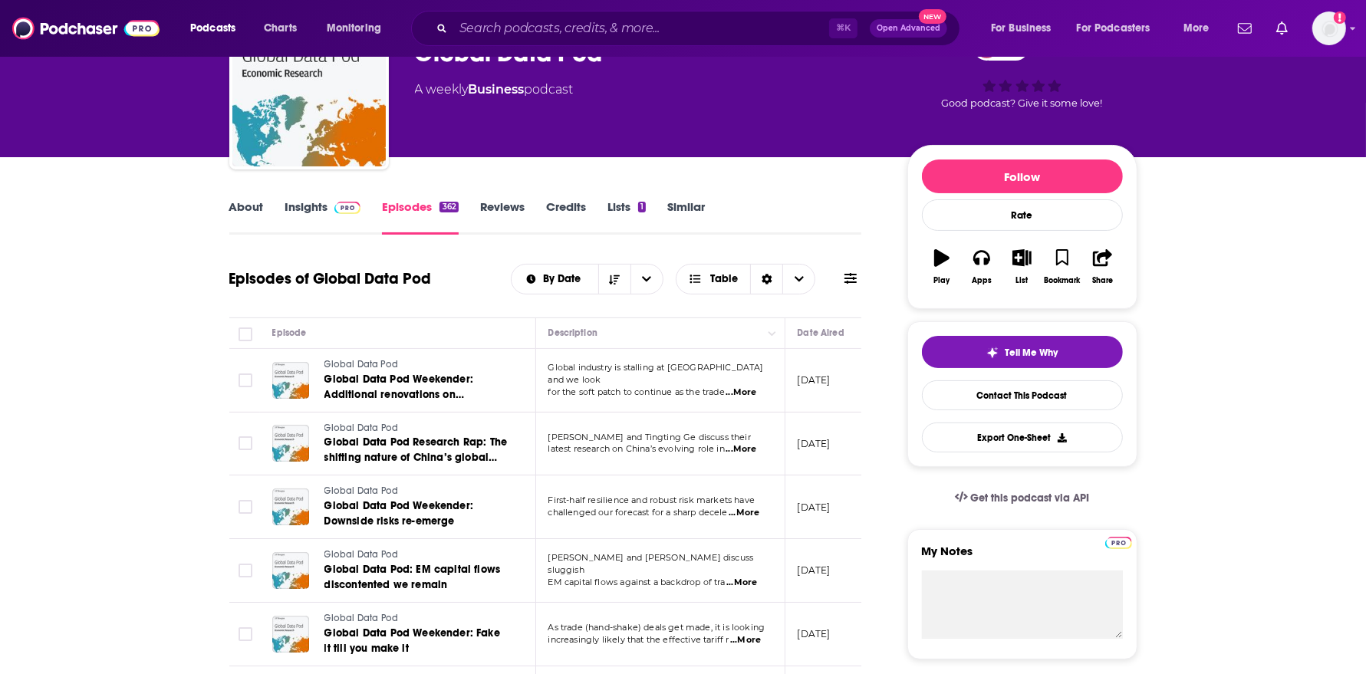
click at [738, 451] on span "...More" at bounding box center [740, 449] width 31 height 12
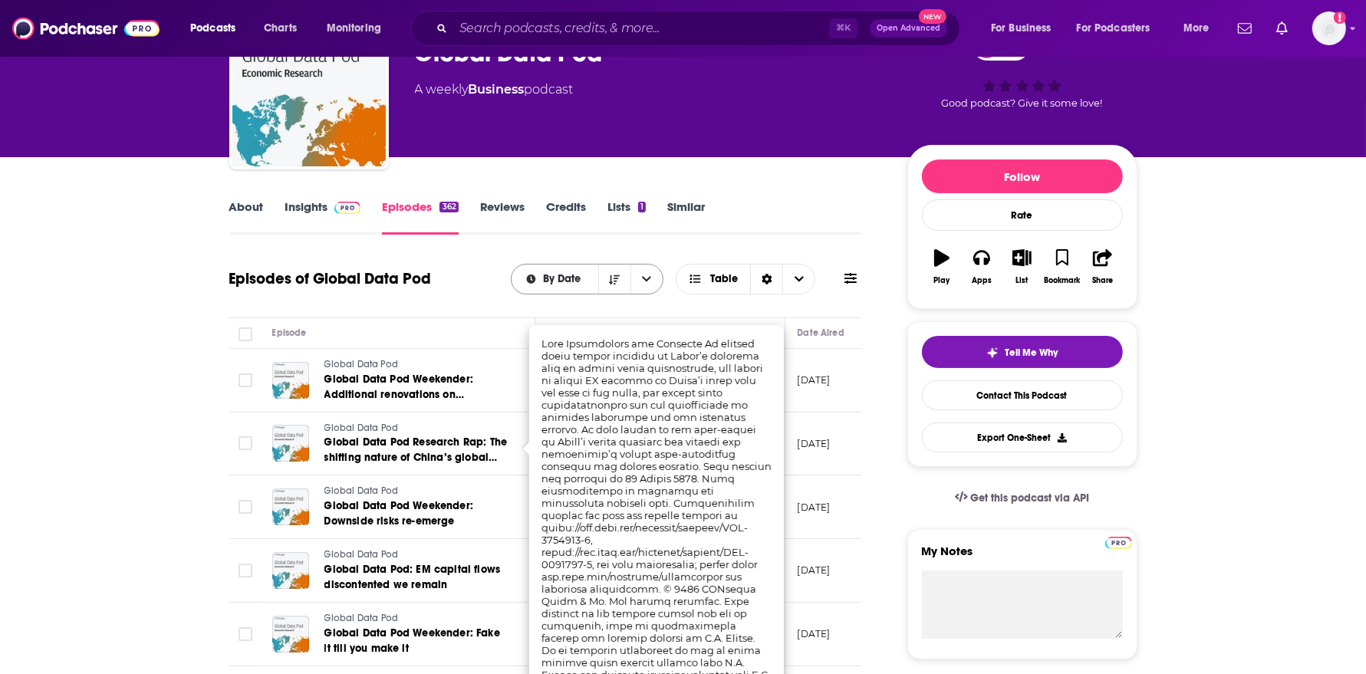
click at [519, 290] on div "By Date" at bounding box center [587, 279] width 153 height 31
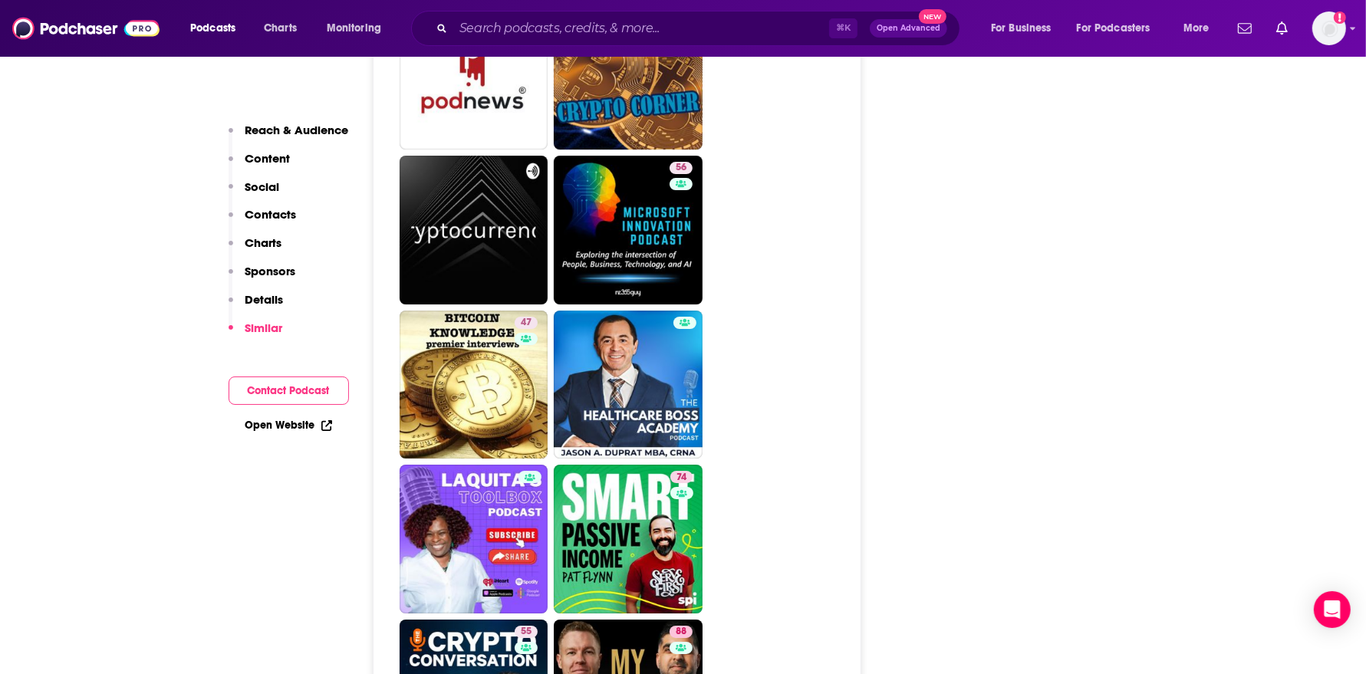
scroll to position [5027, 0]
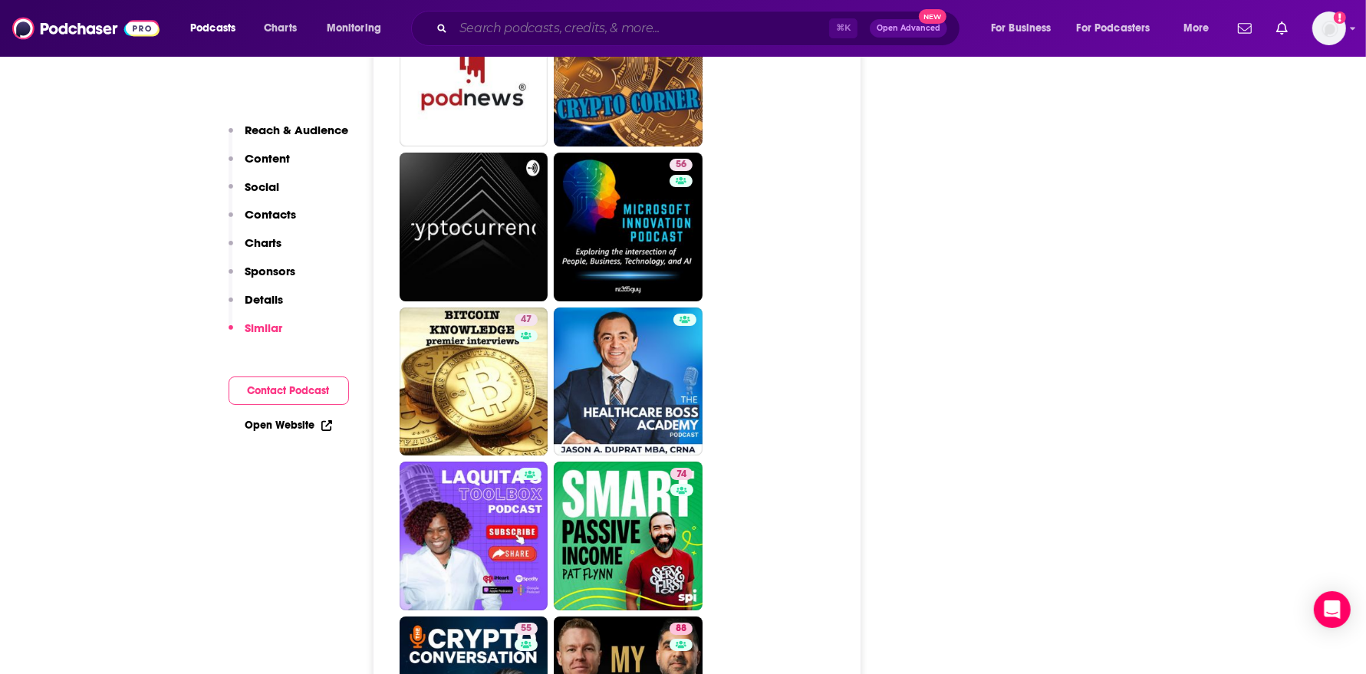
click at [687, 31] on input "Search podcasts, credits, & more..." at bounding box center [641, 28] width 376 height 25
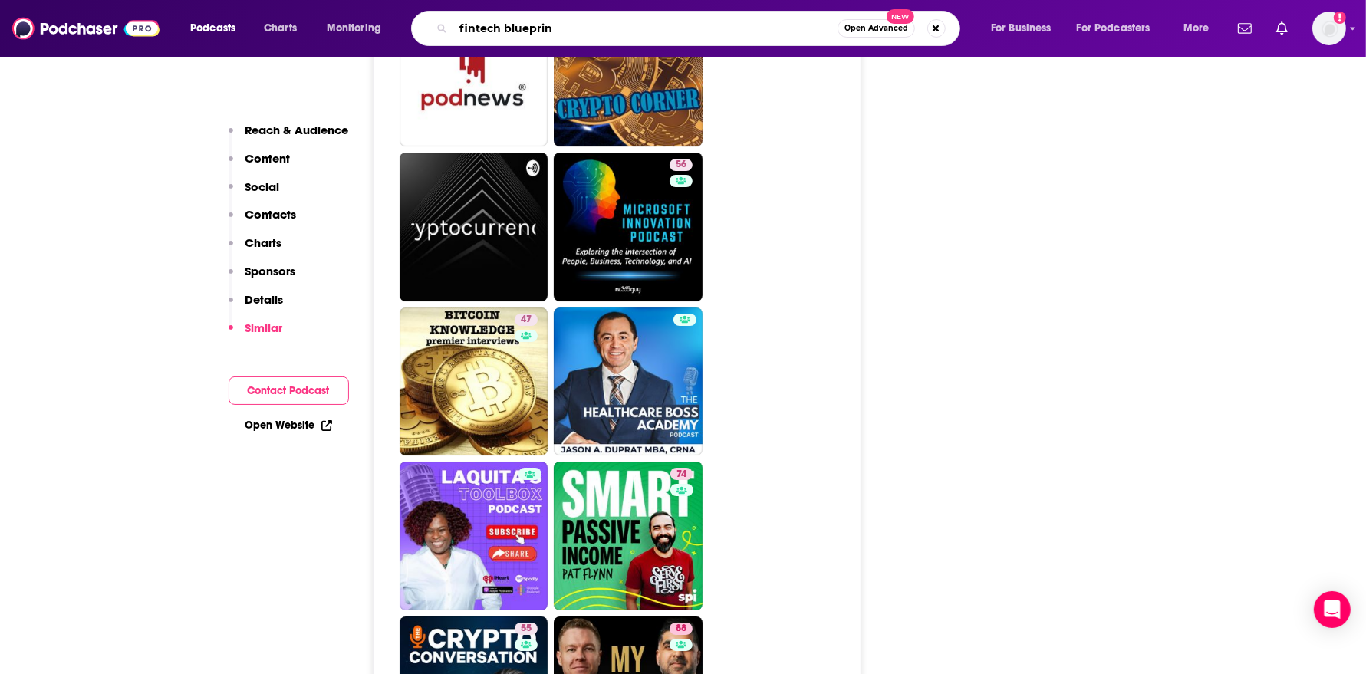
type input "fintech blueprint"
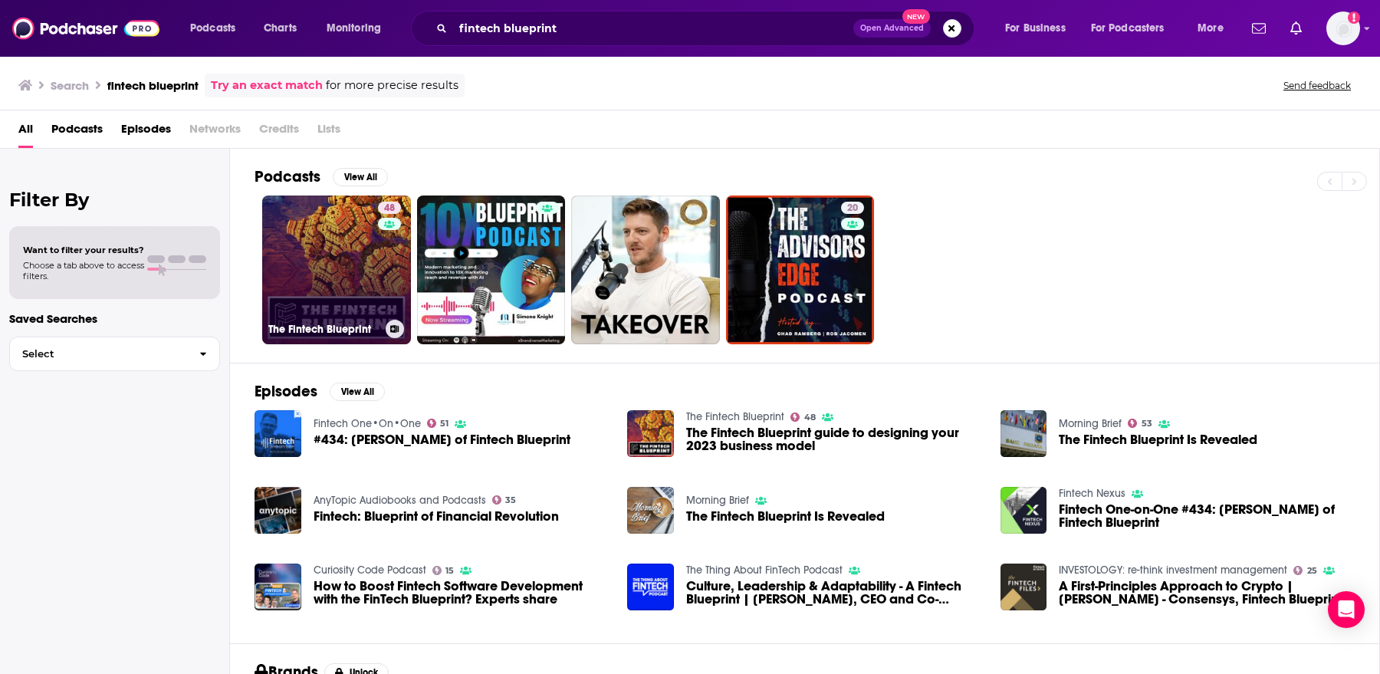
click at [350, 265] on link "48 The Fintech Blueprint" at bounding box center [336, 270] width 149 height 149
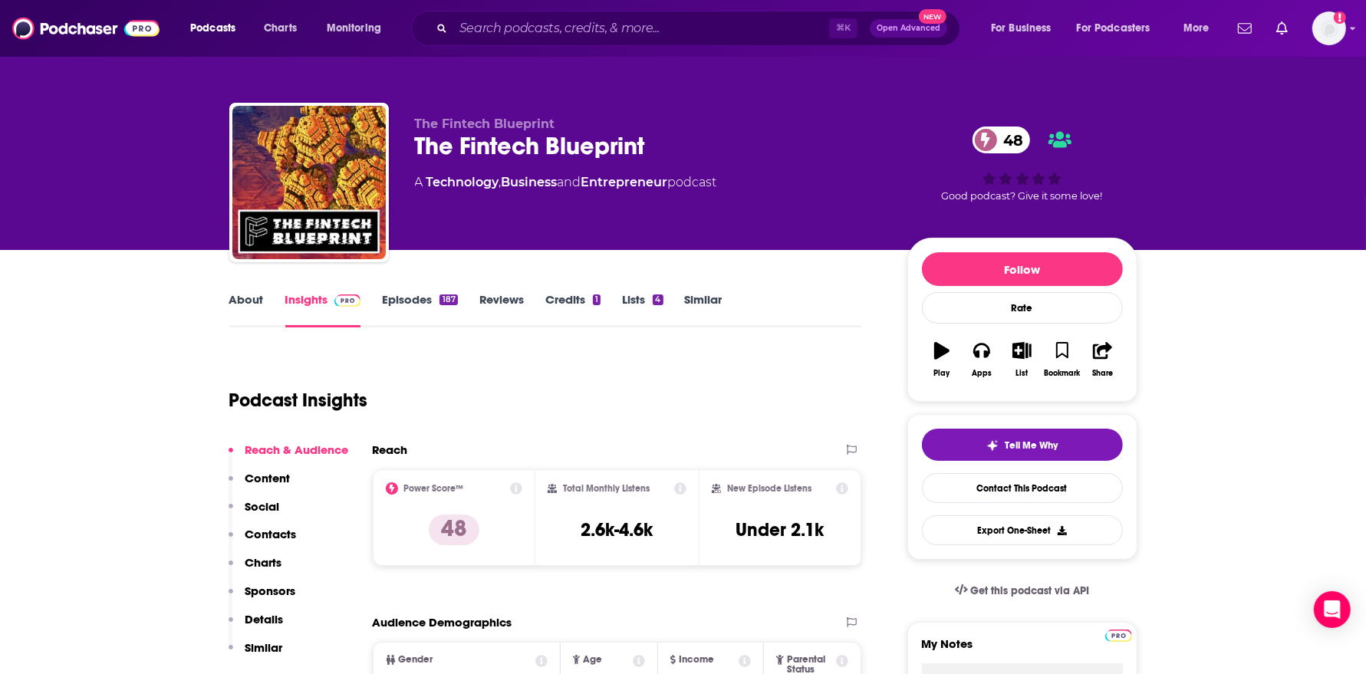
click at [425, 311] on link "Episodes 187" at bounding box center [419, 309] width 75 height 35
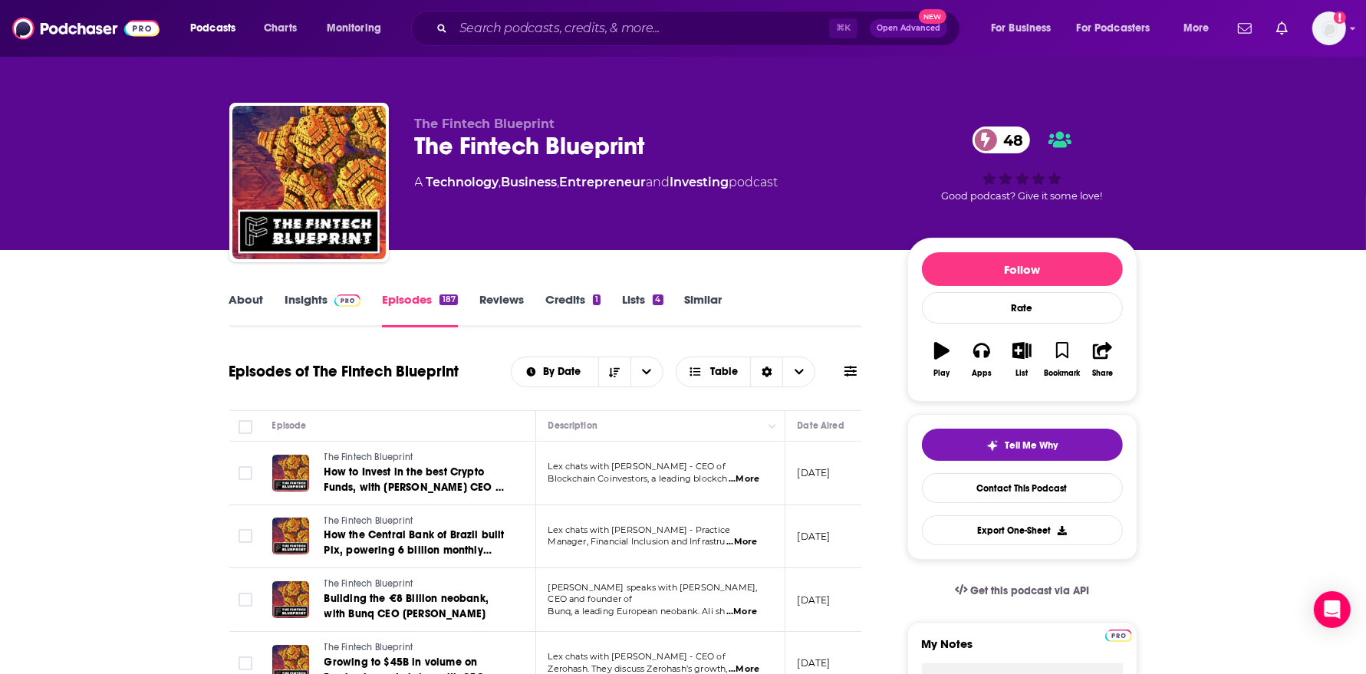
click at [331, 295] on span at bounding box center [344, 299] width 33 height 15
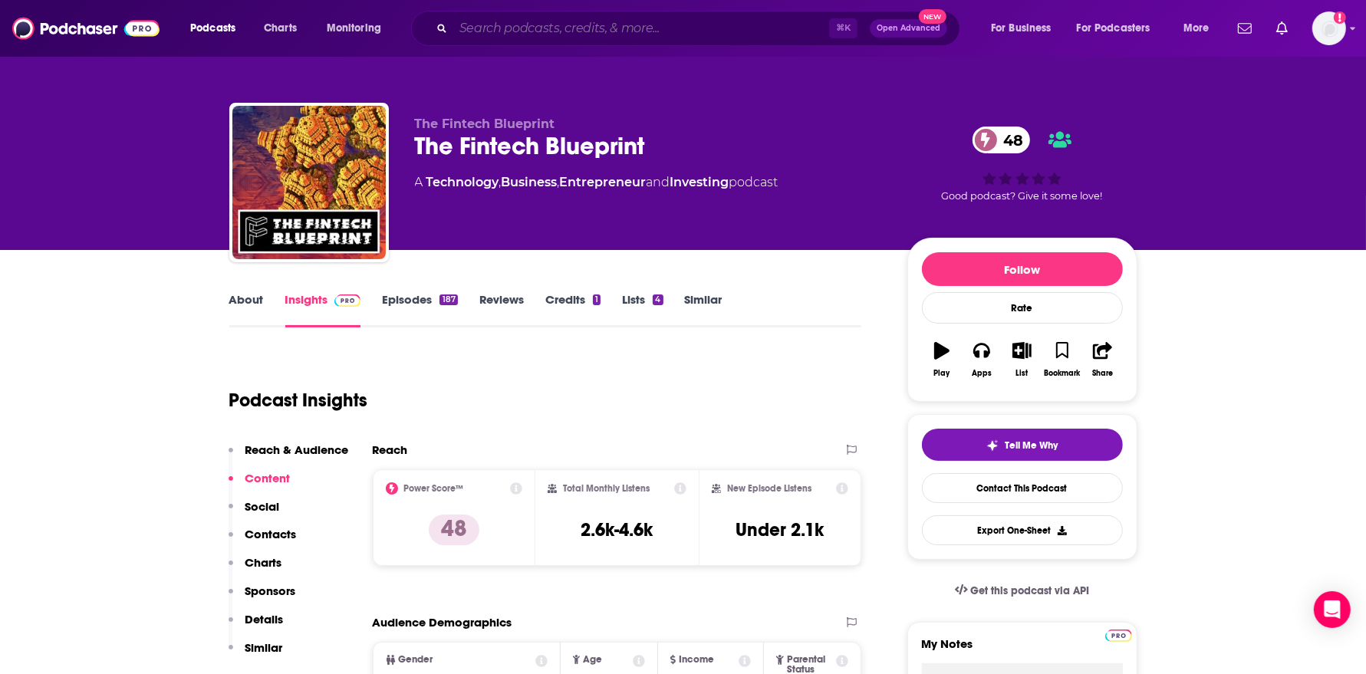
click at [657, 31] on input "Search podcasts, credits, & more..." at bounding box center [641, 28] width 376 height 25
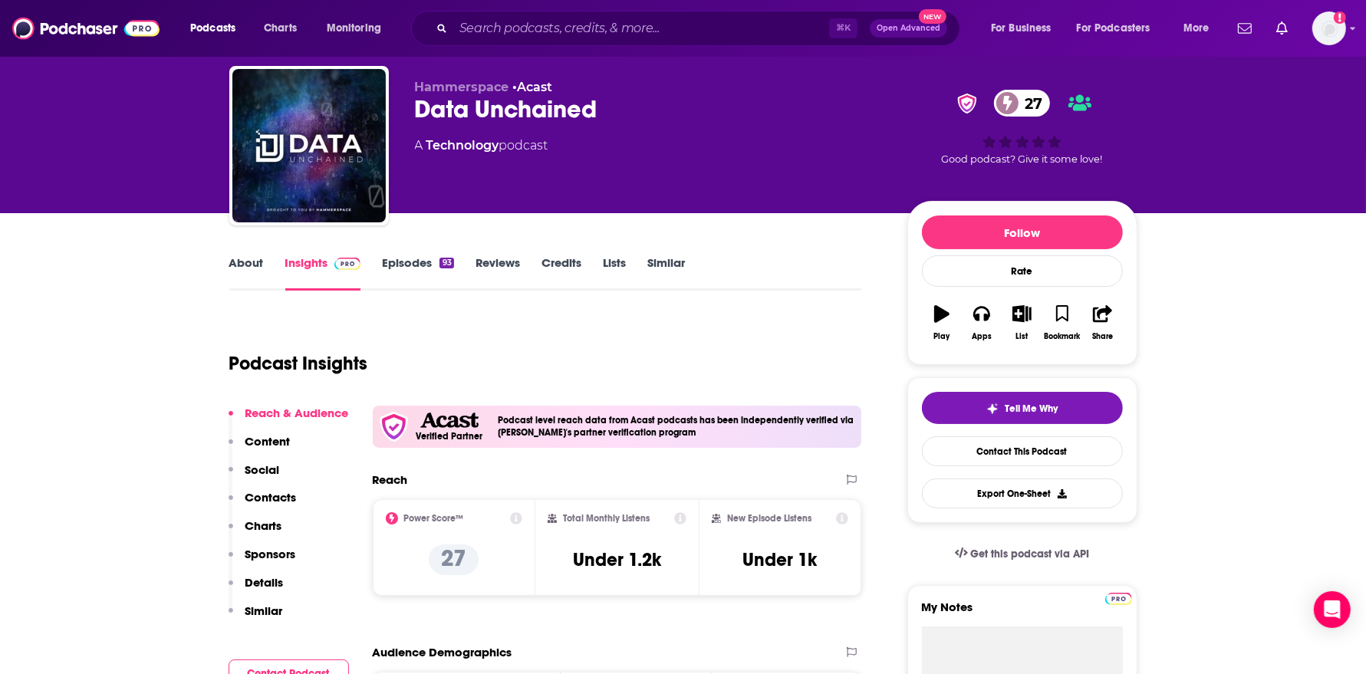
scroll to position [105, 0]
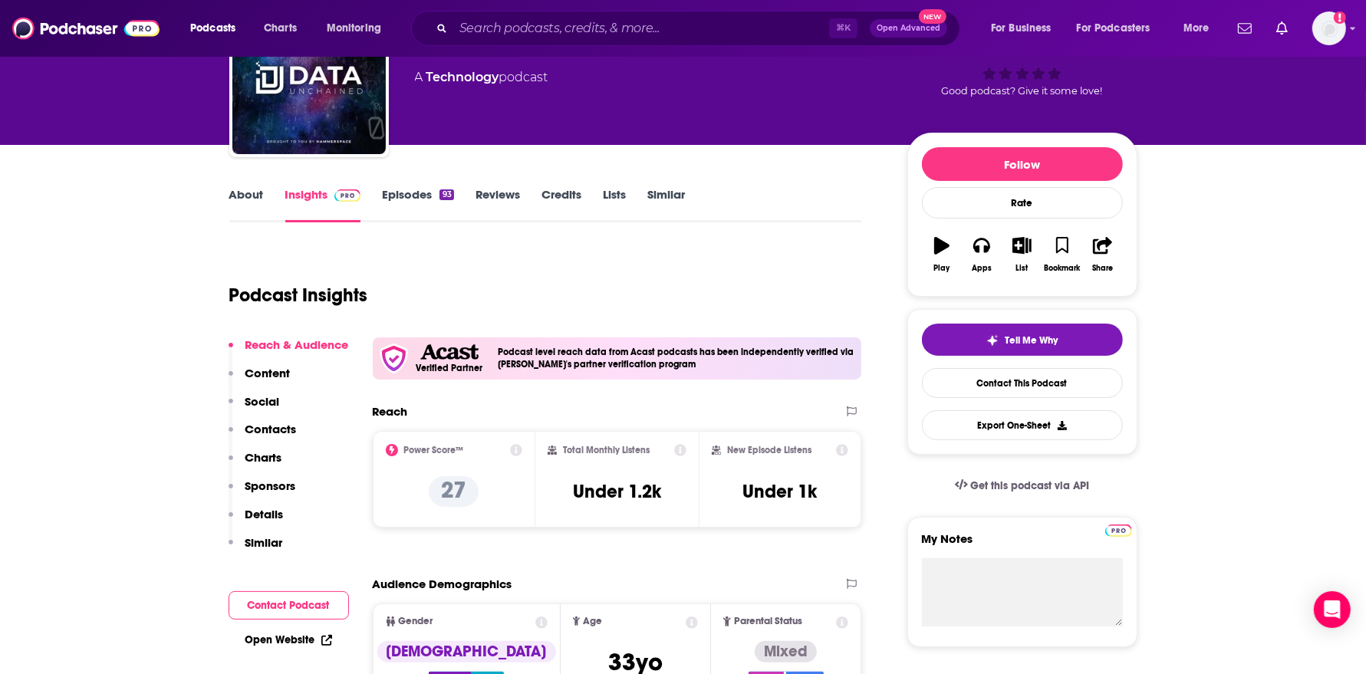
click at [239, 185] on div "About Insights Episodes 93 Reviews Credits Lists Similar" at bounding box center [545, 204] width 633 height 38
click at [239, 189] on link "About" at bounding box center [246, 204] width 35 height 35
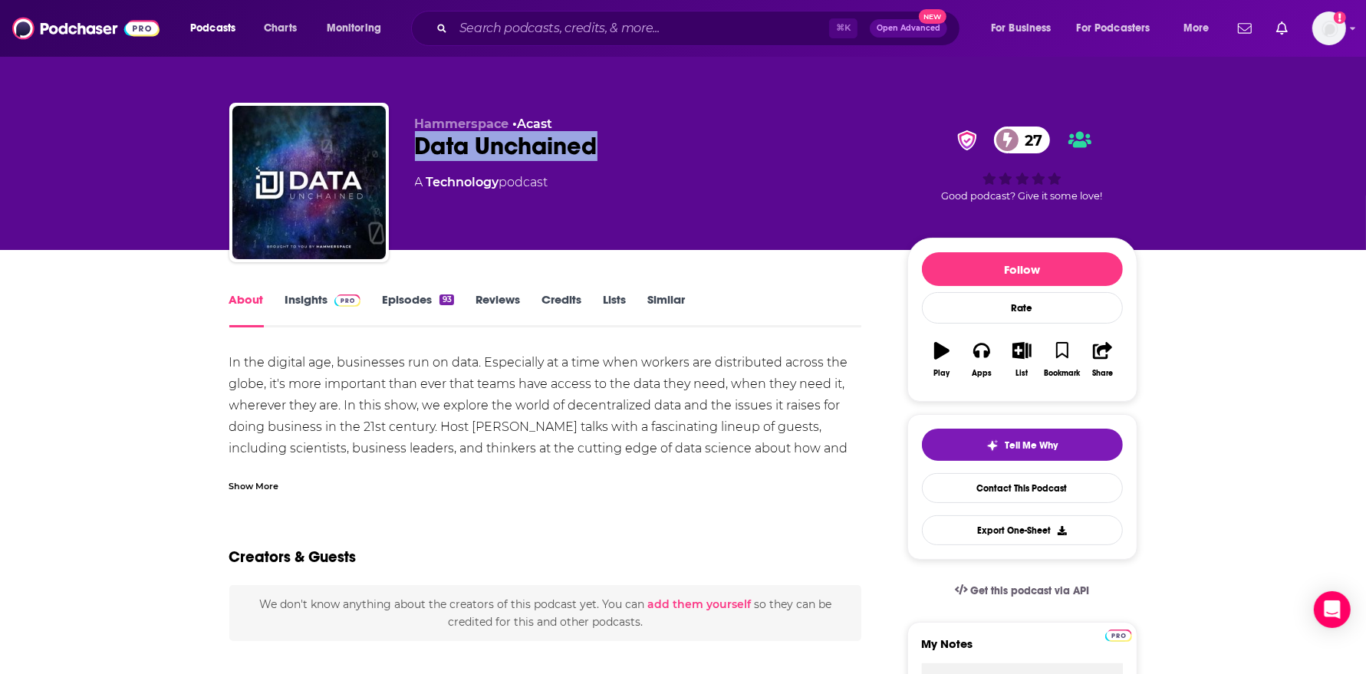
drag, startPoint x: 603, startPoint y: 145, endPoint x: 422, endPoint y: 145, distance: 181.7
click at [422, 145] on div "Data Unchained 27" at bounding box center [649, 146] width 468 height 30
copy h1 "Data Unchained"
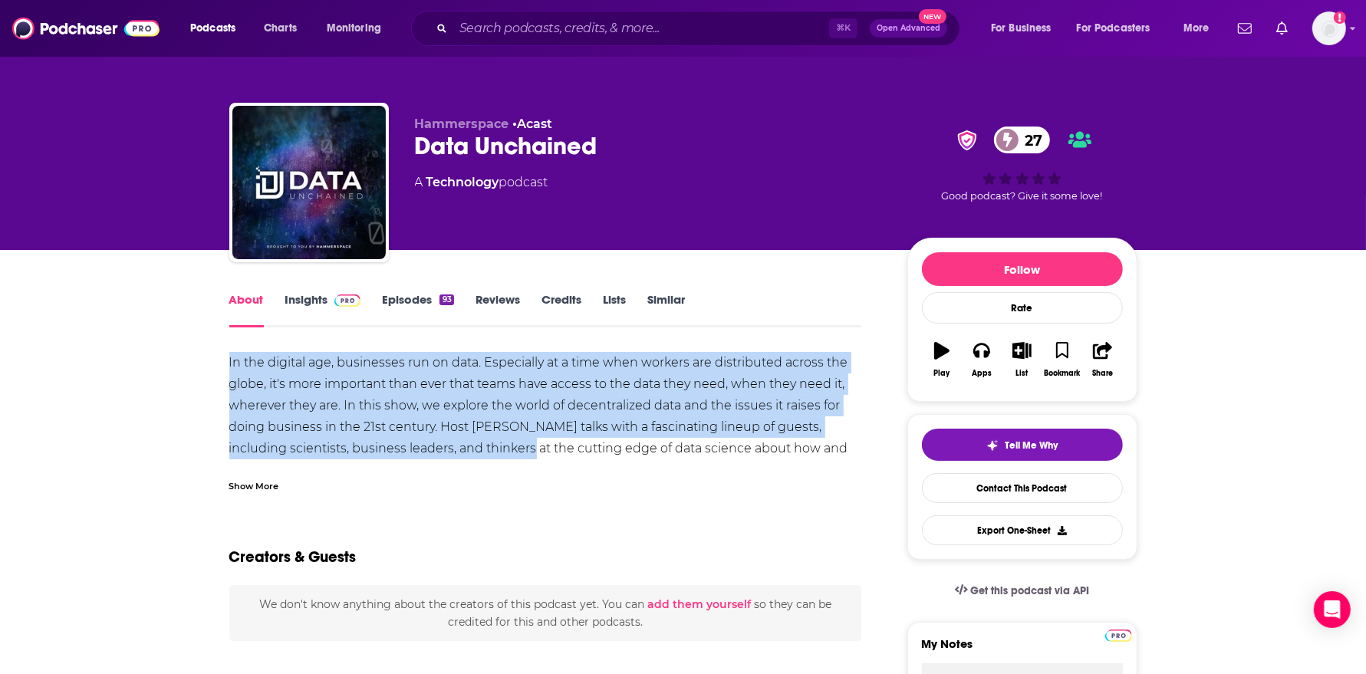
drag, startPoint x: 219, startPoint y: 361, endPoint x: 473, endPoint y: 447, distance: 268.7
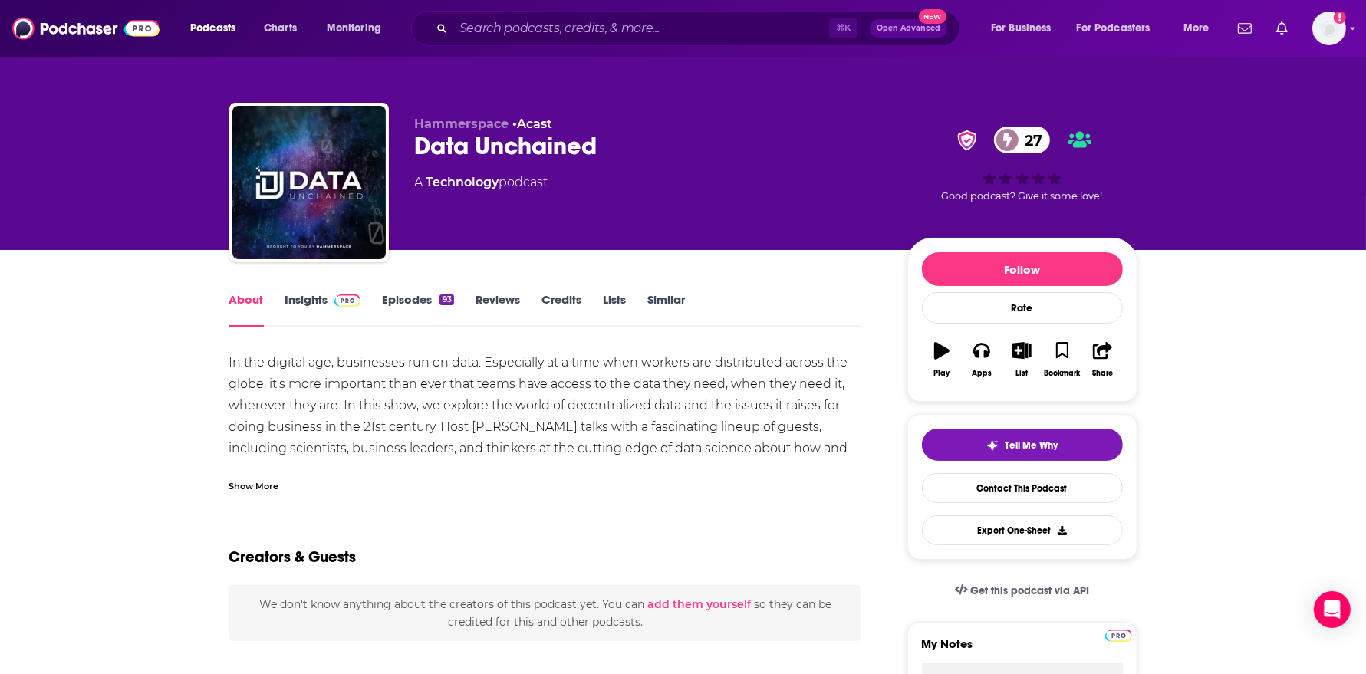
click at [234, 481] on div "Show More" at bounding box center [254, 485] width 50 height 15
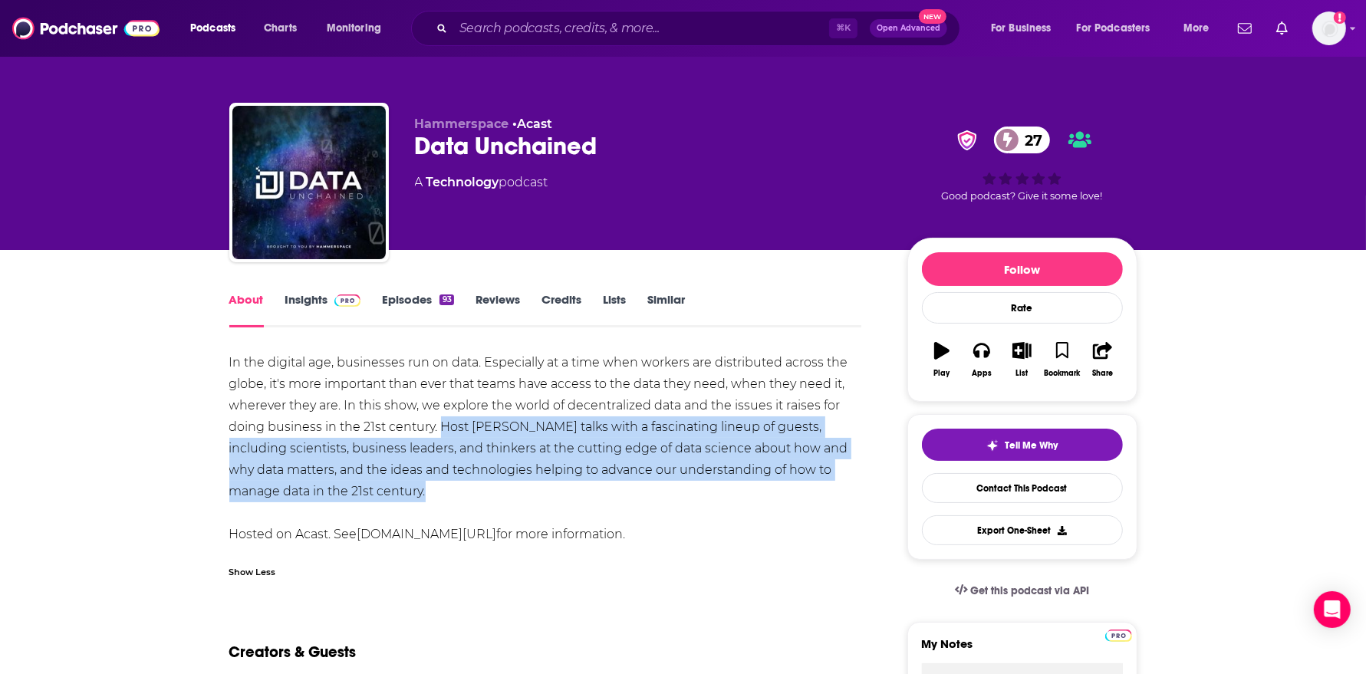
drag, startPoint x: 439, startPoint y: 427, endPoint x: 467, endPoint y: 486, distance: 65.5
click at [467, 486] on div "In the digital age, businesses run on data. Especially at a time when workers a…" at bounding box center [545, 448] width 633 height 193
copy div "Host Molly Presley talks with a fascinating lineup of guests, including scienti…"
click at [342, 300] on img at bounding box center [347, 300] width 27 height 12
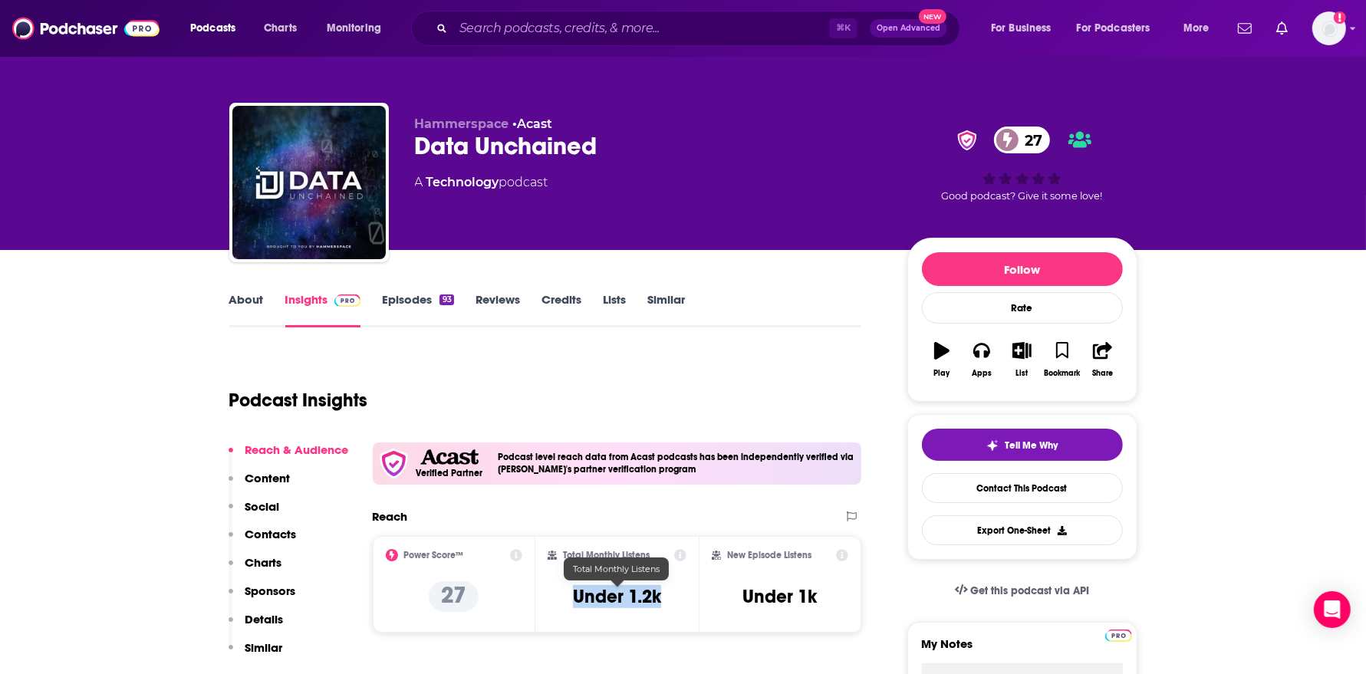
drag, startPoint x: 674, startPoint y: 596, endPoint x: 573, endPoint y: 596, distance: 101.2
click at [573, 596] on div "Total Monthly Listens Under 1.2k" at bounding box center [616, 584] width 139 height 71
copy h3 "Under 1.2k"
click at [418, 303] on link "Episodes 93" at bounding box center [417, 309] width 71 height 35
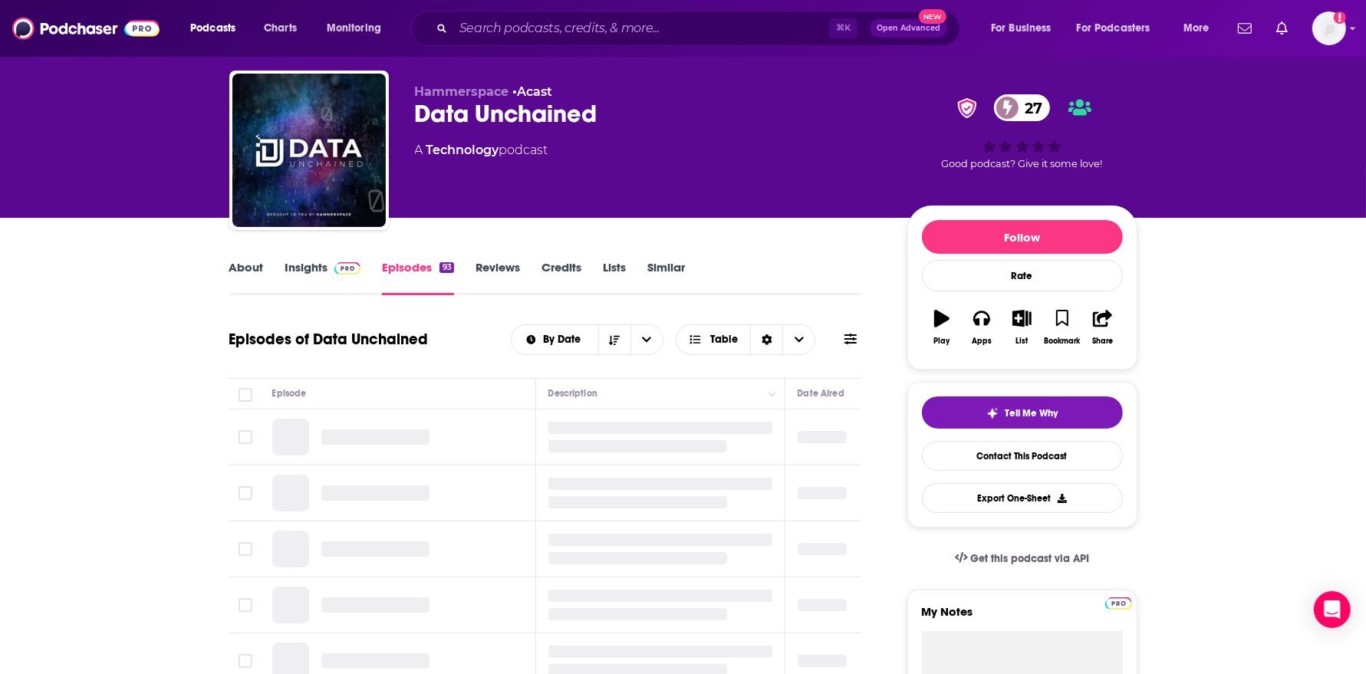
scroll to position [35, 0]
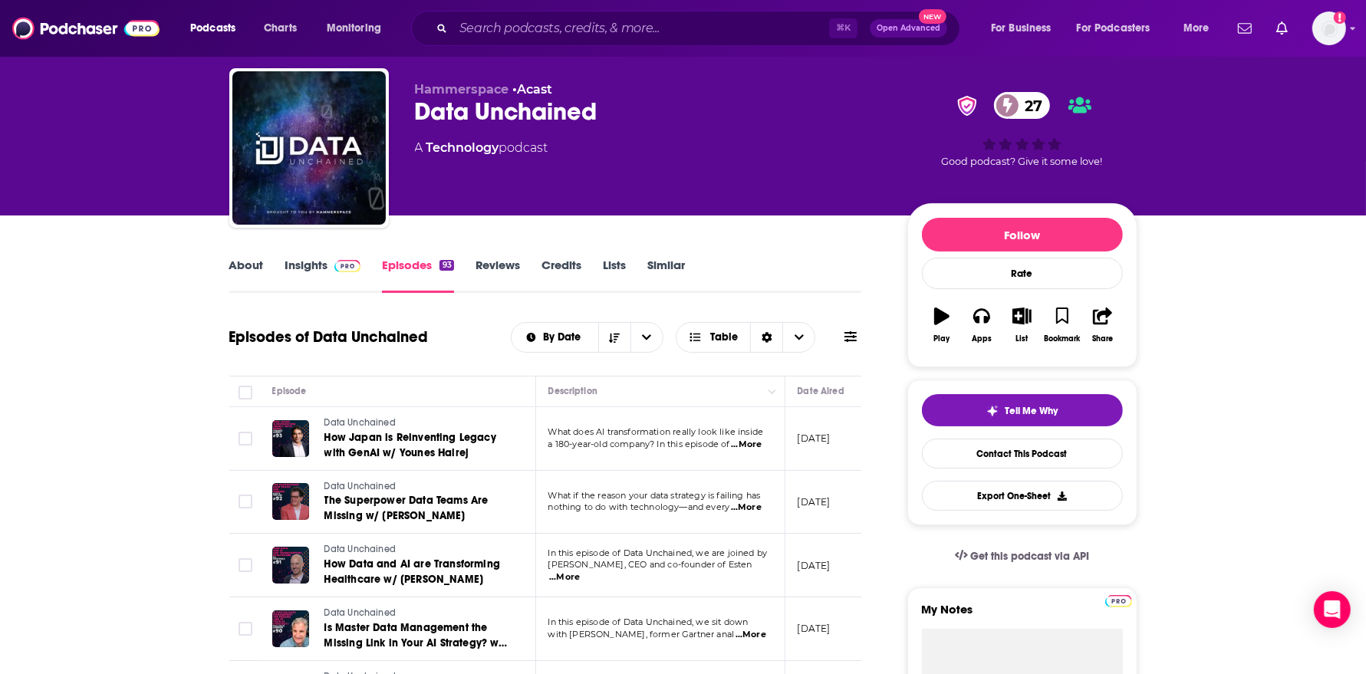
click at [746, 445] on span "...More" at bounding box center [746, 445] width 31 height 12
click at [435, 383] on div "Episode" at bounding box center [397, 391] width 251 height 18
click at [752, 506] on span "...More" at bounding box center [746, 507] width 31 height 12
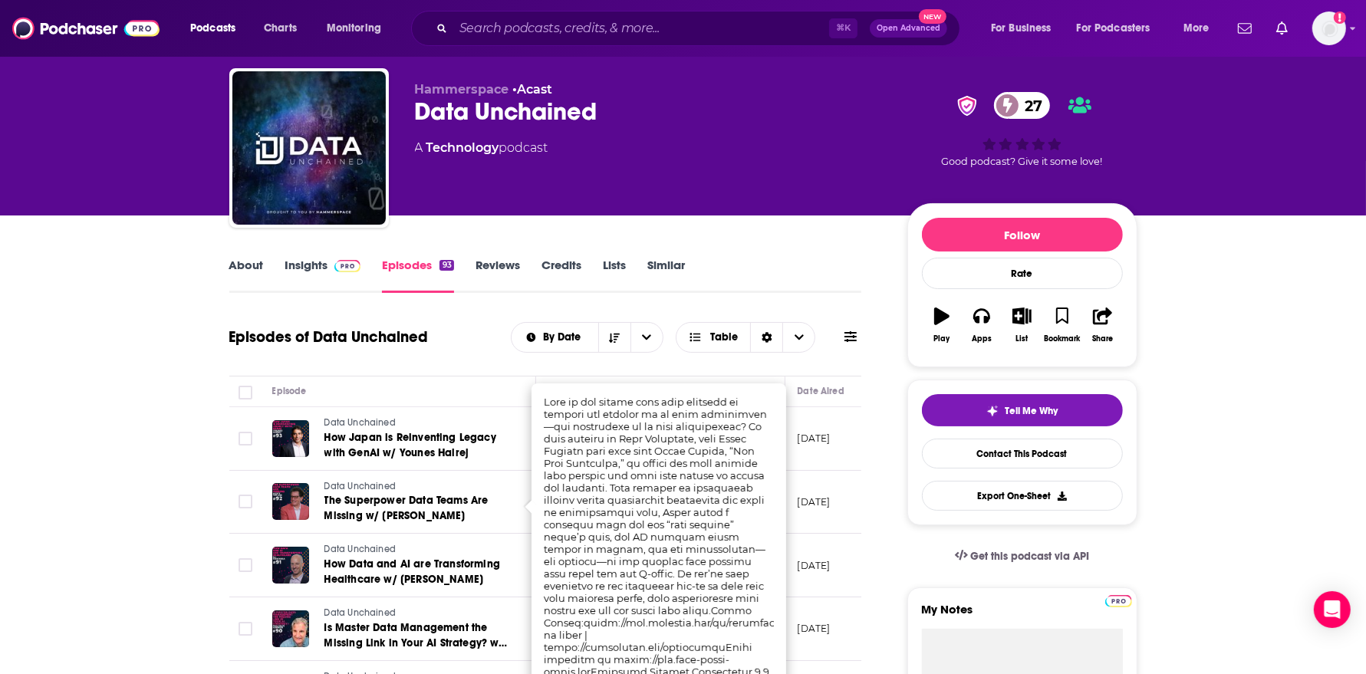
click at [396, 393] on div "Episode" at bounding box center [397, 391] width 251 height 18
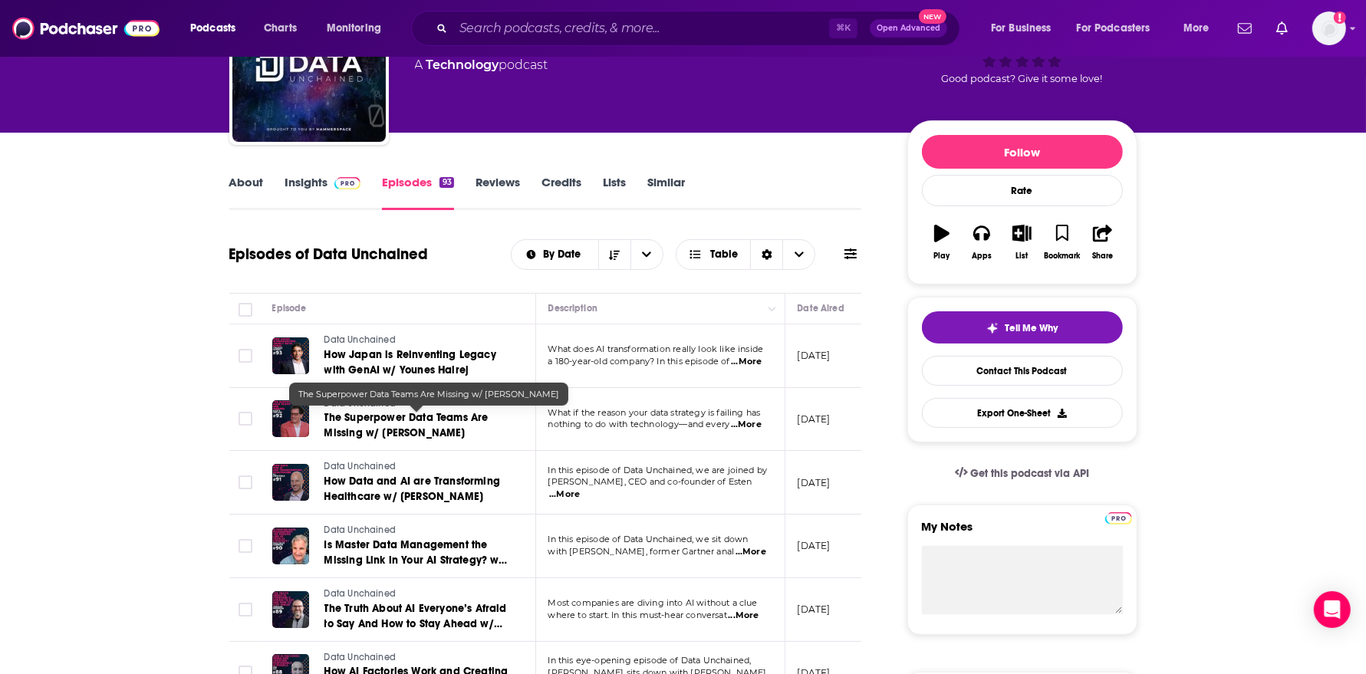
scroll to position [123, 0]
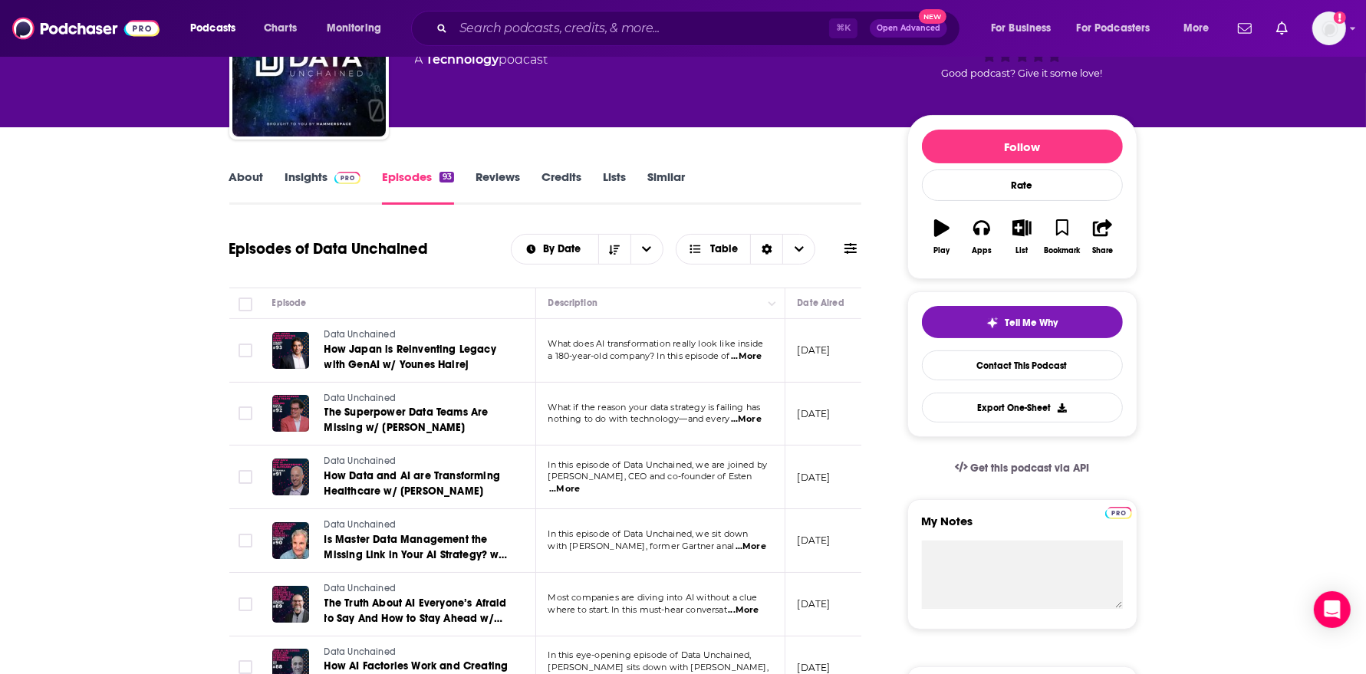
click at [343, 190] on link "Insights" at bounding box center [323, 186] width 76 height 35
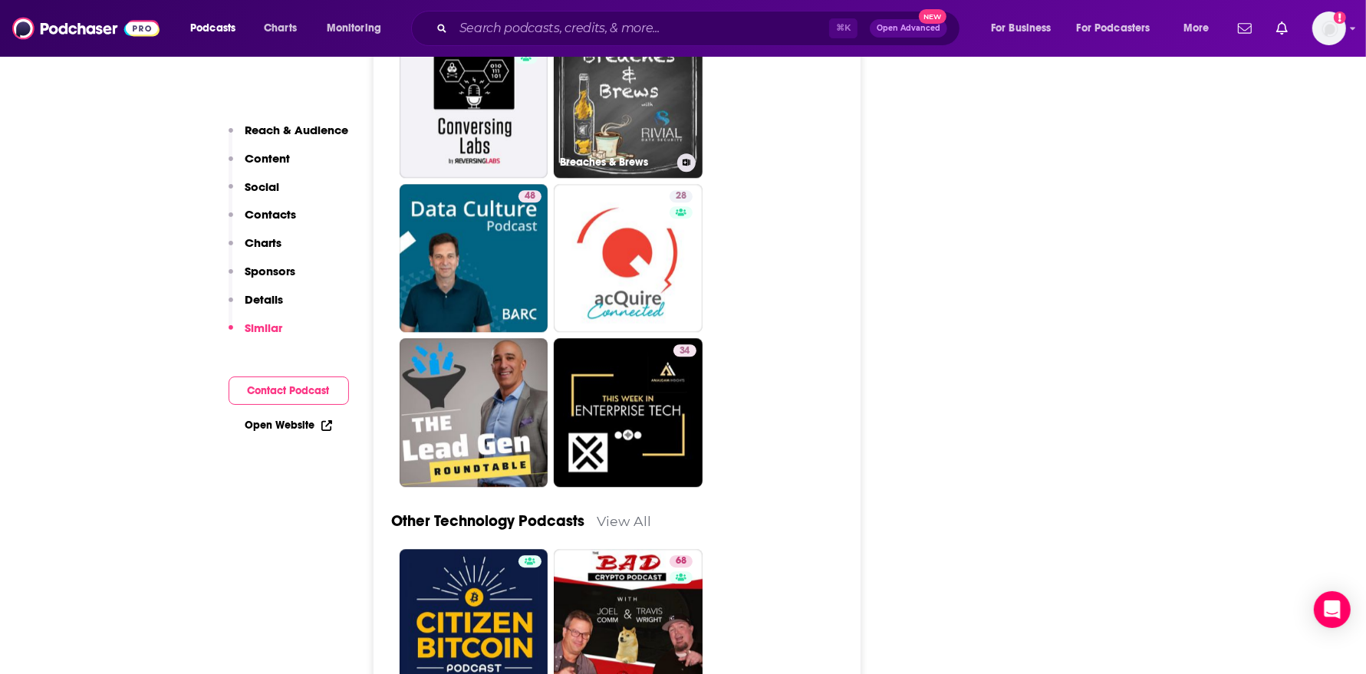
scroll to position [3873, 0]
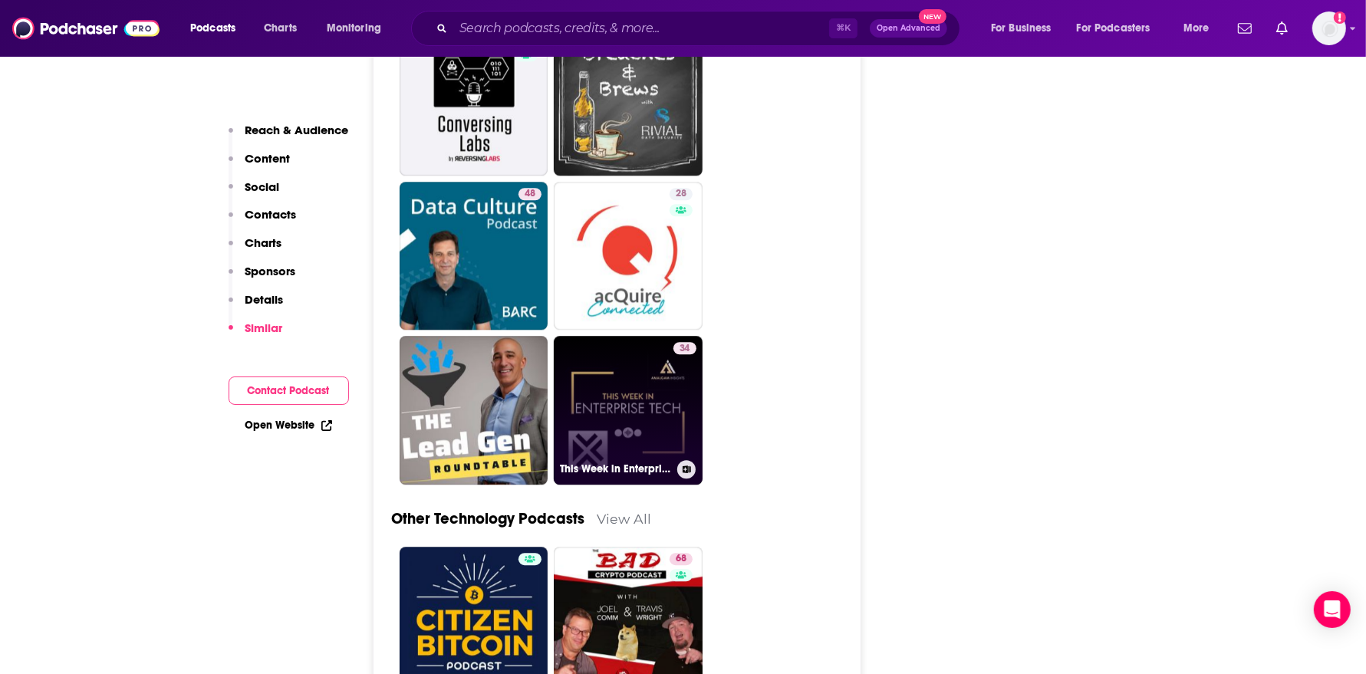
click at [644, 382] on link "34 This Week in Enterprise Tech" at bounding box center [628, 410] width 149 height 149
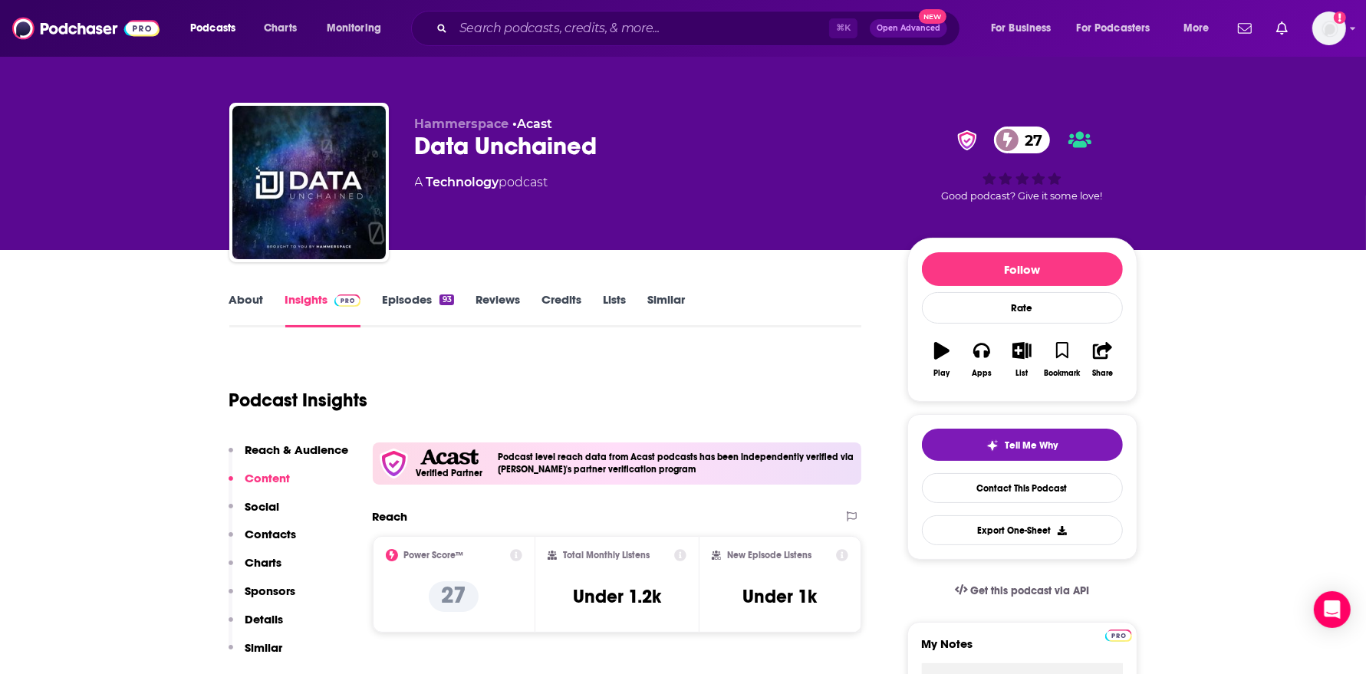
scroll to position [39, 0]
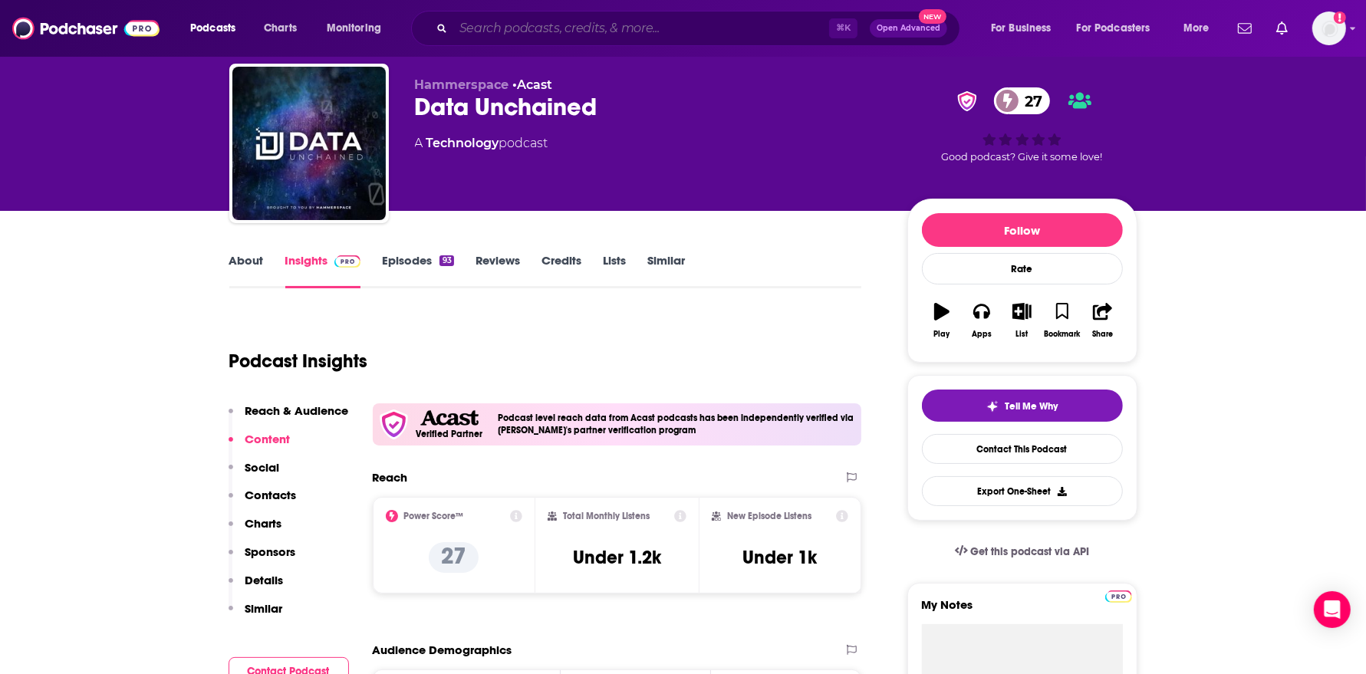
click at [671, 21] on input "Search podcasts, credits, & more..." at bounding box center [641, 28] width 376 height 25
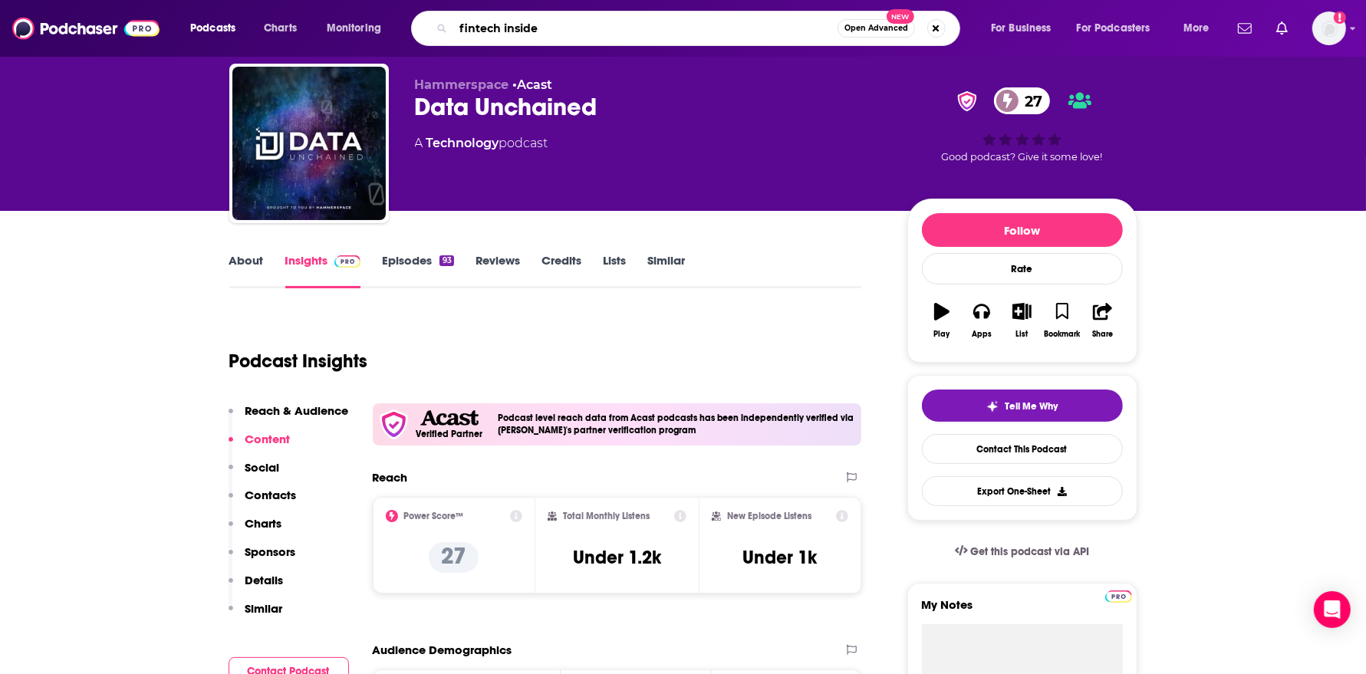
type input "fintech insider"
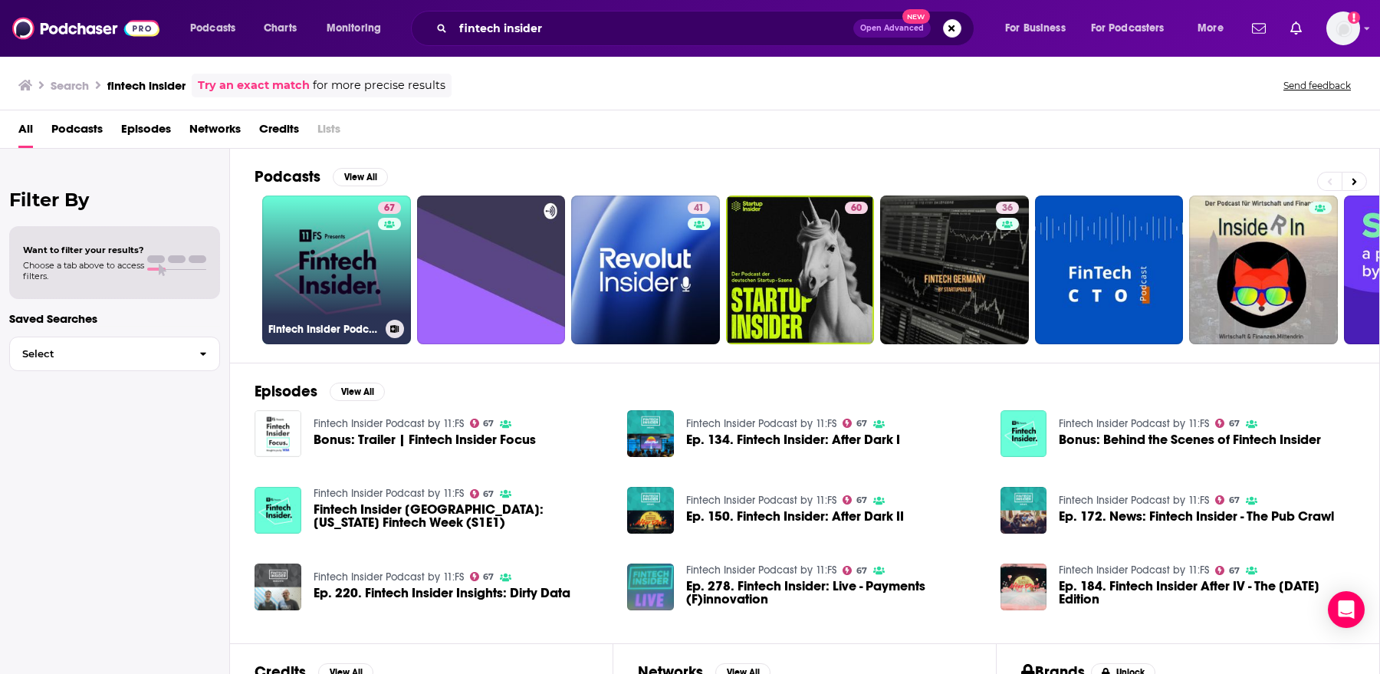
click at [387, 293] on div "67" at bounding box center [391, 261] width 27 height 118
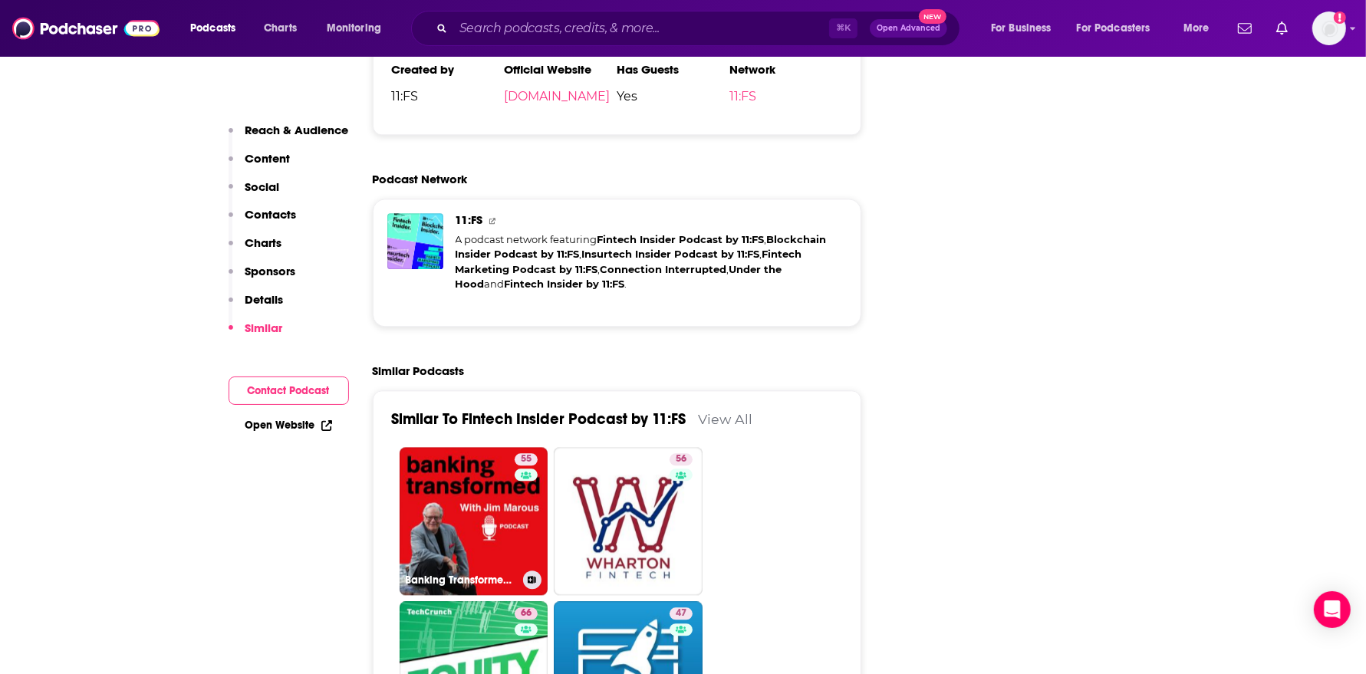
scroll to position [3305, 0]
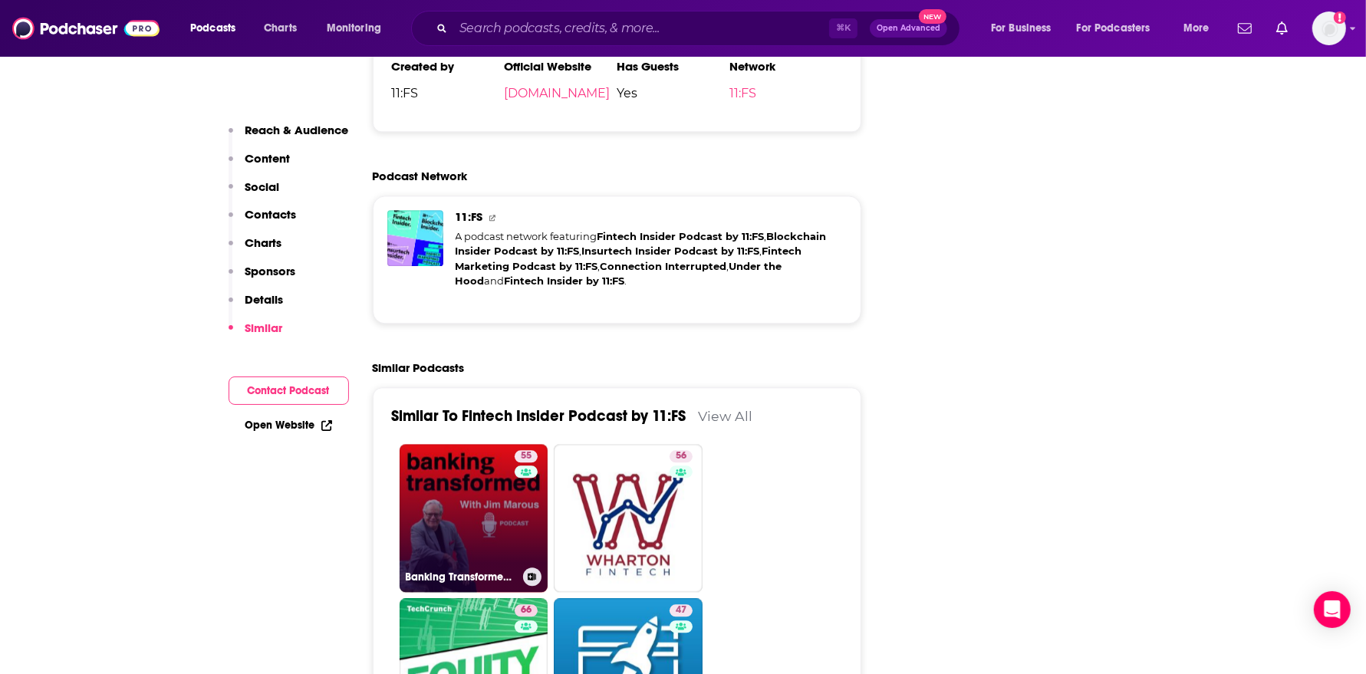
click at [478, 444] on link "55 Banking Transformed with Jim Marous" at bounding box center [473, 518] width 149 height 149
type input "https://www.podchaser.com/podcasts/banking-transformed-with-jim-m-872188"
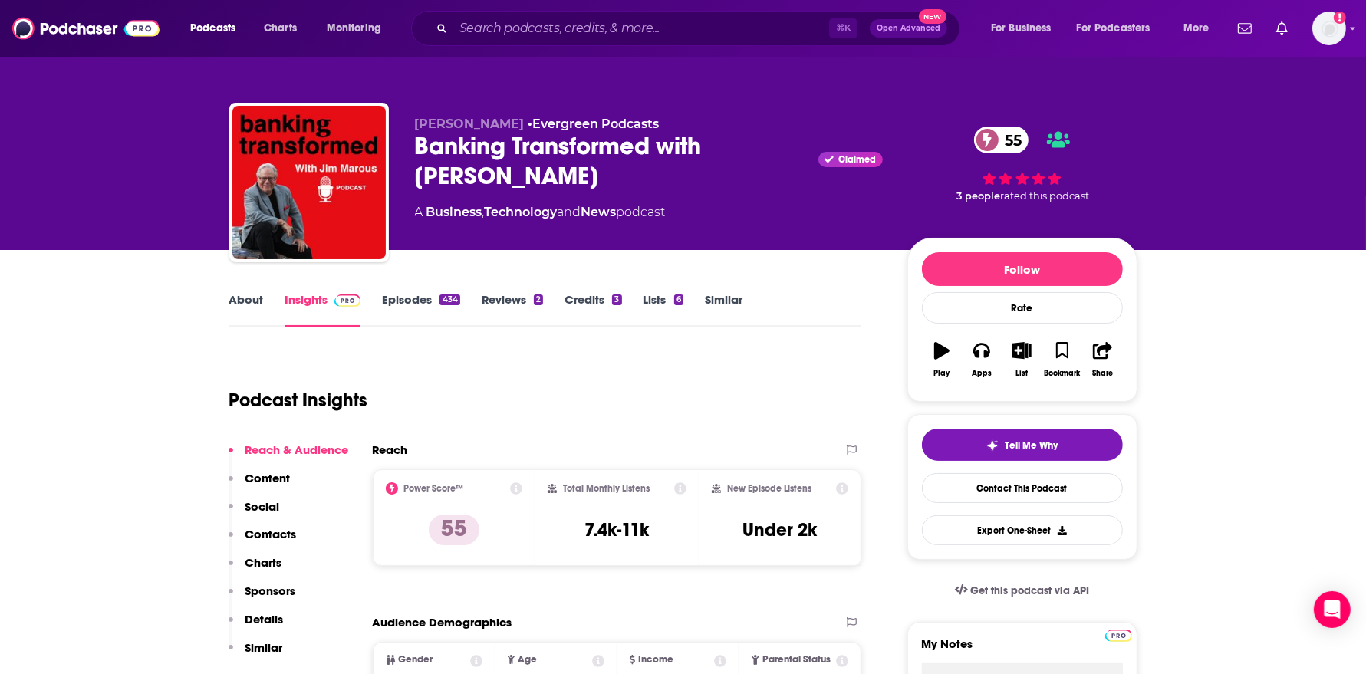
click at [475, 182] on div "Banking Transformed with Jim Marous Claimed 55" at bounding box center [649, 161] width 468 height 60
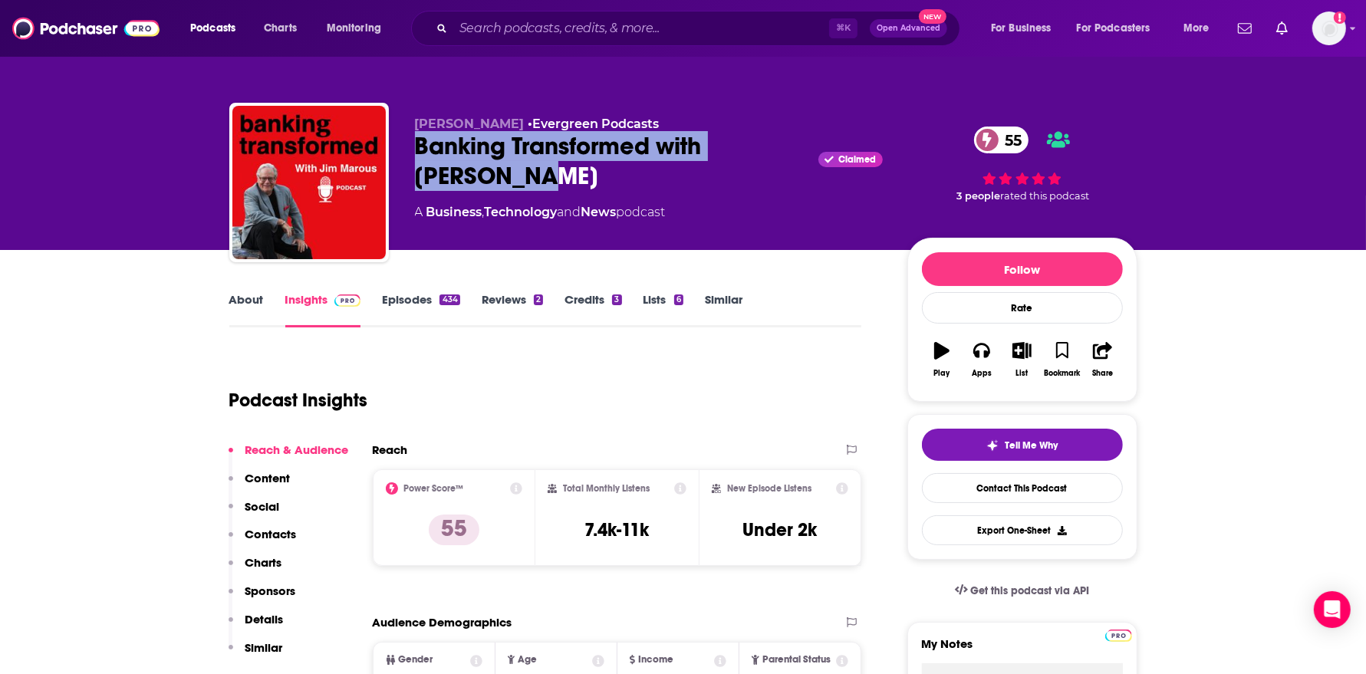
drag, startPoint x: 503, startPoint y: 182, endPoint x: 413, endPoint y: 151, distance: 94.8
click at [413, 151] on div "Jim Marous • Evergreen Podcasts Banking Transformed with Jim Marous Claimed 55 …" at bounding box center [683, 186] width 908 height 166
copy h2 "Banking Transformed with Jim Marous"
click at [237, 299] on link "About" at bounding box center [246, 309] width 35 height 35
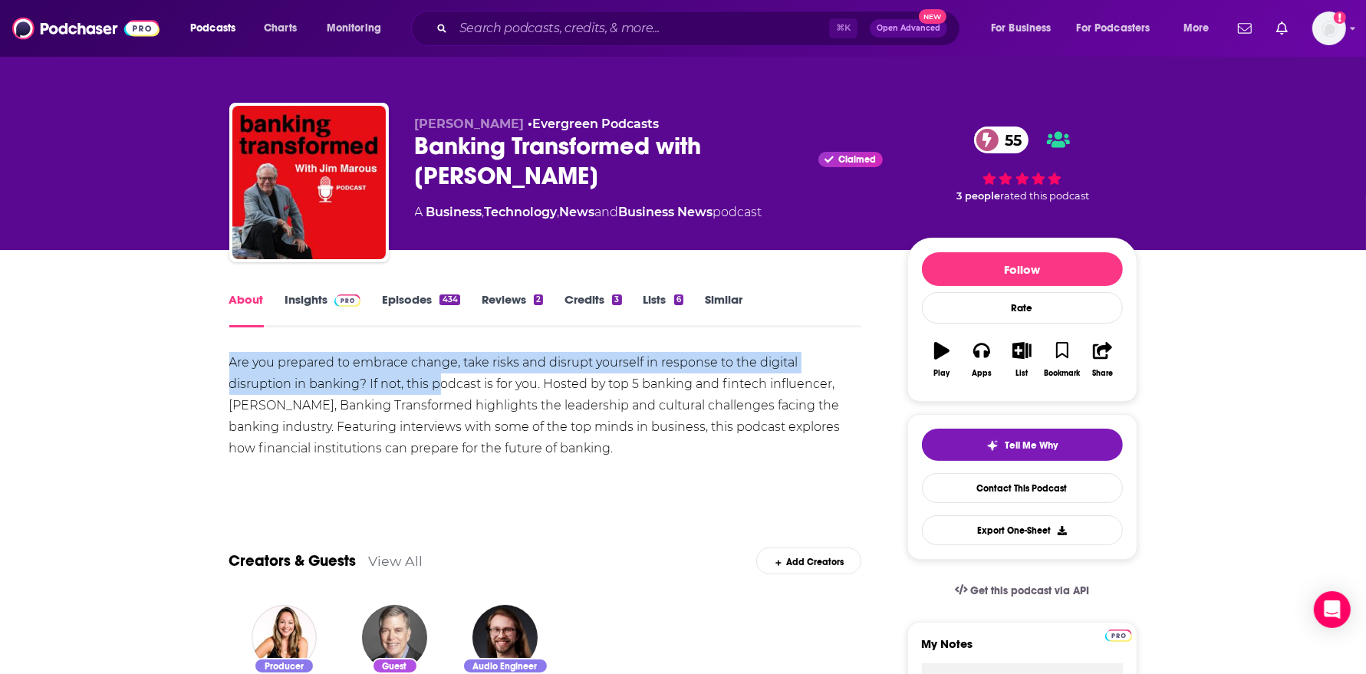
drag, startPoint x: 220, startPoint y: 361, endPoint x: 376, endPoint y: 383, distance: 158.0
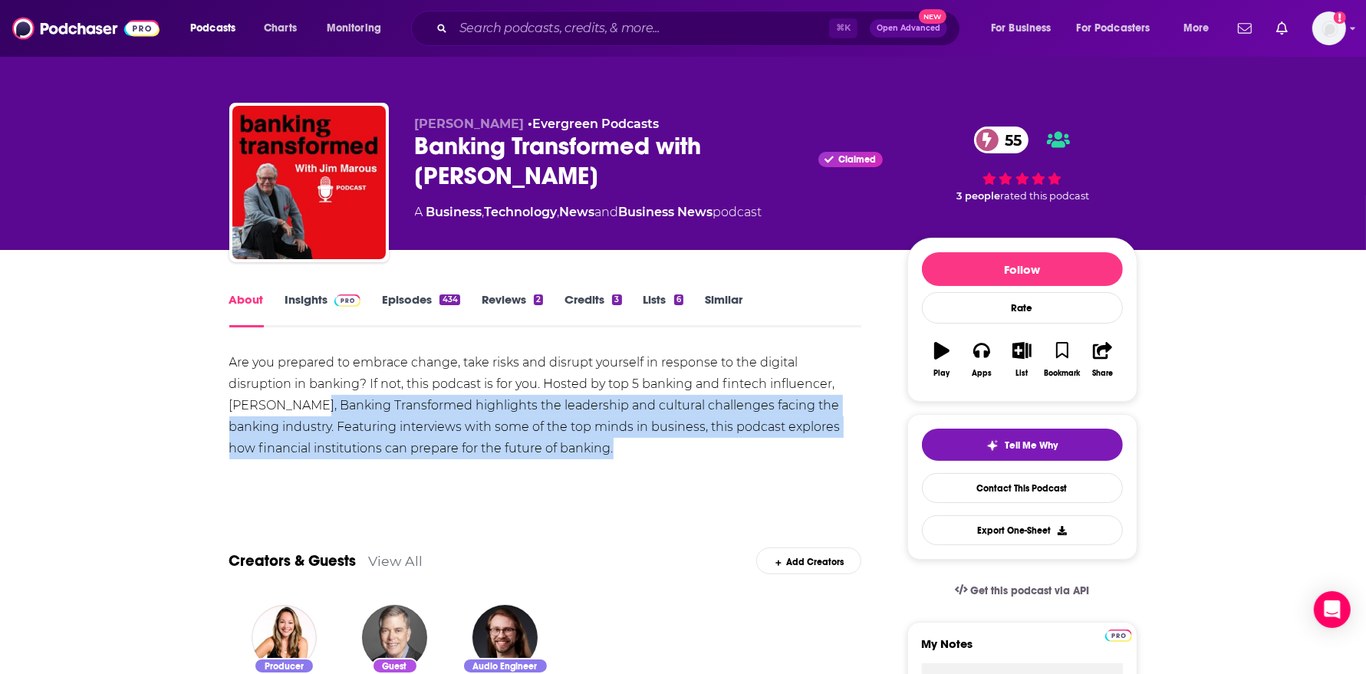
drag, startPoint x: 228, startPoint y: 397, endPoint x: 547, endPoint y: 465, distance: 326.0
click at [547, 465] on div "Are you prepared to embrace change, take risks and disrupt yourself in response…" at bounding box center [545, 422] width 633 height 140
copy div "Banking Transformed highlights the leadership and cultural challenges facing th…"
click at [431, 302] on link "Episodes 434" at bounding box center [420, 309] width 77 height 35
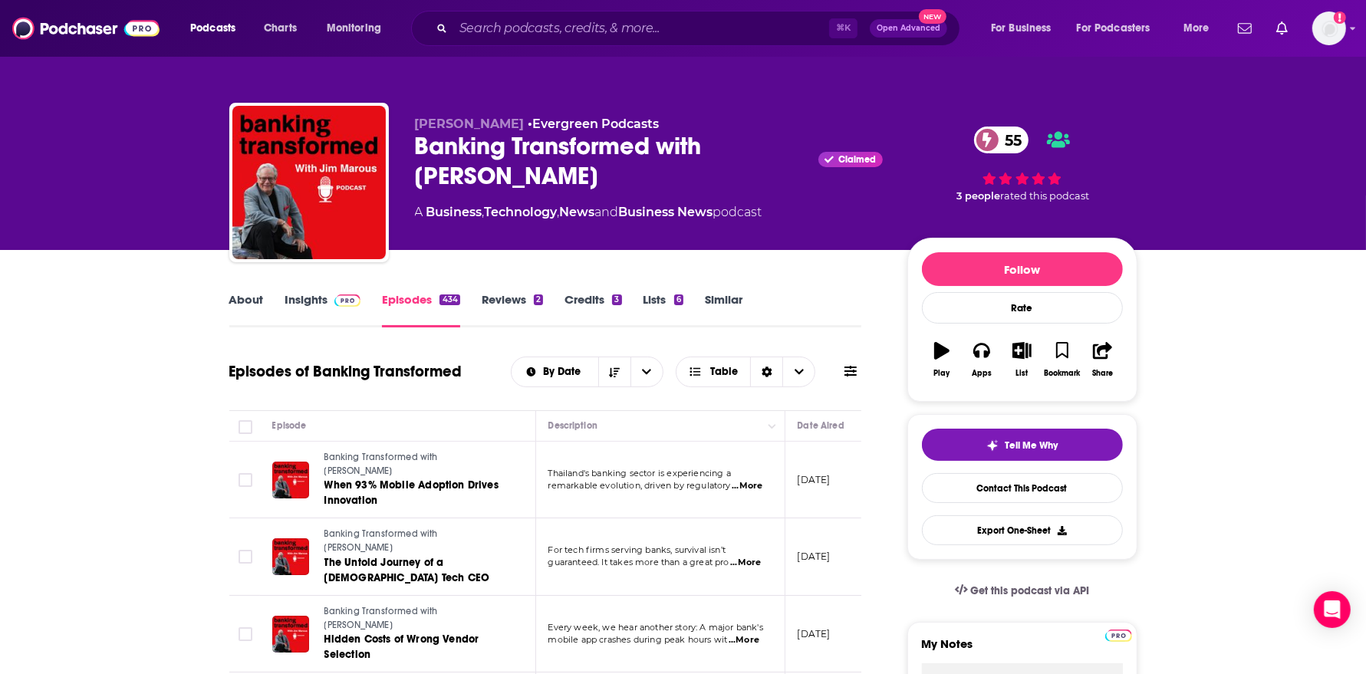
click at [334, 301] on img at bounding box center [347, 300] width 27 height 12
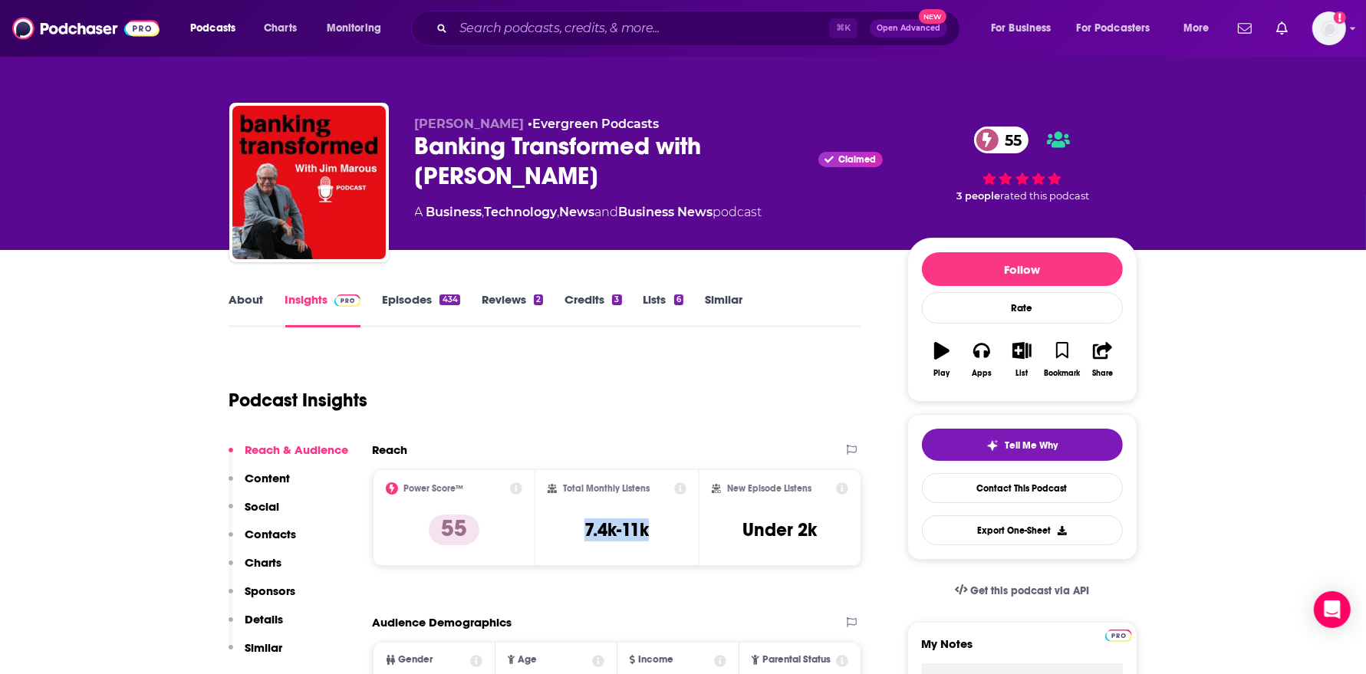
drag, startPoint x: 666, startPoint y: 528, endPoint x: 567, endPoint y: 528, distance: 98.1
click at [567, 528] on div "Total Monthly Listens 7.4k-11k" at bounding box center [616, 517] width 139 height 71
copy h3 "7.4k-11k"
click at [420, 301] on link "Episodes 434" at bounding box center [420, 309] width 77 height 35
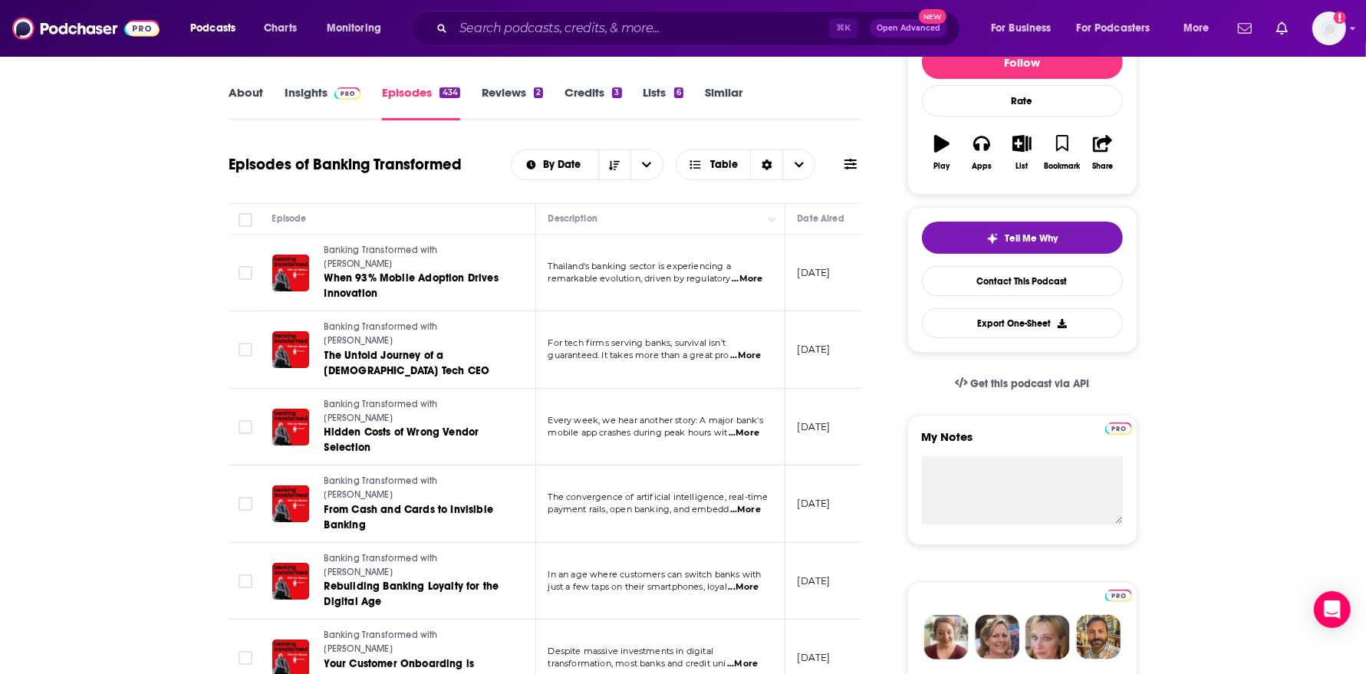
scroll to position [211, 0]
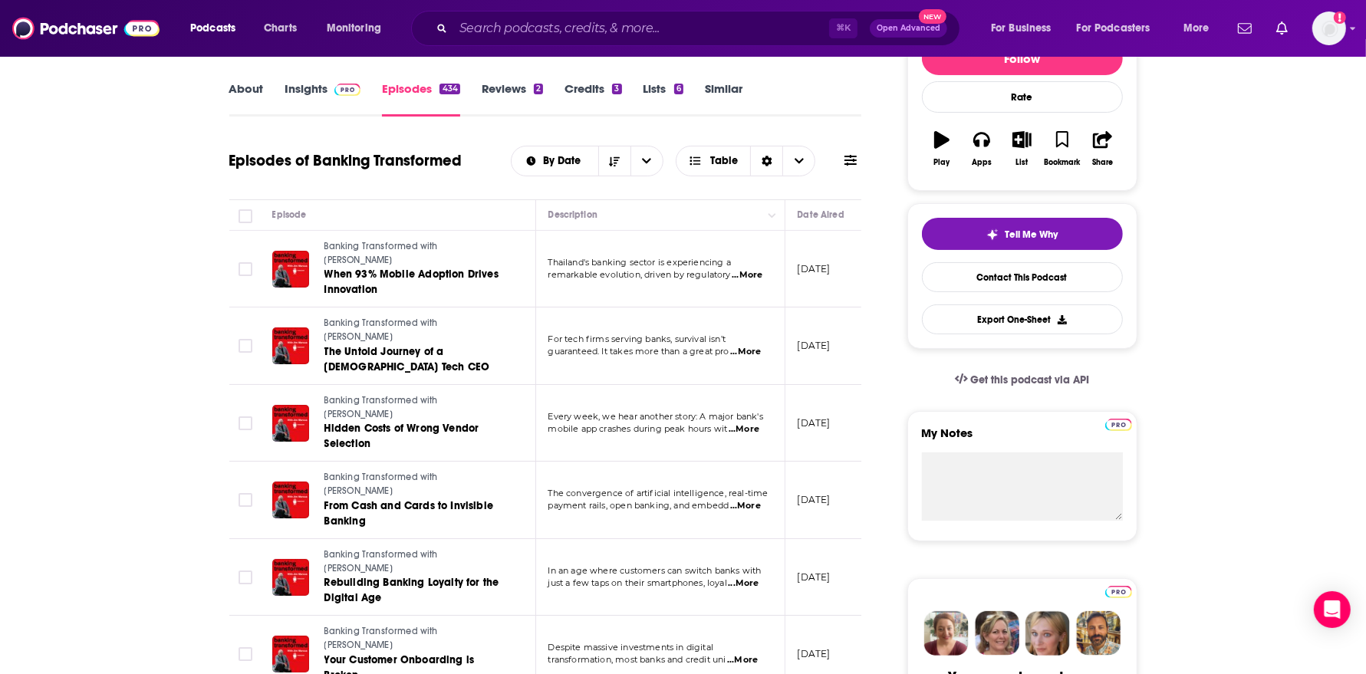
click at [328, 88] on span at bounding box center [344, 88] width 33 height 15
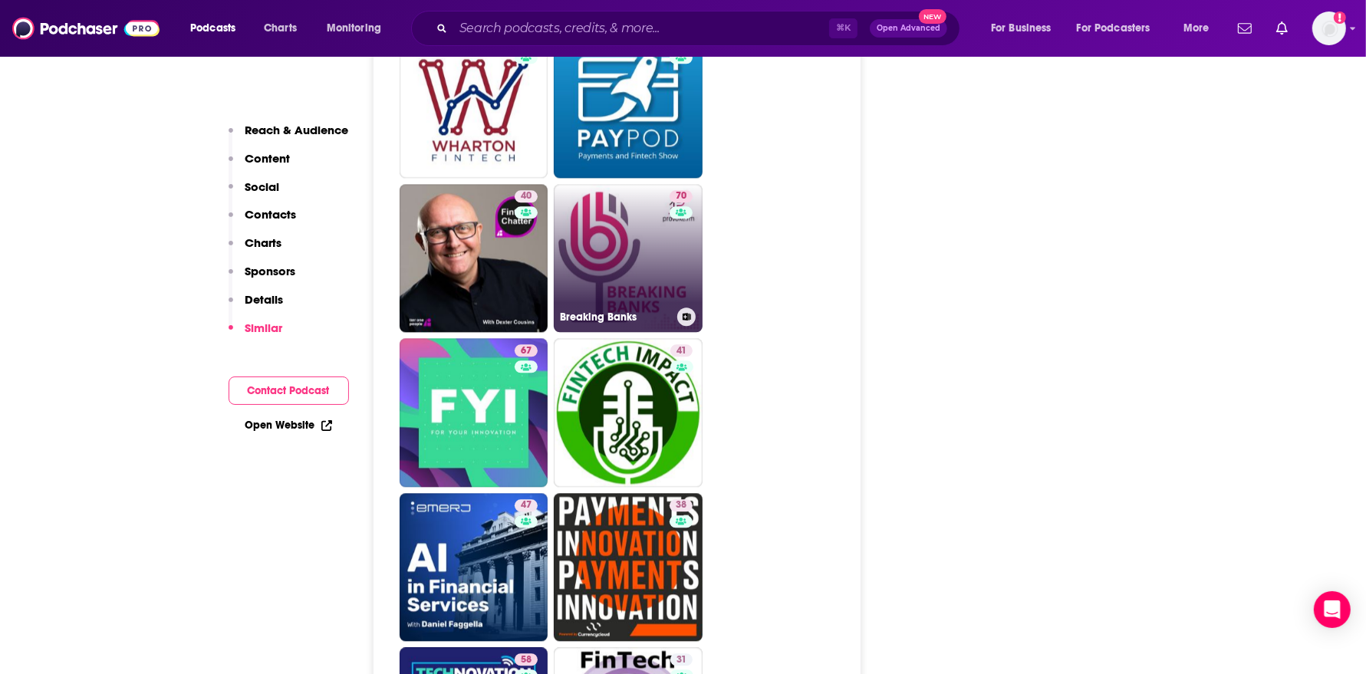
scroll to position [3391, 0]
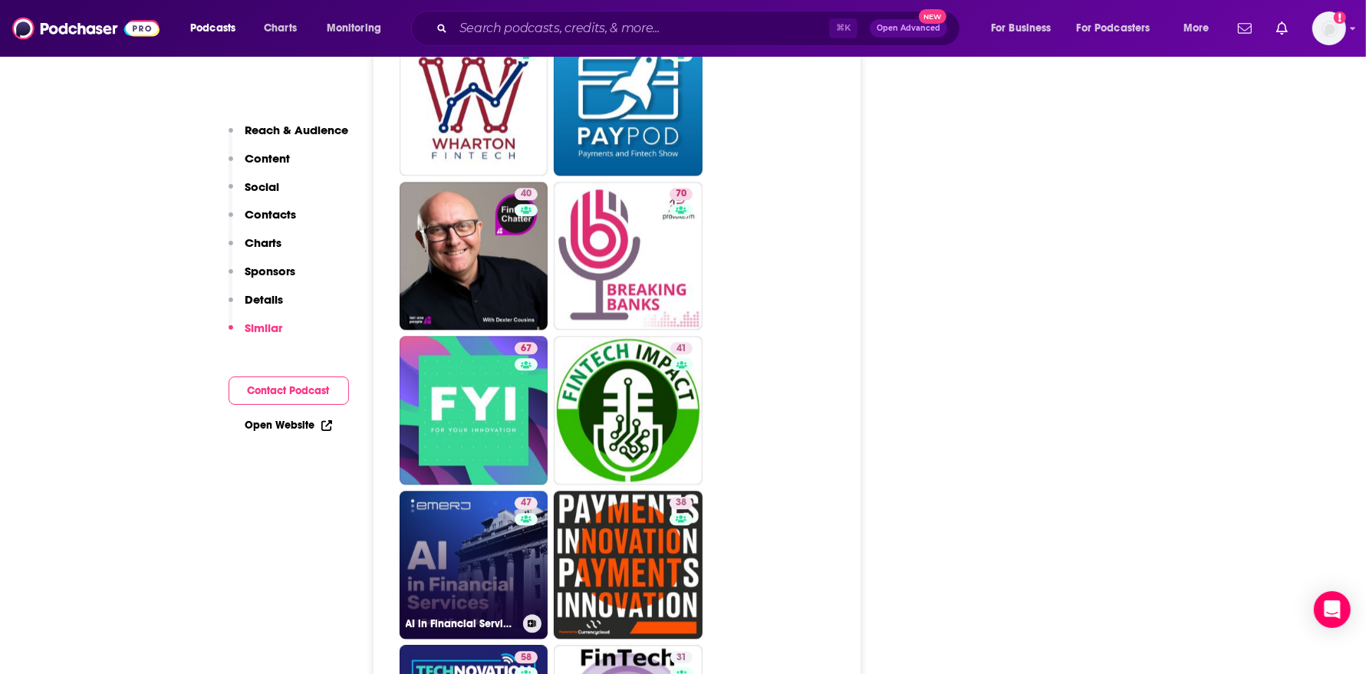
click at [498, 551] on link "47 AI in Financial Services Podcast" at bounding box center [473, 565] width 149 height 149
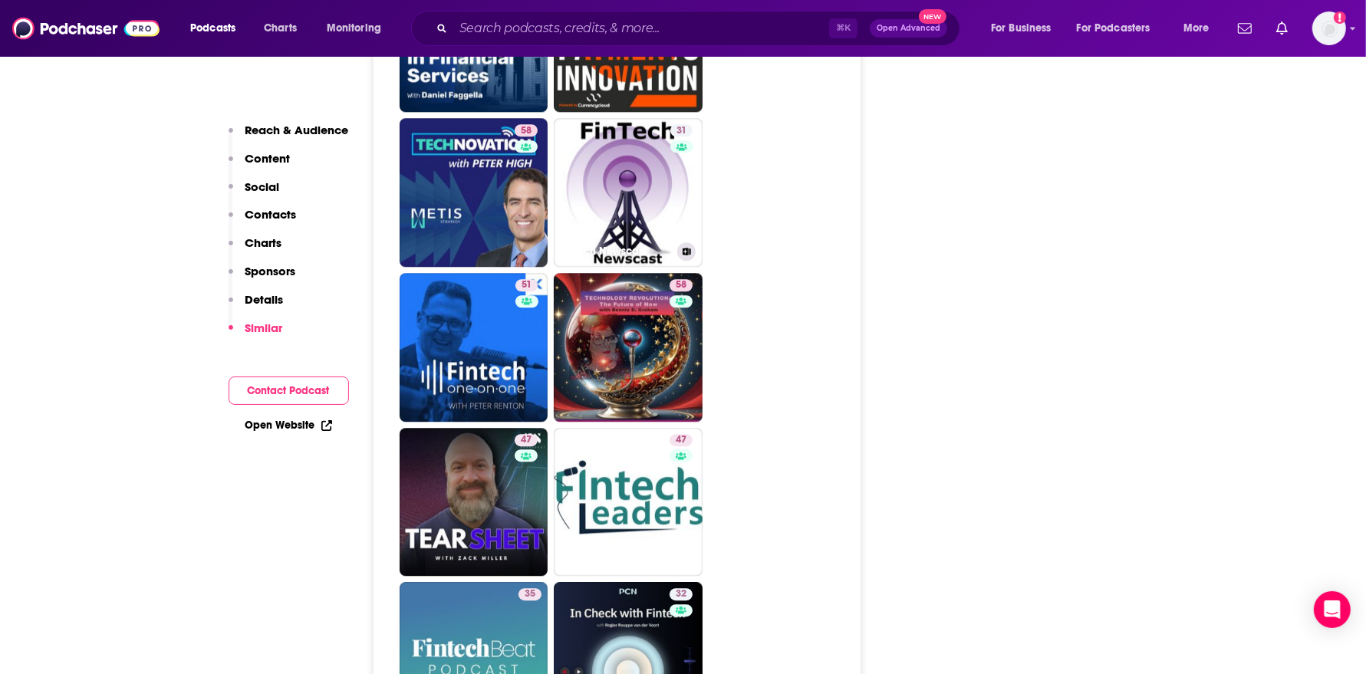
scroll to position [3919, 0]
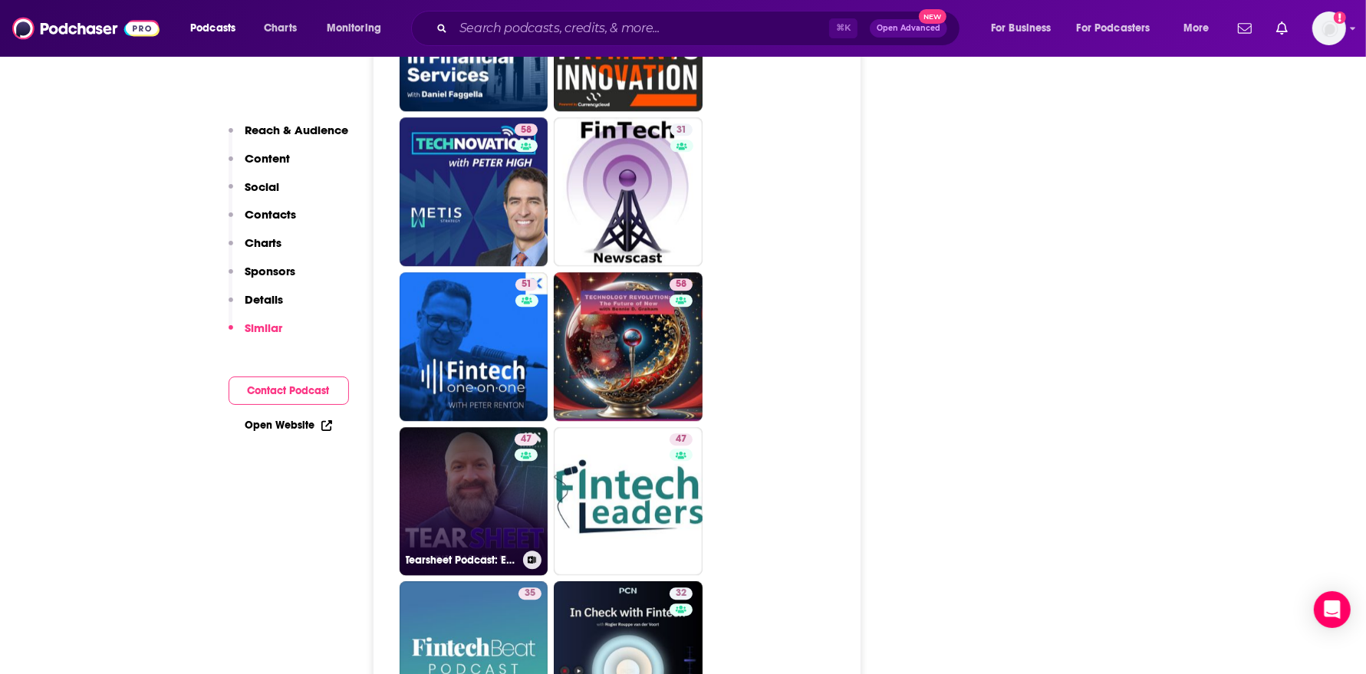
click at [508, 497] on link "47 Tearsheet Podcast: Exploring Financial Services Together" at bounding box center [473, 501] width 149 height 149
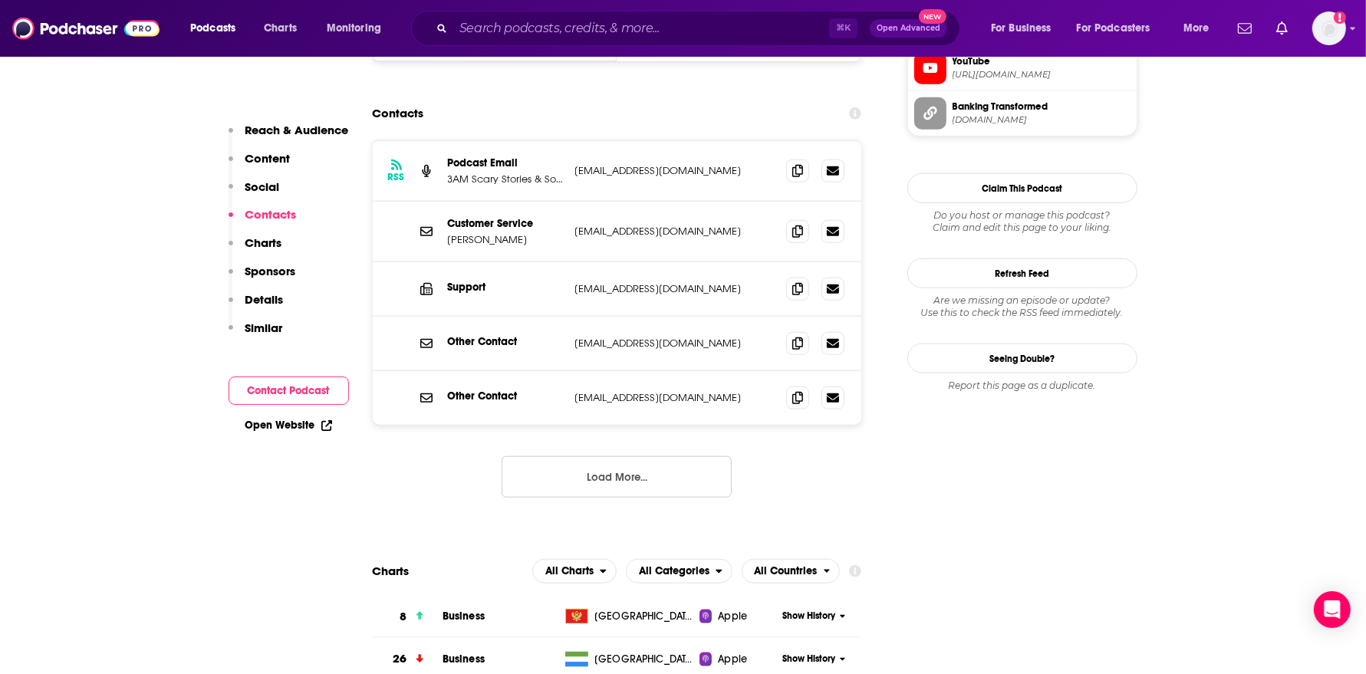
scroll to position [1476, 0]
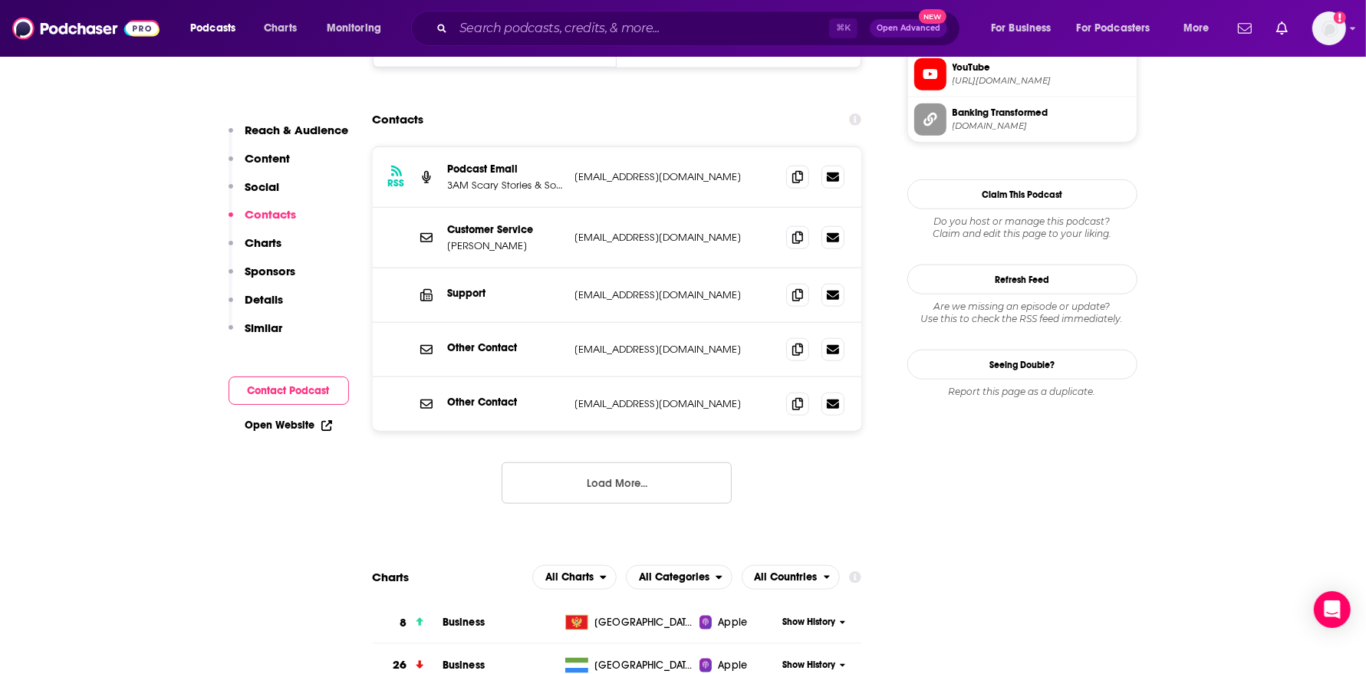
drag, startPoint x: 739, startPoint y: 183, endPoint x: 570, endPoint y: 182, distance: 168.7
click at [570, 208] on div "Customer Service Jim Marous jmarous@thefinancialbrand.com jmarous@thefinancialb…" at bounding box center [617, 238] width 489 height 61
copy p "jmarous@thefinancialbrand.com"
drag, startPoint x: 505, startPoint y: 186, endPoint x: 442, endPoint y: 192, distance: 62.4
click at [442, 208] on div "Customer Service Jim Marous jmarous@thefinancialbrand.com jmarous@thefinancialb…" at bounding box center [617, 238] width 489 height 61
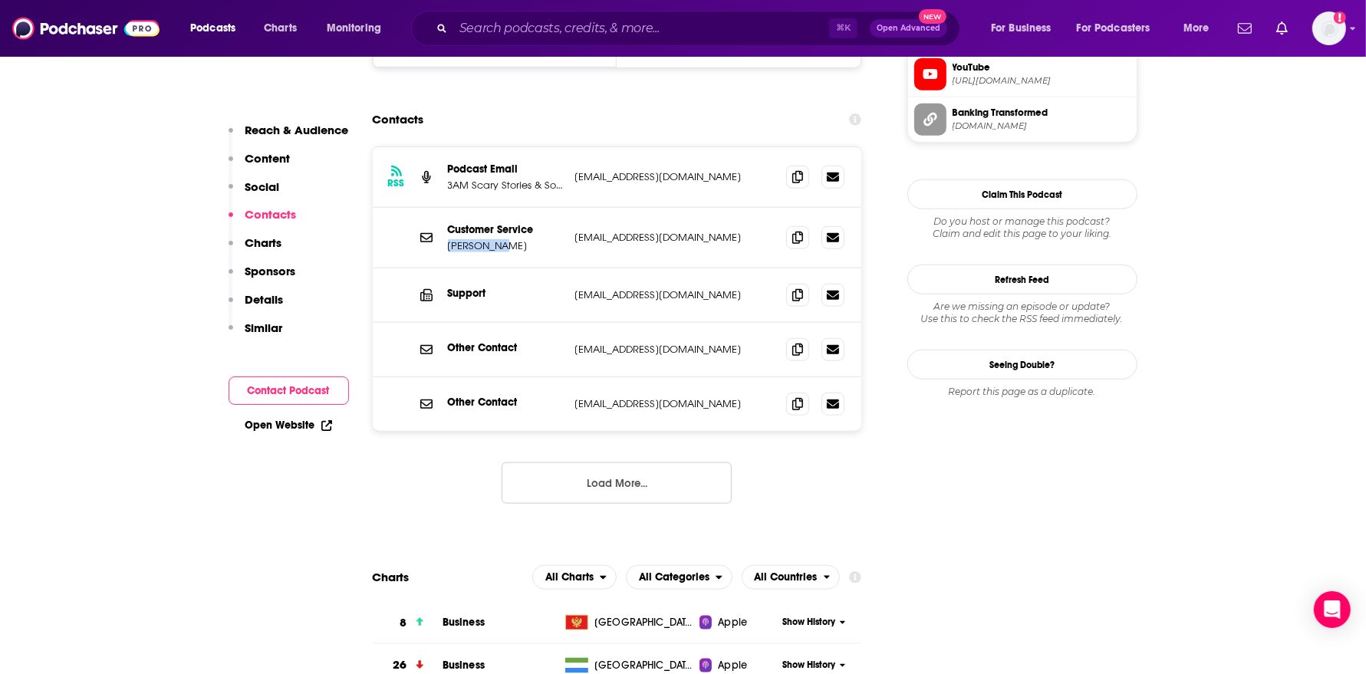
copy p "Jim Marous"
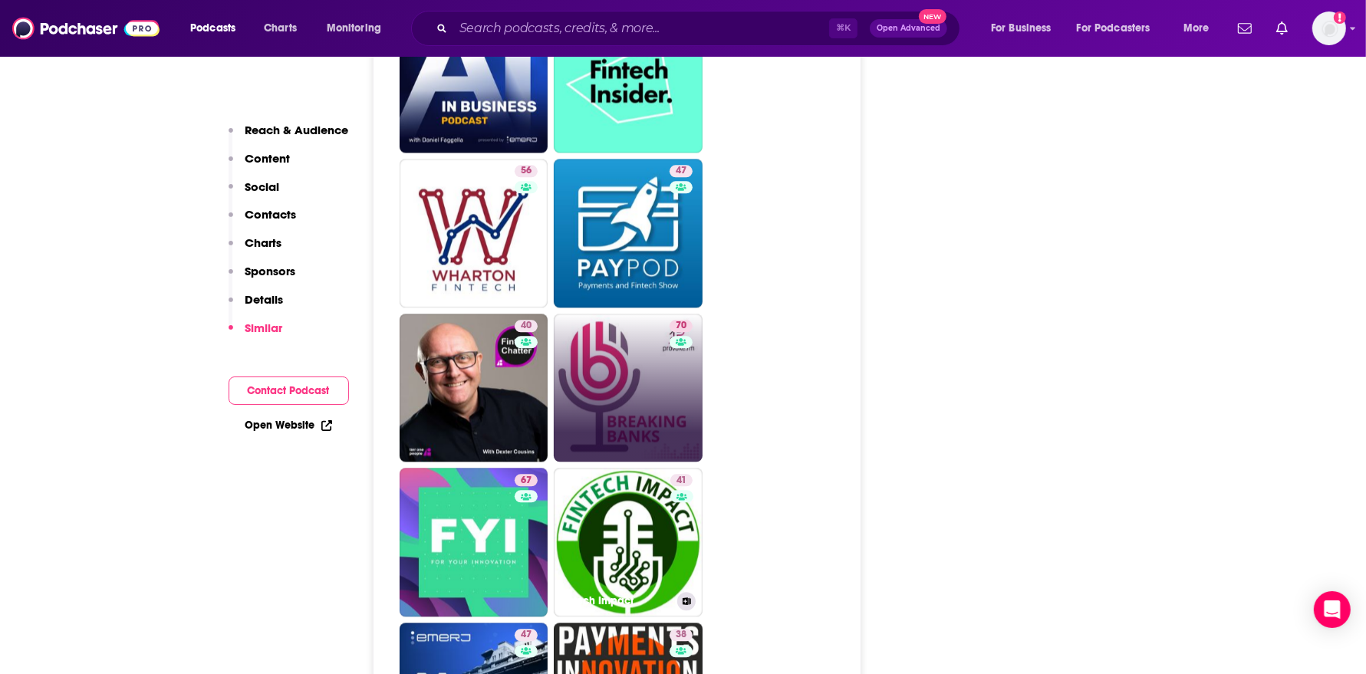
scroll to position [3232, 0]
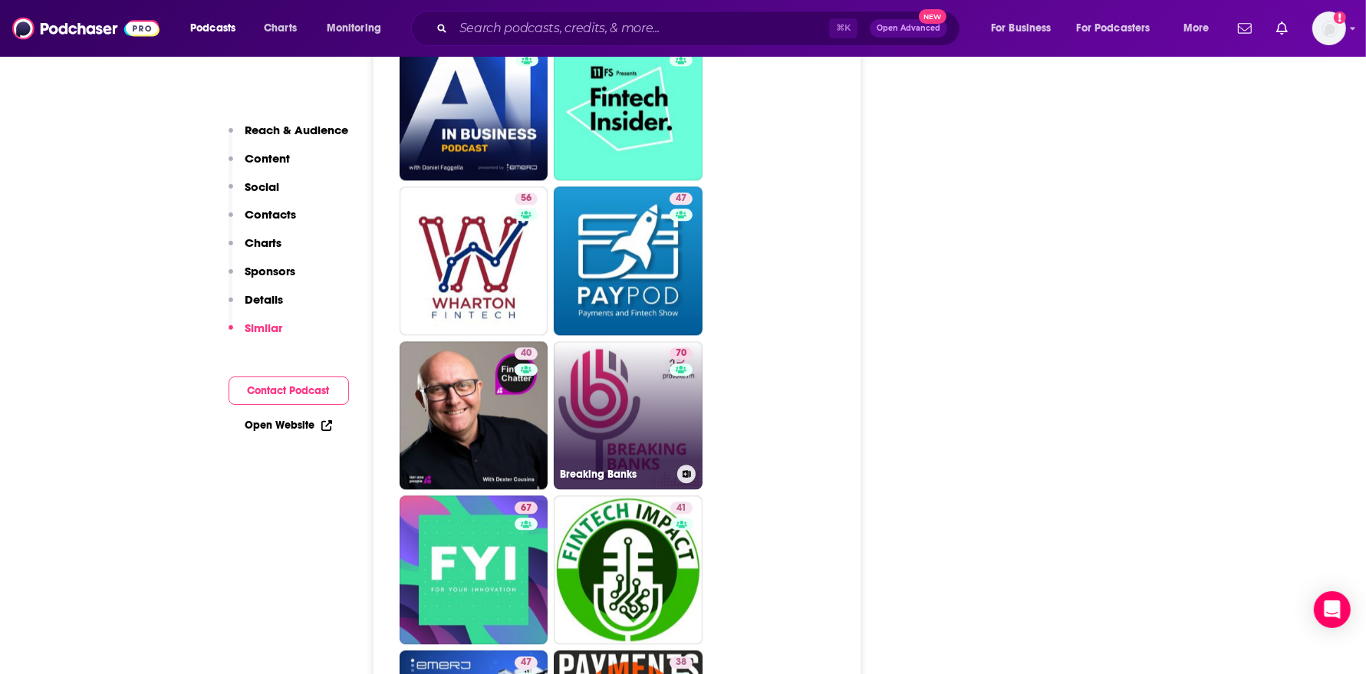
click at [613, 375] on link "70 Breaking Banks" at bounding box center [628, 415] width 149 height 149
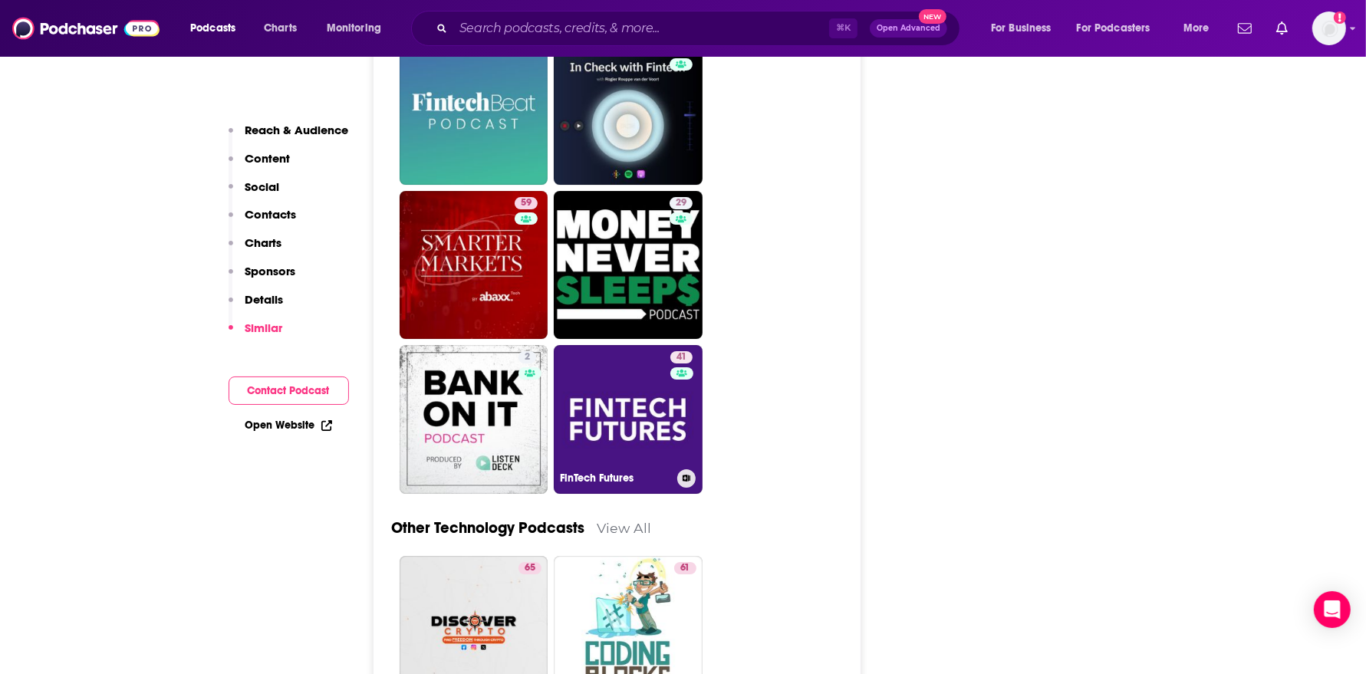
scroll to position [4971, 0]
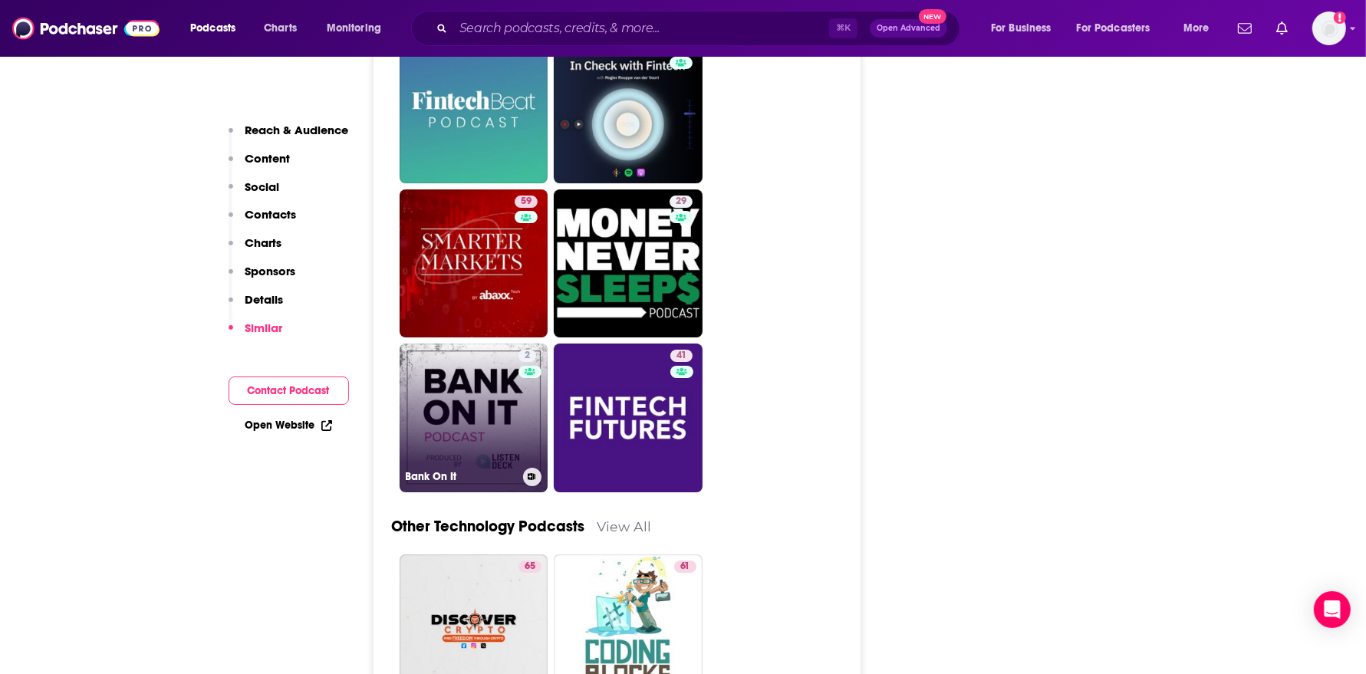
click at [483, 344] on link "2 Bank On It" at bounding box center [473, 418] width 149 height 149
type input "https://www.podchaser.com/podcasts/bank-on-it-13465"
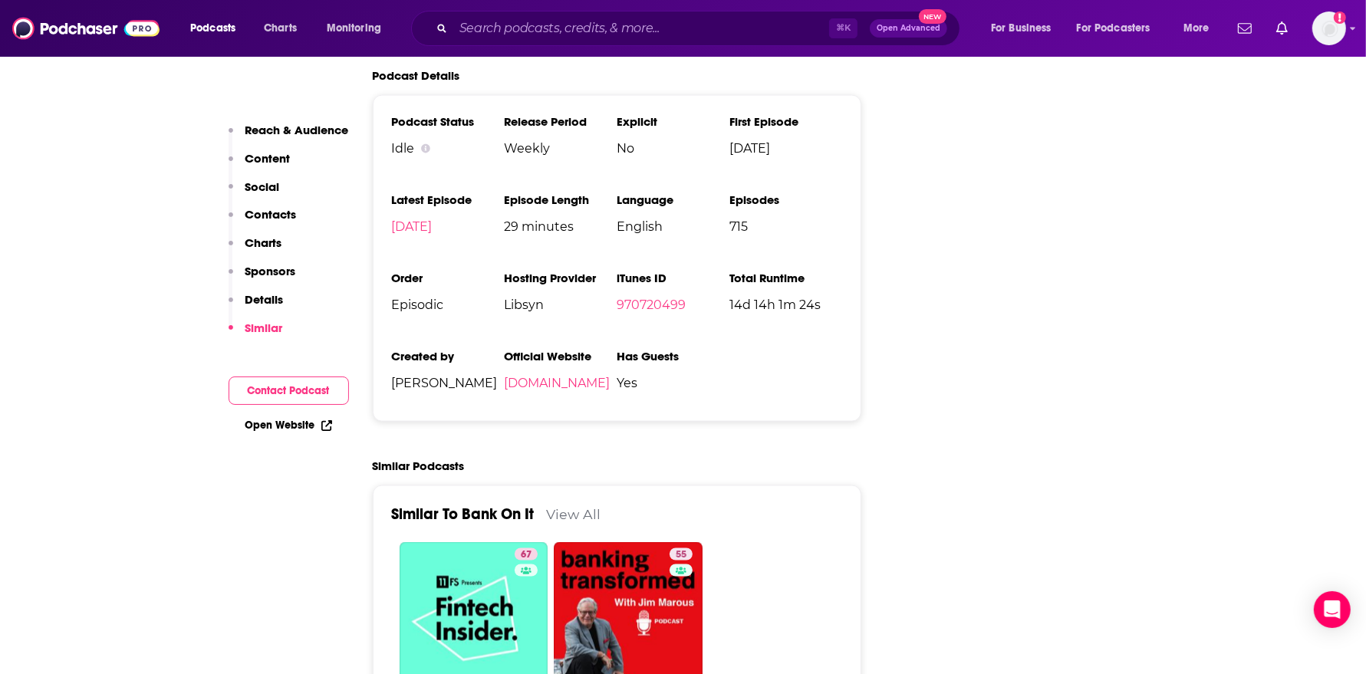
scroll to position [2026, 0]
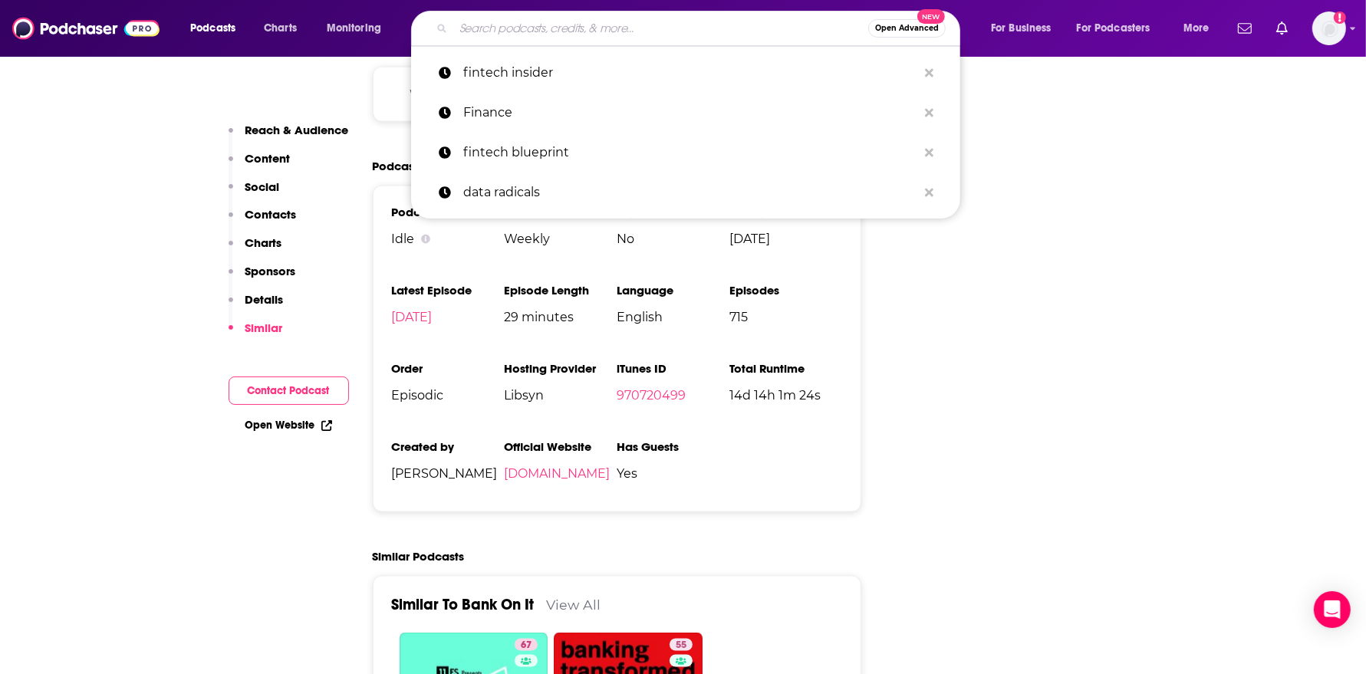
click at [605, 23] on input "Search podcasts, credits, & more..." at bounding box center [660, 28] width 415 height 25
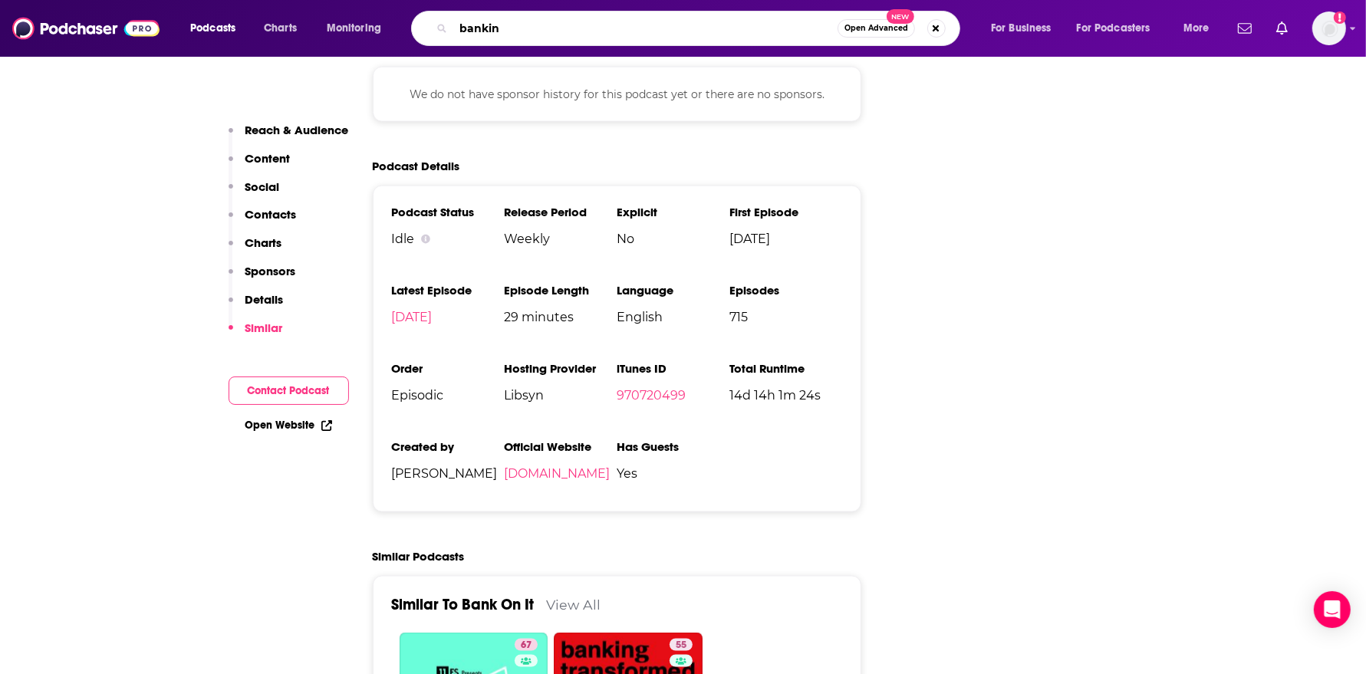
type input "banking"
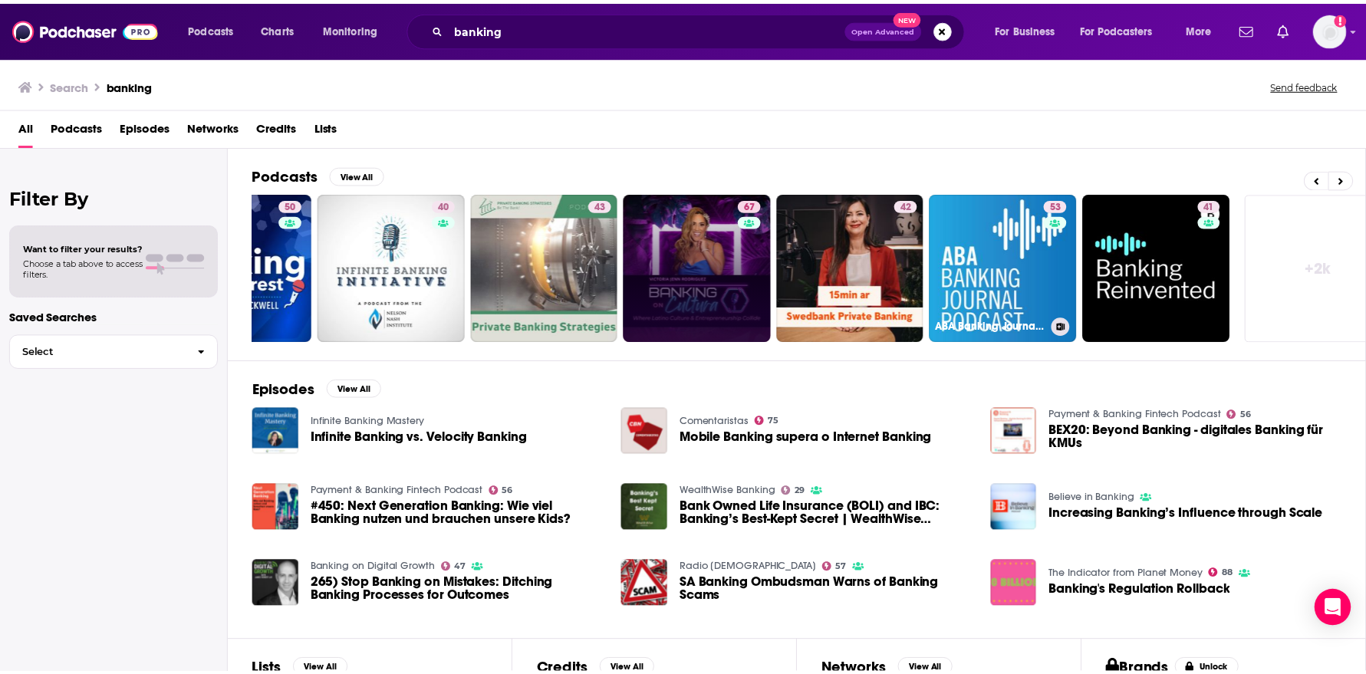
scroll to position [0, 282]
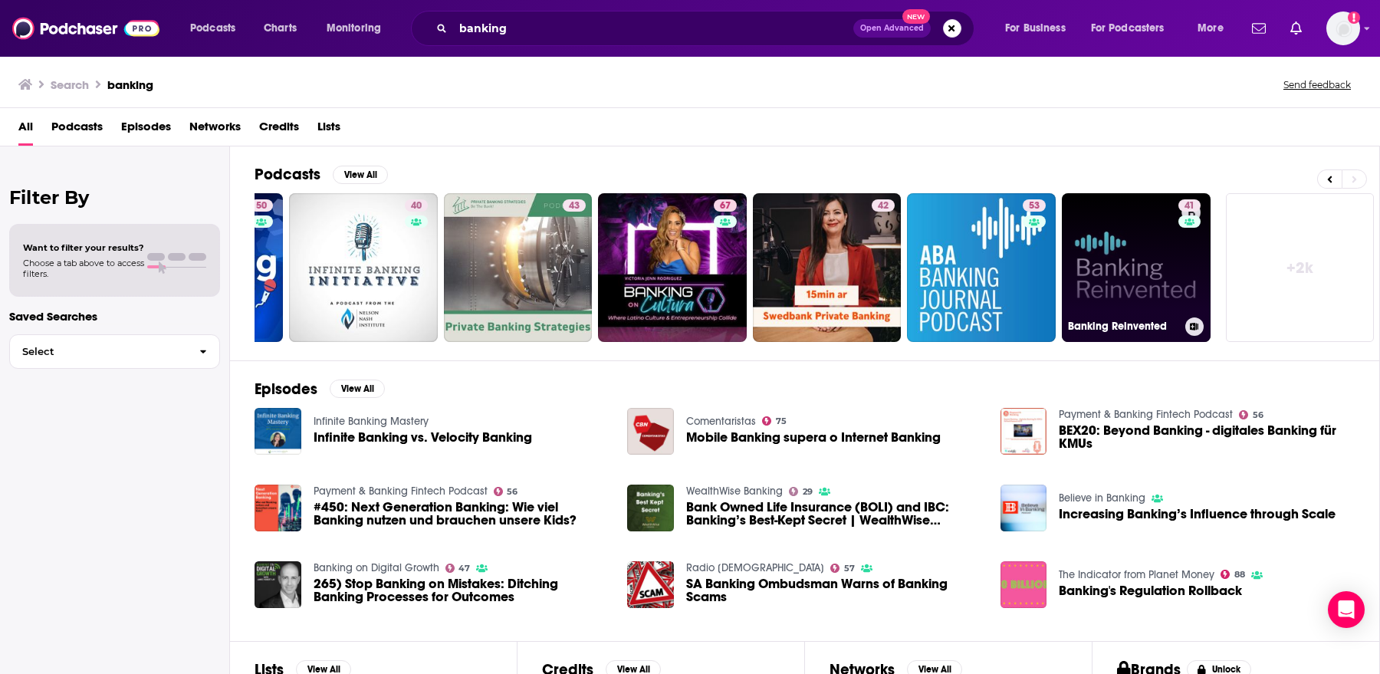
click at [1135, 247] on link "41 Banking Reinvented" at bounding box center [1136, 267] width 149 height 149
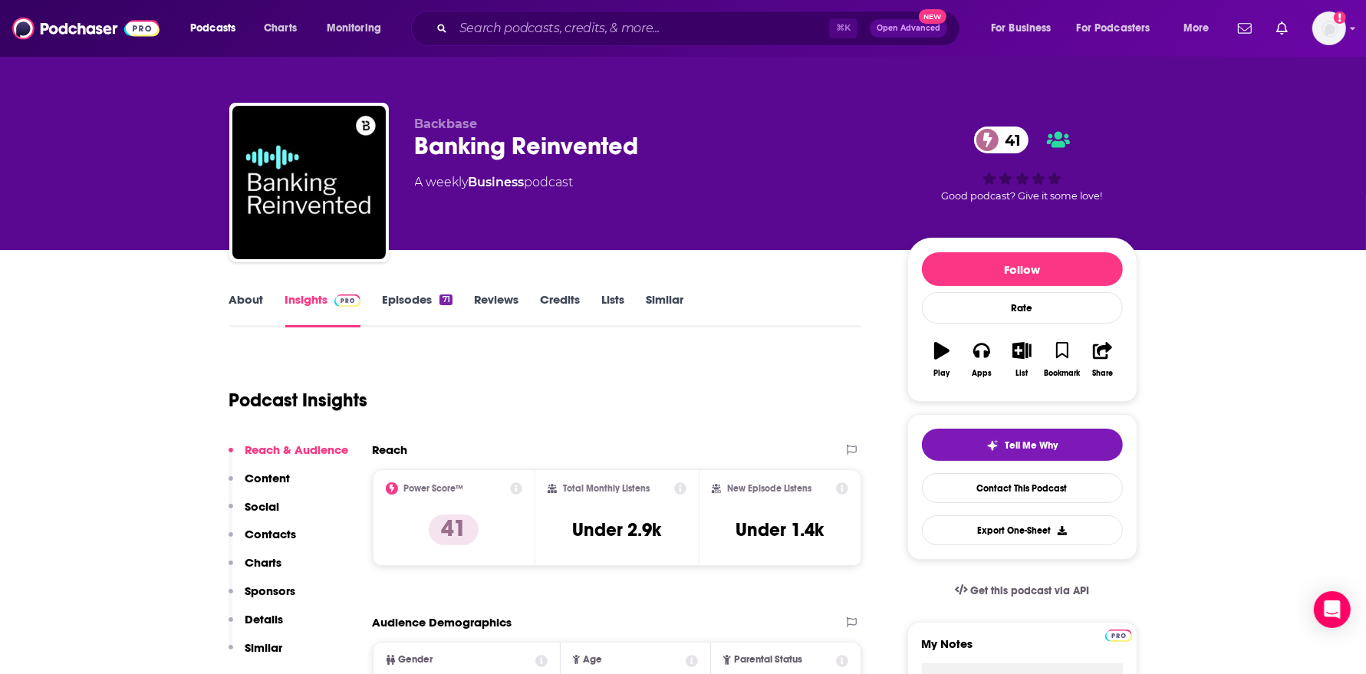
click at [259, 306] on link "About" at bounding box center [246, 309] width 35 height 35
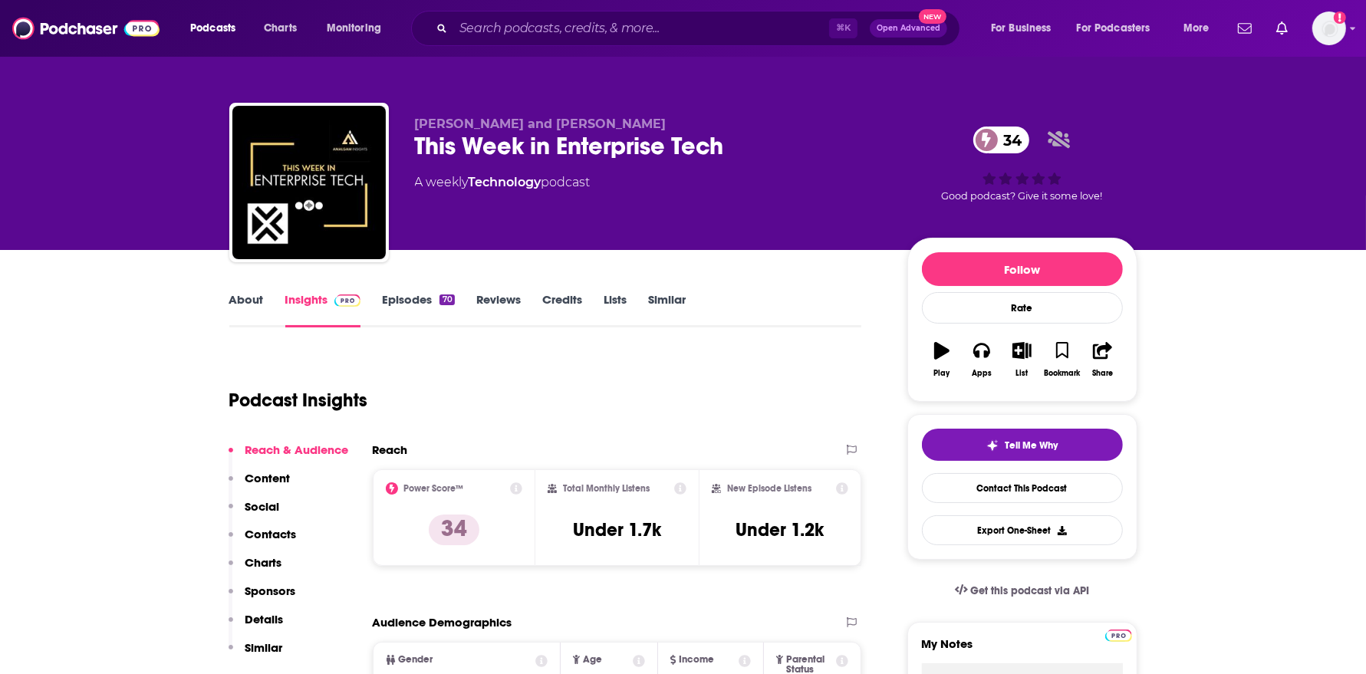
click at [245, 303] on link "About" at bounding box center [246, 309] width 35 height 35
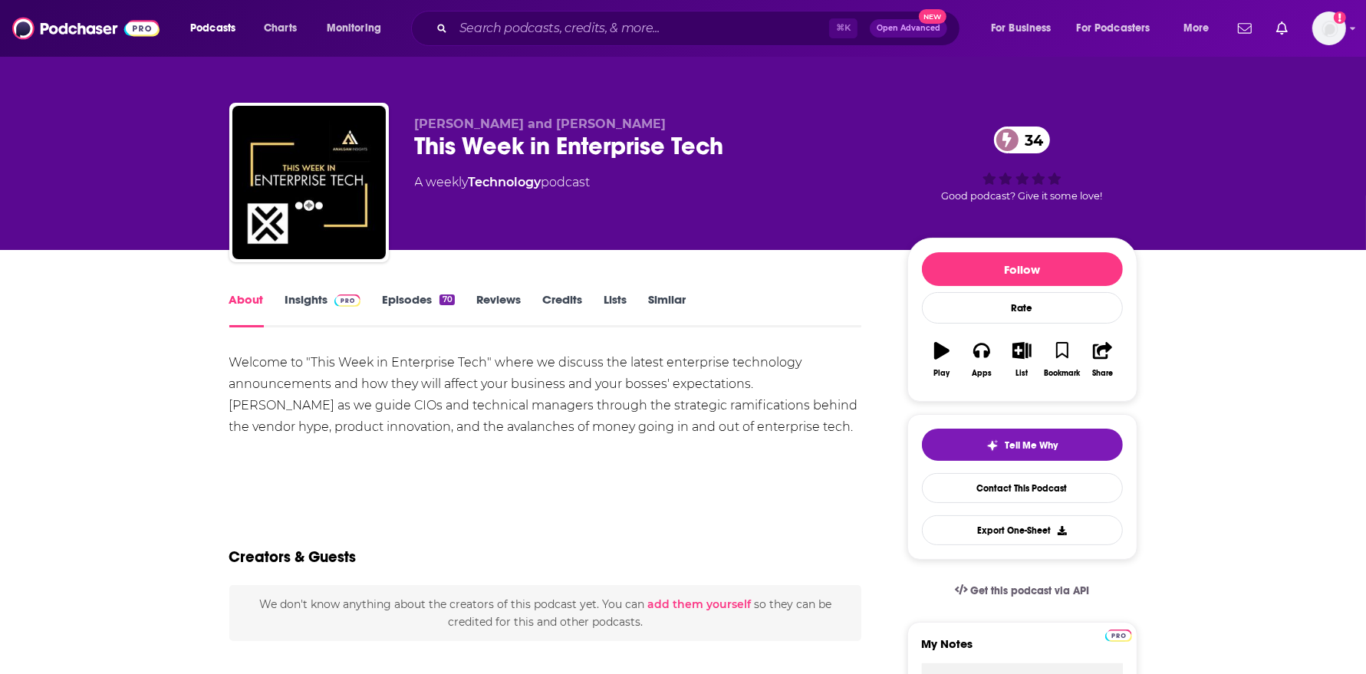
click at [413, 301] on link "Episodes 70" at bounding box center [418, 309] width 72 height 35
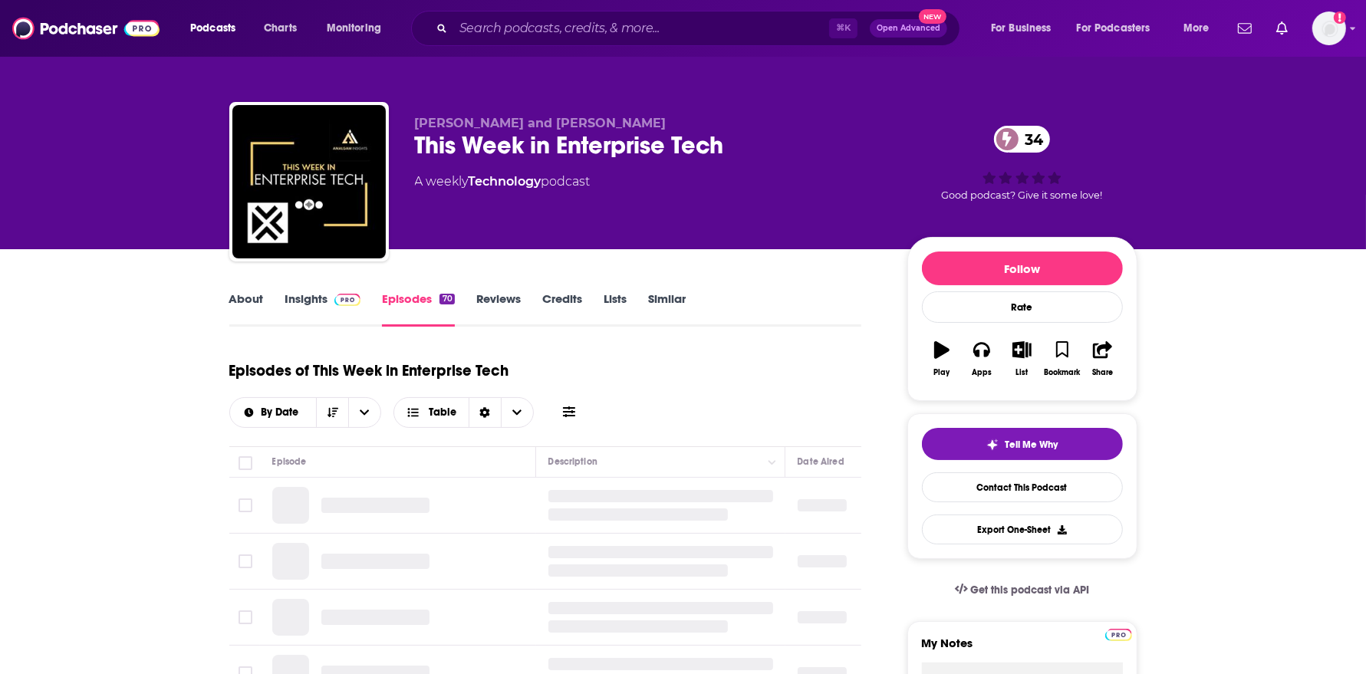
scroll to position [47, 0]
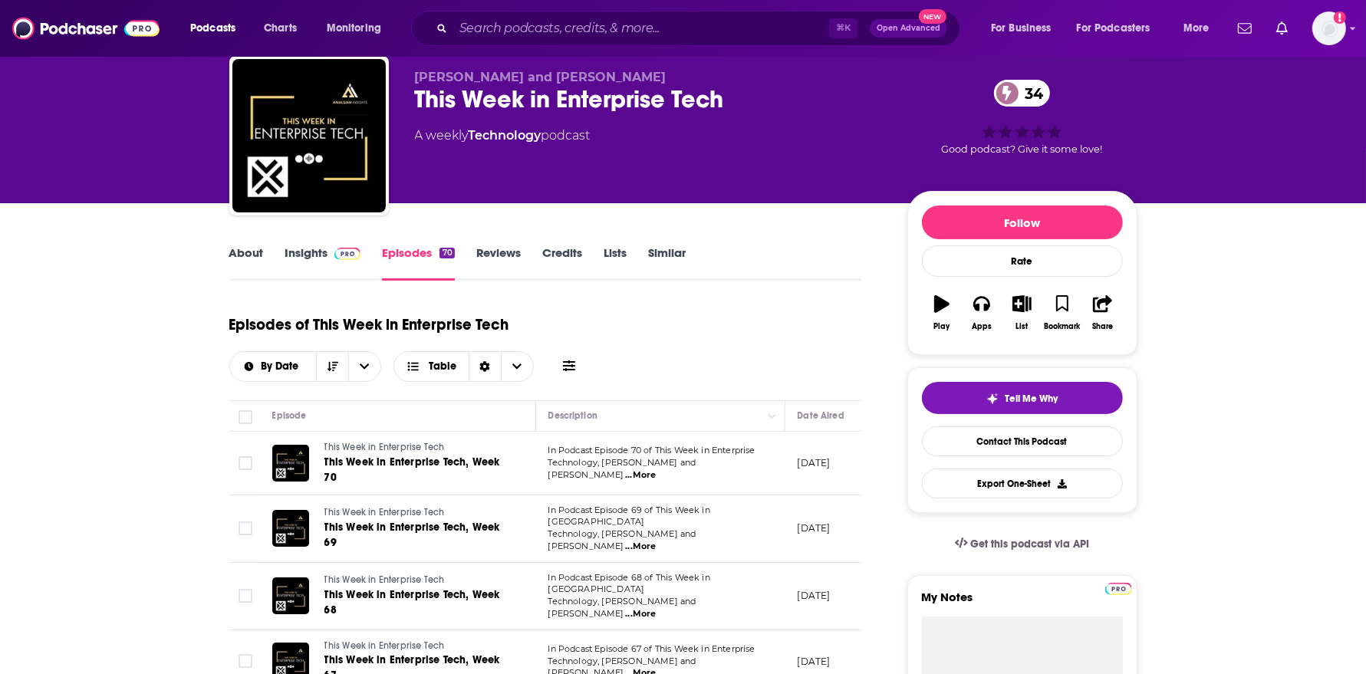
click at [656, 469] on span "...More" at bounding box center [640, 475] width 31 height 12
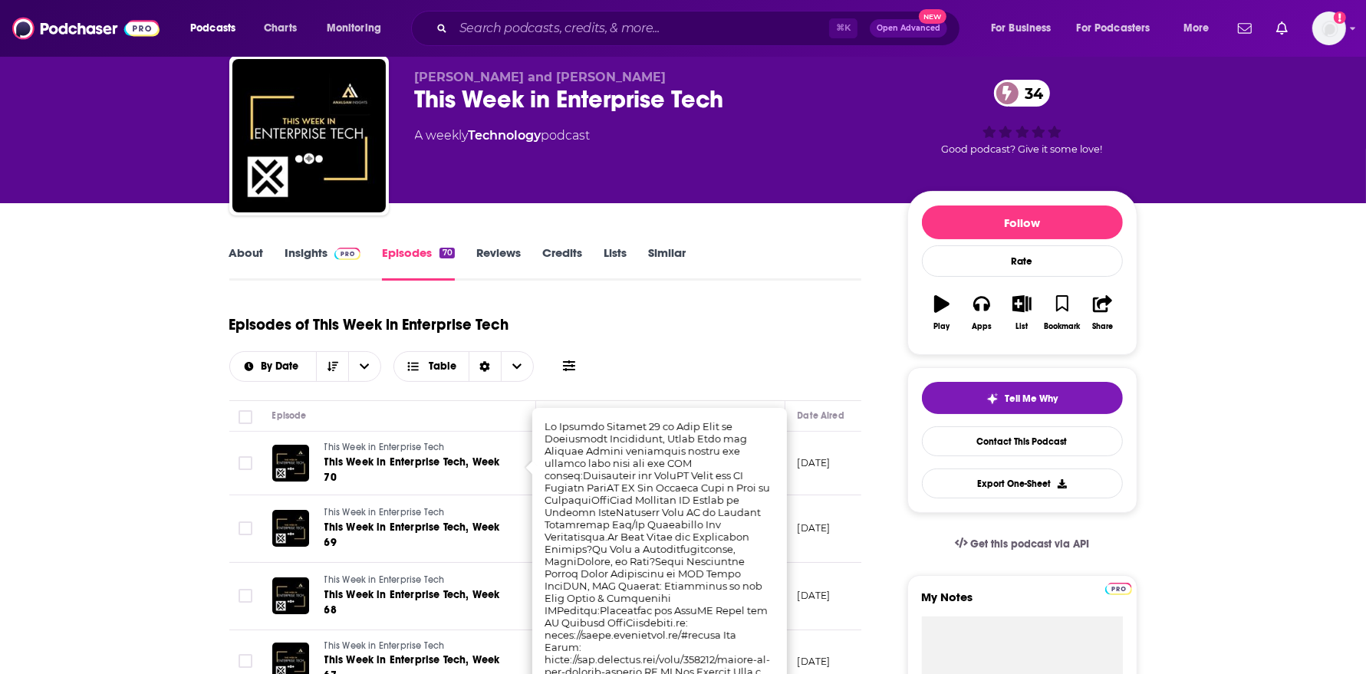
click at [765, 367] on div "Episodes of This Week in Enterprise Tech By Date Table" at bounding box center [545, 343] width 633 height 77
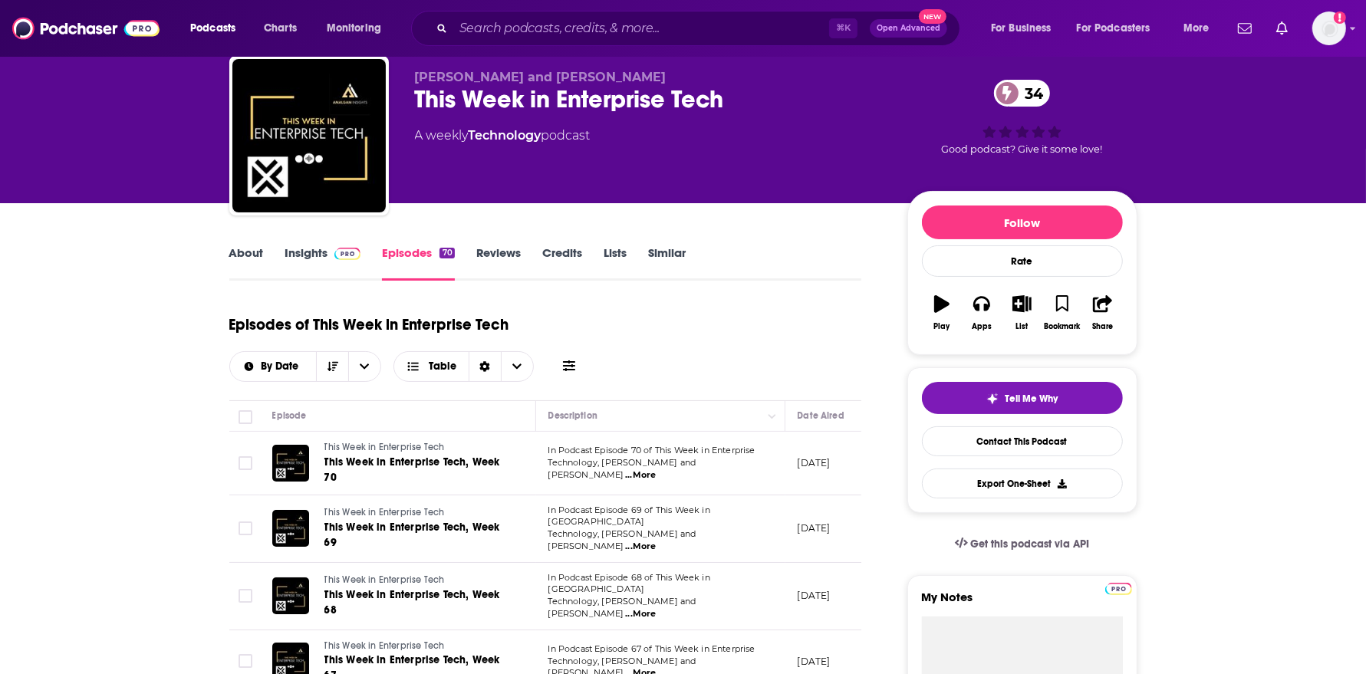
click at [656, 541] on span "...More" at bounding box center [640, 547] width 31 height 12
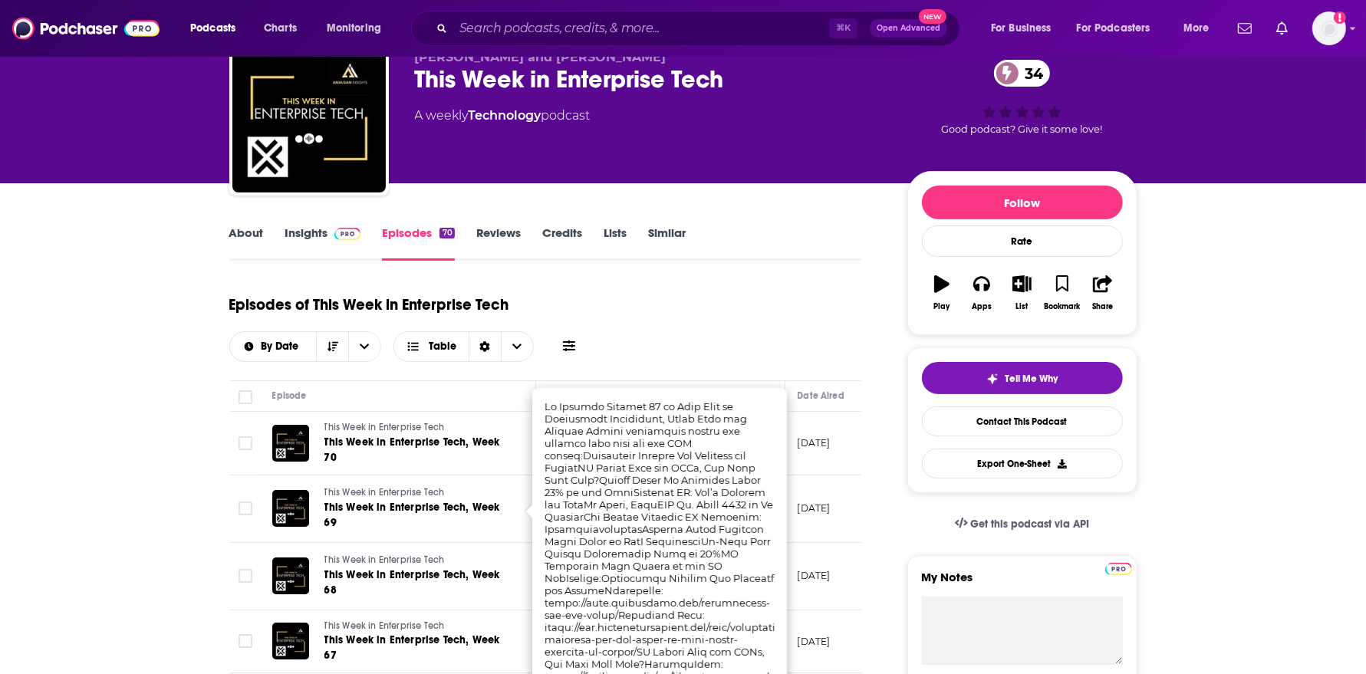
scroll to position [71, 0]
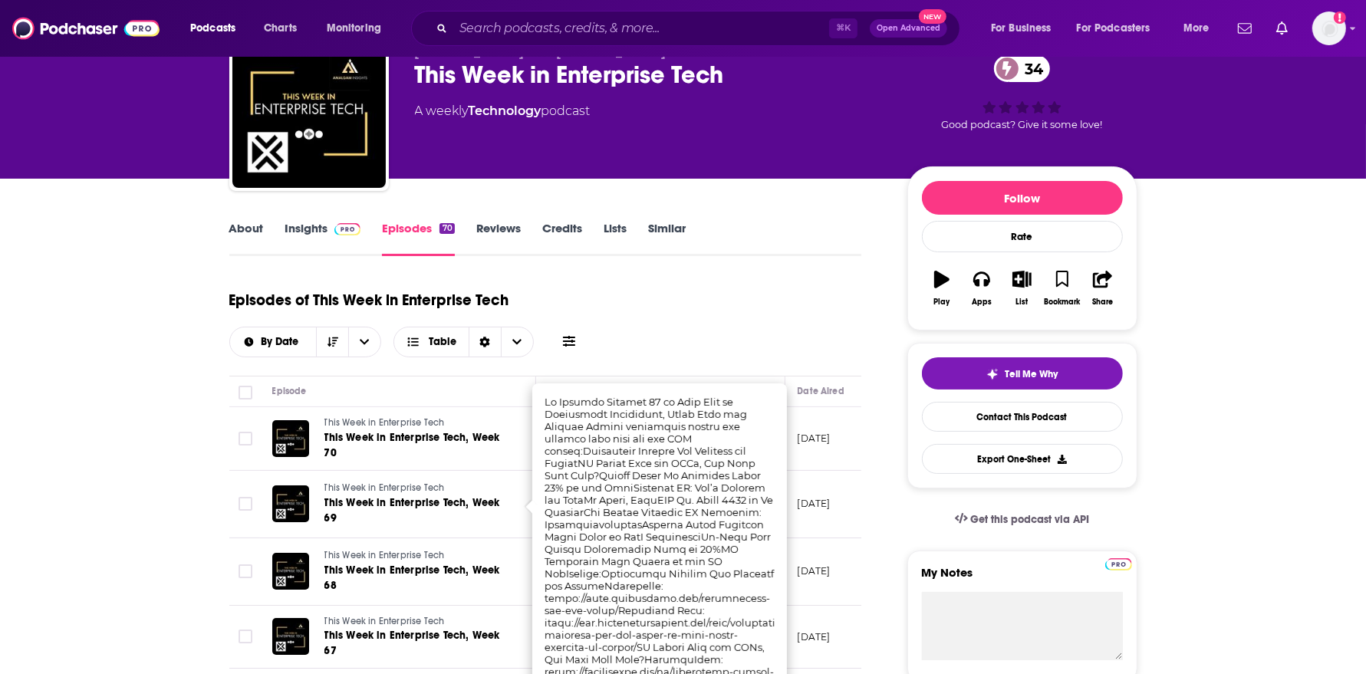
click at [344, 242] on link "Insights" at bounding box center [323, 238] width 76 height 35
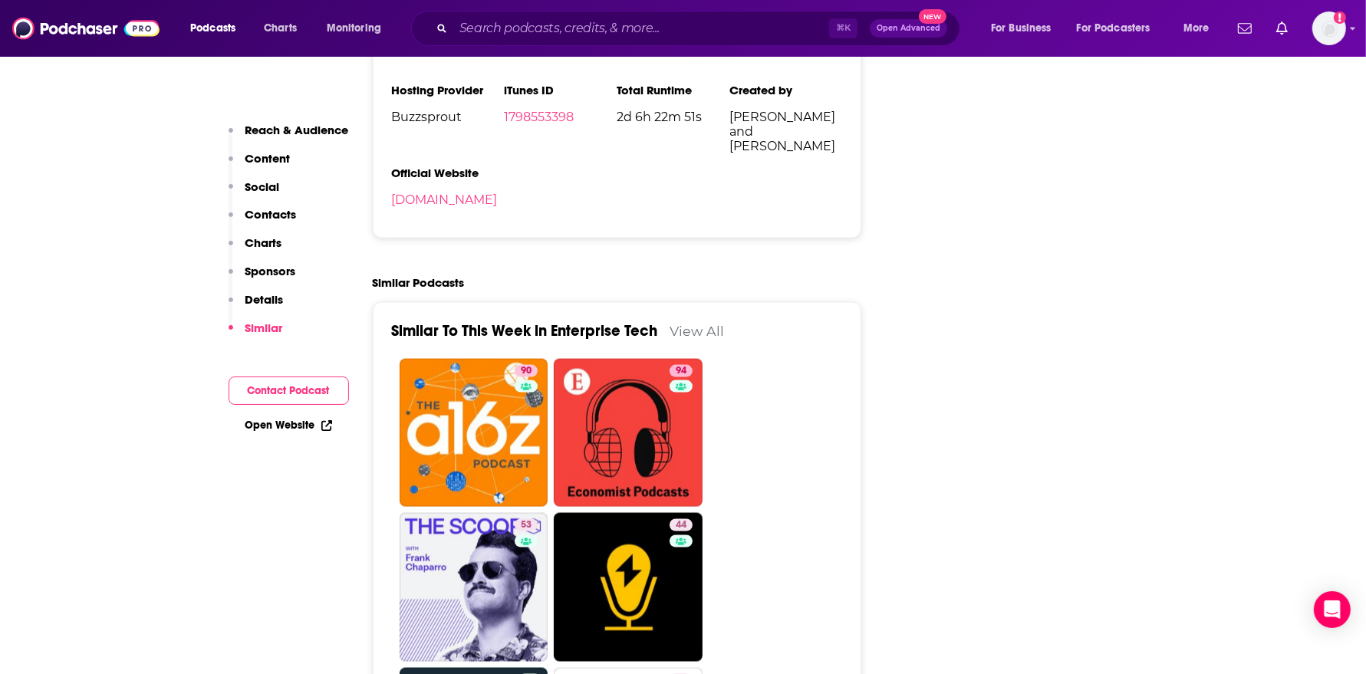
scroll to position [2116, 0]
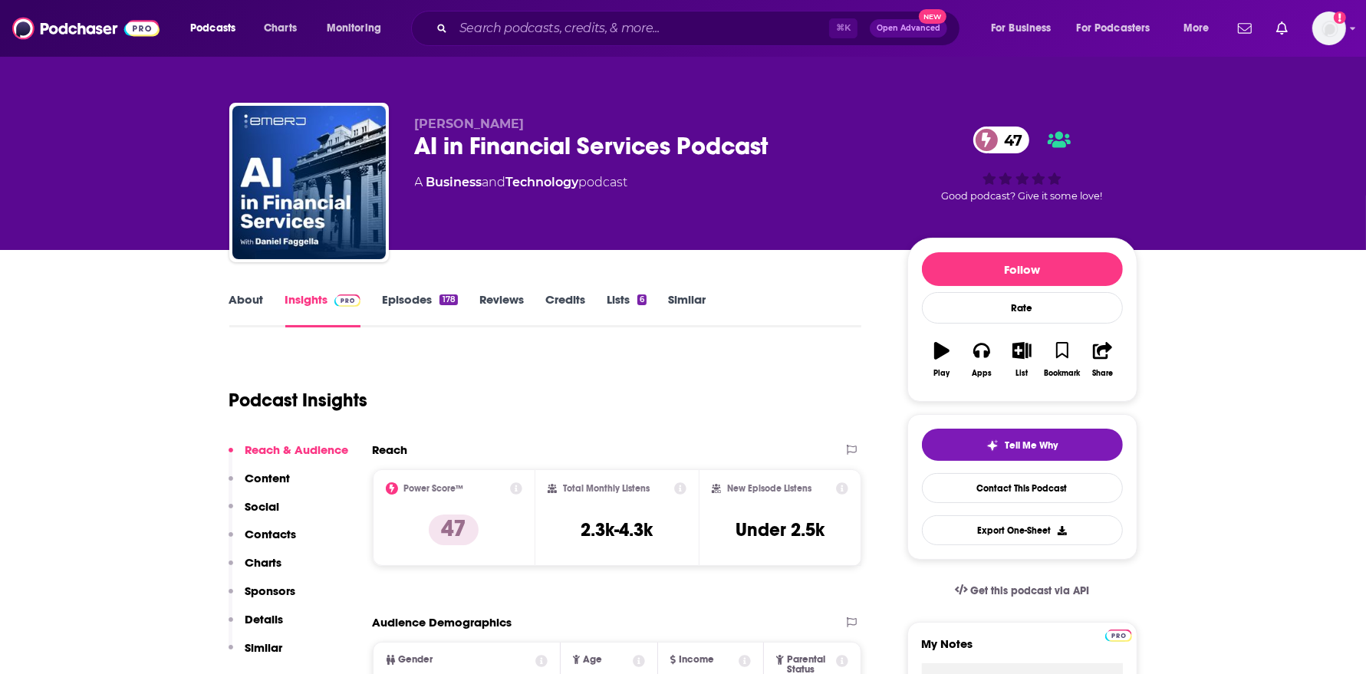
scroll to position [2, 0]
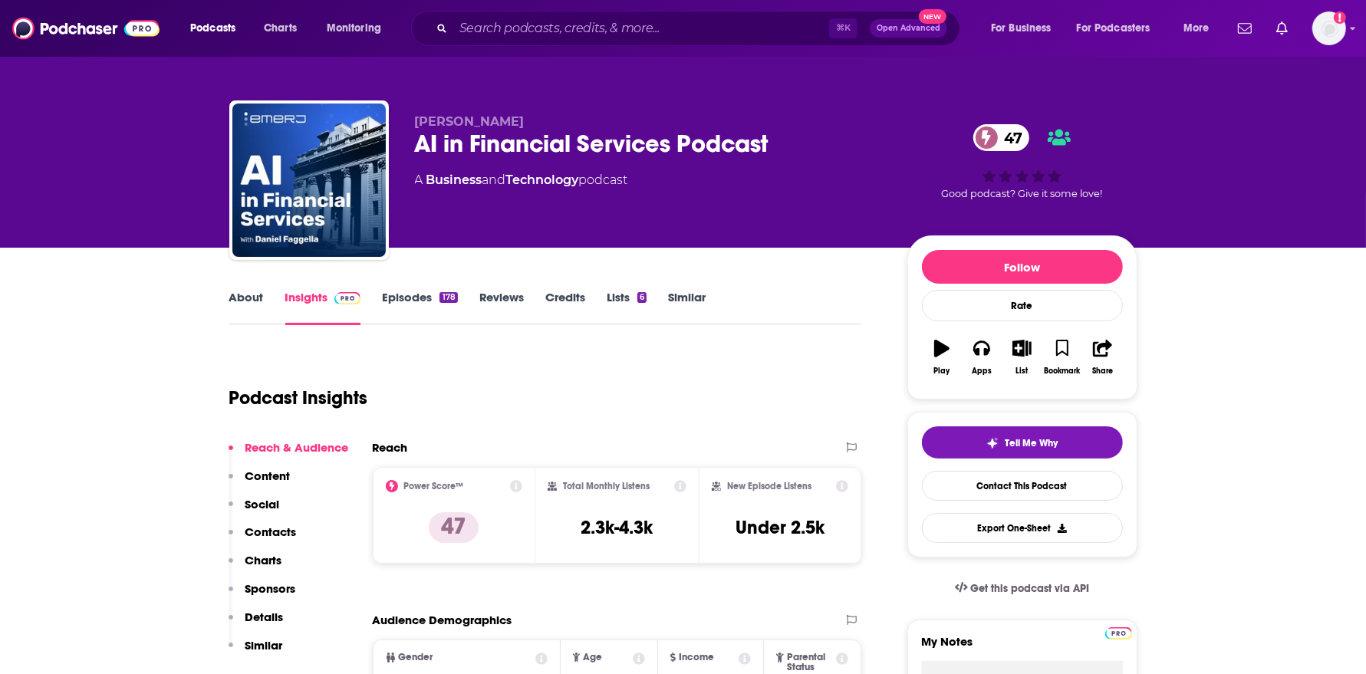
click at [396, 308] on link "Episodes 178" at bounding box center [419, 307] width 75 height 35
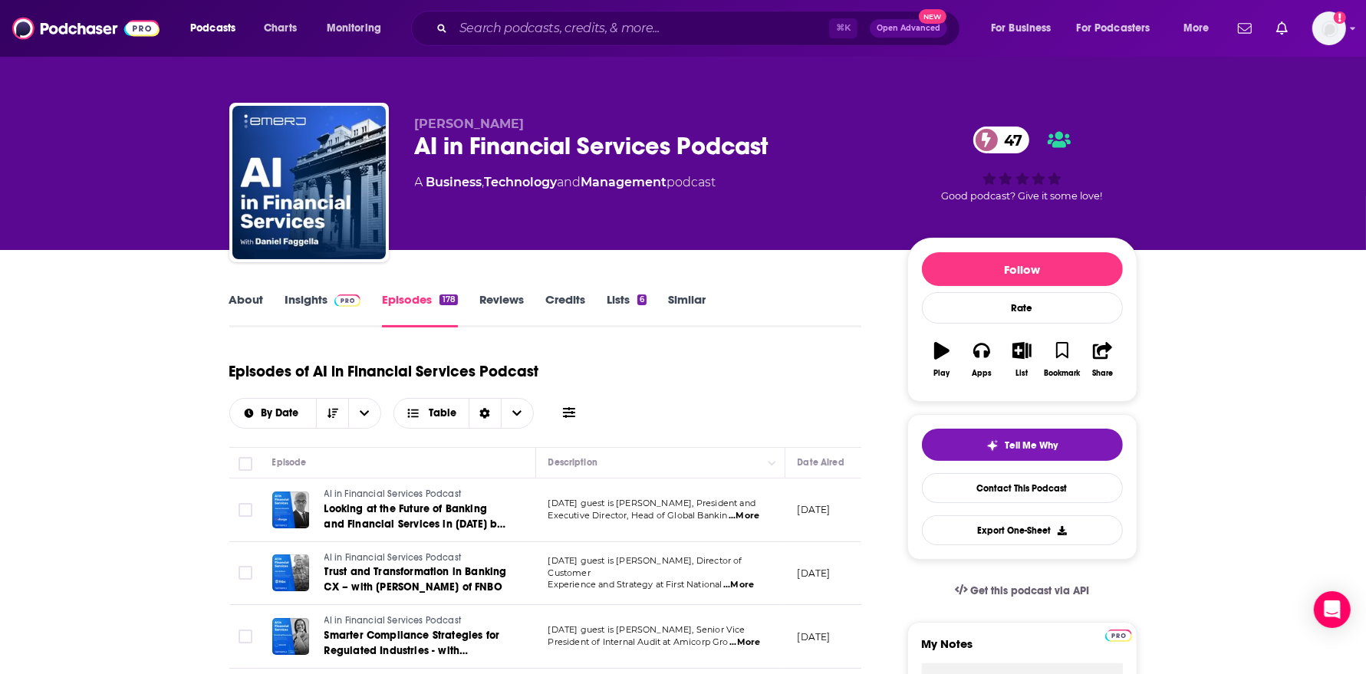
click at [259, 313] on link "About" at bounding box center [246, 309] width 35 height 35
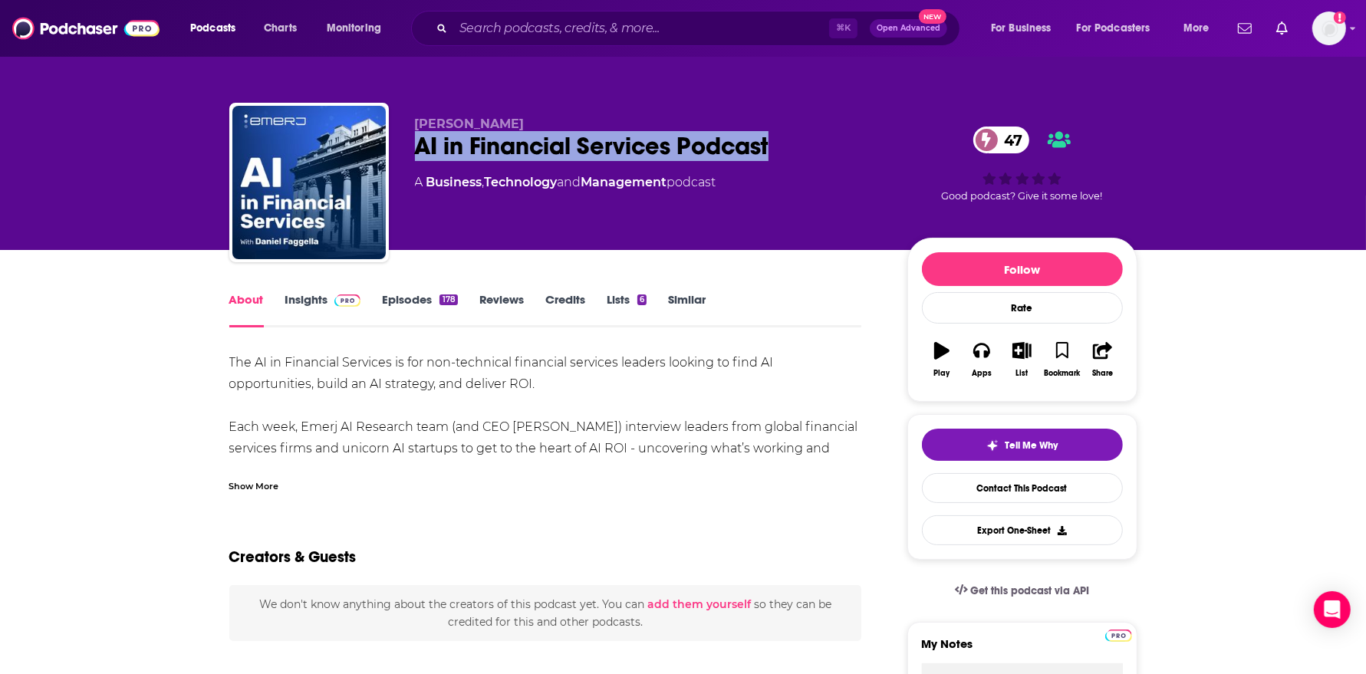
drag, startPoint x: 777, startPoint y: 152, endPoint x: 418, endPoint y: 147, distance: 359.6
click at [418, 147] on div "AI in Financial Services Podcast 47" at bounding box center [649, 146] width 468 height 30
copy h1 "AI in Financial Services Podcast"
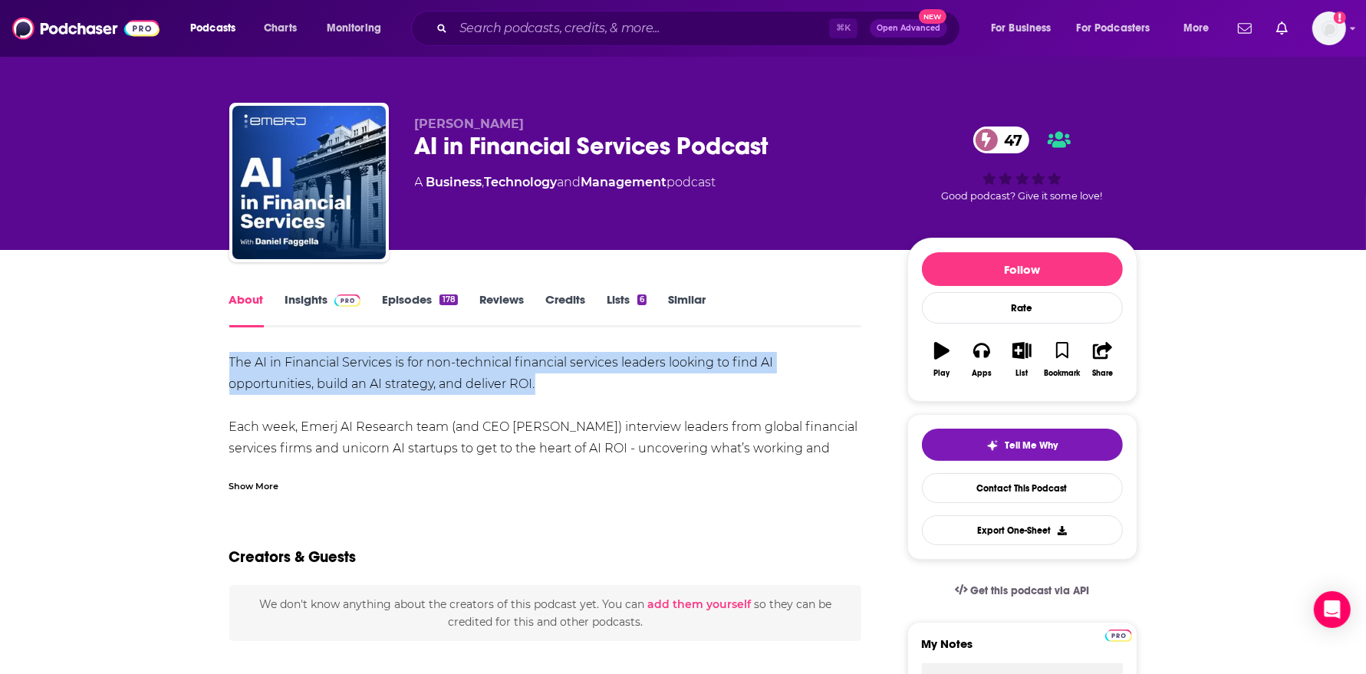
drag, startPoint x: 230, startPoint y: 361, endPoint x: 459, endPoint y: 391, distance: 231.2
click at [459, 392] on div "The AI in Financial Services is for non-technical financial services leaders lo…" at bounding box center [545, 448] width 633 height 193
copy div "The AI in Financial Services is for non-technical financial services leaders lo…"
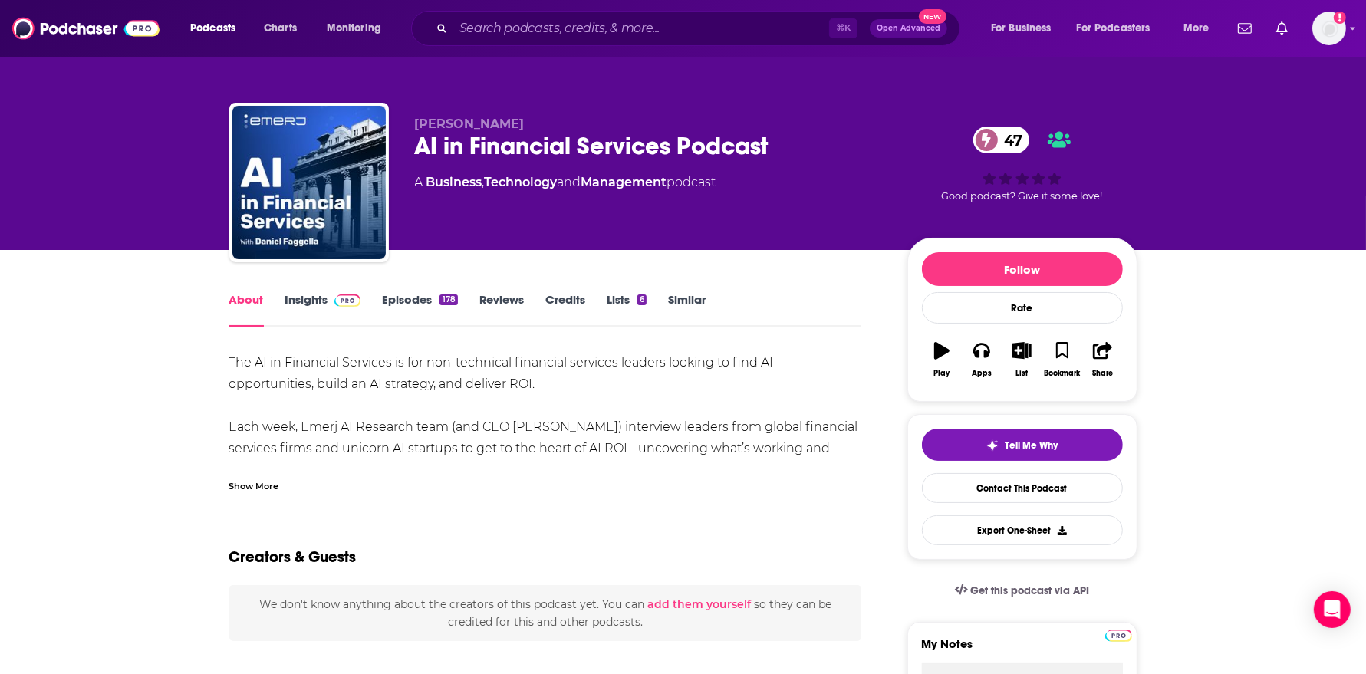
click at [300, 307] on link "Insights" at bounding box center [323, 309] width 76 height 35
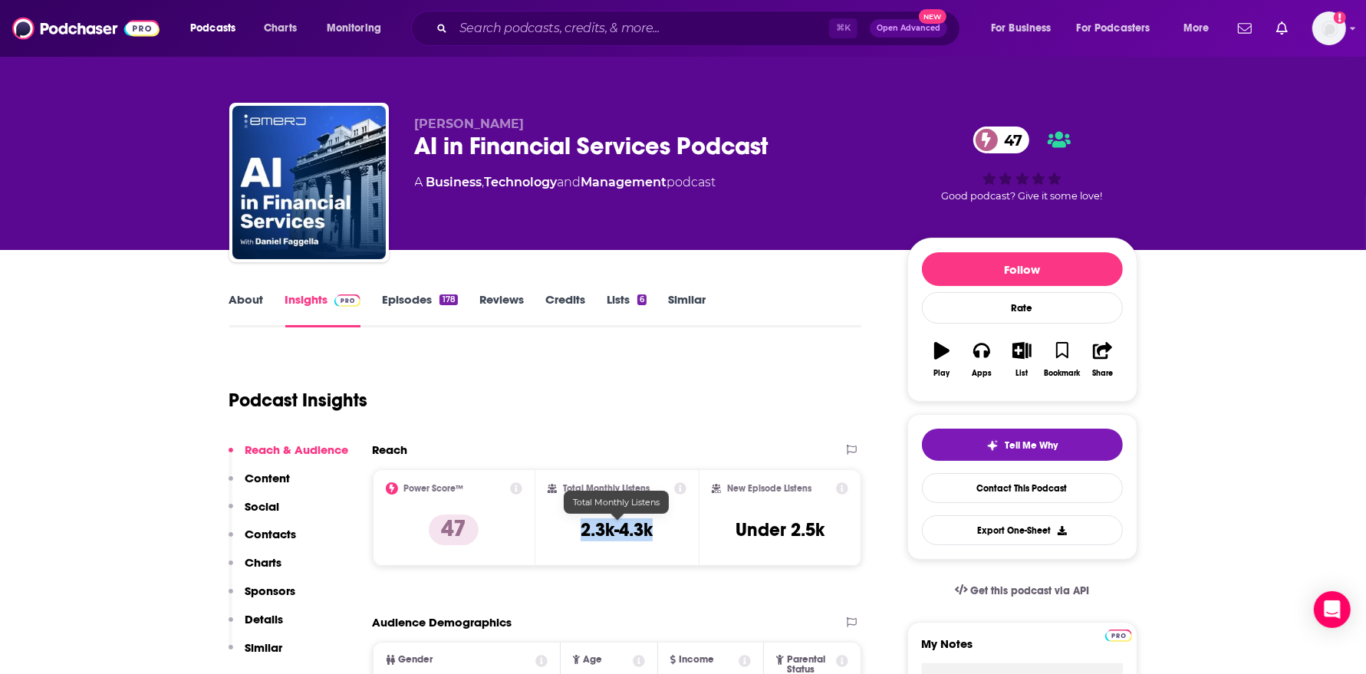
drag, startPoint x: 654, startPoint y: 528, endPoint x: 577, endPoint y: 529, distance: 76.7
click at [577, 529] on div "Total Monthly Listens 2.3k-4.3k" at bounding box center [616, 517] width 139 height 71
copy h3 "2.3k-4.3k"
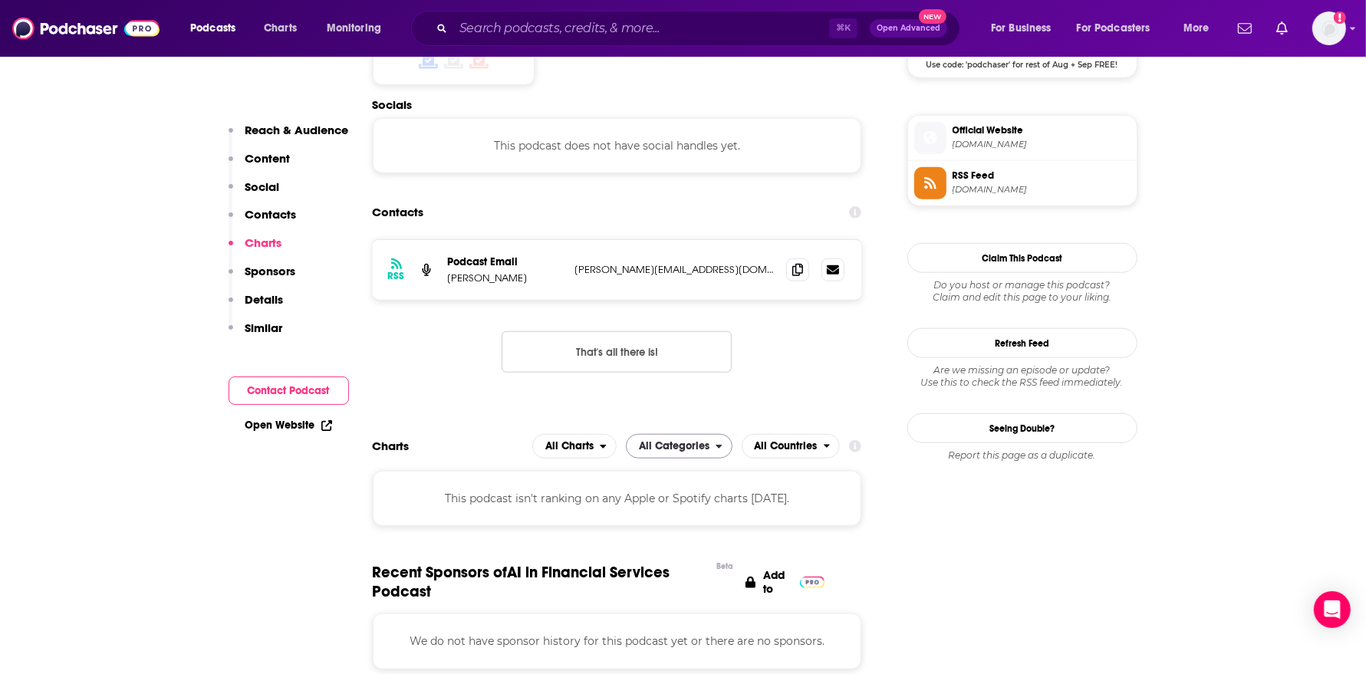
scroll to position [1323, 0]
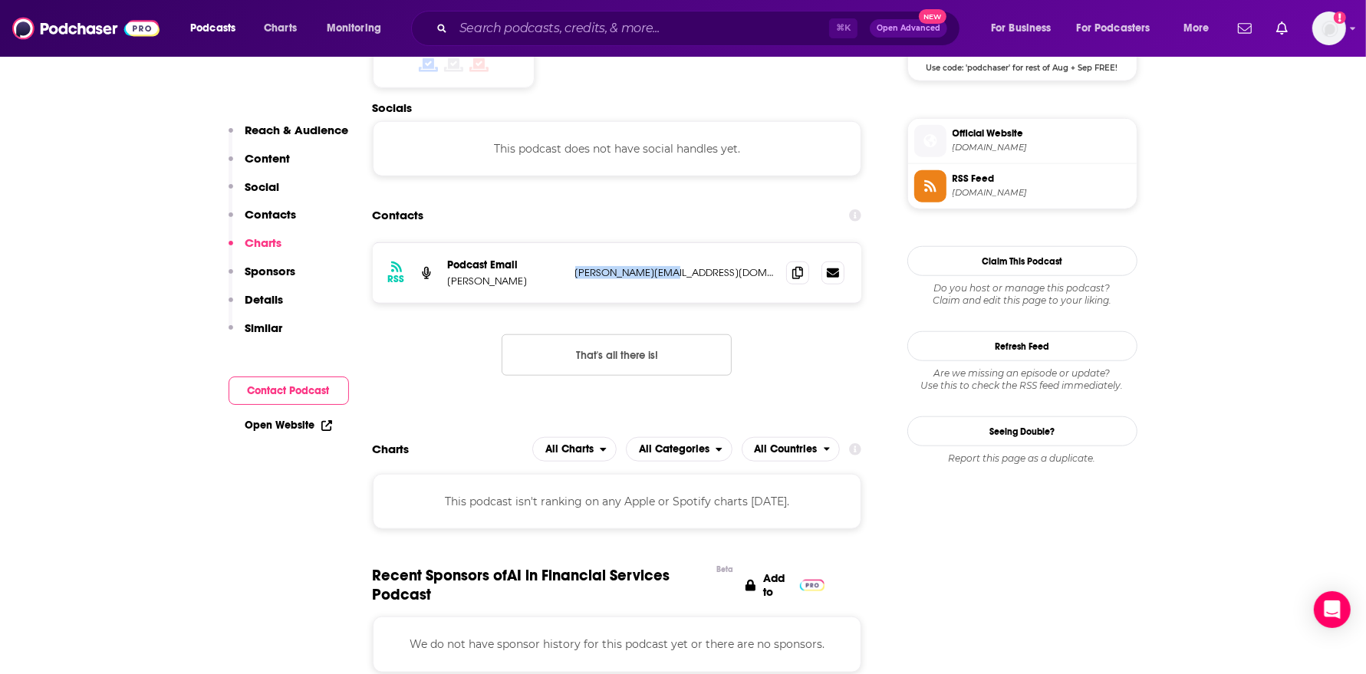
drag, startPoint x: 669, startPoint y: 159, endPoint x: 574, endPoint y: 156, distance: 95.9
click at [574, 243] on div "RSS Podcast Email Daniel Faggella [EMAIL_ADDRESS][DOMAIN_NAME] [PERSON_NAME][EM…" at bounding box center [617, 273] width 489 height 60
copy p "[PERSON_NAME][EMAIL_ADDRESS][DOMAIN_NAME]"
drag, startPoint x: 530, startPoint y: 169, endPoint x: 447, endPoint y: 164, distance: 82.9
click at [448, 274] on p "[PERSON_NAME]" at bounding box center [505, 280] width 115 height 13
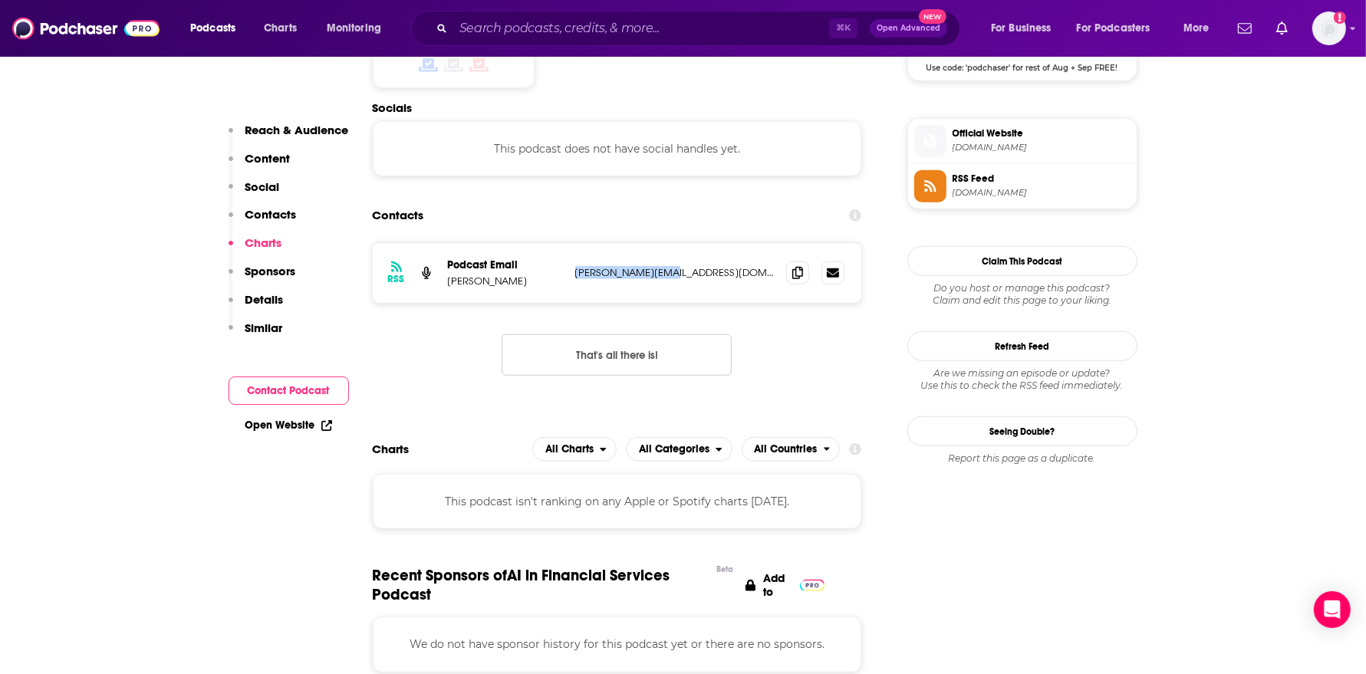
copy p "[PERSON_NAME]"
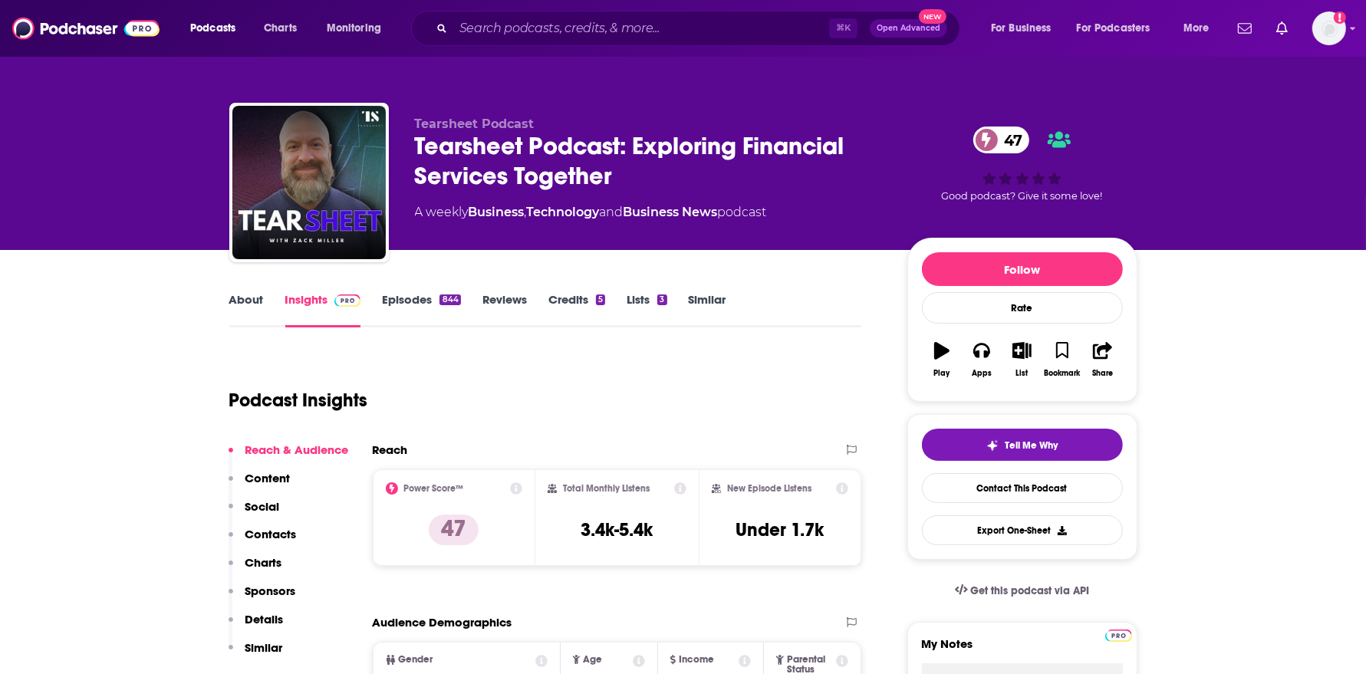
click at [248, 311] on link "About" at bounding box center [246, 309] width 35 height 35
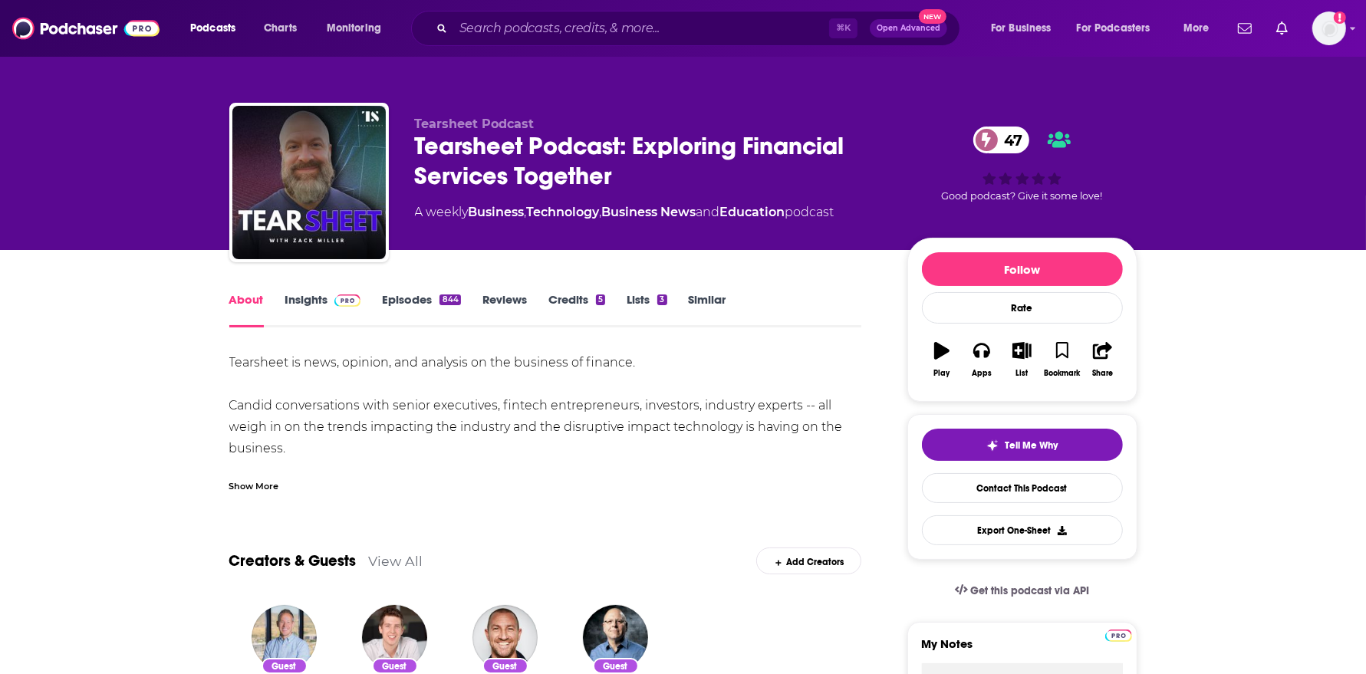
click at [417, 293] on link "Episodes 844" at bounding box center [421, 309] width 78 height 35
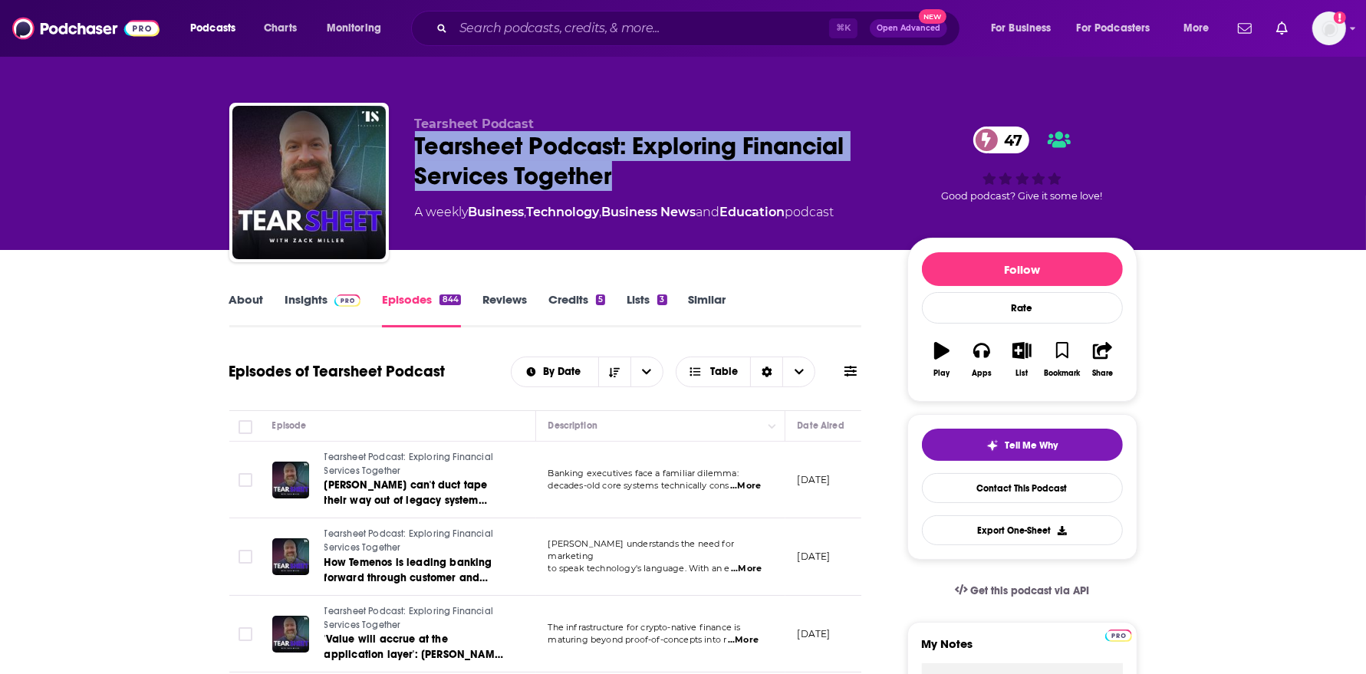
drag, startPoint x: 622, startPoint y: 173, endPoint x: 415, endPoint y: 149, distance: 208.4
click at [415, 149] on div "Tearsheet Podcast: Exploring Financial Services Together 47" at bounding box center [649, 161] width 468 height 60
copy h2 "Tearsheet Podcast: Exploring Financial Services Together"
click at [253, 306] on link "About" at bounding box center [246, 309] width 35 height 35
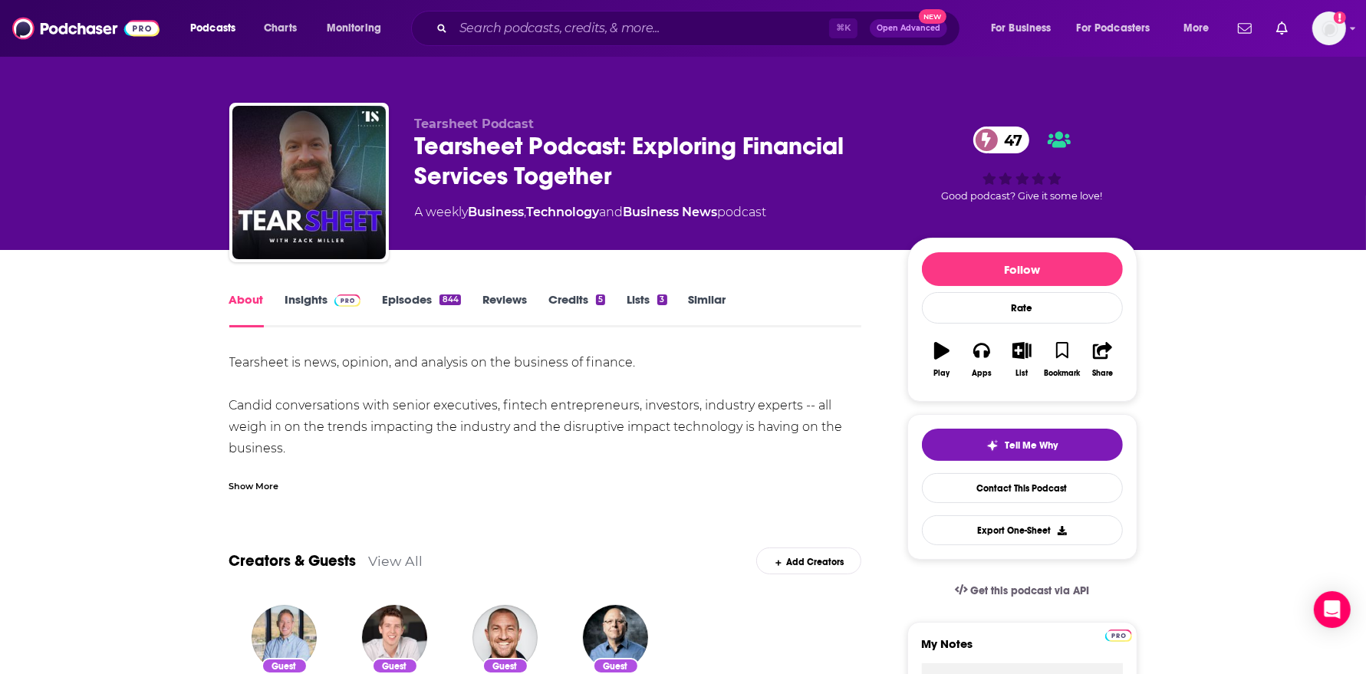
drag, startPoint x: 220, startPoint y: 360, endPoint x: 353, endPoint y: 447, distance: 158.4
copy div "Tearsheet is news, opinion, and analysis on the business of finance. Candid con…"
click at [331, 301] on span at bounding box center [344, 299] width 33 height 15
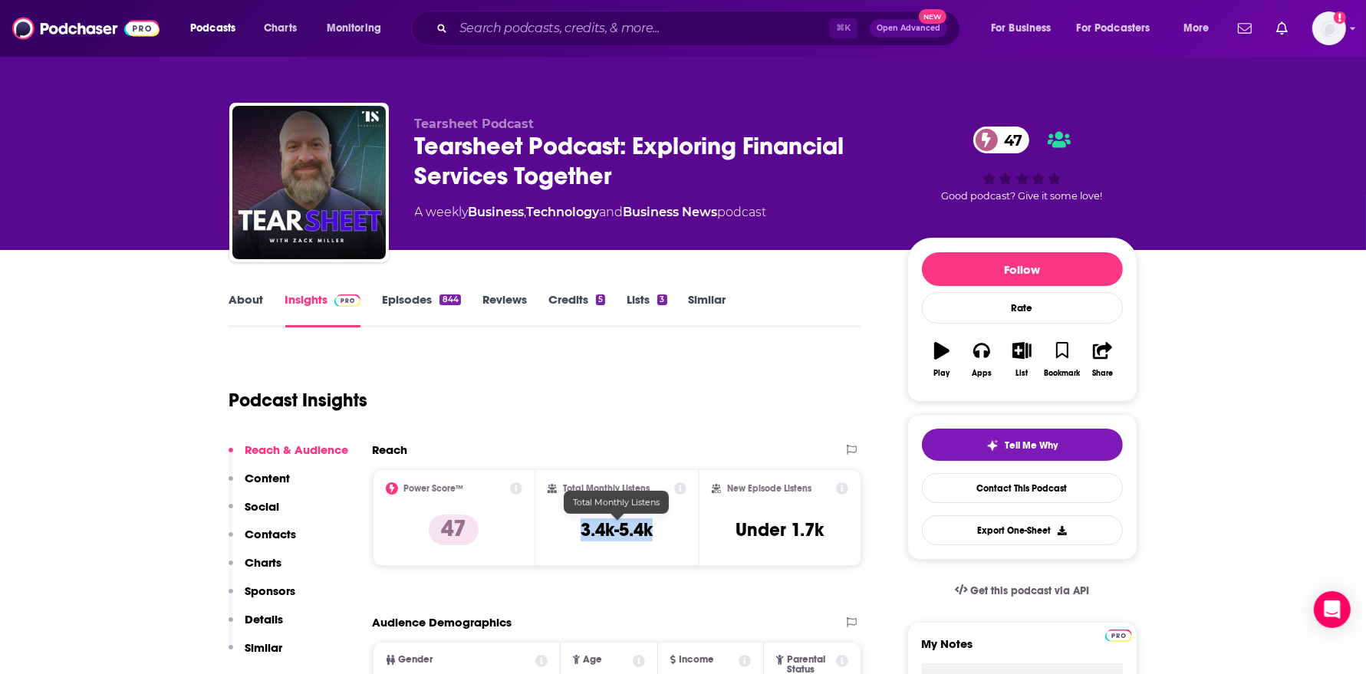
drag, startPoint x: 659, startPoint y: 535, endPoint x: 565, endPoint y: 535, distance: 94.3
click at [565, 535] on div "Total Monthly Listens 3.4k-5.4k" at bounding box center [616, 517] width 139 height 71
copy h3 "3.4k-5.4k"
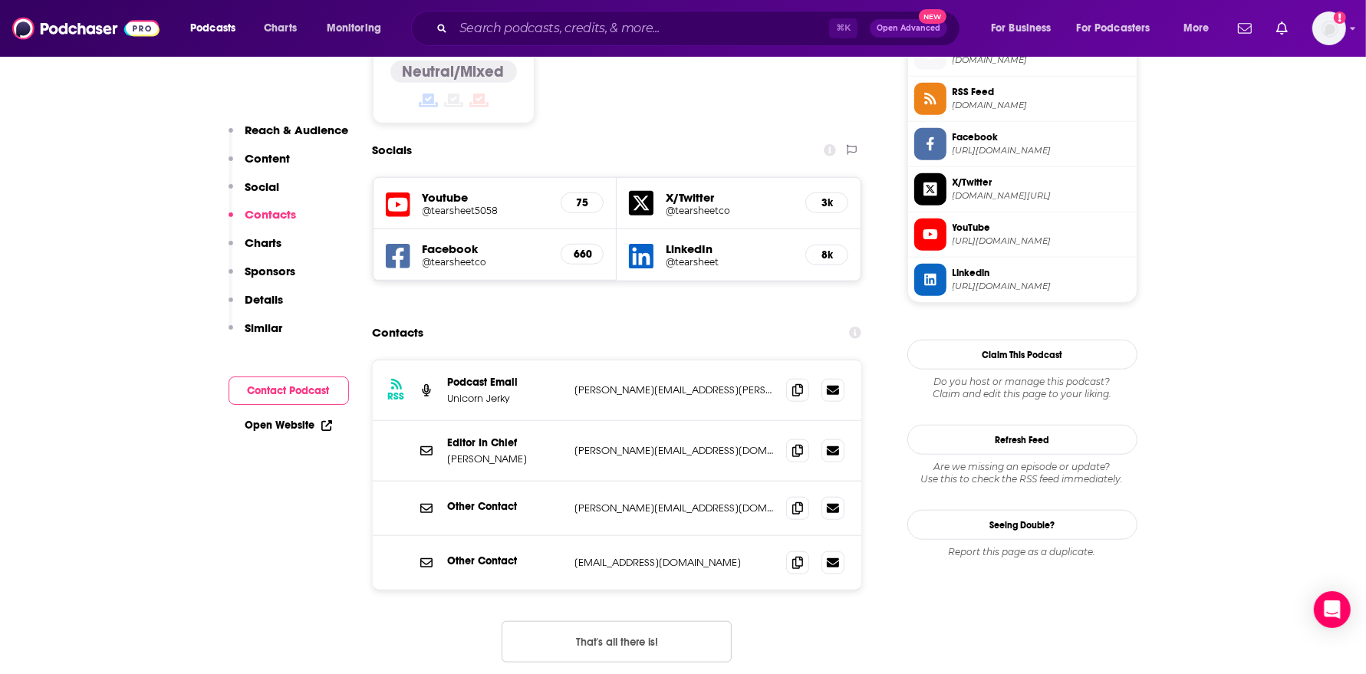
scroll to position [1278, 0]
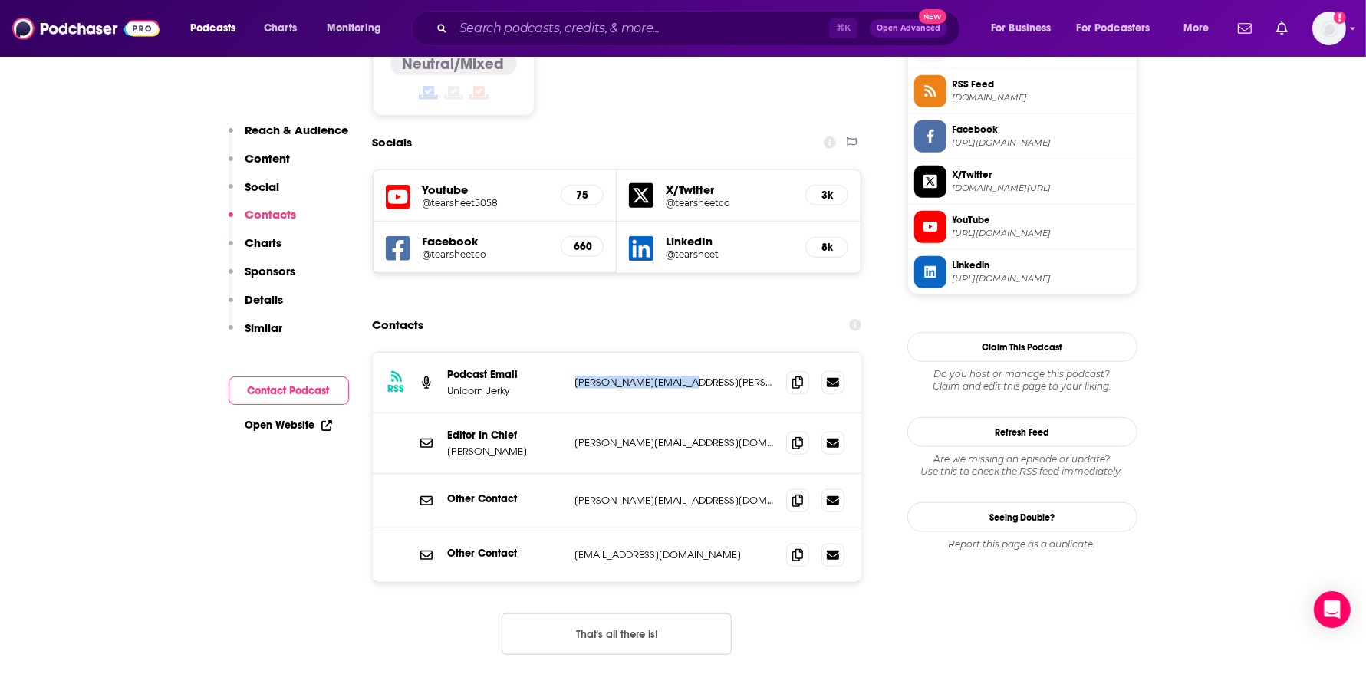
drag, startPoint x: 685, startPoint y: 303, endPoint x: 559, endPoint y: 303, distance: 125.7
click at [0, 0] on div "Podcast Email Unicorn [PERSON_NAME] [PERSON_NAME][EMAIL_ADDRESS][PERSON_NAME][D…" at bounding box center [0, 0] width 0 height 0
copy div "[PERSON_NAME][EMAIL_ADDRESS][PERSON_NAME][DOMAIN_NAME]"
drag, startPoint x: 669, startPoint y: 360, endPoint x: 574, endPoint y: 361, distance: 95.8
click at [574, 413] on div "Editor In Chief [PERSON_NAME] [PERSON_NAME][EMAIL_ADDRESS][DOMAIN_NAME] [PERSON…" at bounding box center [617, 443] width 489 height 61
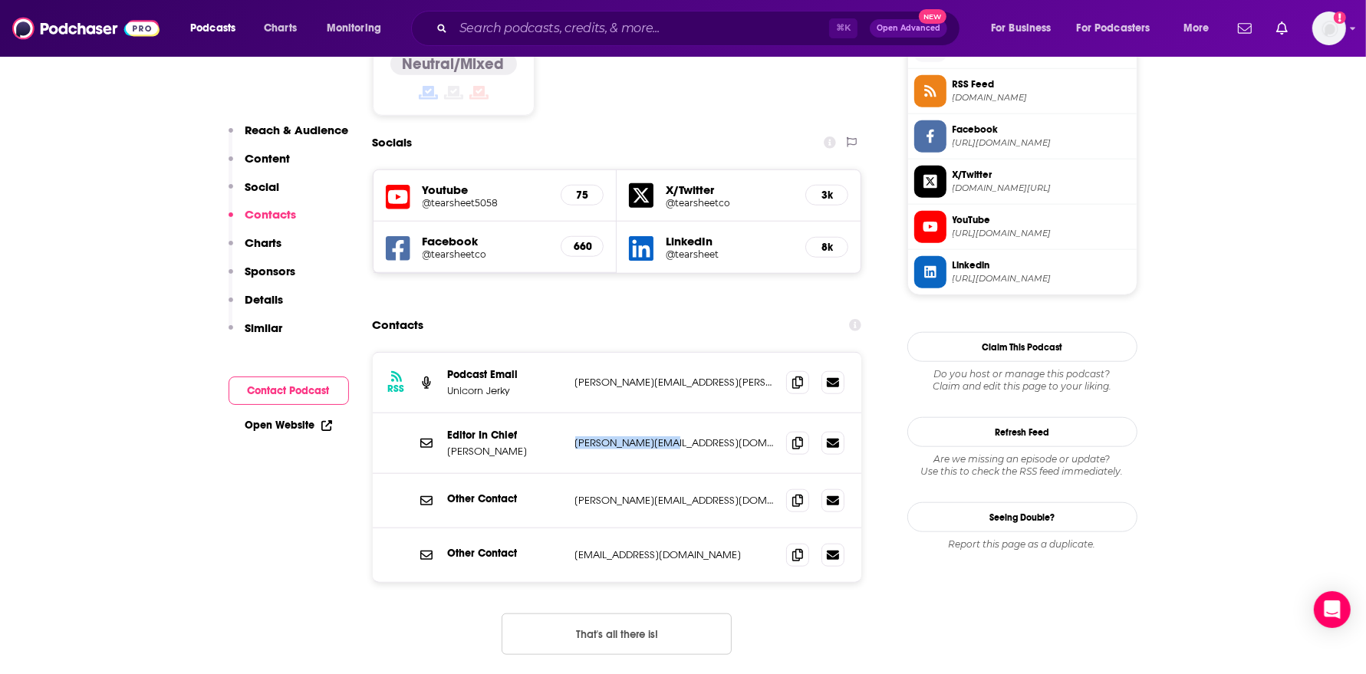
copy p "[PERSON_NAME][EMAIL_ADDRESS][DOMAIN_NAME]"
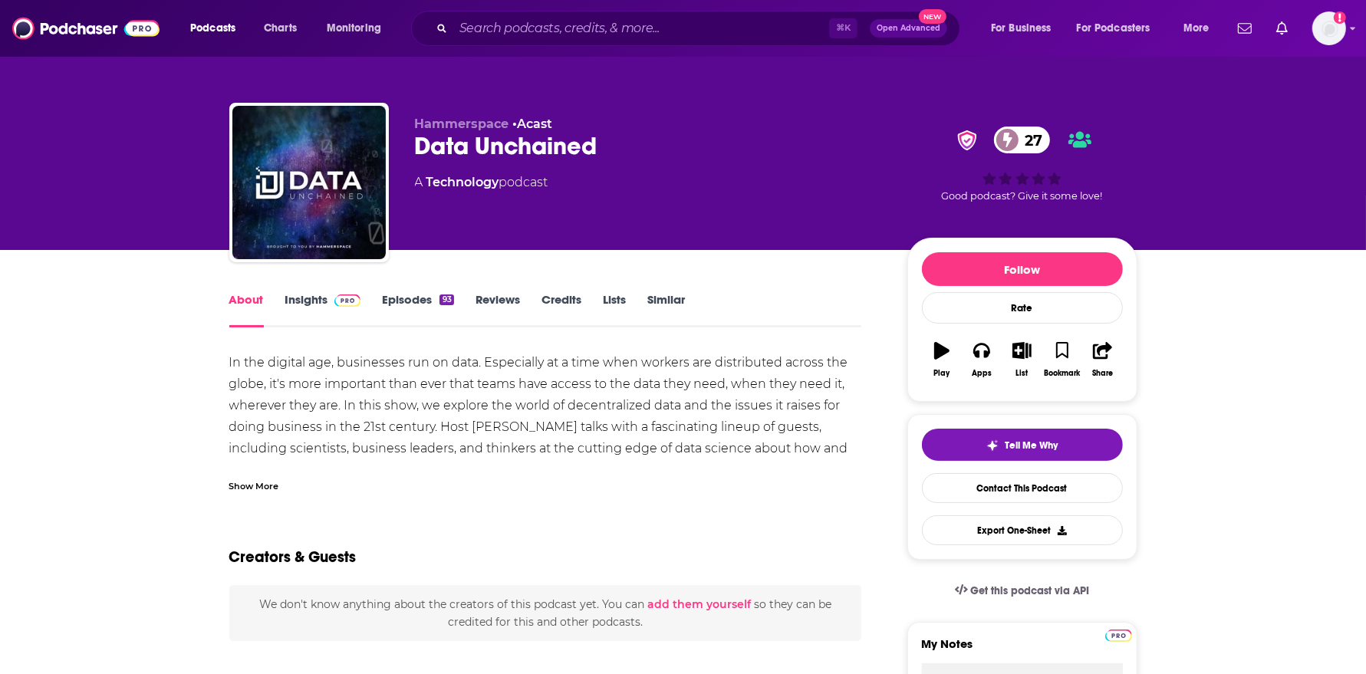
scroll to position [1, 0]
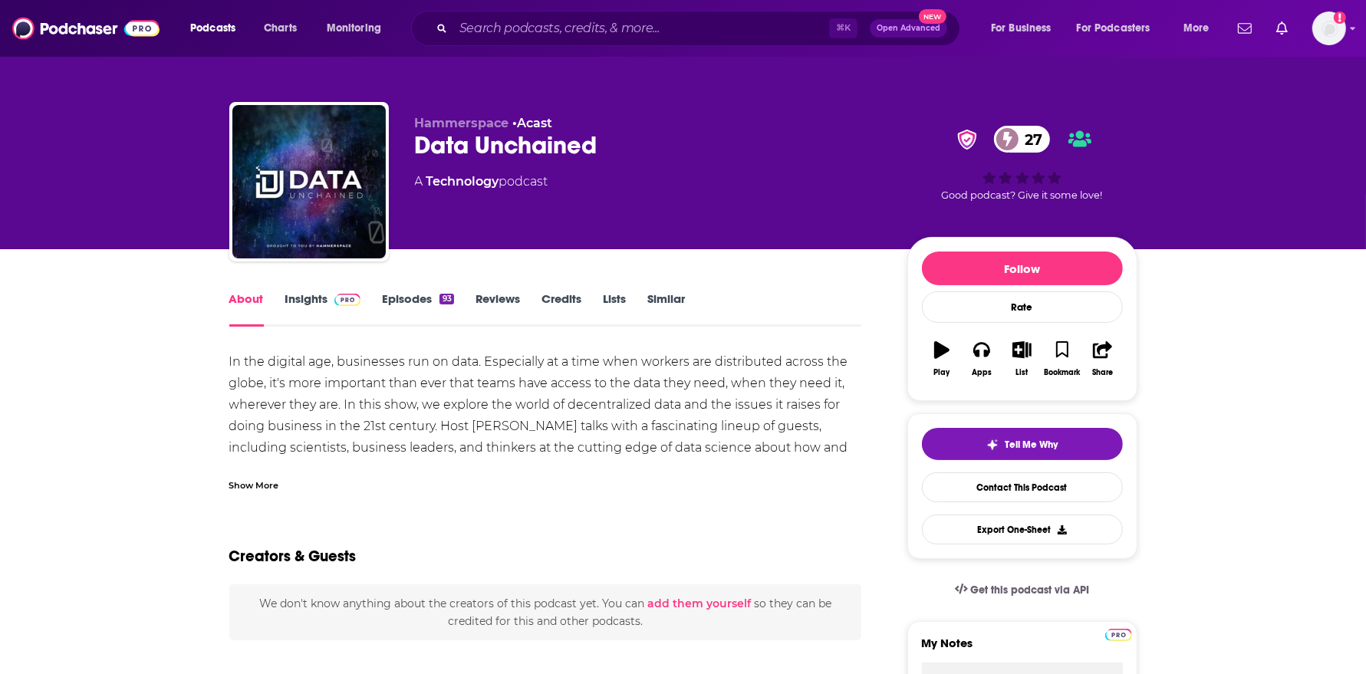
click at [311, 299] on link "Insights" at bounding box center [323, 308] width 76 height 35
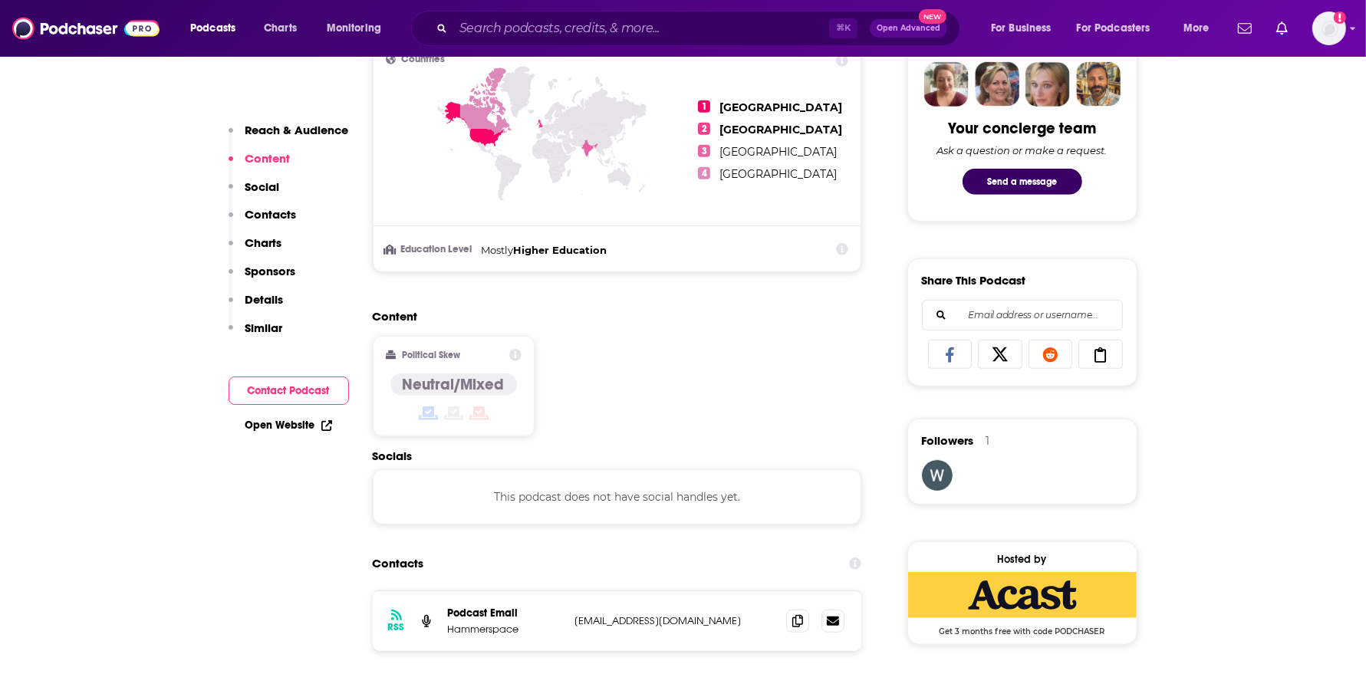
scroll to position [1141, 0]
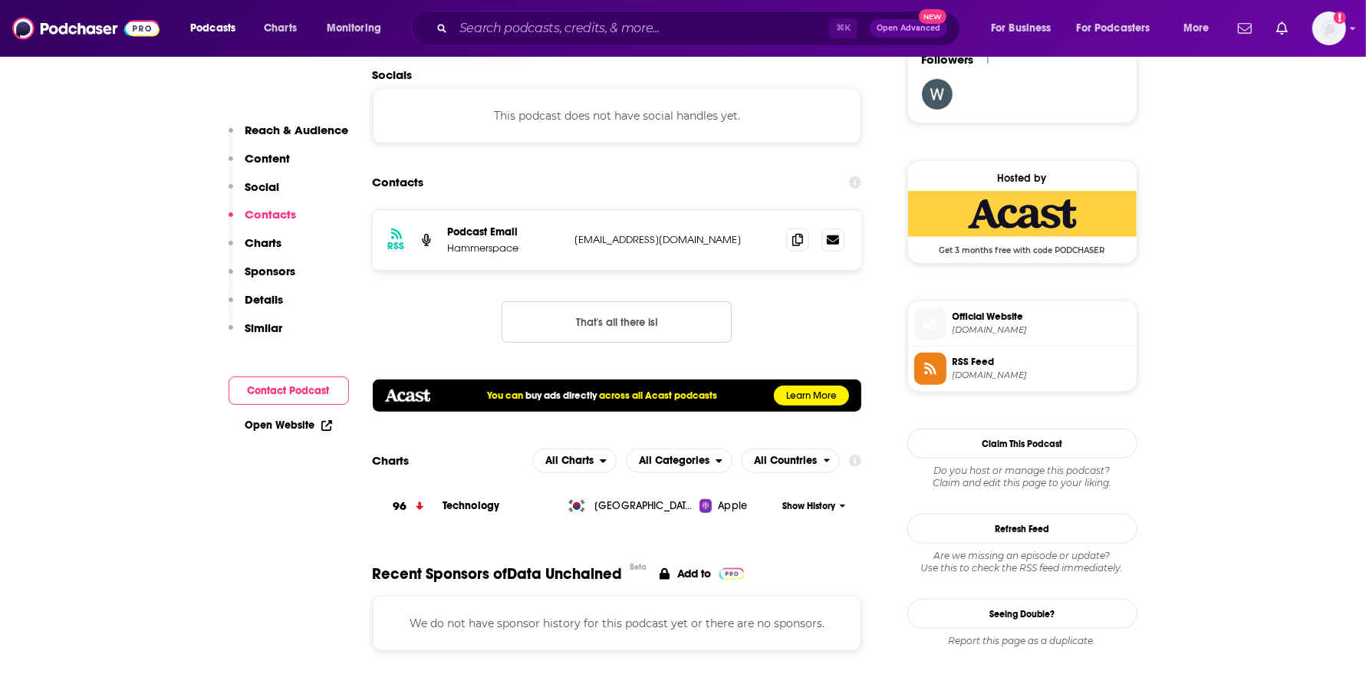
click at [645, 240] on p "[EMAIL_ADDRESS][DOMAIN_NAME]" at bounding box center [674, 239] width 199 height 13
click at [494, 248] on p "Hammerspace" at bounding box center [505, 248] width 115 height 13
click at [786, 236] on span at bounding box center [797, 239] width 23 height 23
drag, startPoint x: 528, startPoint y: 242, endPoint x: 439, endPoint y: 242, distance: 89.7
click at [439, 242] on div "RSS Podcast Email Hammerspace [EMAIL_ADDRESS][DOMAIN_NAME] [EMAIL_ADDRESS][DOMA…" at bounding box center [617, 240] width 489 height 60
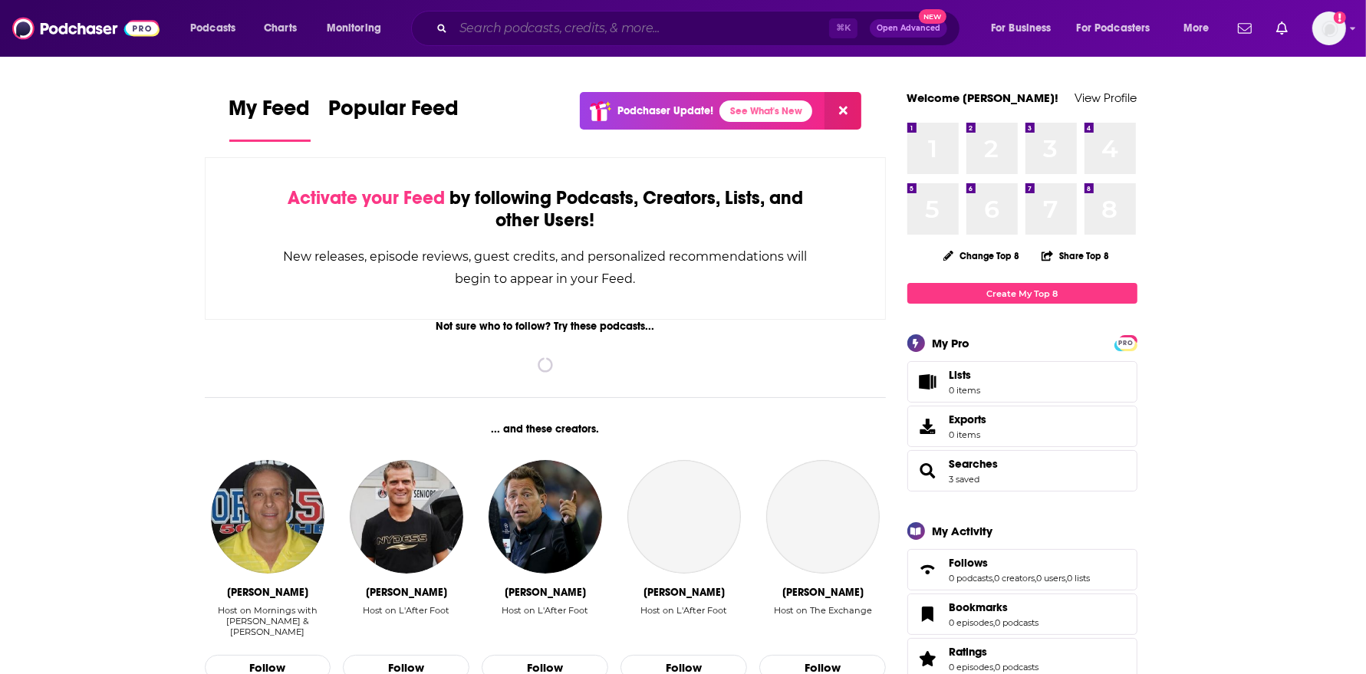
click at [747, 28] on input "Search podcasts, credits, & more..." at bounding box center [641, 28] width 376 height 25
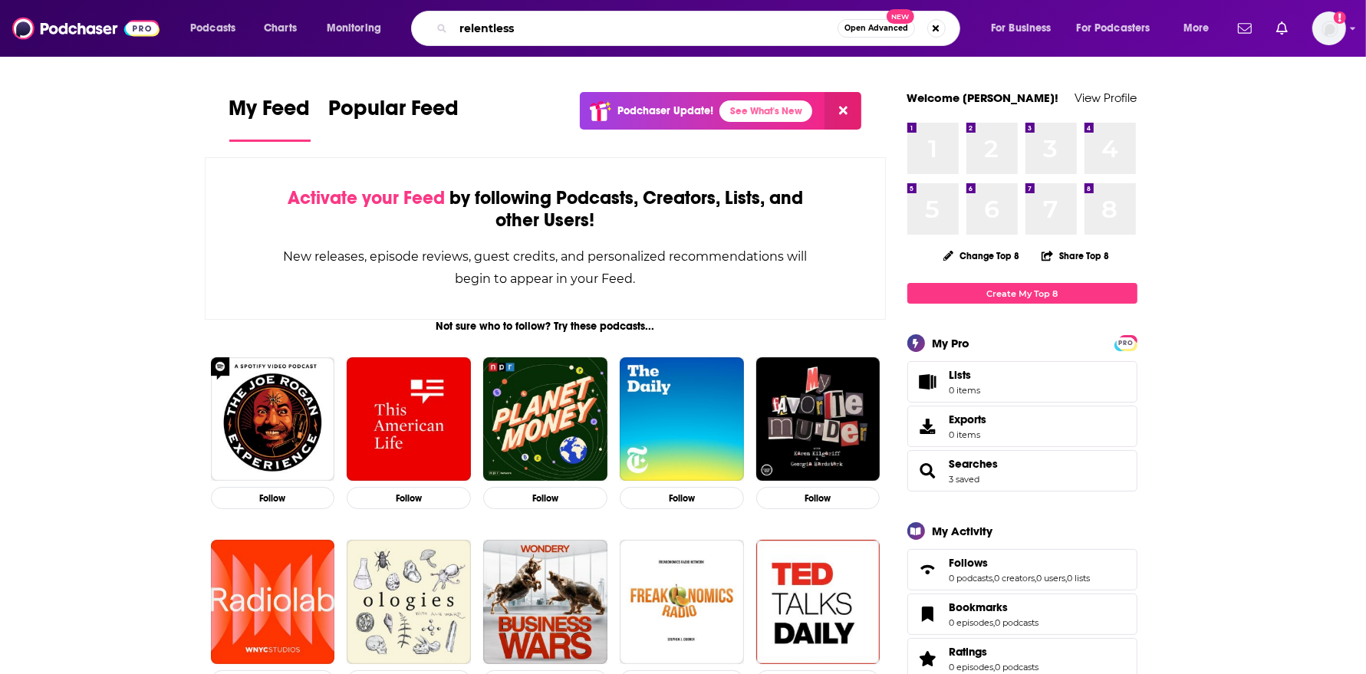
type input "relentless"
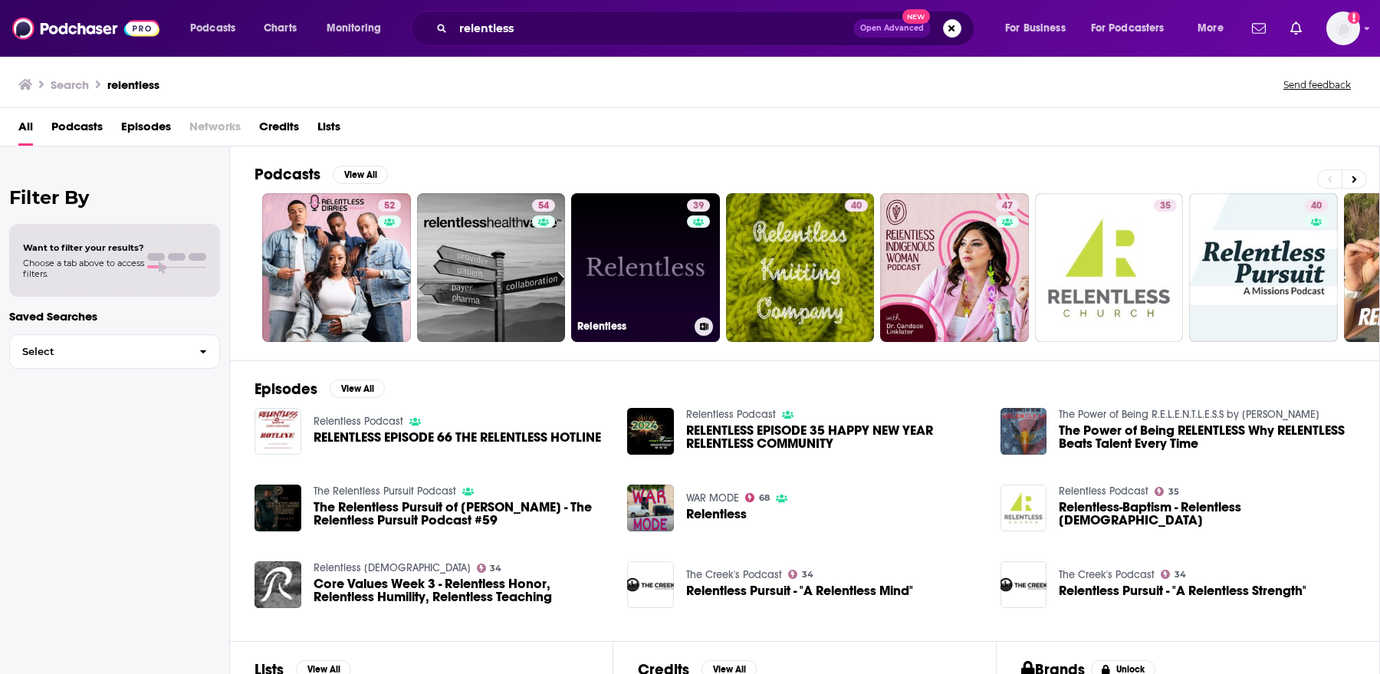
click at [603, 284] on link "39 Relentless" at bounding box center [645, 267] width 149 height 149
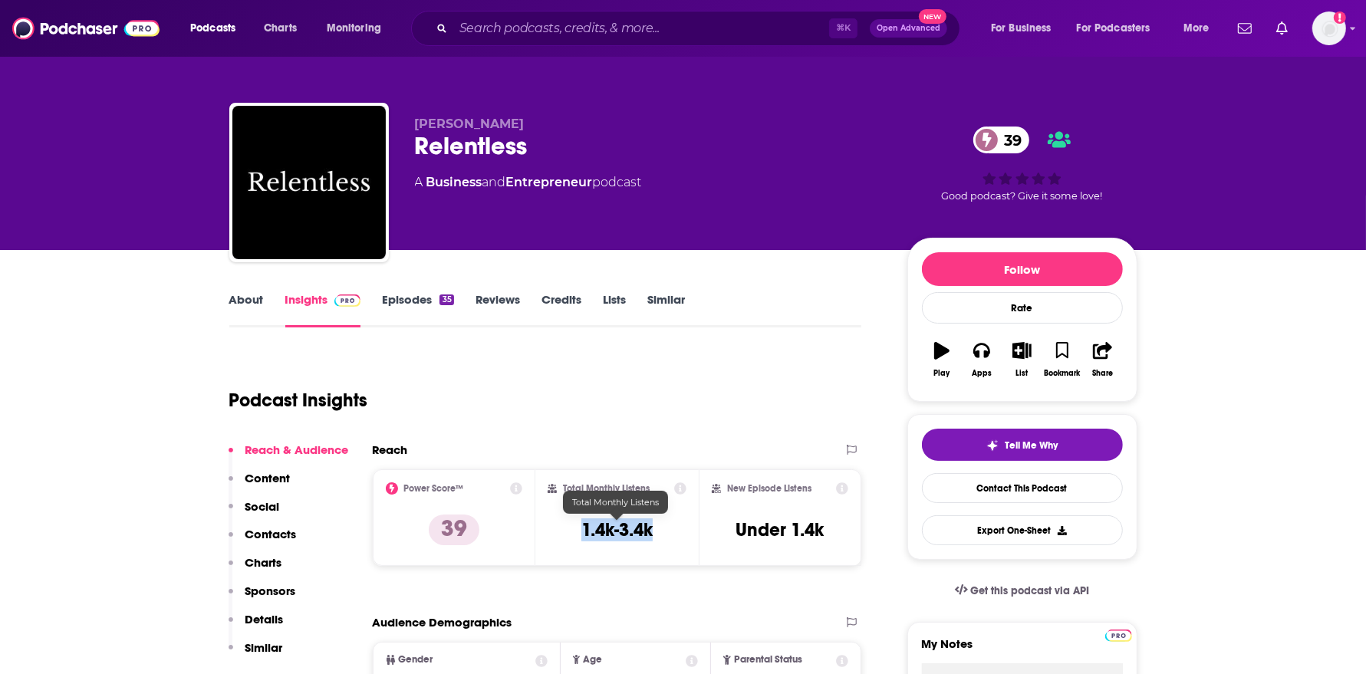
drag, startPoint x: 654, startPoint y: 523, endPoint x: 578, endPoint y: 523, distance: 75.9
click at [578, 523] on div "Total Monthly Listens 1.4k-3.4k" at bounding box center [616, 517] width 139 height 71
copy h3 "1.4k-3.4k"
click at [540, 25] on input "Search podcasts, credits, & more..." at bounding box center [641, 28] width 376 height 25
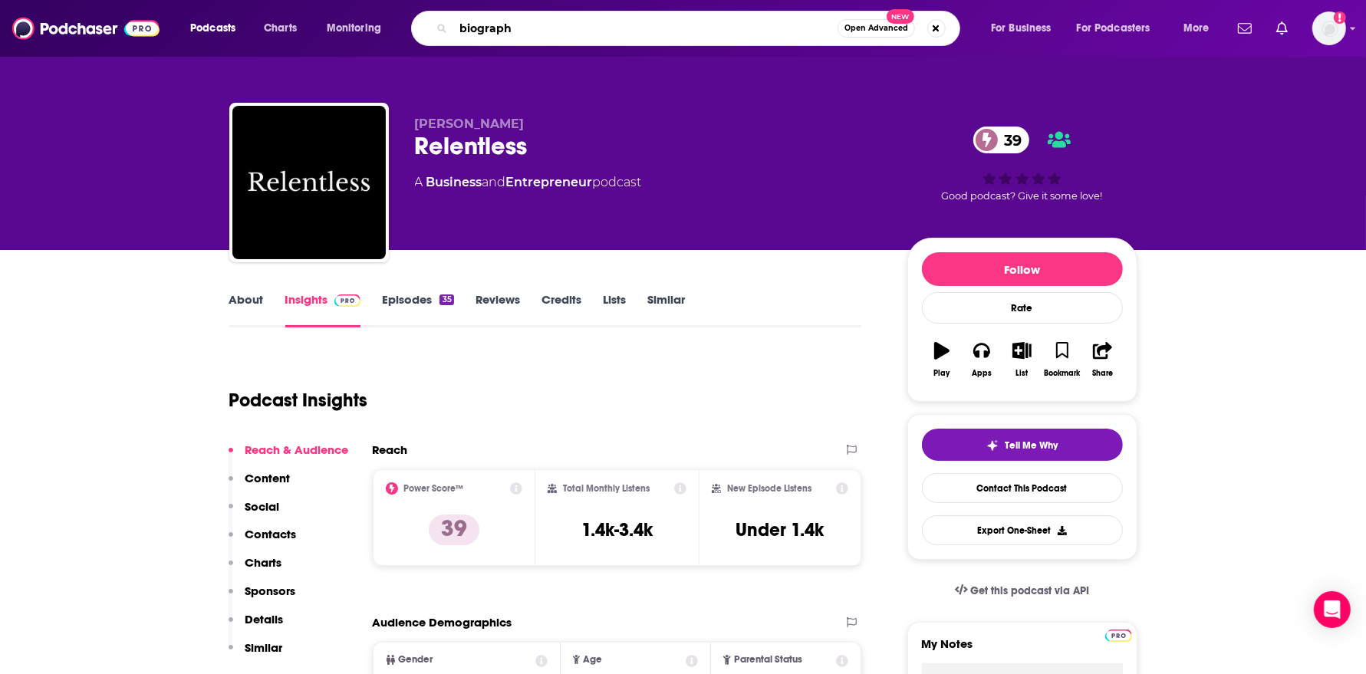
type input "biography"
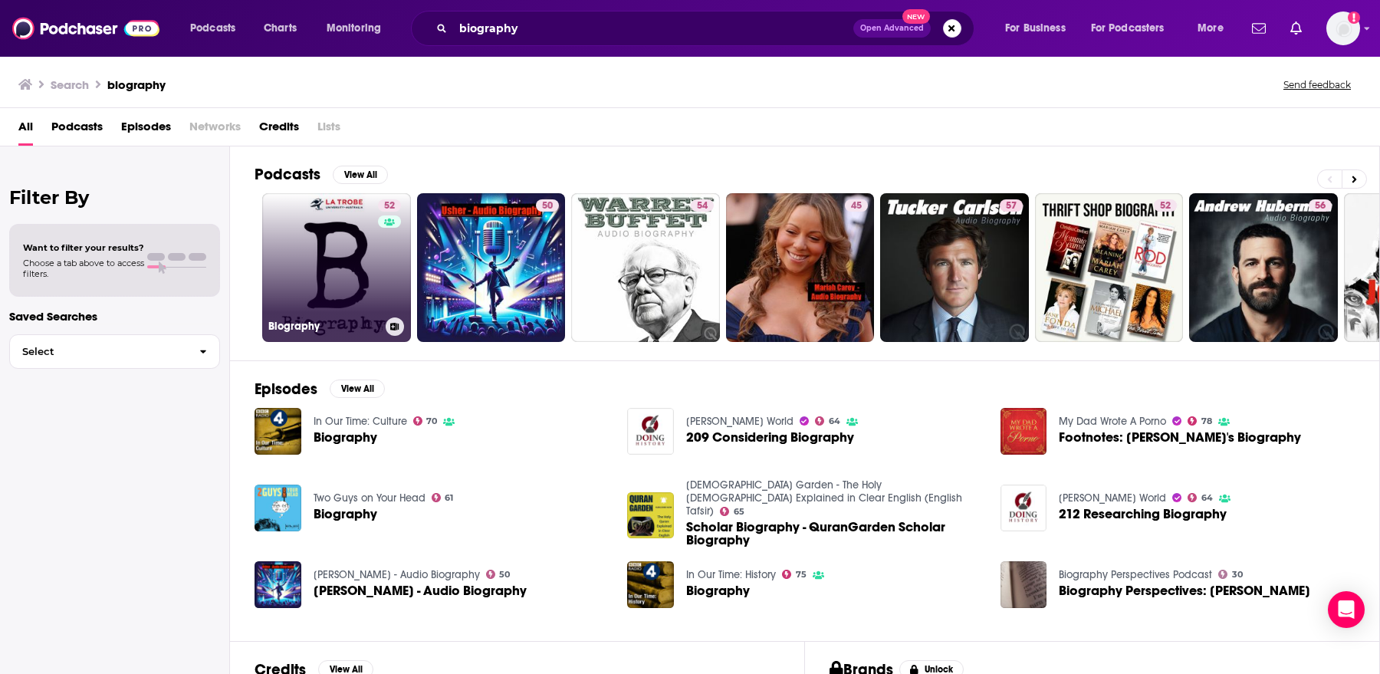
click at [301, 292] on link "52 Biography" at bounding box center [336, 267] width 149 height 149
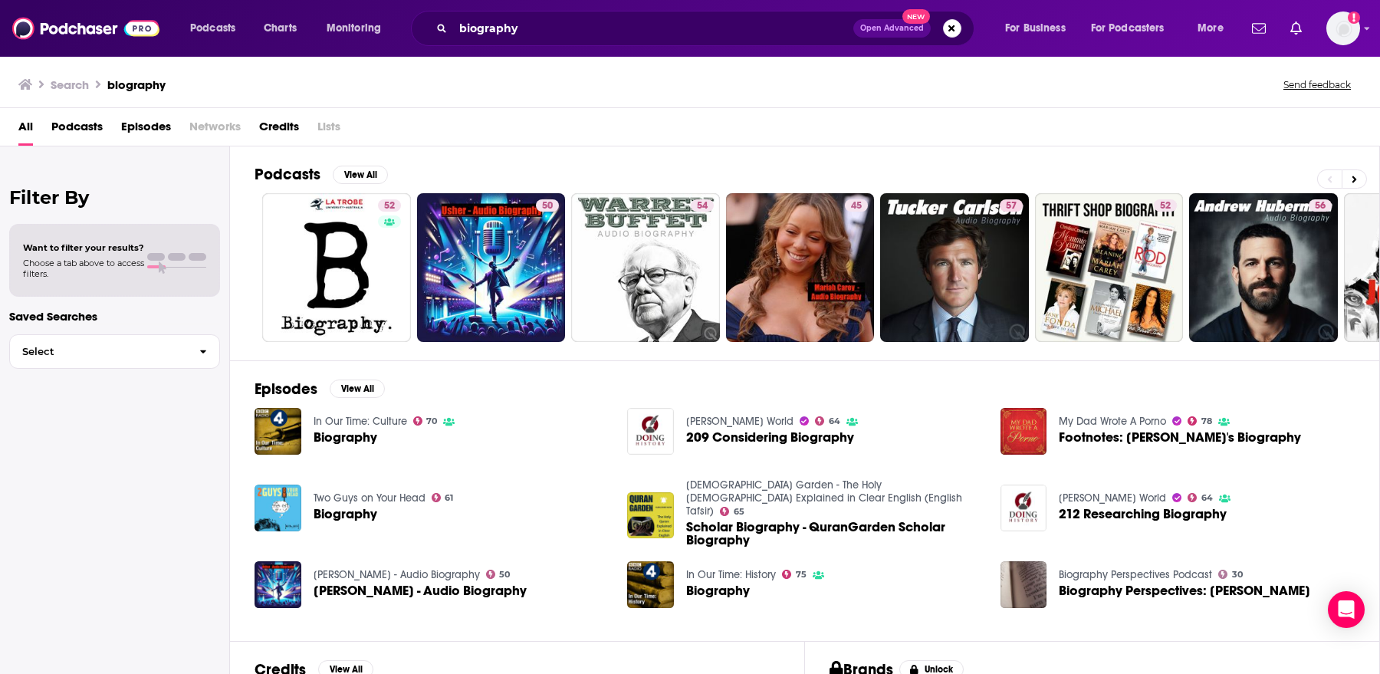
click at [539, 41] on div "biography Open Advanced New" at bounding box center [693, 28] width 564 height 35
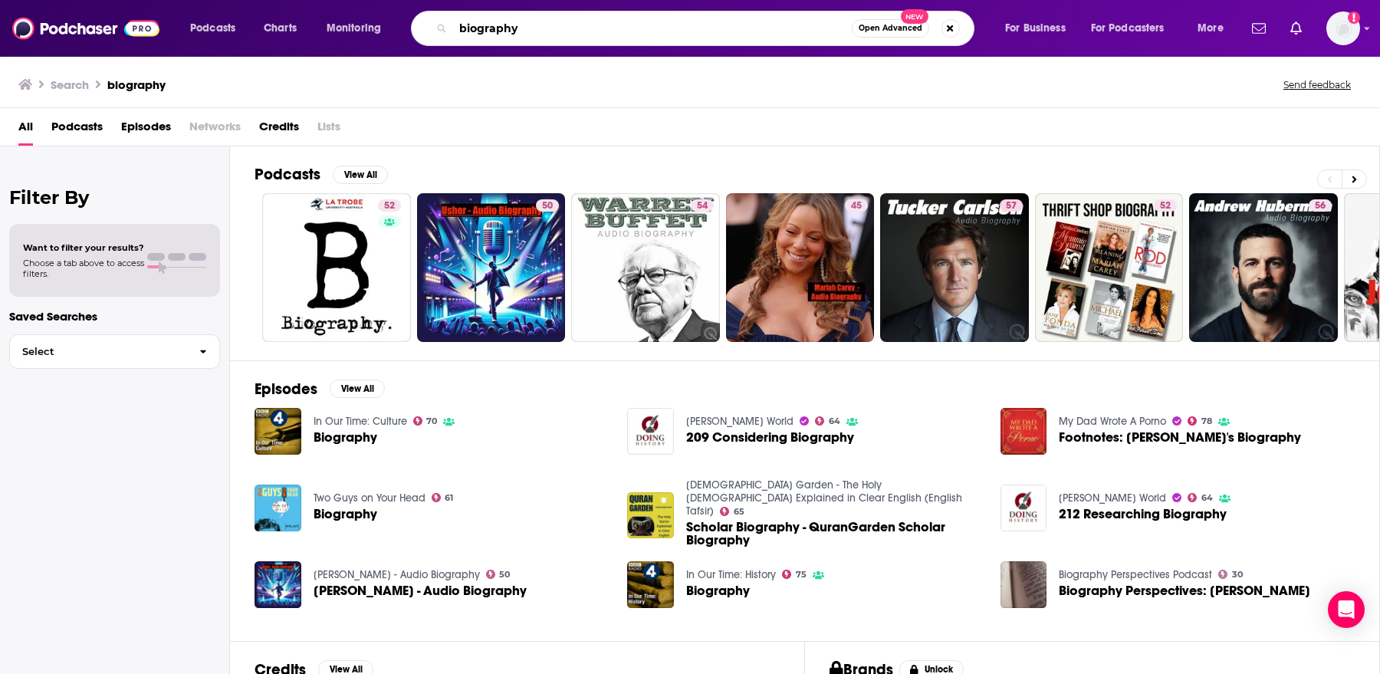
click at [537, 27] on input "biography" at bounding box center [652, 28] width 399 height 25
type input "biography podcast"
